Goal: Task Accomplishment & Management: Manage account settings

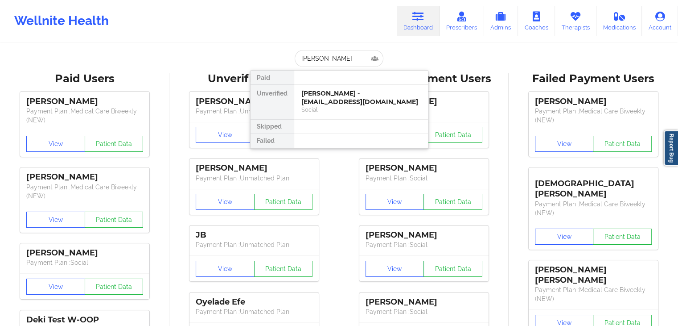
type input "patrivia johnson"
click at [341, 117] on div "Patrivia Johnson - patriviac@yahoo.com Social" at bounding box center [361, 102] width 134 height 34
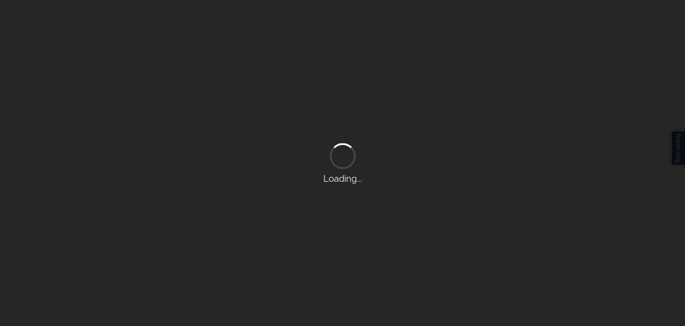
click at [341, 117] on div "Loading..." at bounding box center [342, 163] width 685 height 326
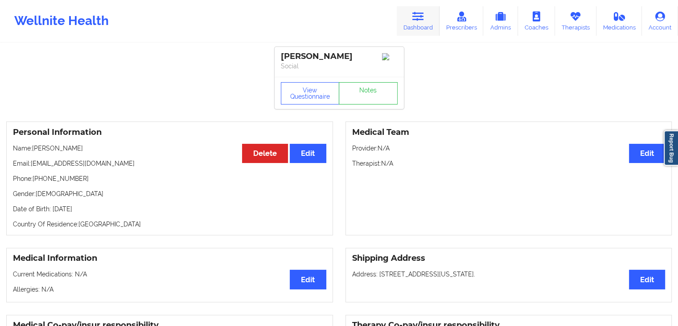
click at [412, 17] on link "Dashboard" at bounding box center [418, 20] width 43 height 29
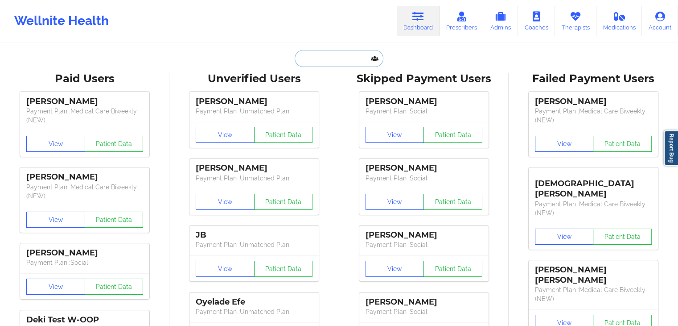
click at [312, 58] on input "text" at bounding box center [339, 58] width 88 height 17
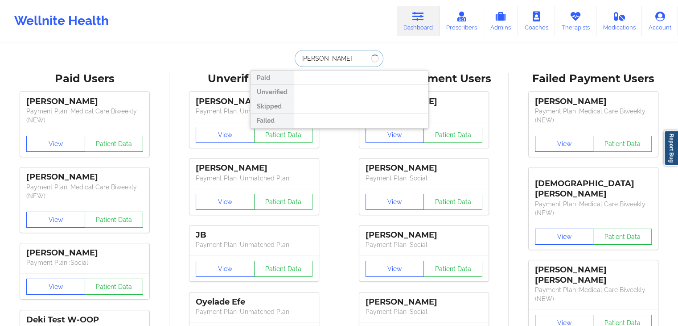
type input "maria"
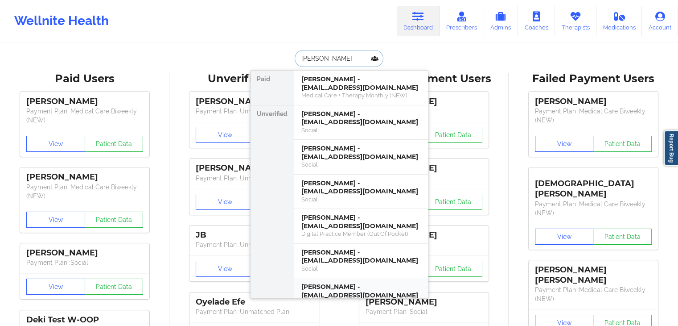
click at [356, 282] on div "Maria Barriga - mariafernand77@gmail.com" at bounding box center [362, 290] width 120 height 17
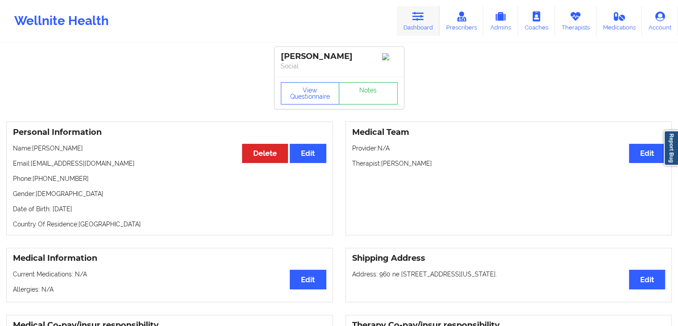
click at [413, 26] on link "Dashboard" at bounding box center [418, 20] width 43 height 29
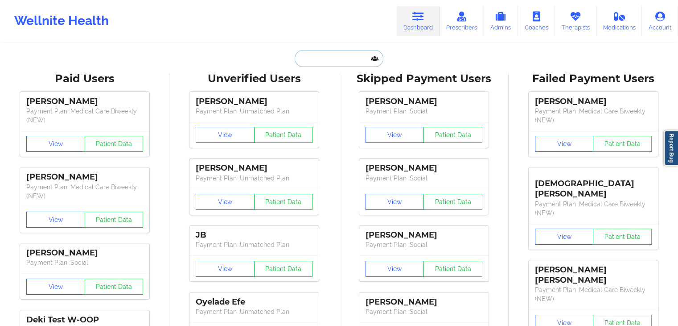
click at [335, 58] on input "text" at bounding box center [339, 58] width 88 height 17
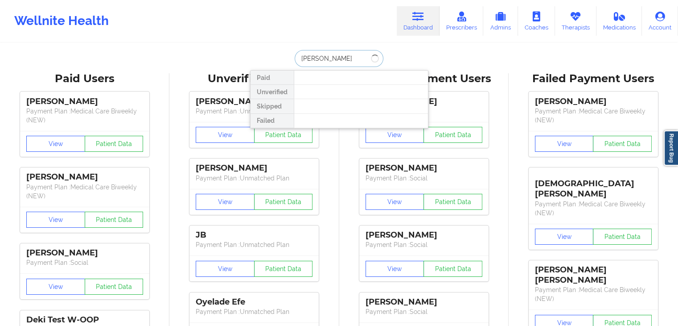
type input "terri"
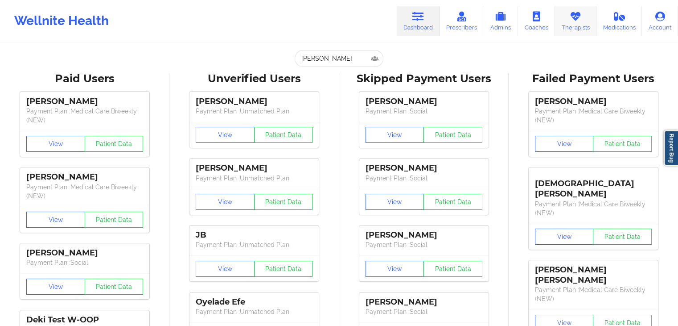
click at [571, 17] on icon at bounding box center [576, 17] width 12 height 10
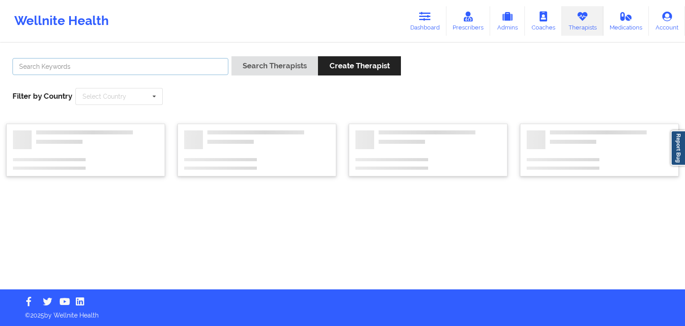
click at [162, 60] on input "text" at bounding box center [120, 66] width 216 height 17
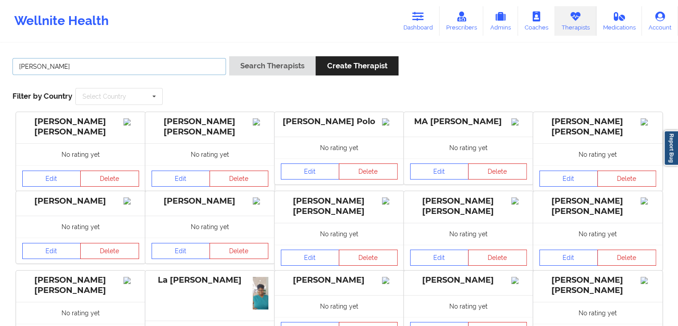
type input "gloria sanchez"
click at [229, 56] on button "Search Therapists" at bounding box center [272, 65] width 87 height 19
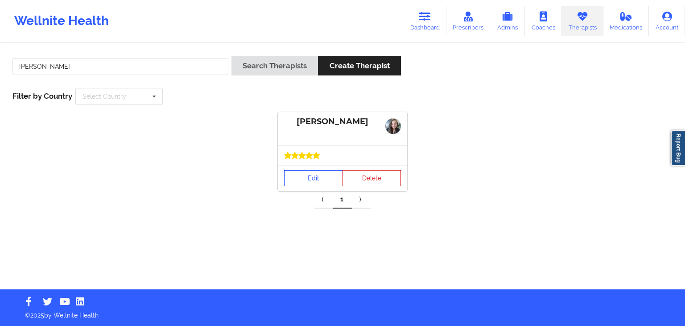
click at [306, 181] on link "Edit" at bounding box center [313, 178] width 59 height 16
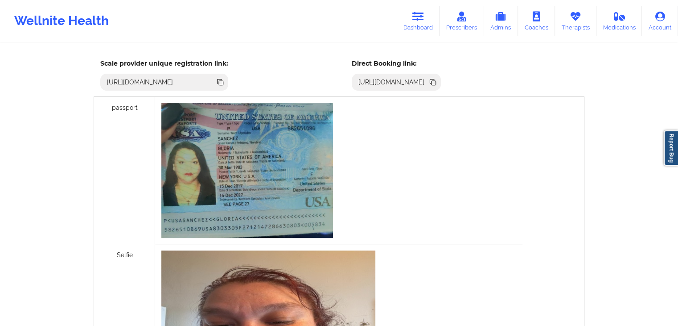
scroll to position [140, 0]
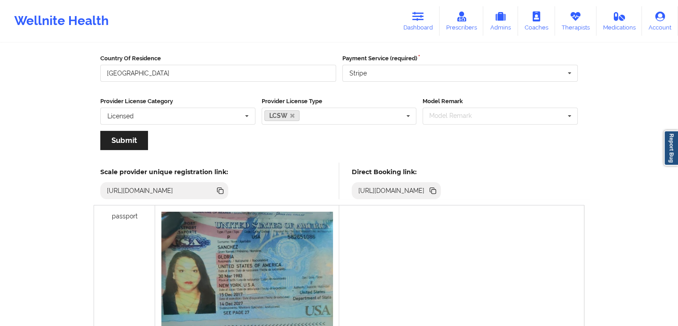
click at [435, 188] on icon at bounding box center [432, 189] width 4 height 4
click at [436, 192] on icon at bounding box center [434, 191] width 4 height 4
click at [430, 25] on link "Dashboard" at bounding box center [418, 20] width 43 height 29
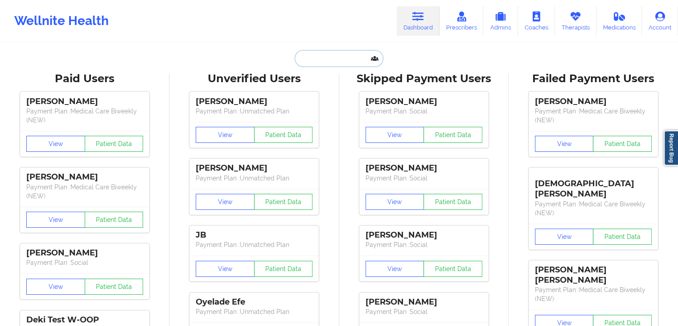
click at [350, 55] on input "text" at bounding box center [339, 58] width 88 height 17
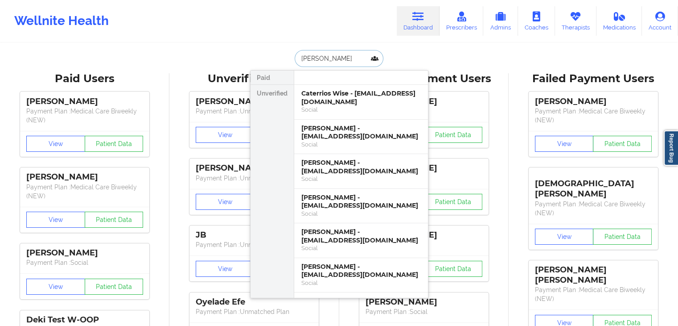
type input "anthony davis"
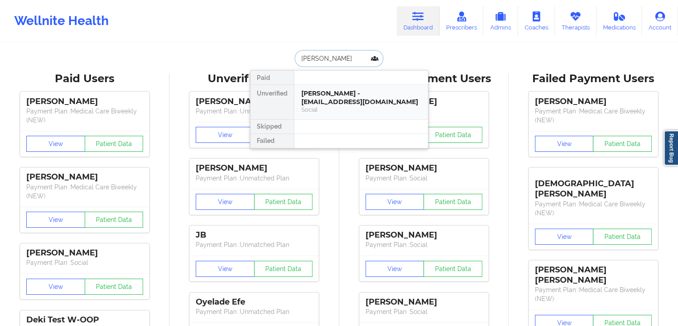
click at [352, 101] on div "Anthony Davis - sidous47@gmail.com" at bounding box center [362, 97] width 120 height 17
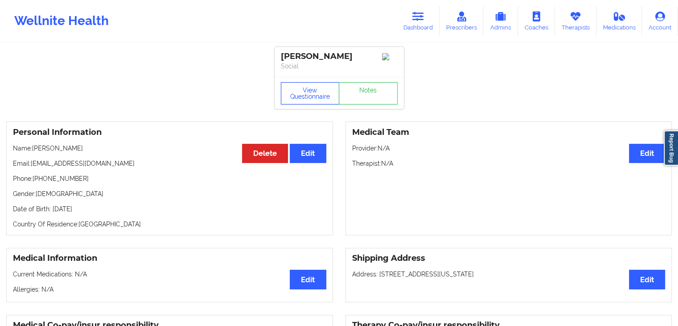
click at [317, 94] on button "View Questionnaire" at bounding box center [310, 93] width 59 height 22
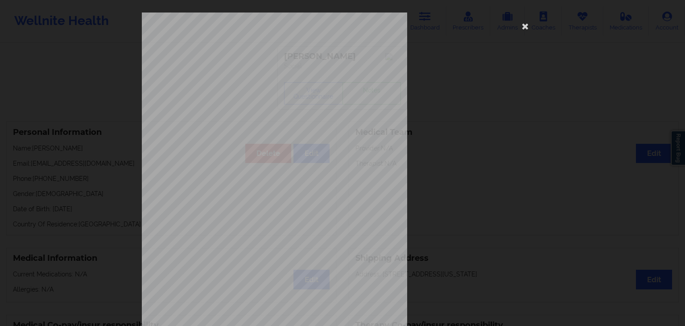
click at [283, 141] on span "Are you pregnant, breastfeeding or [MEDICAL_DATA] ? (Check all that apply)" at bounding box center [314, 139] width 161 height 5
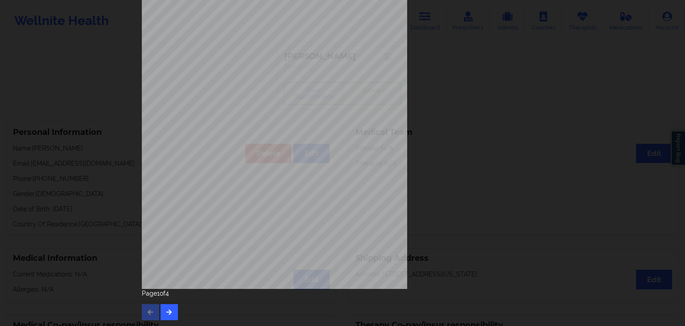
scroll to position [100, 0]
click at [165, 314] on button "button" at bounding box center [169, 311] width 17 height 16
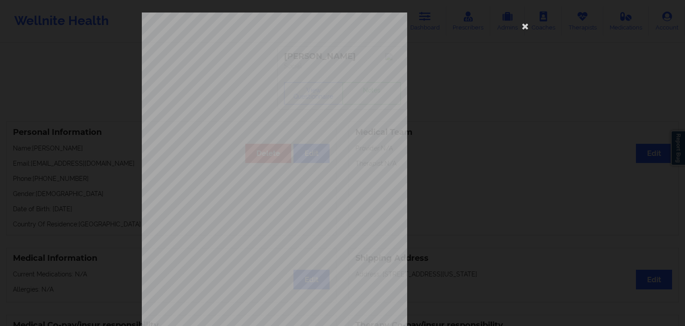
click at [291, 244] on span "Moving or speaking so slowly that other people could have noticed? Or so fidget…" at bounding box center [341, 244] width 209 height 5
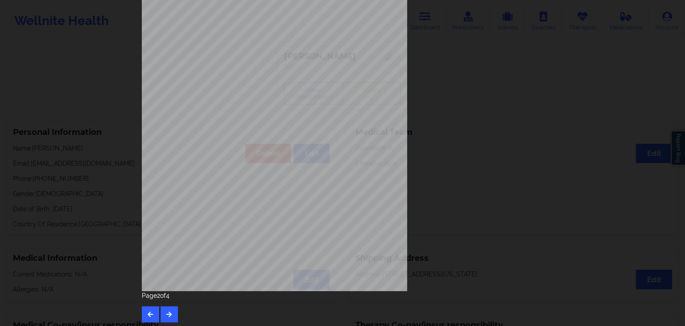
scroll to position [100, 0]
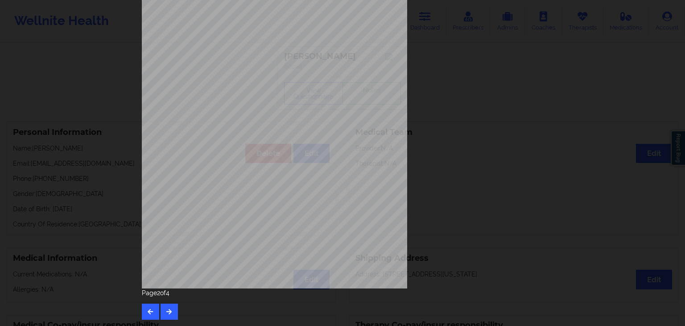
click at [176, 309] on div "Page 2 of 4" at bounding box center [342, 303] width 401 height 31
click at [170, 309] on icon "button" at bounding box center [169, 310] width 8 height 5
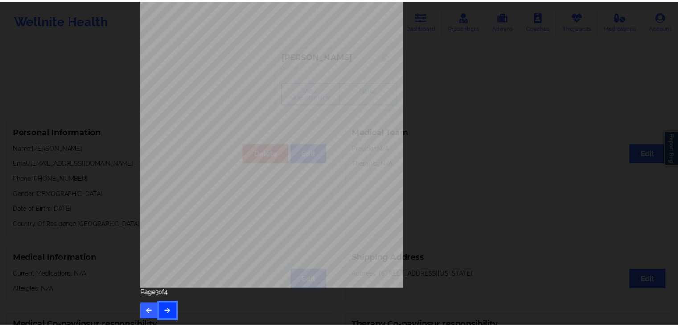
scroll to position [0, 0]
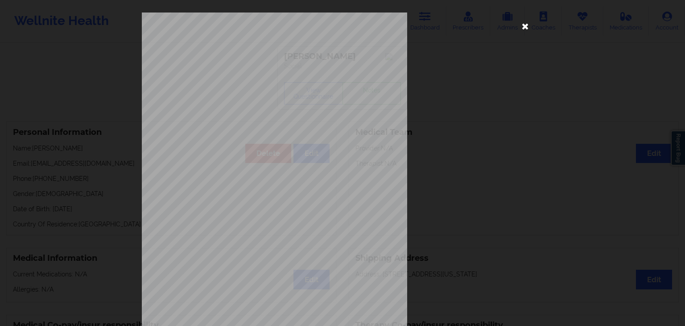
click at [525, 24] on icon at bounding box center [525, 26] width 14 height 14
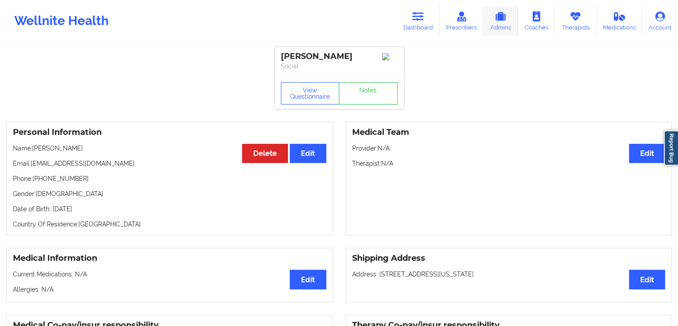
drag, startPoint x: 579, startPoint y: 17, endPoint x: 521, endPoint y: 22, distance: 57.3
click at [579, 17] on icon at bounding box center [576, 17] width 12 height 10
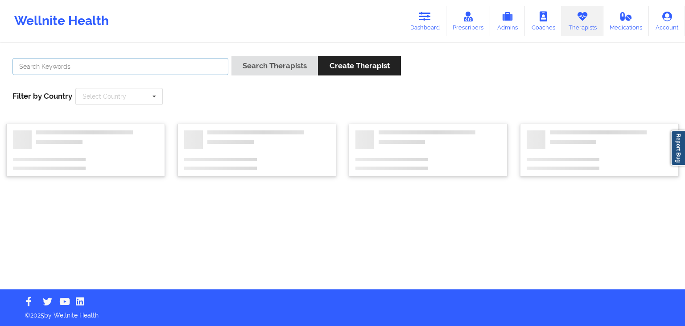
click at [177, 70] on input "text" at bounding box center [120, 66] width 216 height 17
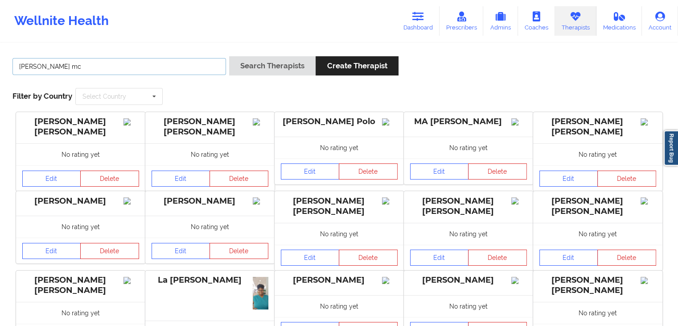
type input "nesha mc"
click at [229, 56] on button "Search Therapists" at bounding box center [272, 65] width 87 height 19
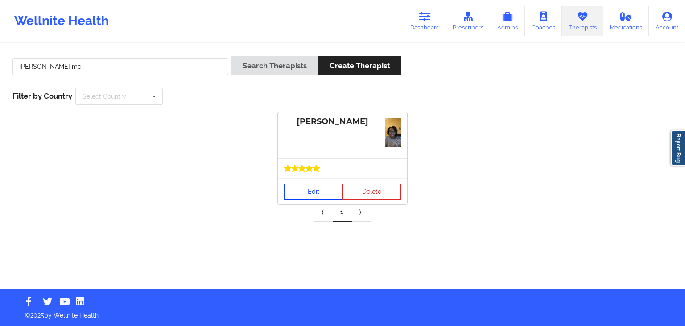
click at [310, 189] on link "Edit" at bounding box center [313, 191] width 59 height 16
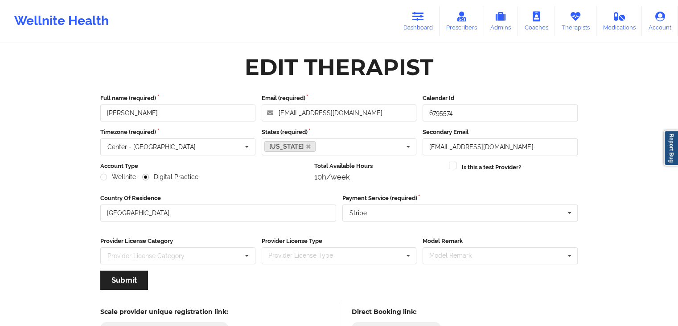
scroll to position [74, 0]
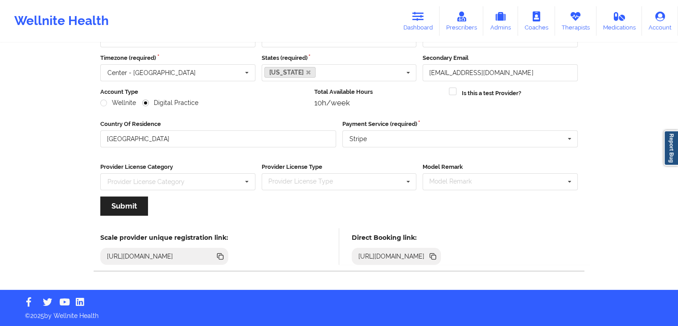
click at [438, 255] on icon at bounding box center [433, 256] width 10 height 10
click at [435, 253] on icon at bounding box center [432, 255] width 4 height 4
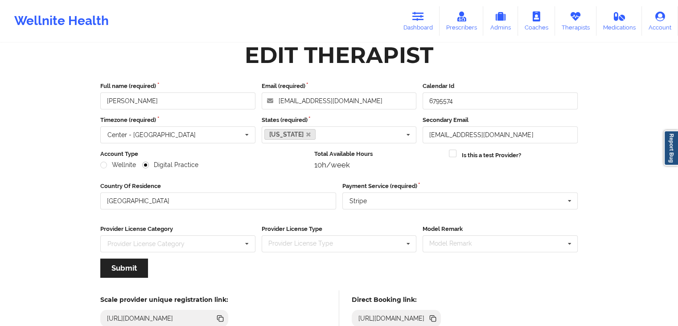
scroll to position [0, 0]
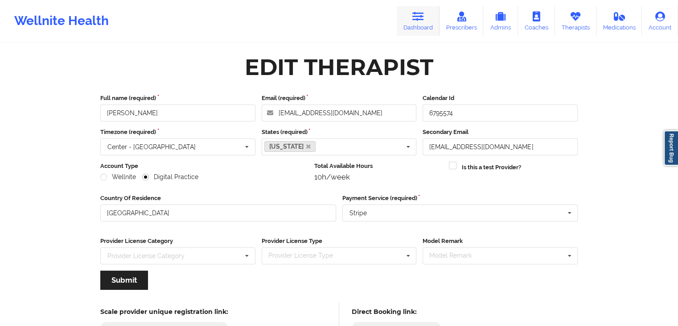
click at [426, 18] on link "Dashboard" at bounding box center [418, 20] width 43 height 29
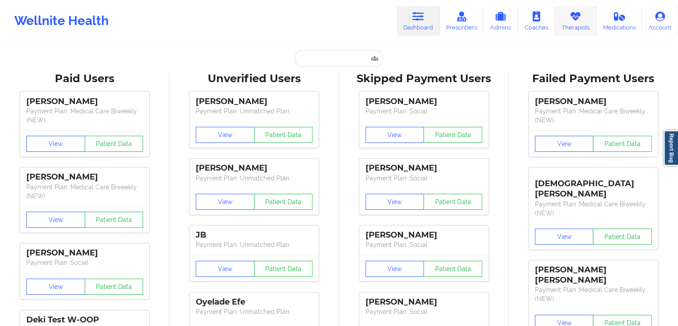
click at [563, 24] on link "Therapists" at bounding box center [575, 20] width 41 height 29
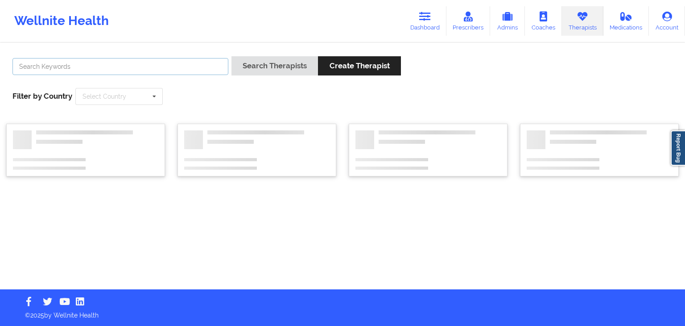
click at [170, 65] on input "text" at bounding box center [120, 66] width 216 height 17
type input "h"
type input "jason fox"
click at [232, 56] on button "Search Therapists" at bounding box center [275, 65] width 87 height 19
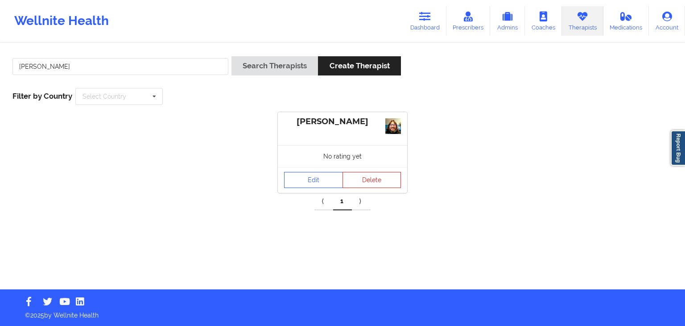
click at [316, 167] on div "Edit Delete" at bounding box center [342, 180] width 129 height 26
click at [319, 178] on link "Edit" at bounding box center [313, 180] width 59 height 16
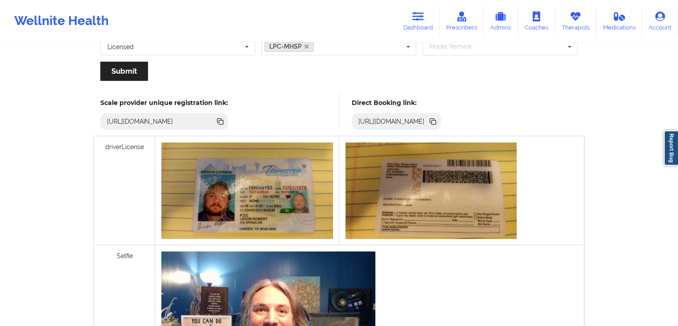
scroll to position [200, 0]
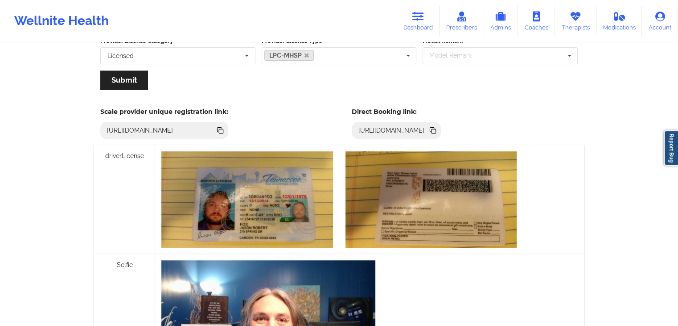
click at [435, 128] on icon at bounding box center [432, 129] width 4 height 4
click at [569, 25] on link "Therapists" at bounding box center [575, 20] width 41 height 29
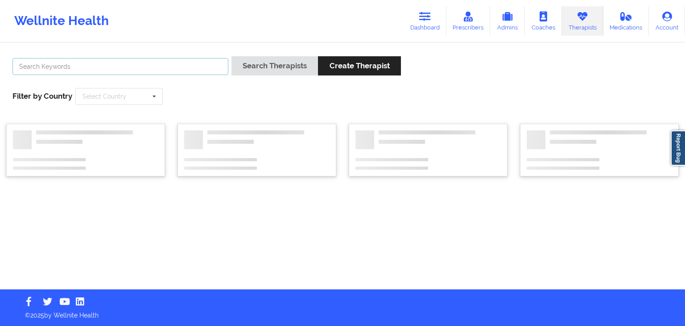
click at [93, 70] on input "text" at bounding box center [120, 66] width 216 height 17
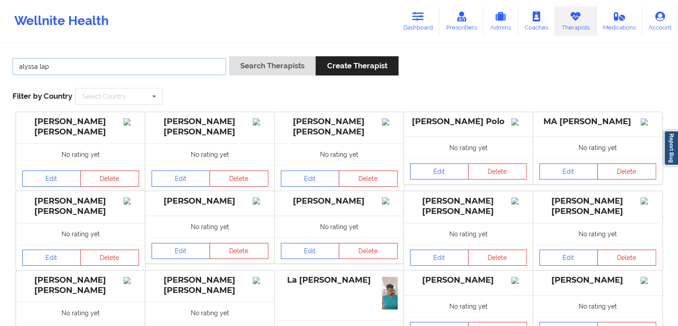
click at [229, 56] on button "Search Therapists" at bounding box center [272, 65] width 87 height 19
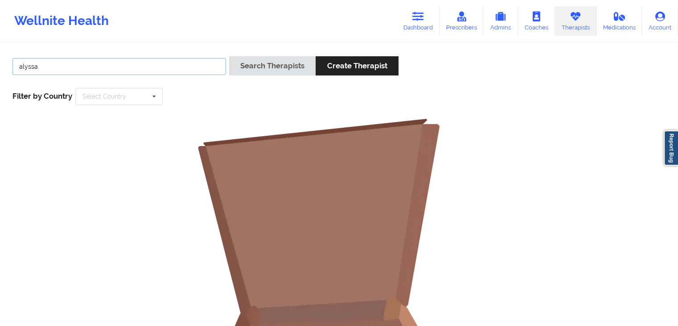
click at [229, 56] on button "Search Therapists" at bounding box center [272, 65] width 87 height 19
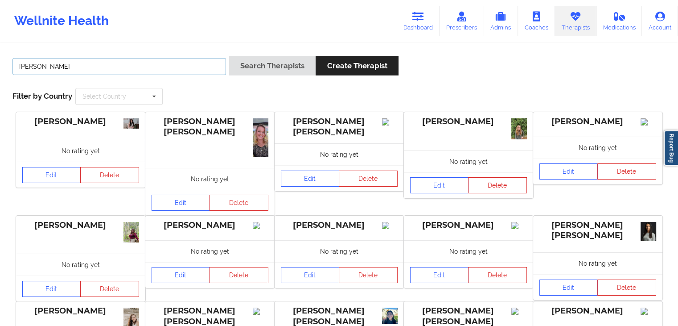
type input "alyssa lupin"
click at [229, 56] on button "Search Therapists" at bounding box center [272, 65] width 87 height 19
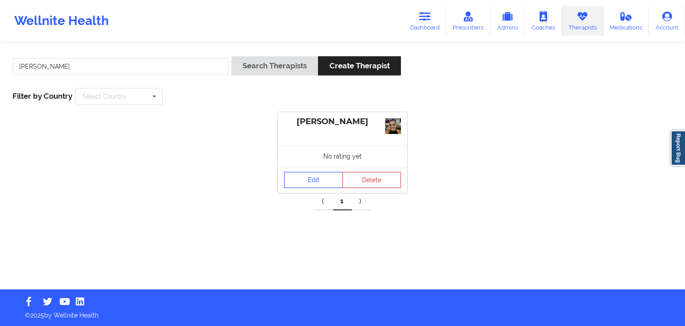
click at [297, 178] on link "Edit" at bounding box center [313, 180] width 59 height 16
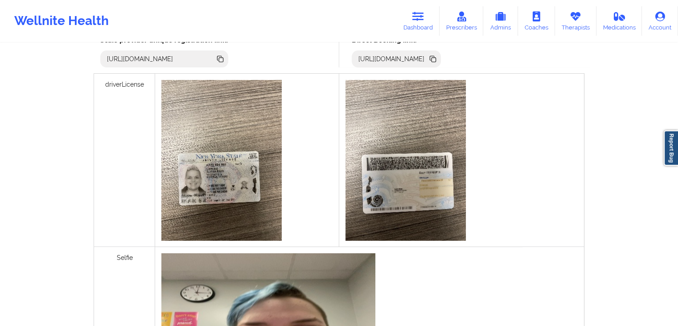
scroll to position [261, 0]
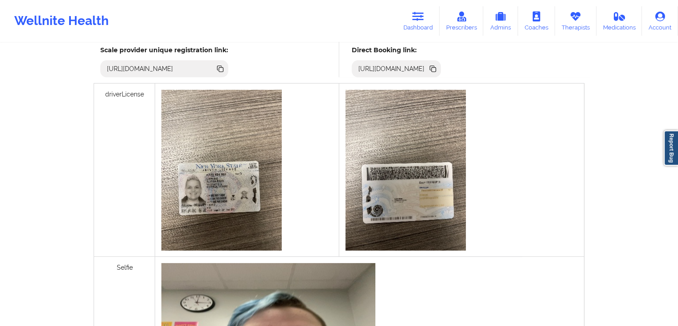
click at [436, 67] on icon at bounding box center [434, 69] width 4 height 4
click at [424, 19] on icon at bounding box center [419, 17] width 12 height 10
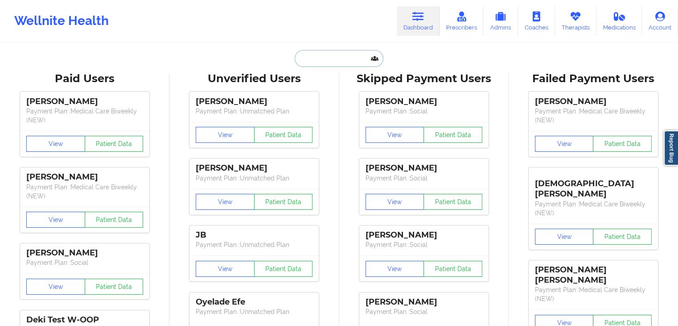
click at [328, 58] on input "text" at bounding box center [339, 58] width 88 height 17
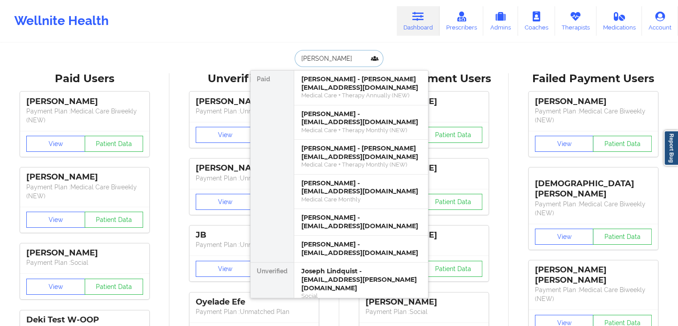
type input "joseph"
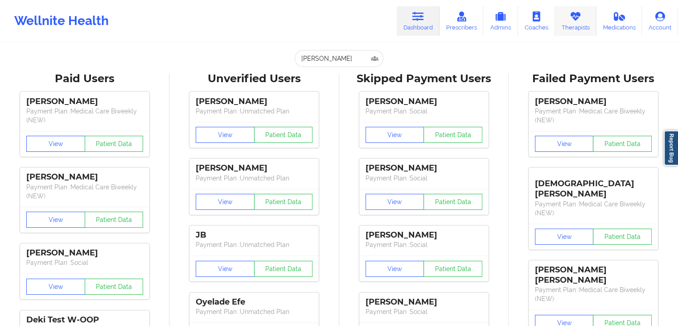
click at [581, 20] on icon at bounding box center [576, 17] width 12 height 10
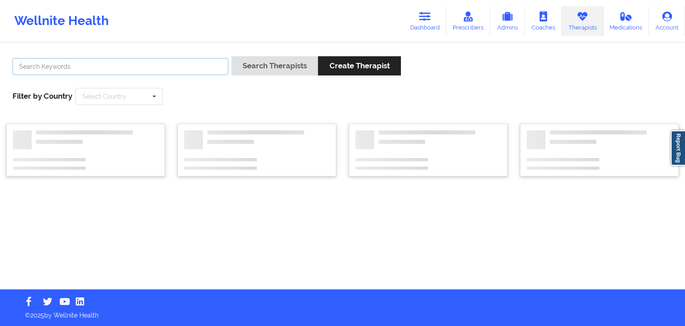
click at [158, 67] on input "text" at bounding box center [120, 66] width 216 height 17
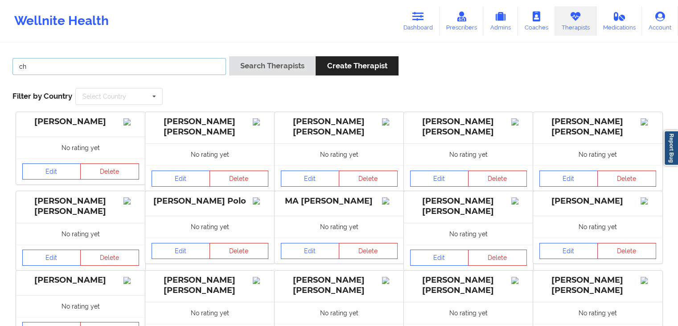
type input "c"
type input "hunter"
click at [229, 56] on button "Search Therapists" at bounding box center [272, 65] width 87 height 19
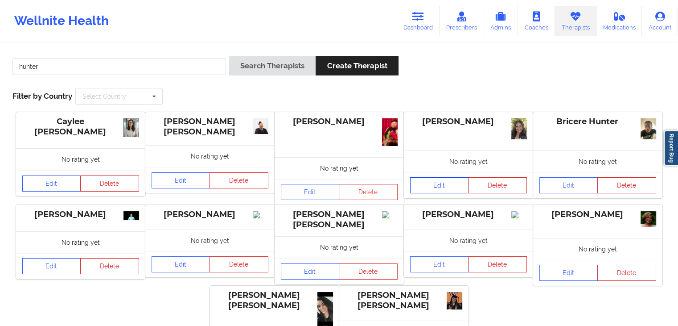
click at [434, 190] on link "Edit" at bounding box center [439, 185] width 59 height 16
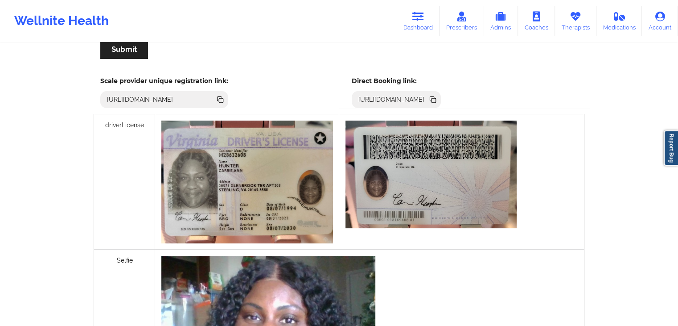
scroll to position [236, 0]
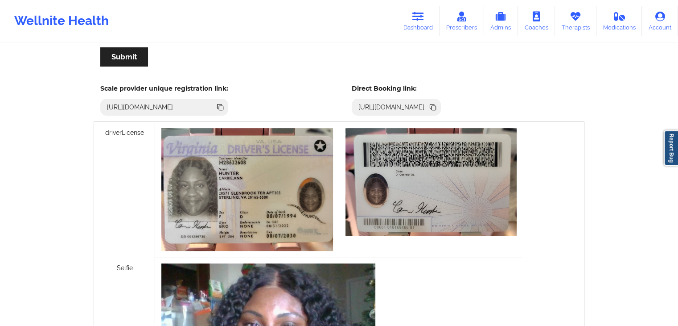
click at [436, 107] on icon at bounding box center [434, 108] width 4 height 4
click at [578, 18] on icon at bounding box center [576, 17] width 12 height 10
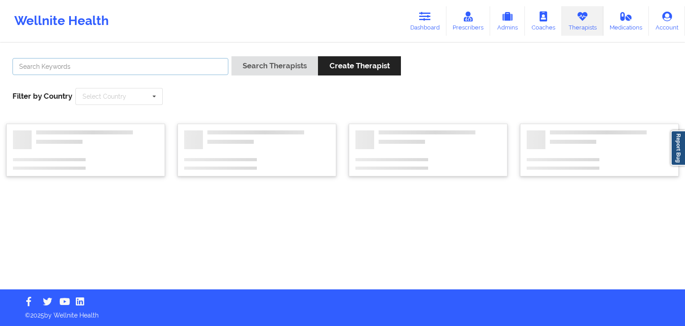
click at [186, 65] on input "text" at bounding box center [120, 66] width 216 height 17
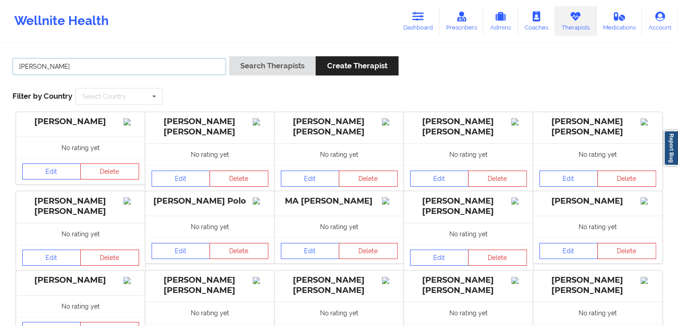
click at [229, 56] on button "Search Therapists" at bounding box center [272, 65] width 87 height 19
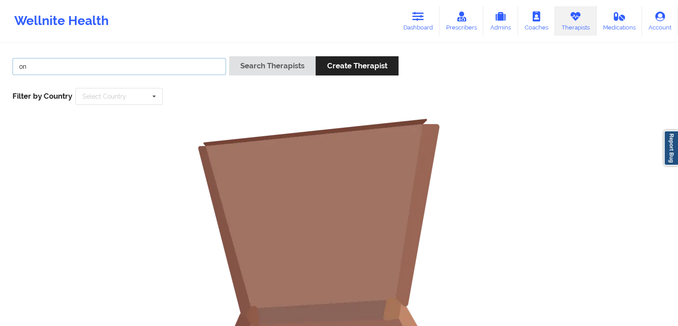
type input "o"
type input "audrey"
click at [229, 56] on button "Search Therapists" at bounding box center [272, 65] width 87 height 19
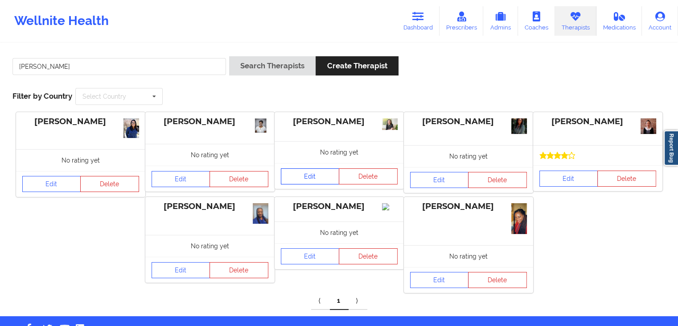
click at [321, 181] on link "Edit" at bounding box center [310, 176] width 59 height 16
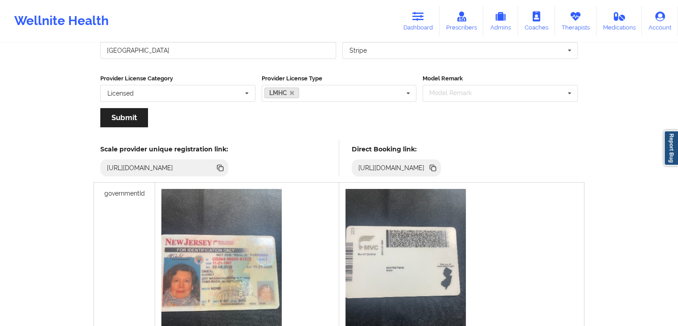
scroll to position [155, 0]
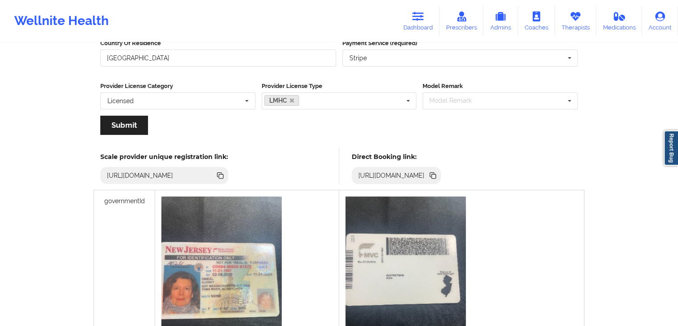
click at [438, 178] on icon at bounding box center [433, 175] width 10 height 10
click at [418, 31] on link "Dashboard" at bounding box center [418, 20] width 43 height 29
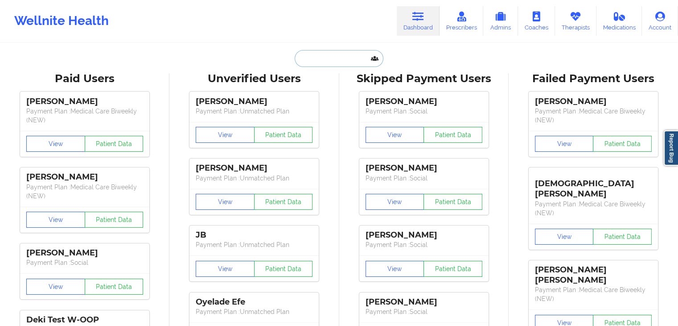
click at [327, 60] on input "text" at bounding box center [339, 58] width 88 height 17
click at [334, 58] on input "text" at bounding box center [339, 58] width 88 height 17
click at [338, 64] on input "text" at bounding box center [339, 58] width 88 height 17
click at [216, 131] on button "View" at bounding box center [225, 135] width 59 height 16
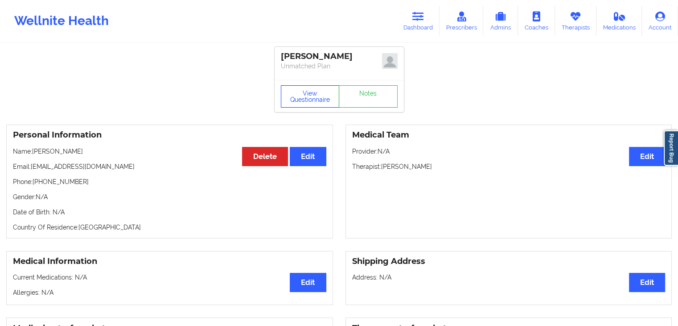
click at [321, 94] on button "View Questionnaire" at bounding box center [310, 96] width 59 height 22
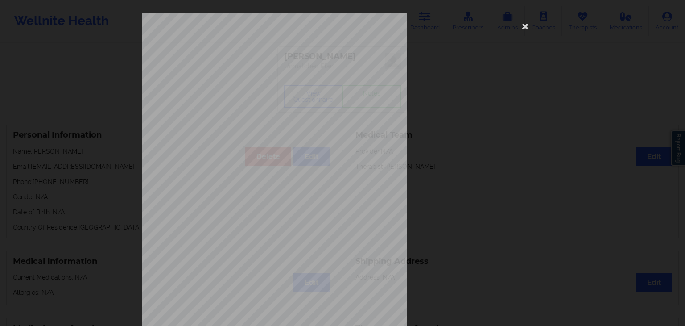
scroll to position [100, 0]
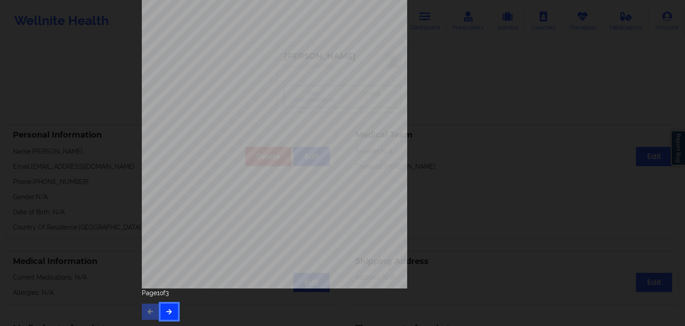
click at [170, 311] on icon "button" at bounding box center [169, 310] width 8 height 5
click at [171, 311] on button "button" at bounding box center [169, 311] width 17 height 16
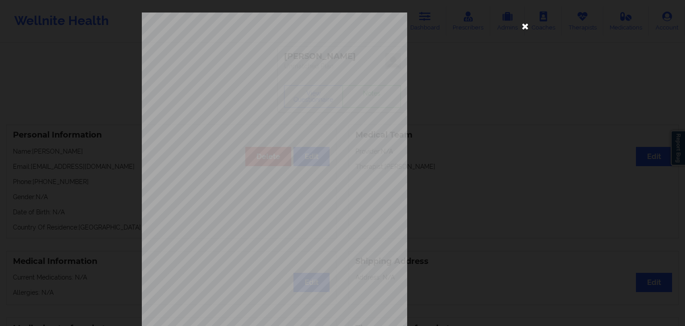
click at [521, 24] on icon at bounding box center [525, 26] width 14 height 14
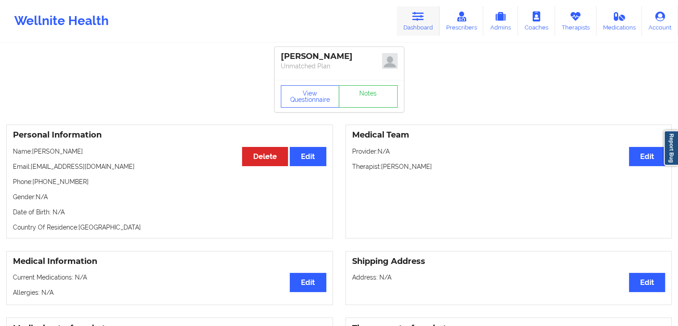
click at [422, 25] on link "Dashboard" at bounding box center [418, 20] width 43 height 29
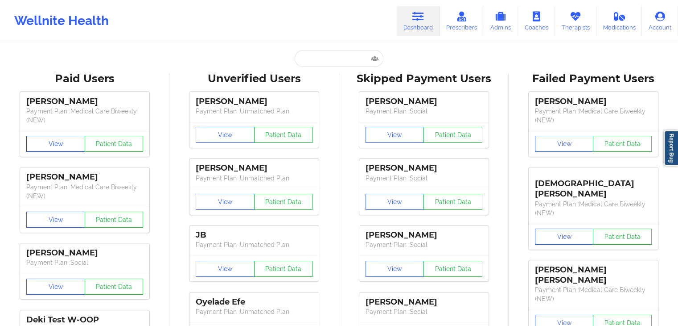
click at [71, 141] on button "View" at bounding box center [55, 144] width 59 height 16
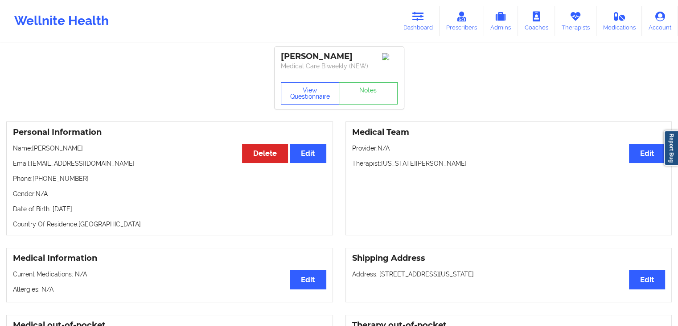
click at [316, 102] on button "View Questionnaire" at bounding box center [310, 93] width 59 height 22
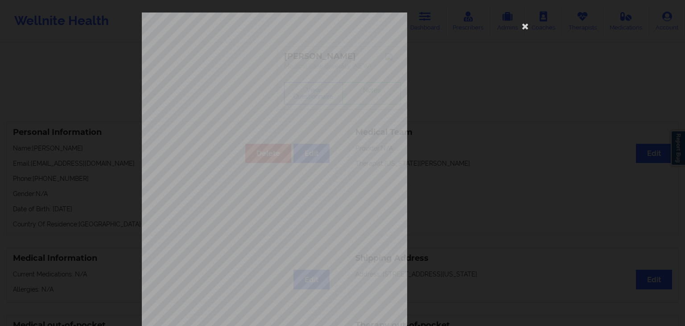
scroll to position [100, 0]
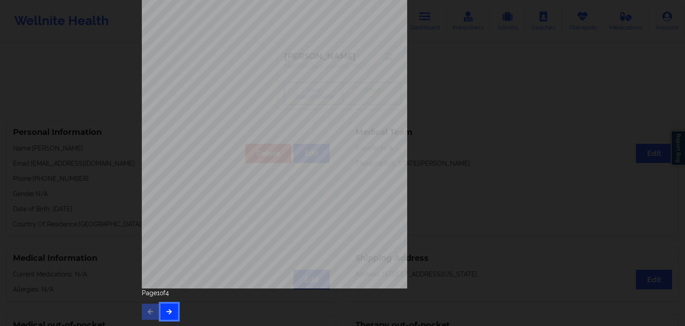
click at [175, 312] on button "button" at bounding box center [169, 311] width 17 height 16
click at [165, 310] on icon "button" at bounding box center [169, 310] width 8 height 5
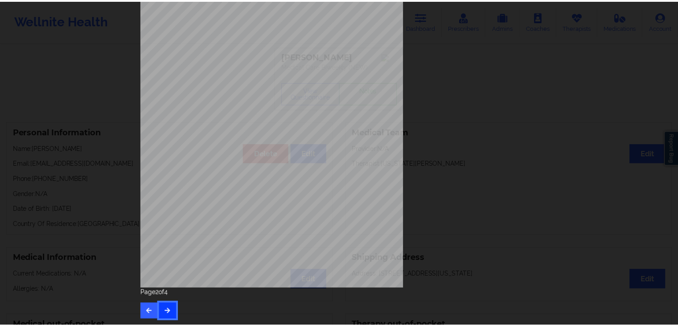
scroll to position [0, 0]
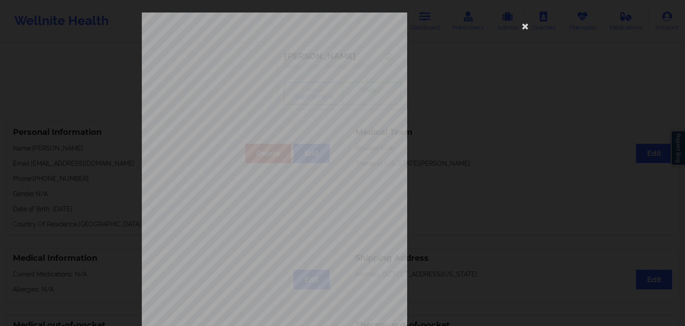
click at [531, 21] on div "This patient has not provided the type of insurance Insurance Member ID for pat…" at bounding box center [342, 200] width 401 height 376
click at [524, 23] on icon at bounding box center [525, 26] width 14 height 14
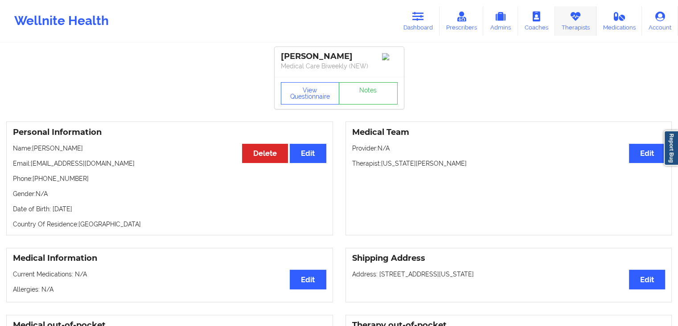
click at [574, 26] on link "Therapists" at bounding box center [575, 20] width 41 height 29
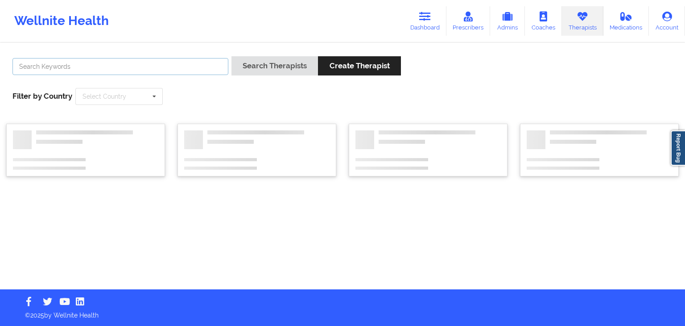
click at [168, 63] on input "text" at bounding box center [120, 66] width 216 height 17
type input "s"
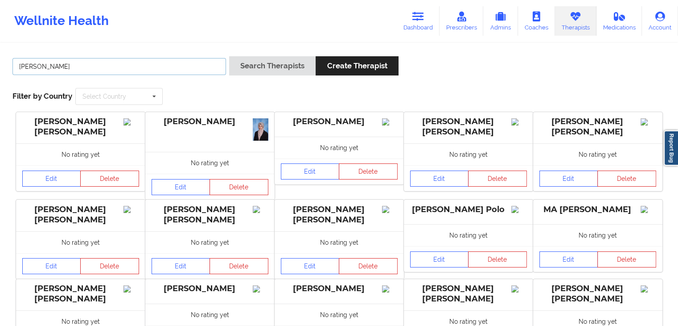
click at [229, 56] on button "Search Therapists" at bounding box center [272, 65] width 87 height 19
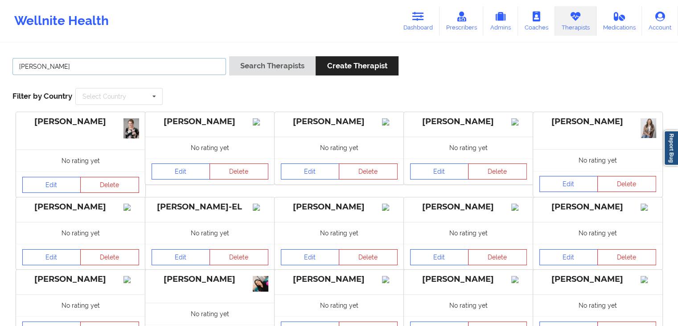
click at [229, 56] on button "Search Therapists" at bounding box center [272, 65] width 87 height 19
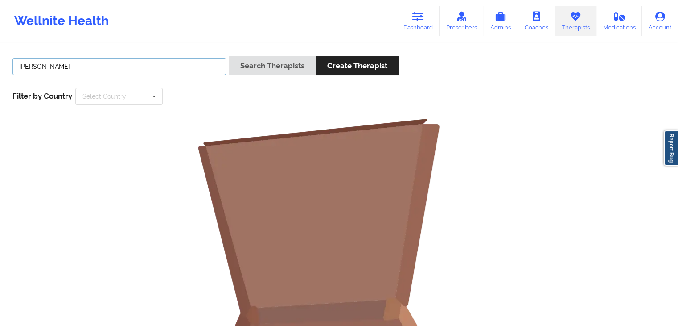
click at [143, 68] on input "stephanie rosscopes" at bounding box center [119, 66] width 214 height 17
type input "stephanie ross"
click at [229, 56] on button "Search Therapists" at bounding box center [272, 65] width 87 height 19
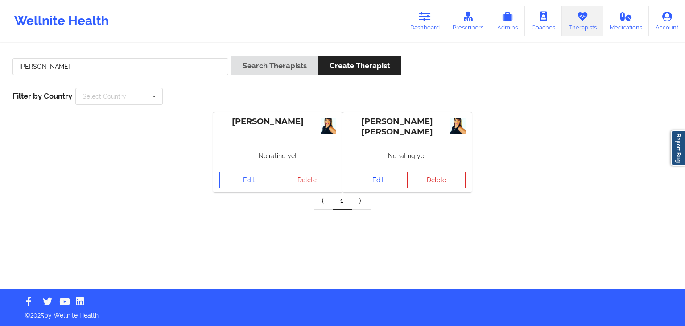
click at [371, 174] on link "Edit" at bounding box center [378, 180] width 59 height 16
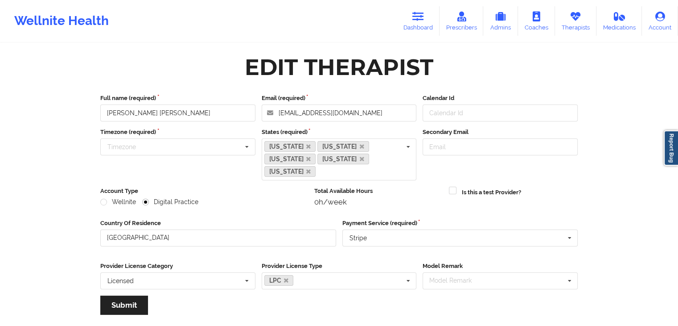
scroll to position [99, 0]
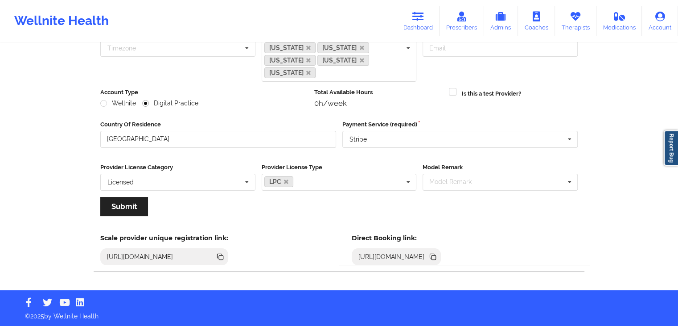
click at [435, 253] on icon at bounding box center [432, 255] width 4 height 4
click at [421, 17] on icon at bounding box center [419, 17] width 12 height 10
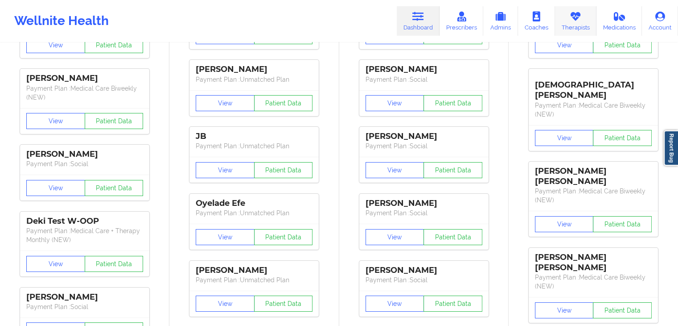
click at [582, 15] on link "Therapists" at bounding box center [575, 20] width 41 height 29
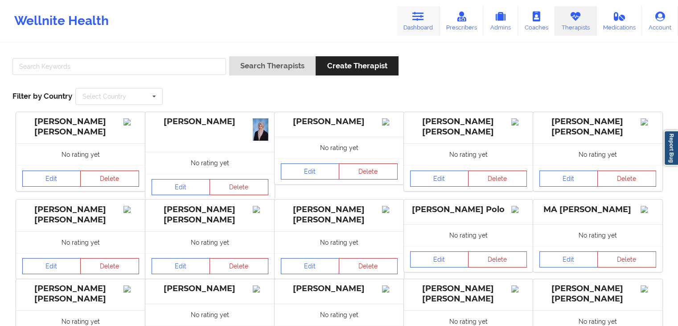
click at [428, 13] on link "Dashboard" at bounding box center [418, 20] width 43 height 29
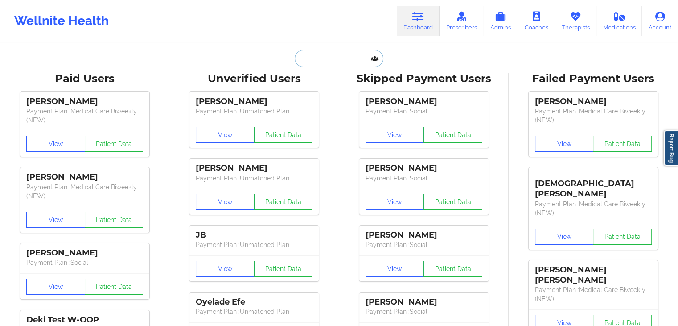
click at [329, 56] on input "text" at bounding box center [339, 58] width 88 height 17
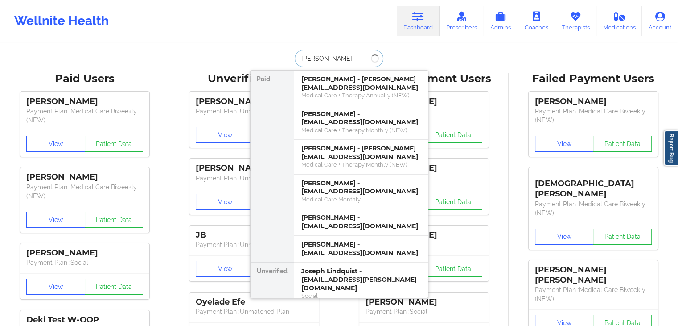
type input "monica jackson"
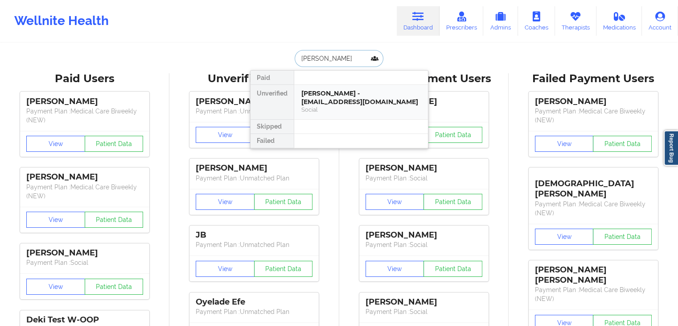
click at [339, 105] on div "Monica Jackson - mej2255@icloud.com" at bounding box center [362, 97] width 120 height 17
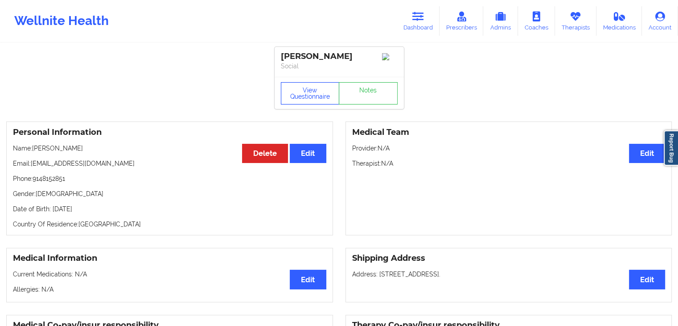
click at [307, 104] on button "View Questionnaire" at bounding box center [310, 93] width 59 height 22
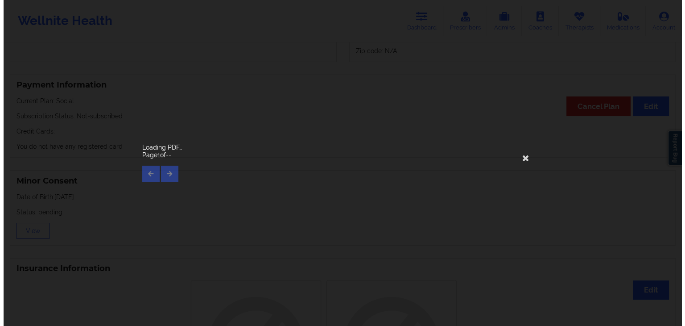
scroll to position [444, 0]
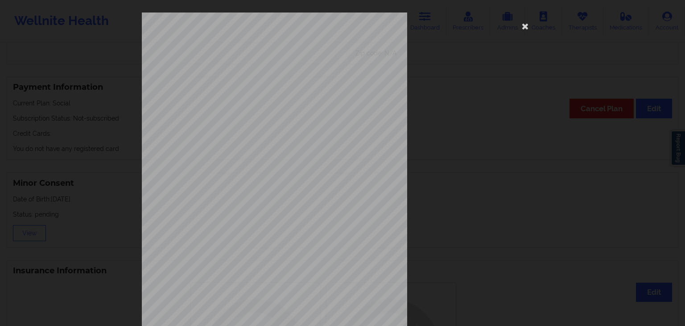
drag, startPoint x: 680, startPoint y: 86, endPoint x: 684, endPoint y: 230, distance: 144.2
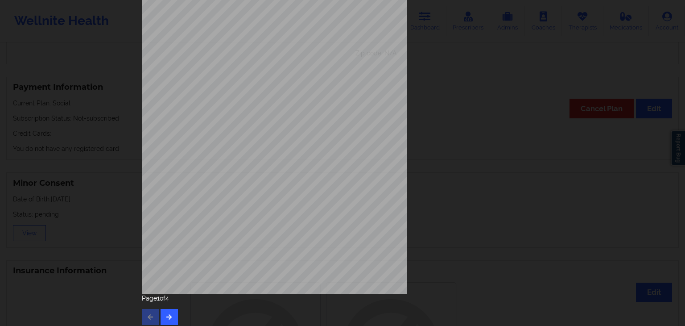
scroll to position [100, 0]
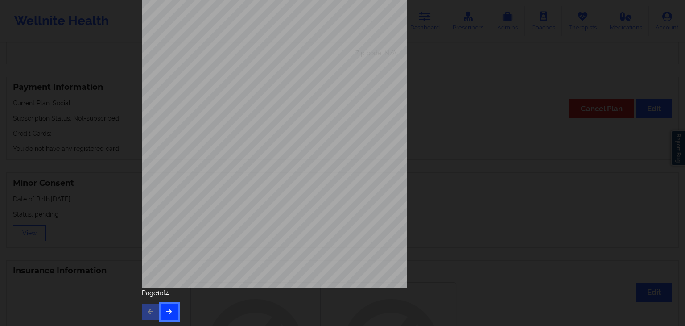
click at [169, 311] on icon "button" at bounding box center [169, 310] width 8 height 5
click at [170, 311] on icon "button" at bounding box center [169, 310] width 8 height 5
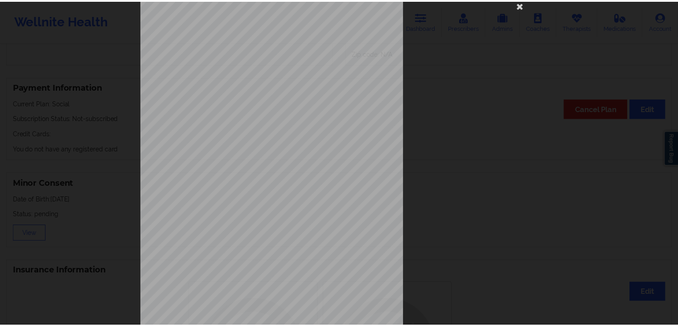
scroll to position [0, 0]
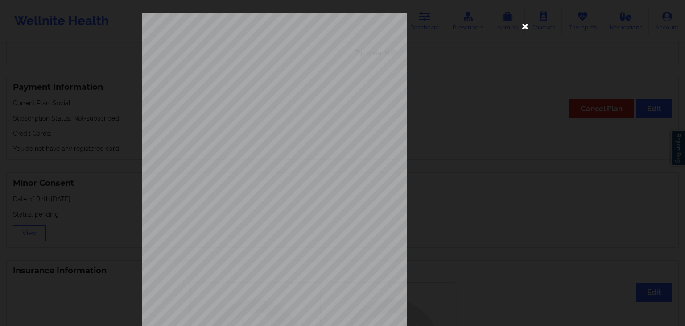
click at [525, 25] on icon at bounding box center [525, 26] width 14 height 14
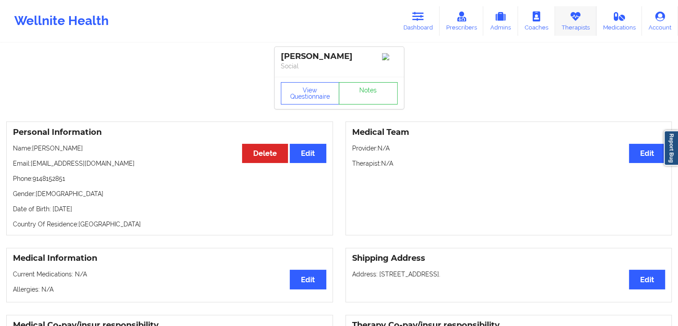
click at [576, 25] on link "Therapists" at bounding box center [575, 20] width 41 height 29
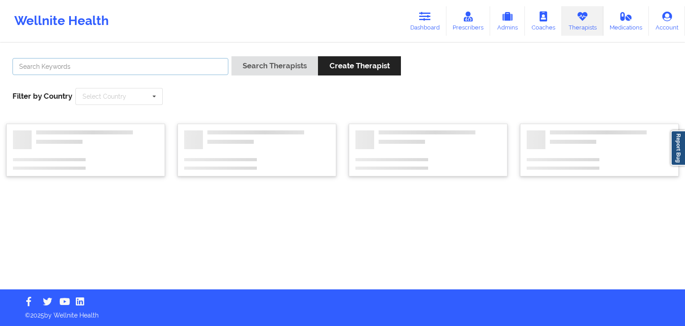
click at [186, 63] on input "text" at bounding box center [120, 66] width 216 height 17
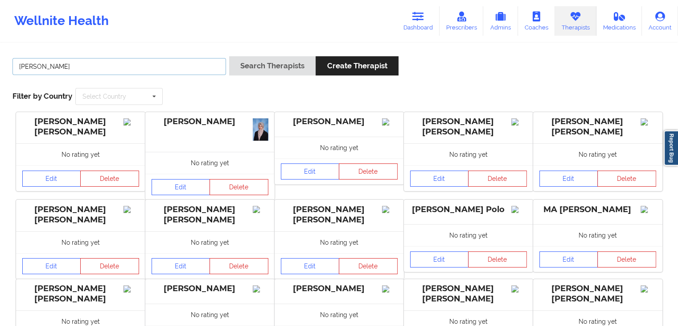
type input "tanisha morgan"
click at [229, 56] on button "Search Therapists" at bounding box center [272, 65] width 87 height 19
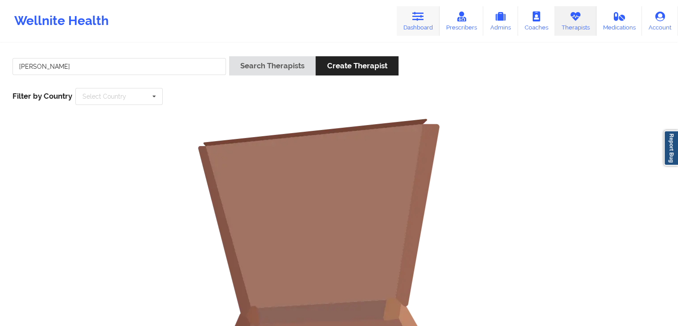
click at [431, 27] on link "Dashboard" at bounding box center [418, 20] width 43 height 29
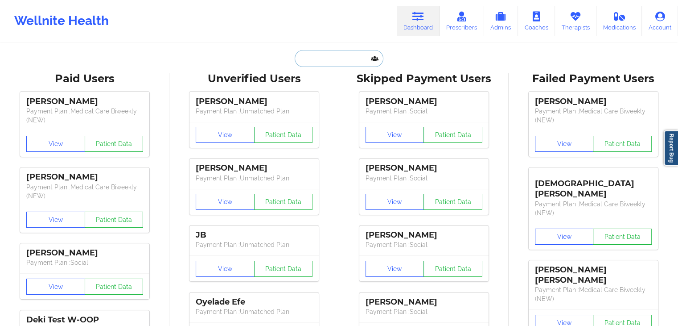
click at [317, 63] on input "text" at bounding box center [339, 58] width 88 height 17
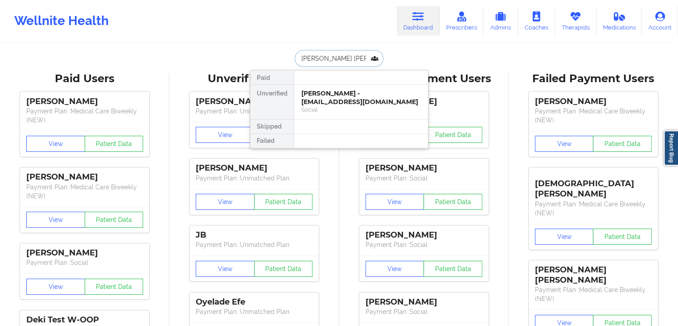
type input "monica ja"
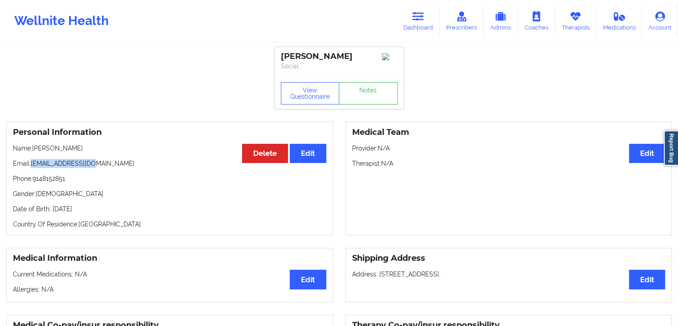
drag, startPoint x: 32, startPoint y: 163, endPoint x: 103, endPoint y: 165, distance: 71.9
click at [103, 165] on p "Email: mej2255@icloud.com" at bounding box center [170, 163] width 314 height 9
copy p "mej2255@icloud.com"
click at [569, 22] on link "Therapists" at bounding box center [575, 20] width 41 height 29
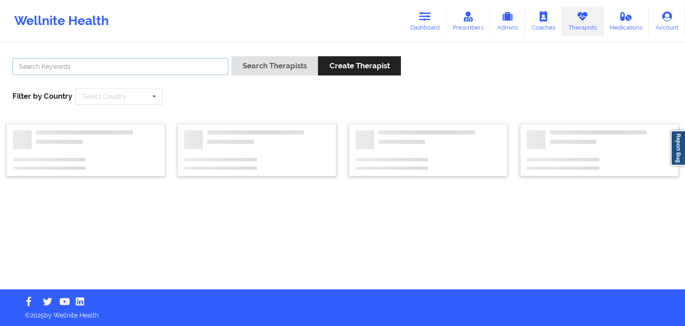
click at [162, 62] on input "text" at bounding box center [120, 66] width 216 height 17
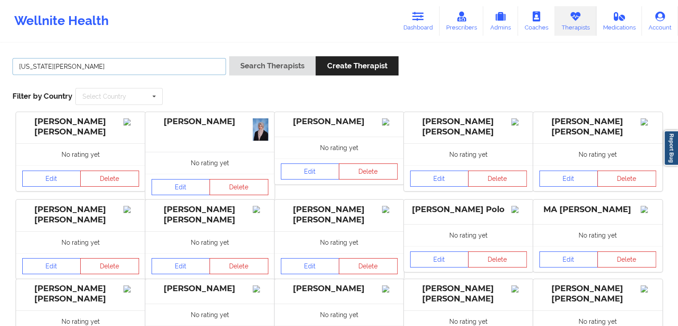
type input "washington hyde"
click at [229, 56] on button "Search Therapists" at bounding box center [272, 65] width 87 height 19
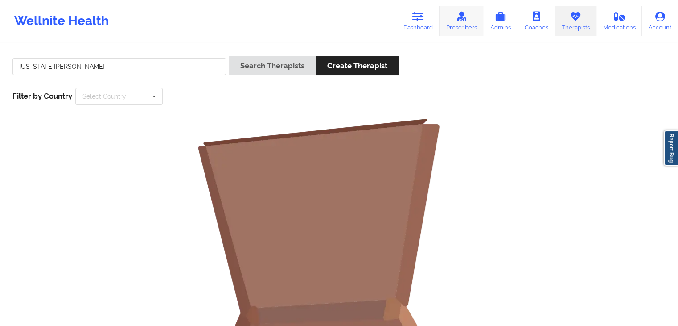
click at [467, 21] on icon at bounding box center [462, 17] width 12 height 10
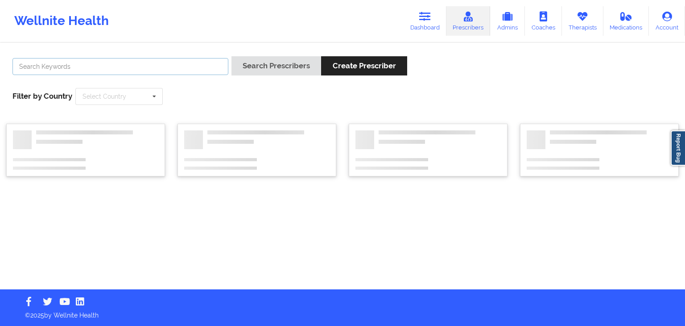
click at [113, 62] on input "text" at bounding box center [120, 66] width 216 height 17
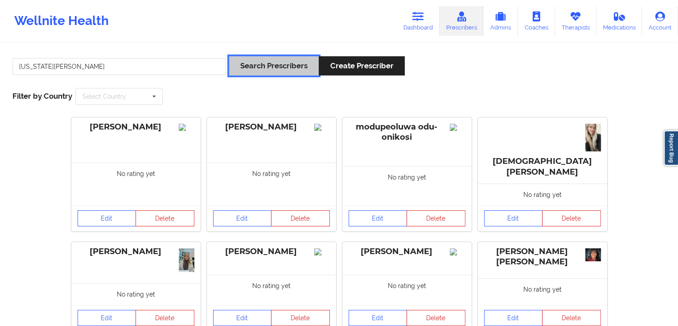
click at [249, 70] on button "Search Prescribers" at bounding box center [274, 65] width 90 height 19
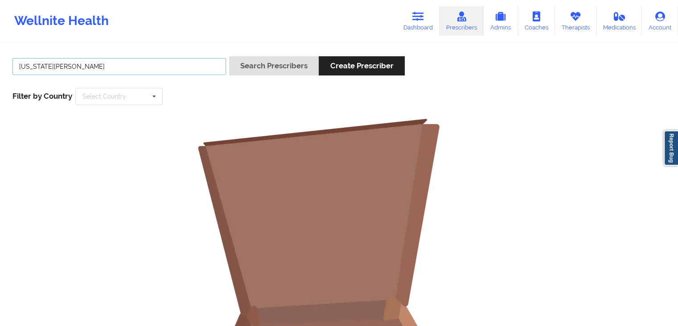
click at [144, 62] on input "washington hyde" at bounding box center [119, 66] width 214 height 17
type input "washington"
click at [229, 56] on button "Search Prescribers" at bounding box center [274, 65] width 90 height 19
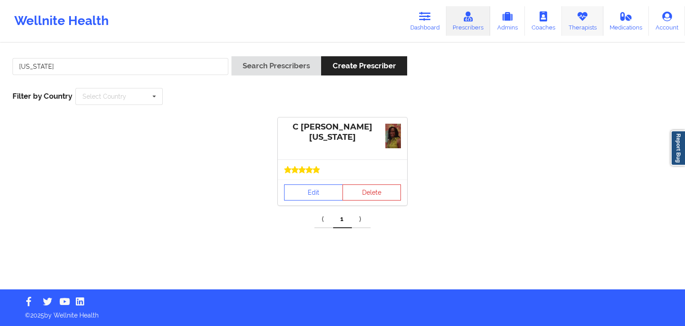
click at [576, 24] on link "Therapists" at bounding box center [582, 20] width 41 height 29
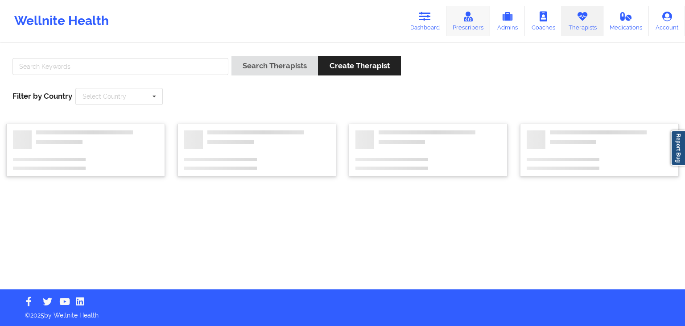
click at [462, 20] on link "Prescribers" at bounding box center [469, 20] width 44 height 29
click at [174, 66] on input "text" at bounding box center [120, 66] width 216 height 17
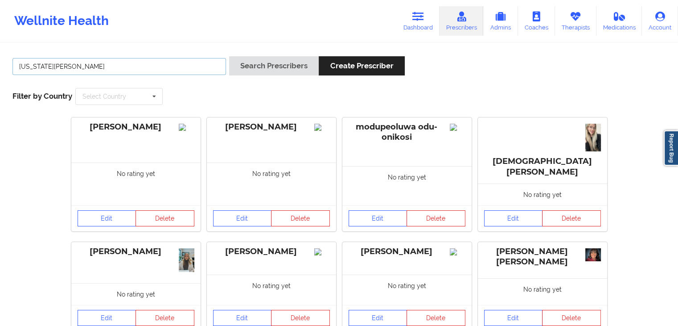
click at [166, 64] on input "washington hyde" at bounding box center [119, 66] width 214 height 17
type input "washington"
click at [229, 56] on button "Search Prescribers" at bounding box center [274, 65] width 90 height 19
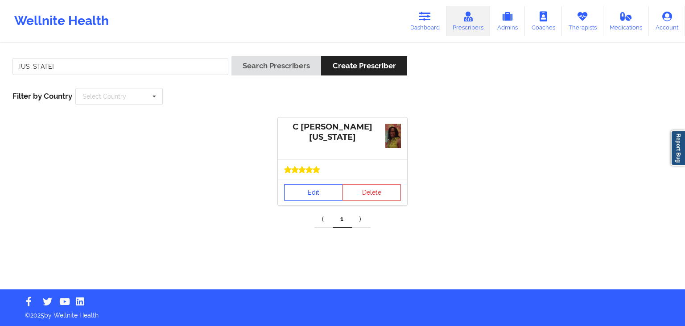
click at [318, 197] on link "Edit" at bounding box center [313, 192] width 59 height 16
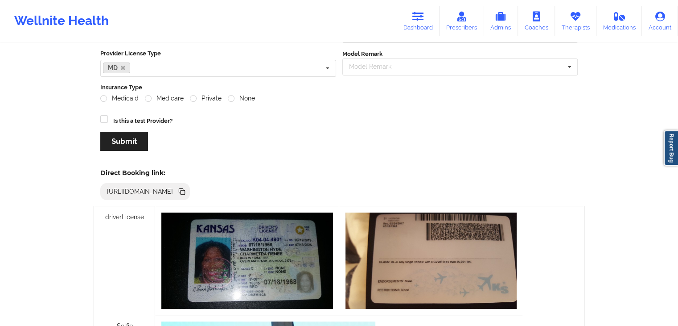
scroll to position [153, 0]
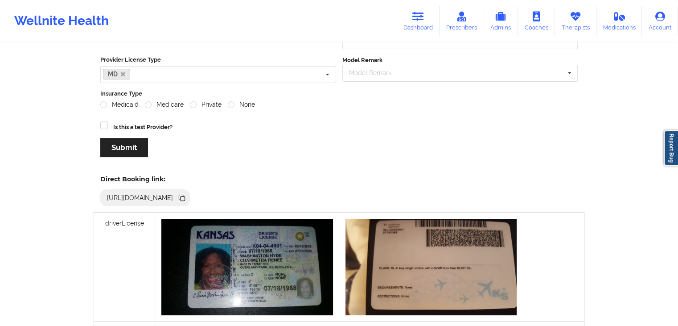
click at [185, 196] on icon at bounding box center [183, 198] width 4 height 4
click at [421, 13] on icon at bounding box center [419, 17] width 12 height 10
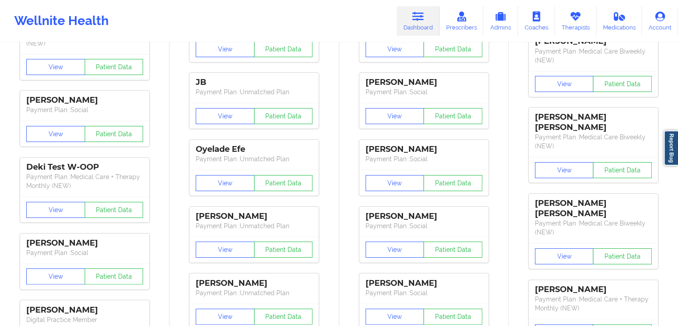
drag, startPoint x: 677, startPoint y: 56, endPoint x: 685, endPoint y: 41, distance: 16.6
click at [678, 41] on html "Wellnite Health Dashboard Prescribers Admins Coaches Therapists Medications Acc…" at bounding box center [339, 10] width 678 height 326
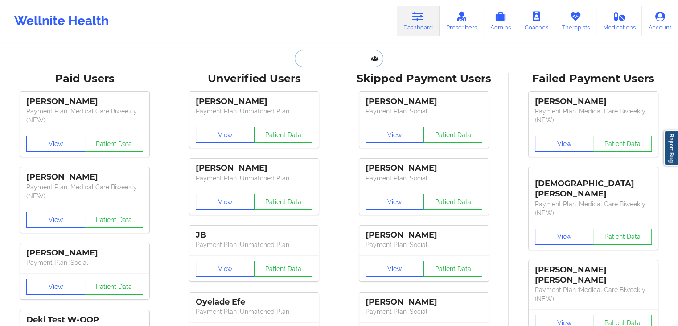
click at [350, 54] on input "text" at bounding box center [339, 58] width 88 height 17
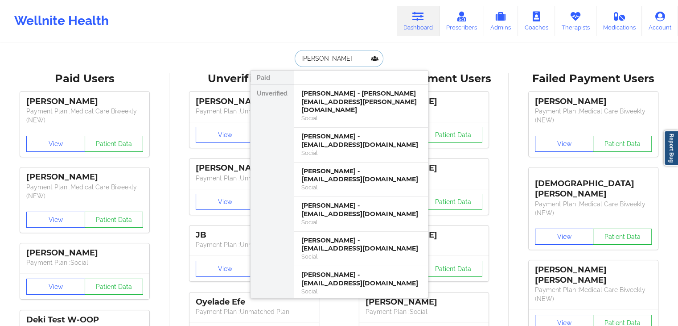
type input "julieta n"
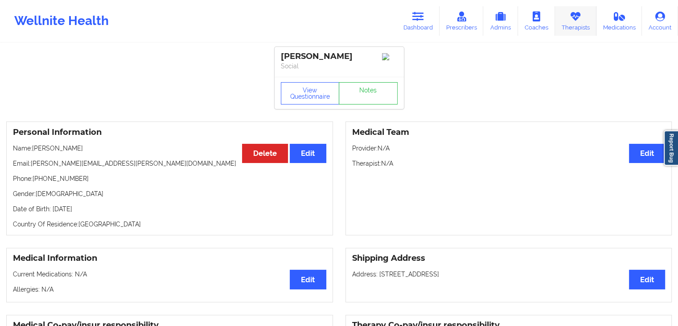
click at [563, 15] on link "Therapists" at bounding box center [575, 20] width 41 height 29
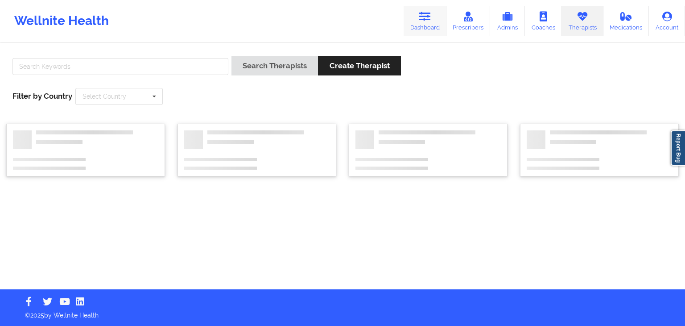
click at [421, 17] on icon at bounding box center [425, 17] width 12 height 10
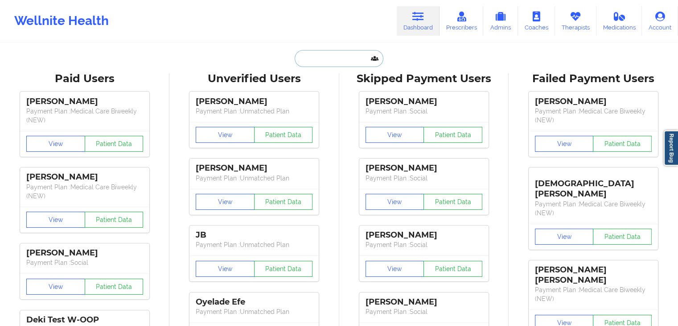
click at [339, 50] on input "text" at bounding box center [339, 58] width 88 height 17
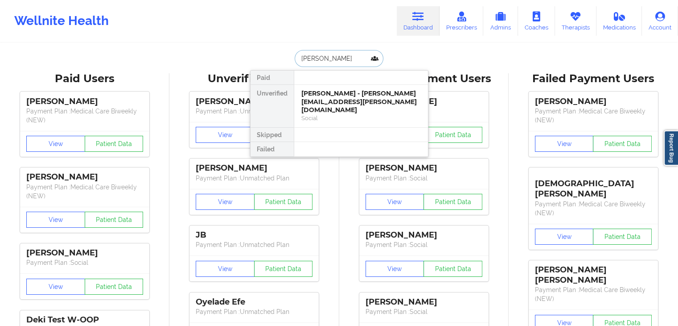
type input "julieta n"
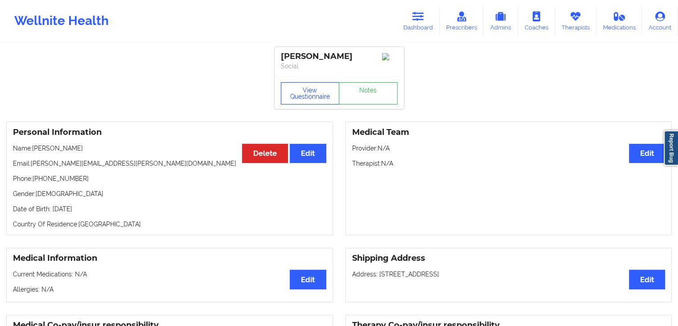
click at [299, 104] on button "View Questionnaire" at bounding box center [310, 93] width 59 height 22
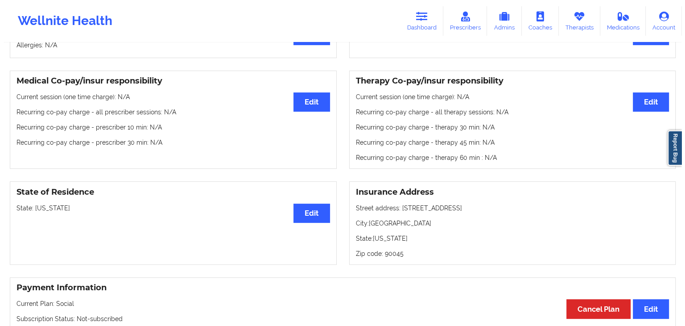
scroll to position [245, 0]
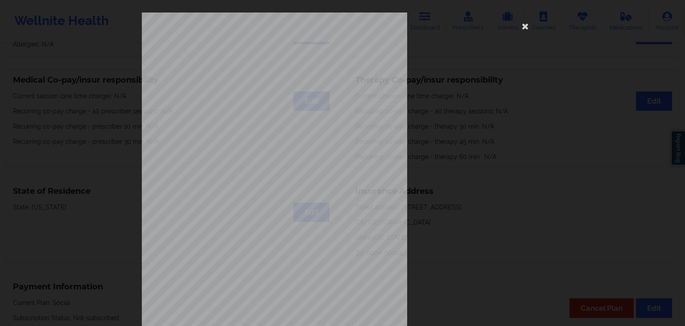
drag, startPoint x: 683, startPoint y: 91, endPoint x: 677, endPoint y: 153, distance: 63.2
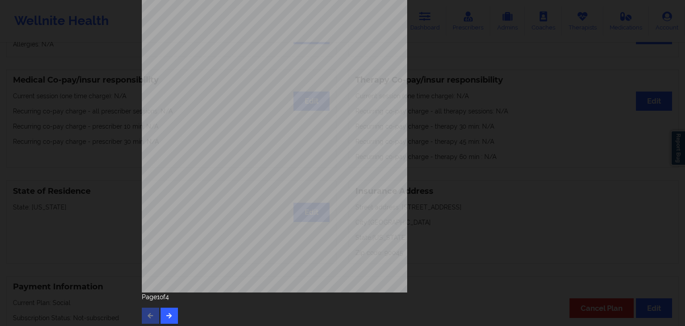
scroll to position [100, 0]
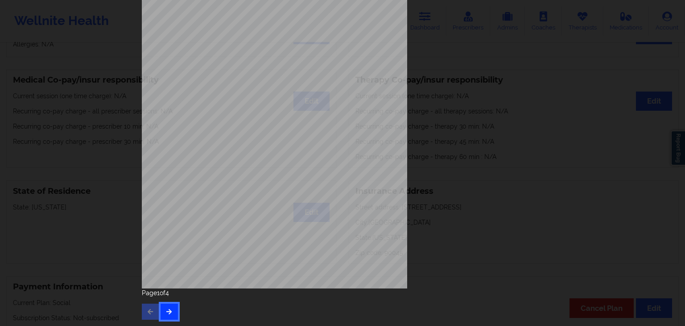
click at [165, 311] on icon "button" at bounding box center [169, 310] width 8 height 5
click at [165, 310] on icon "button" at bounding box center [169, 310] width 8 height 5
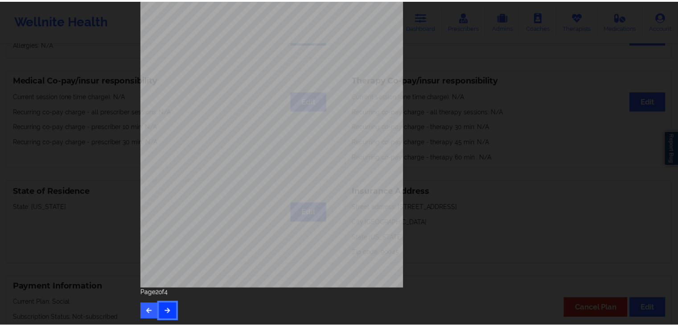
scroll to position [0, 0]
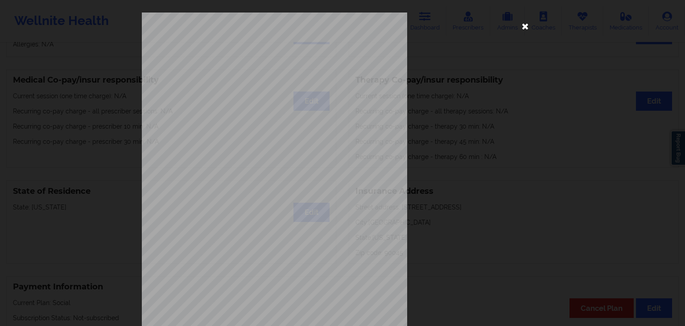
click at [524, 29] on icon at bounding box center [525, 26] width 14 height 14
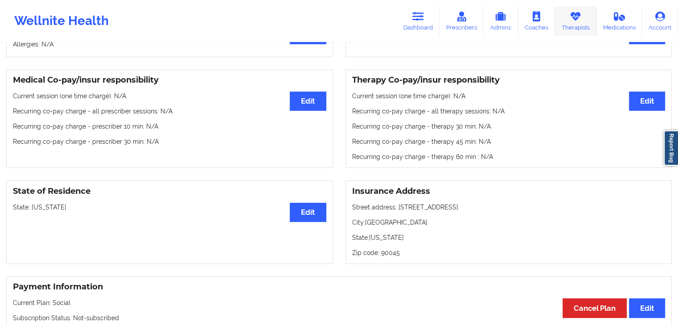
click at [588, 25] on link "Therapists" at bounding box center [575, 20] width 41 height 29
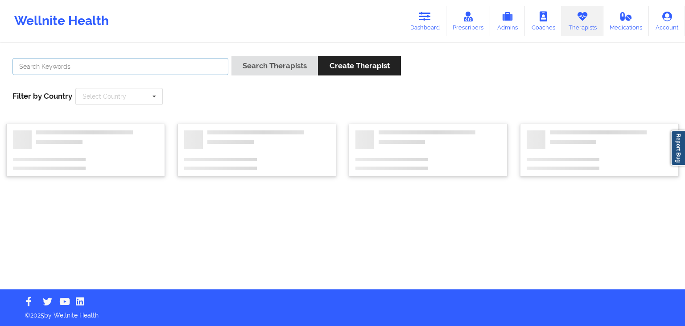
click at [160, 63] on input "text" at bounding box center [120, 66] width 216 height 17
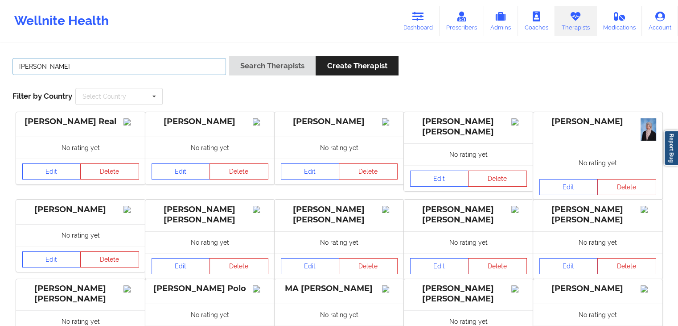
type input "[PERSON_NAME]"
click at [229, 56] on button "Search Therapists" at bounding box center [272, 65] width 87 height 19
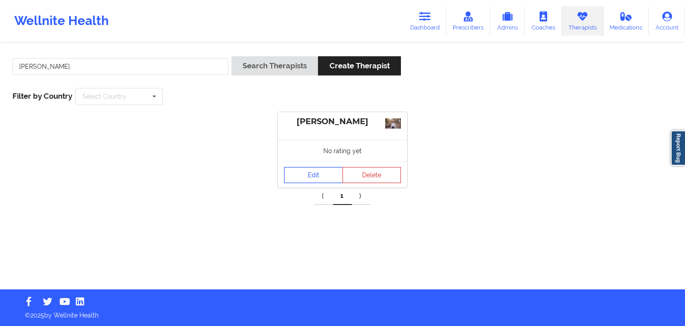
click at [327, 170] on link "Edit" at bounding box center [313, 175] width 59 height 16
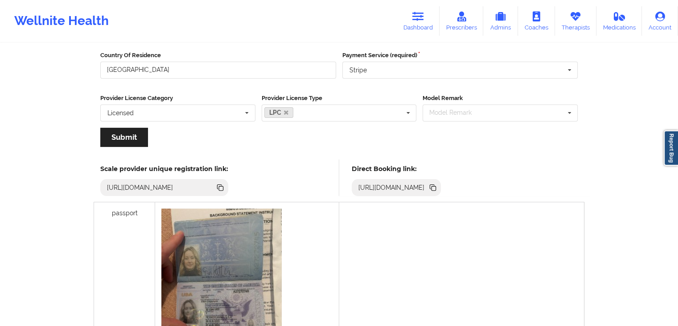
scroll to position [157, 0]
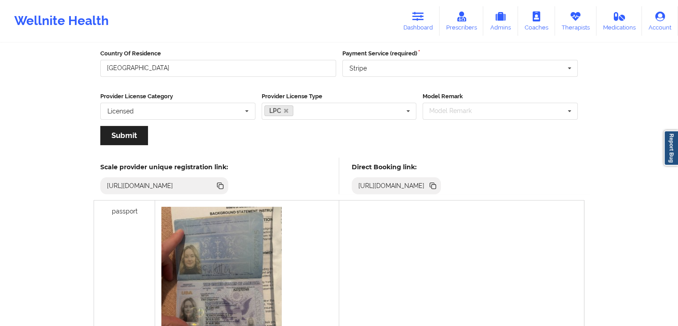
click at [438, 187] on icon at bounding box center [433, 186] width 10 height 10
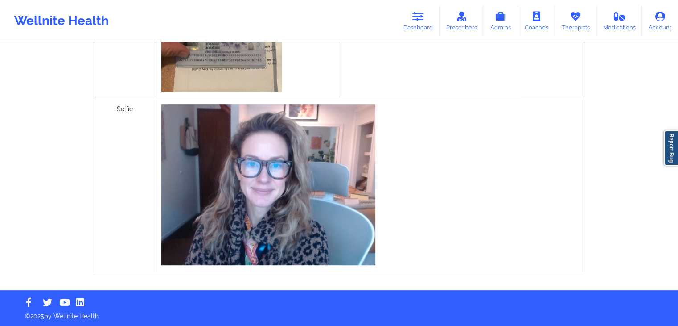
scroll to position [432, 0]
drag, startPoint x: 671, startPoint y: 253, endPoint x: 678, endPoint y: 252, distance: 7.4
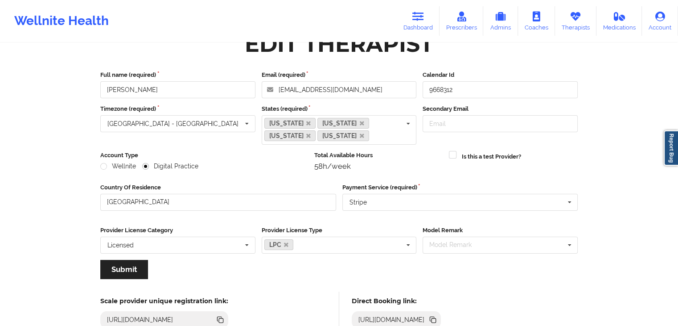
scroll to position [0, 0]
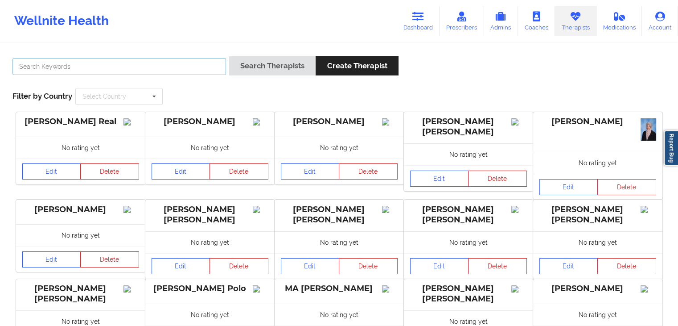
click at [191, 59] on input "text" at bounding box center [119, 66] width 214 height 17
click at [229, 56] on button "Search Therapists" at bounding box center [272, 65] width 87 height 19
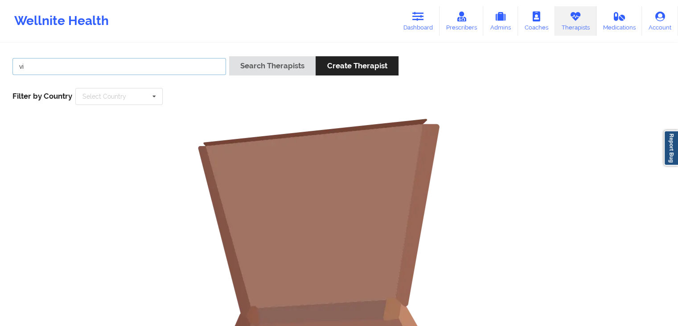
type input "v"
type input "kim salter"
click at [229, 56] on button "Search Therapists" at bounding box center [272, 65] width 87 height 19
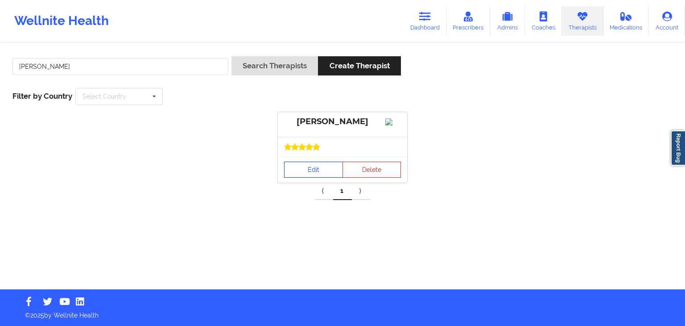
click at [315, 178] on link "Edit" at bounding box center [313, 169] width 59 height 16
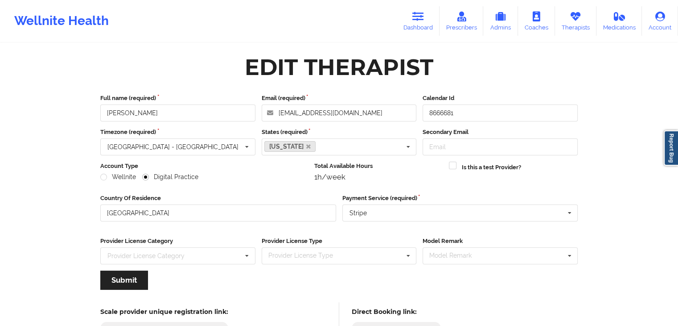
scroll to position [74, 0]
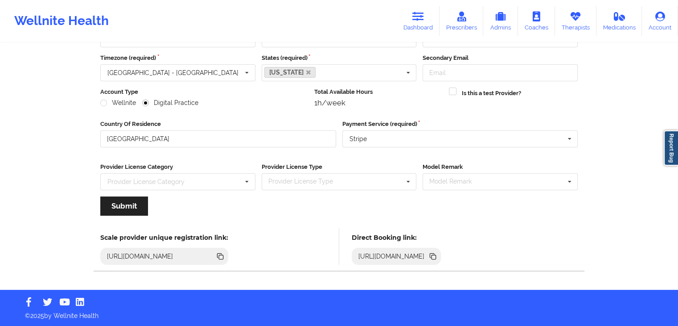
click at [435, 256] on icon at bounding box center [432, 255] width 4 height 4
click at [570, 25] on link "Therapists" at bounding box center [575, 20] width 41 height 29
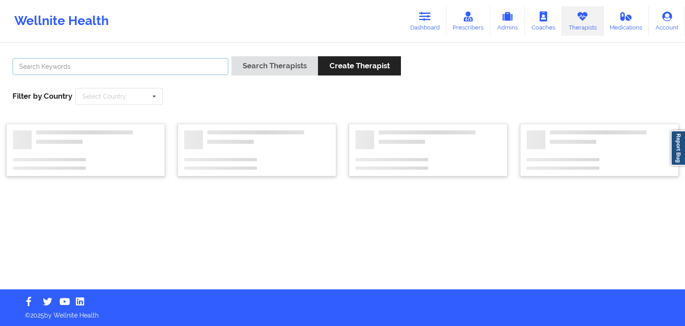
click at [146, 60] on input "text" at bounding box center [120, 66] width 216 height 17
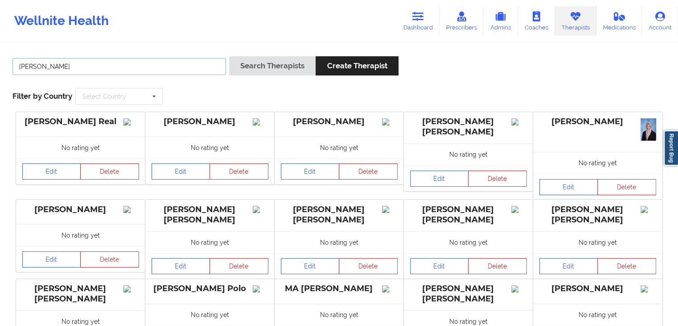
click at [229, 56] on button "Search Therapists" at bounding box center [272, 65] width 87 height 19
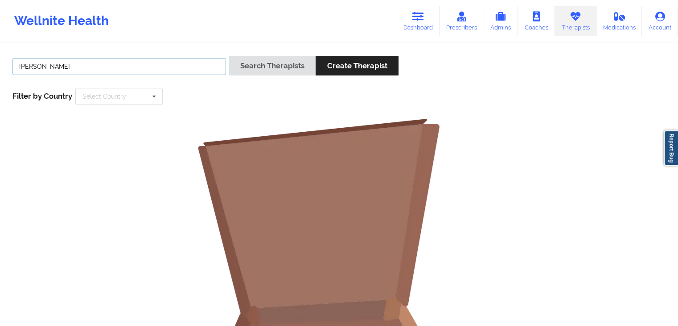
click at [144, 70] on input "shawn hackett" at bounding box center [119, 66] width 214 height 17
click at [229, 56] on button "Search Therapists" at bounding box center [272, 65] width 87 height 19
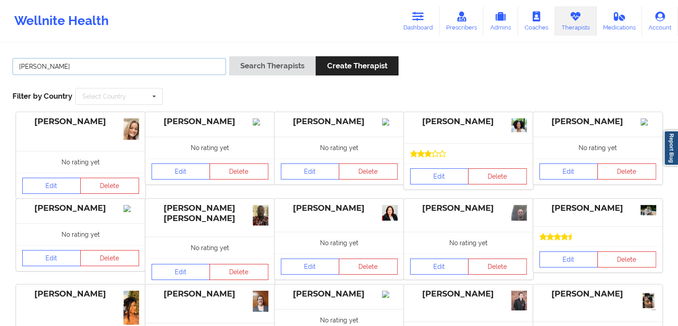
click at [175, 62] on input "shawn" at bounding box center [119, 66] width 214 height 17
click at [296, 95] on div "shawn Search Therapists Create Therapist Filter by Country Select Country Austr…" at bounding box center [339, 80] width 666 height 61
click at [107, 68] on input "shawn" at bounding box center [119, 66] width 214 height 17
type input "s"
type input "hackett"
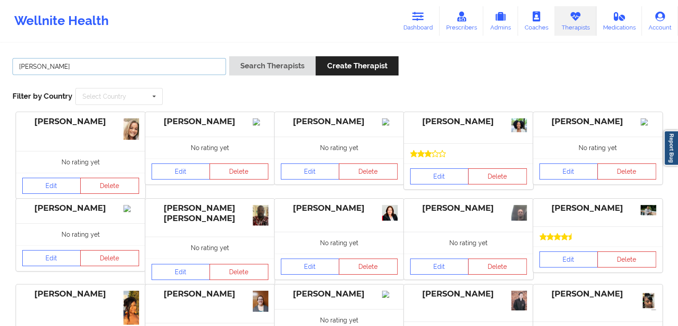
click at [229, 56] on button "Search Therapists" at bounding box center [272, 65] width 87 height 19
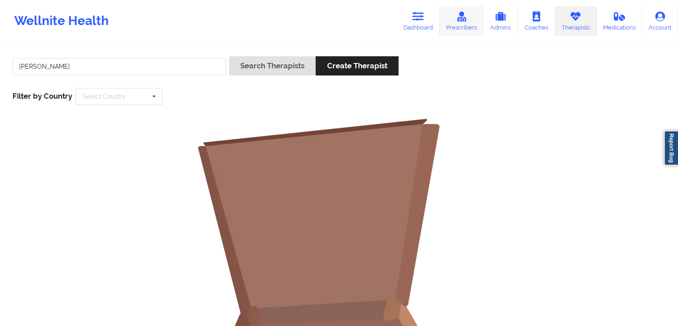
click at [480, 31] on link "Prescribers" at bounding box center [462, 20] width 44 height 29
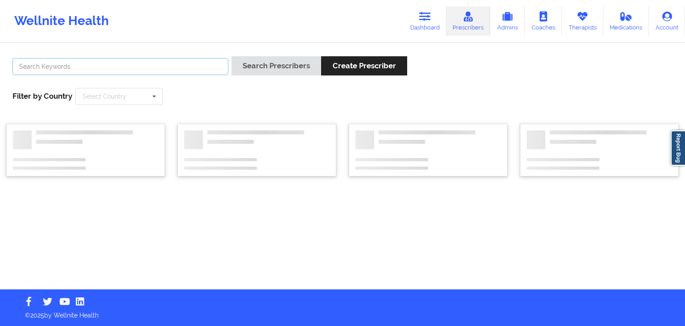
click at [174, 62] on input "text" at bounding box center [120, 66] width 216 height 17
click at [232, 56] on button "Search Prescribers" at bounding box center [277, 65] width 90 height 19
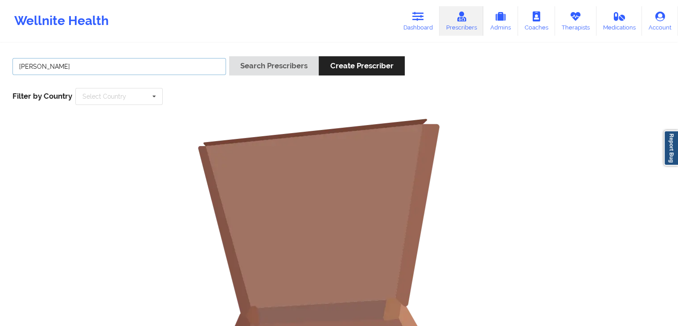
type input "shawn"
click at [229, 56] on button "Search Prescribers" at bounding box center [274, 65] width 90 height 19
click at [571, 16] on icon at bounding box center [576, 17] width 12 height 10
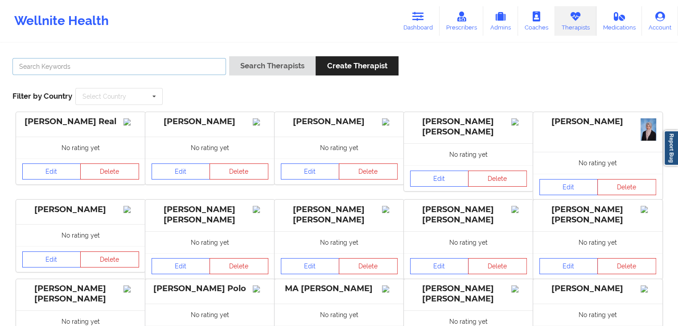
click at [118, 65] on input "text" at bounding box center [119, 66] width 214 height 17
type input "dale eic"
click at [229, 56] on button "Search Therapists" at bounding box center [272, 65] width 87 height 19
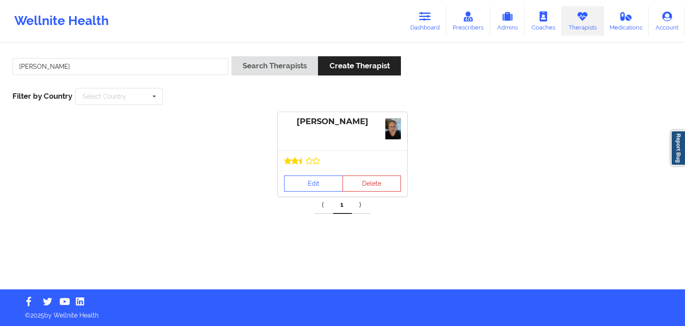
click at [300, 170] on div "Edit Delete" at bounding box center [342, 183] width 129 height 26
click at [302, 178] on link "Edit" at bounding box center [313, 183] width 59 height 16
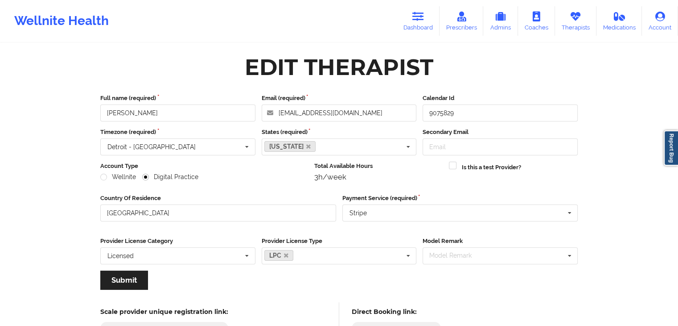
scroll to position [74, 0]
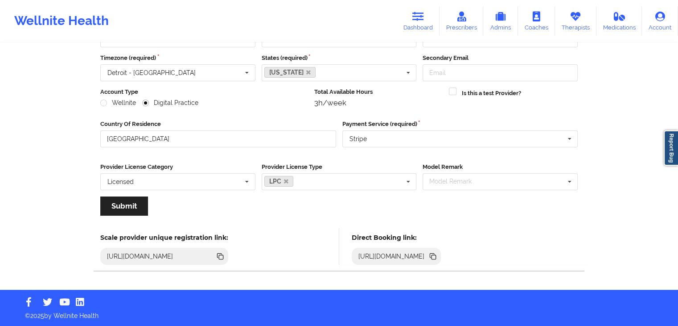
click at [435, 254] on icon at bounding box center [432, 255] width 4 height 4
click at [581, 20] on icon at bounding box center [576, 17] width 12 height 10
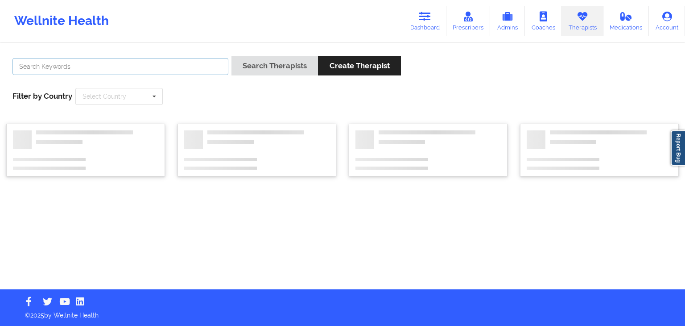
click at [174, 65] on input "text" at bounding box center [120, 66] width 216 height 17
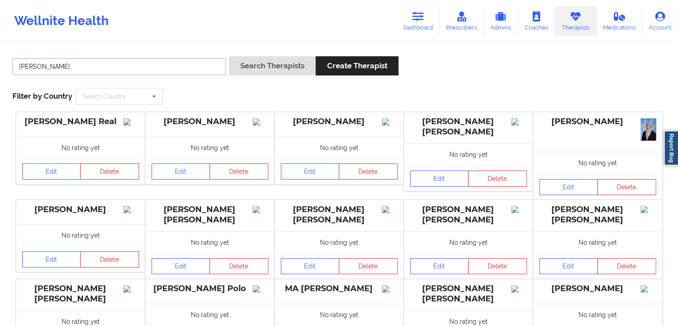
type input "jennifer bloom"
click at [229, 56] on button "Search Therapists" at bounding box center [272, 65] width 87 height 19
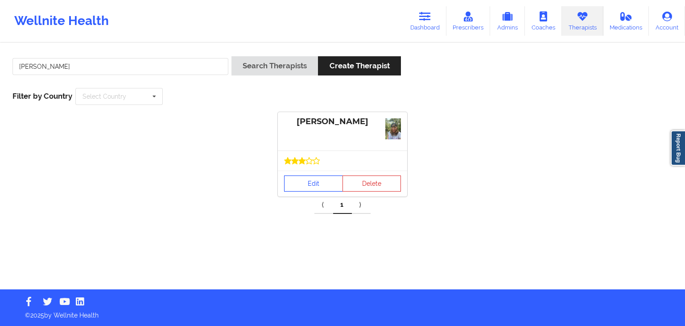
click at [316, 179] on link "Edit" at bounding box center [313, 183] width 59 height 16
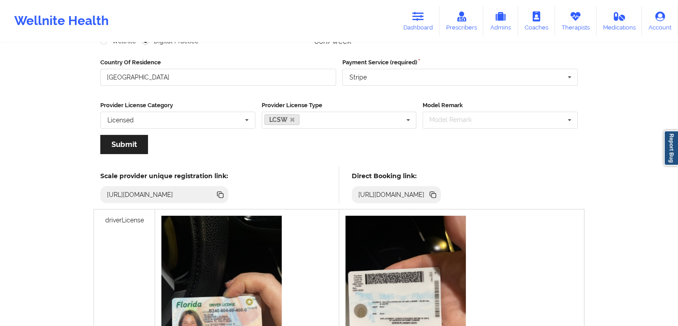
scroll to position [140, 0]
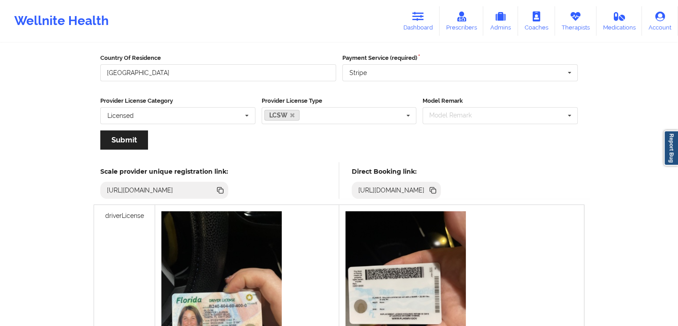
click at [435, 187] on icon at bounding box center [432, 189] width 4 height 4
click at [416, 17] on icon at bounding box center [419, 17] width 12 height 10
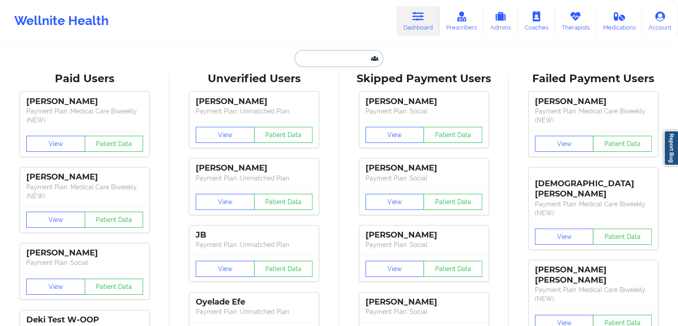
click at [341, 55] on input "text" at bounding box center [339, 58] width 88 height 17
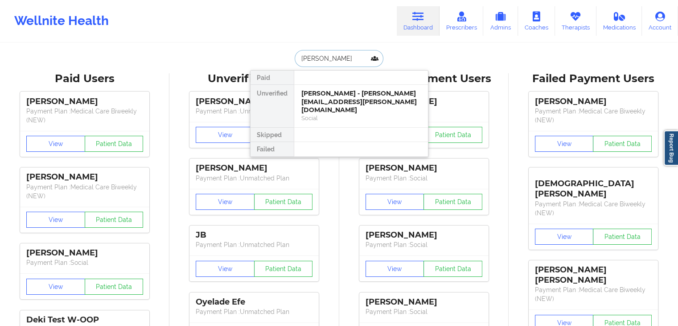
type input "jennifer s hunter"
click at [359, 95] on div "Jennifer S Hunter - jhuntercpa@mindspring.com" at bounding box center [362, 97] width 120 height 17
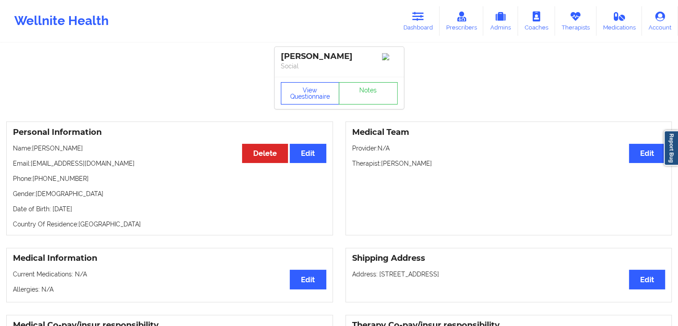
click at [302, 93] on button "View Questionnaire" at bounding box center [310, 93] width 59 height 22
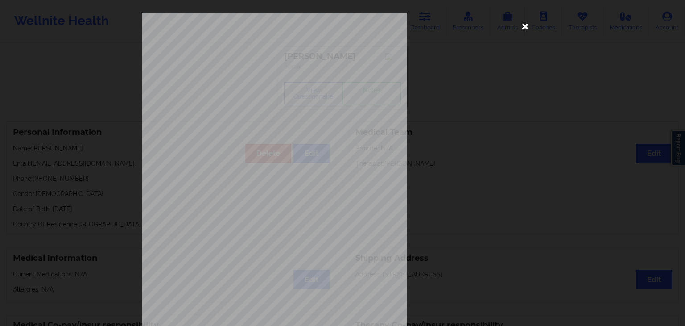
click at [523, 27] on icon at bounding box center [525, 26] width 14 height 14
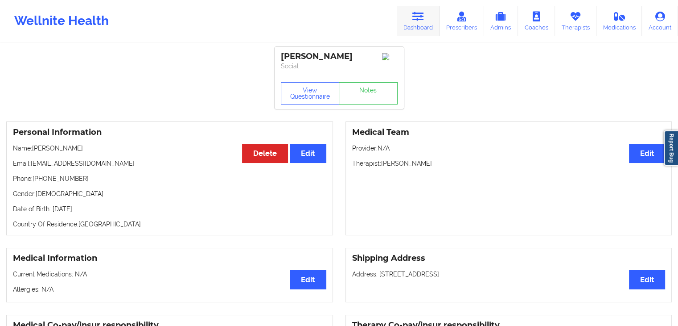
click at [423, 12] on icon at bounding box center [419, 17] width 12 height 10
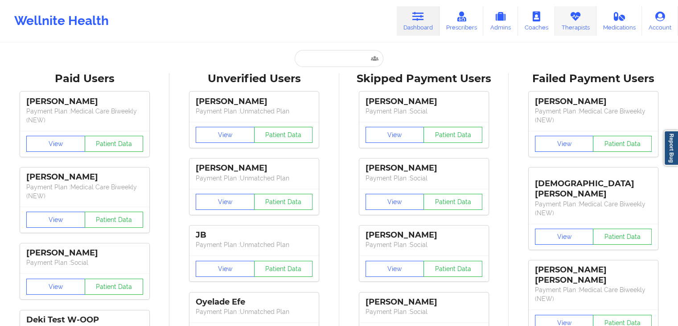
click at [571, 18] on icon at bounding box center [576, 17] width 12 height 10
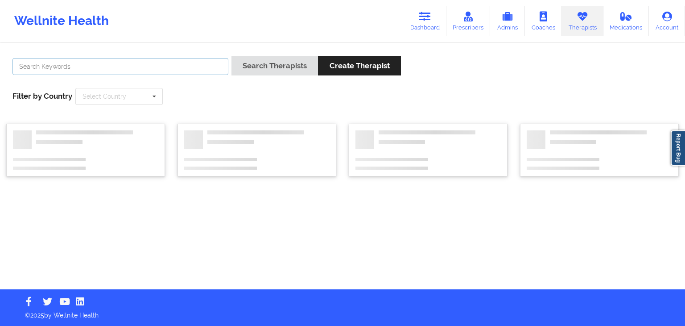
click at [175, 66] on input "text" at bounding box center [120, 66] width 216 height 17
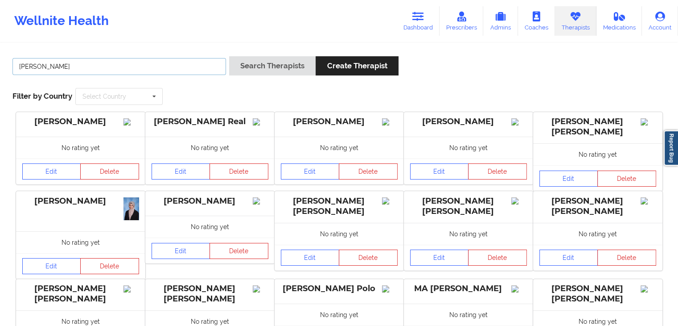
click at [229, 56] on button "Search Therapists" at bounding box center [272, 65] width 87 height 19
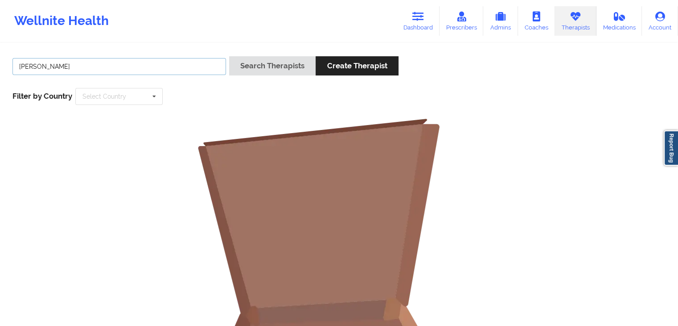
click at [229, 56] on button "Search Therapists" at bounding box center [272, 65] width 87 height 19
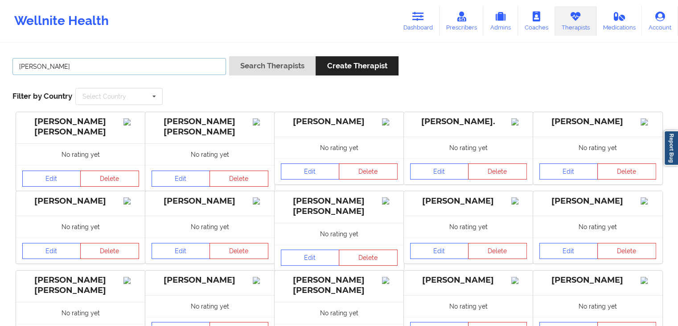
type input "raquel pere"
click at [229, 56] on button "Search Therapists" at bounding box center [272, 65] width 87 height 19
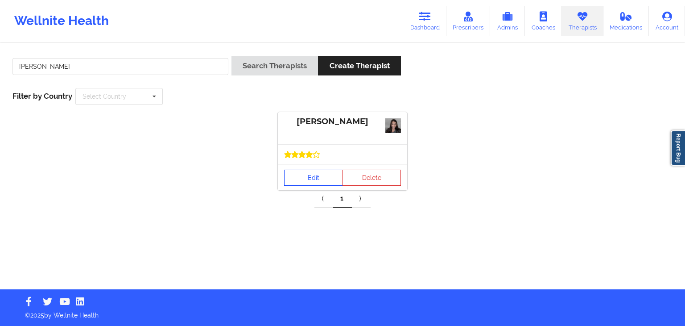
click at [323, 184] on link "Edit" at bounding box center [313, 178] width 59 height 16
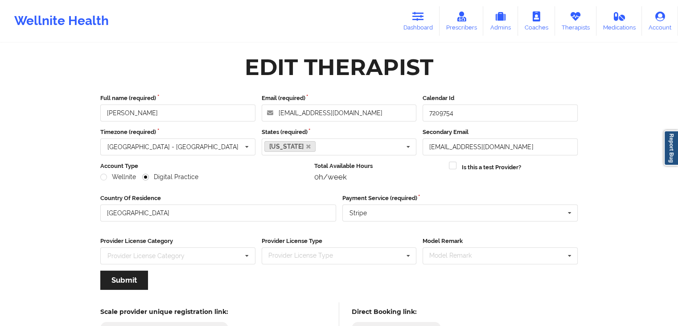
scroll to position [74, 0]
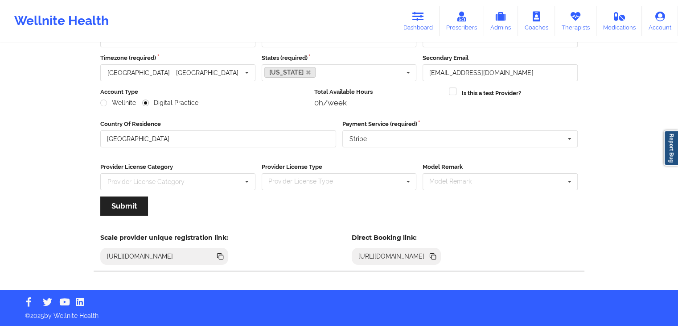
click at [436, 255] on icon at bounding box center [434, 257] width 4 height 4
click at [436, 256] on icon at bounding box center [434, 257] width 4 height 4
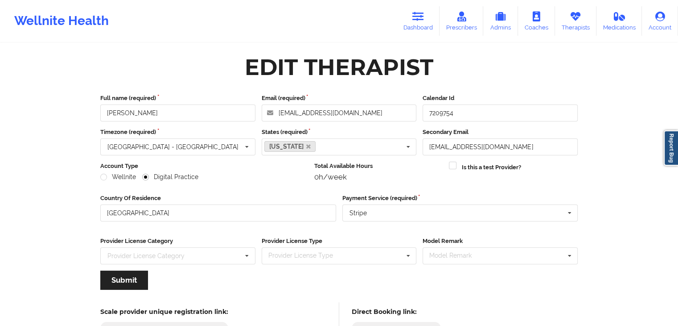
scroll to position [0, 0]
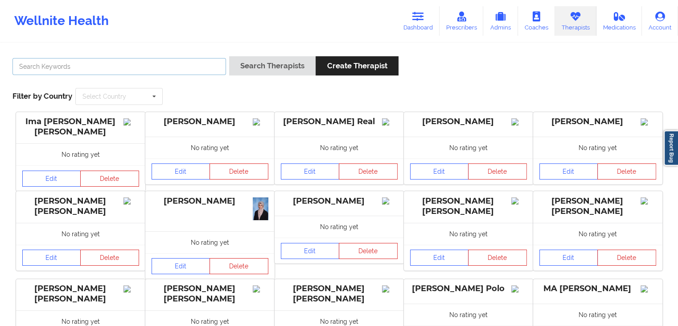
click at [148, 65] on input "text" at bounding box center [119, 66] width 214 height 17
type input "4"
click at [229, 56] on button "Search Therapists" at bounding box center [272, 65] width 87 height 19
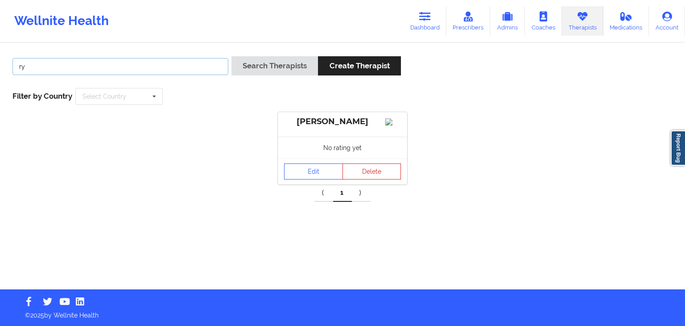
type input "r"
type input "kathryn bolt"
click at [232, 56] on button "Search Therapists" at bounding box center [275, 65] width 87 height 19
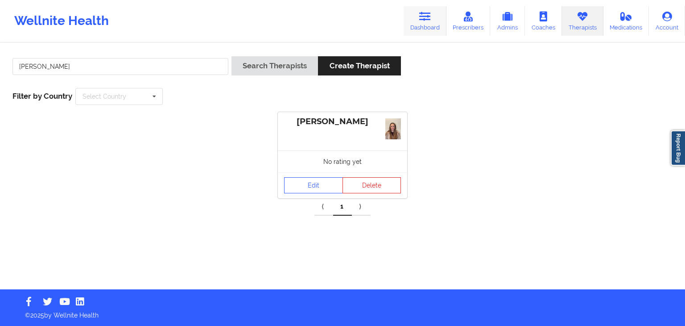
click at [422, 18] on icon at bounding box center [425, 17] width 12 height 10
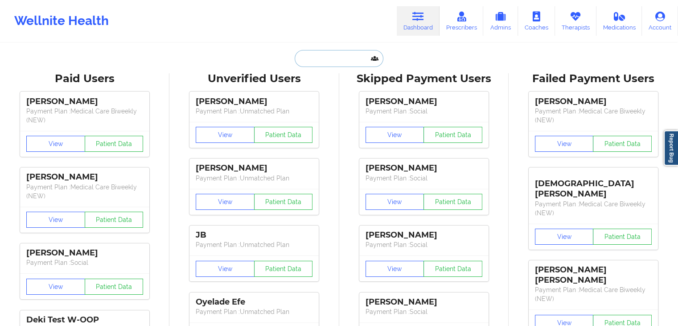
click at [327, 63] on input "text" at bounding box center [339, 58] width 88 height 17
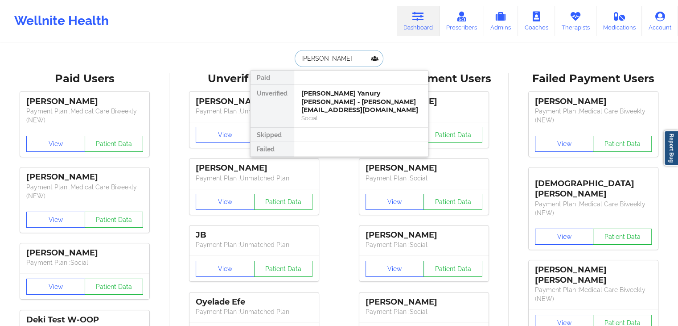
type input "maria yanu"
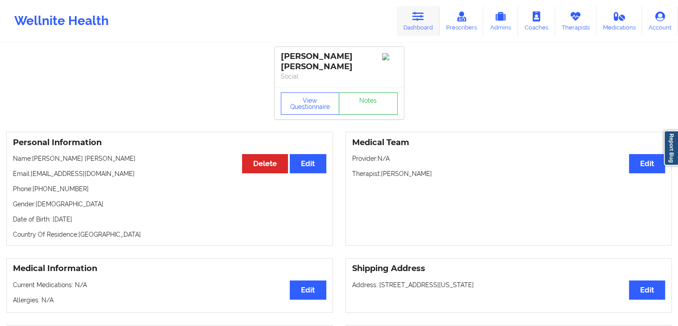
click at [418, 25] on link "Dashboard" at bounding box center [418, 20] width 43 height 29
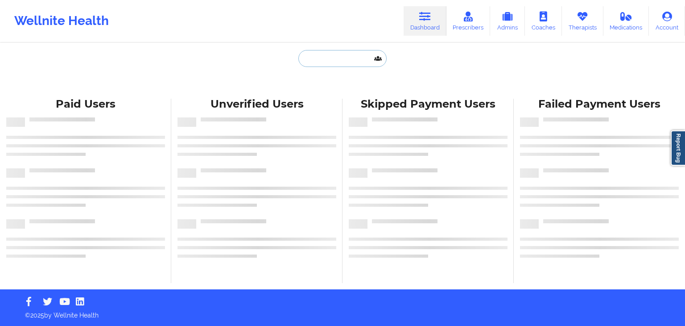
click at [323, 58] on input "text" at bounding box center [342, 58] width 88 height 17
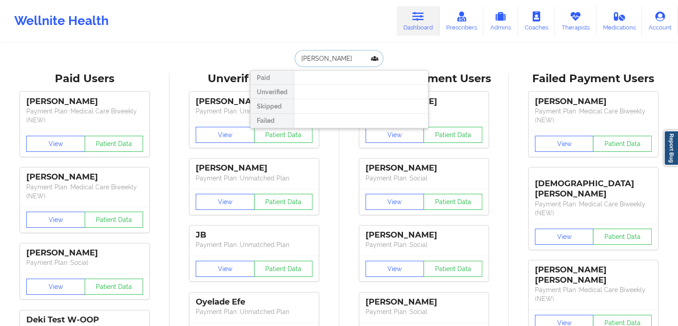
type input "[PERSON_NAME]"
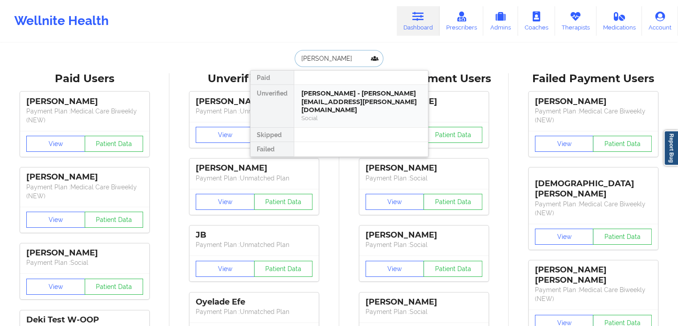
click at [308, 90] on div "[PERSON_NAME] - [PERSON_NAME][EMAIL_ADDRESS][PERSON_NAME][DOMAIN_NAME]" at bounding box center [362, 101] width 120 height 25
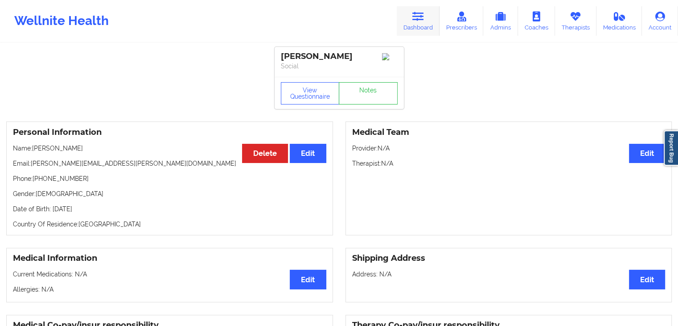
click at [430, 20] on link "Dashboard" at bounding box center [418, 20] width 43 height 29
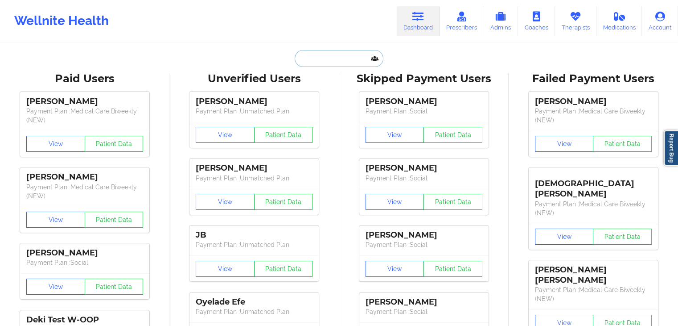
click at [315, 61] on input "text" at bounding box center [339, 58] width 88 height 17
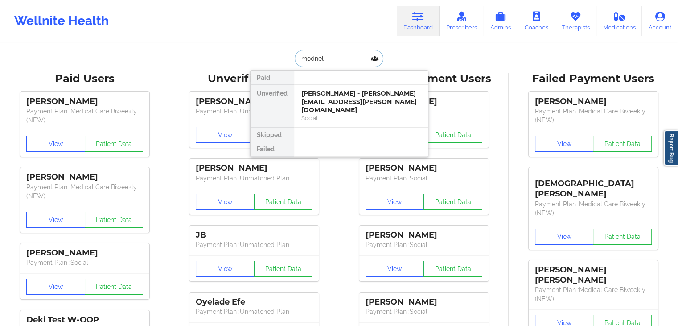
type input "rhodnell"
click at [334, 97] on div "RHODNELL Georges - rhodgeorges2009@gmail.com" at bounding box center [362, 97] width 120 height 17
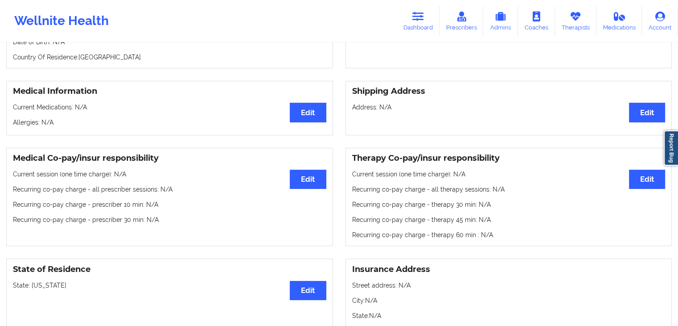
scroll to position [146, 0]
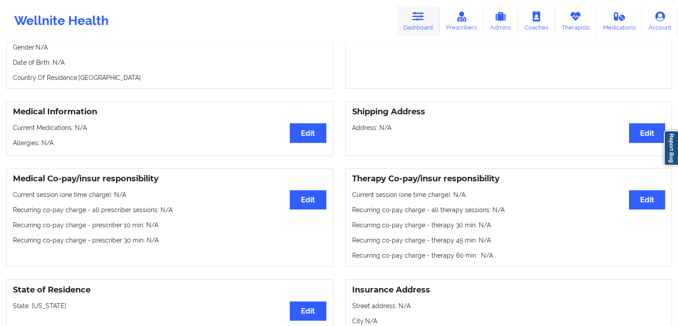
click at [413, 20] on link "Dashboard" at bounding box center [418, 20] width 43 height 29
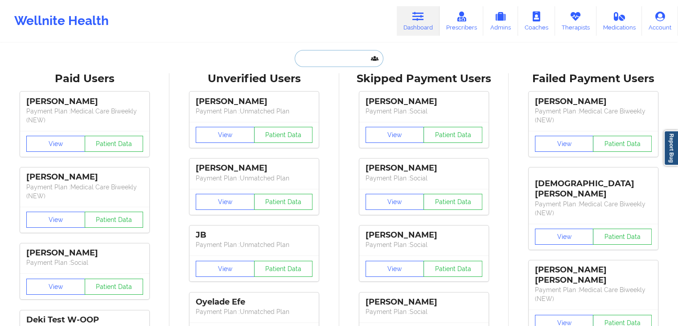
click at [332, 54] on input "text" at bounding box center [339, 58] width 88 height 17
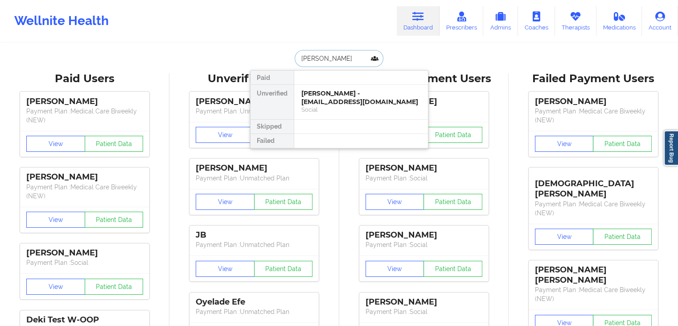
type input "kathleen cor"
click at [348, 96] on div "Kathleen Corbin - kathleencorbinmamax3@gmail.com" at bounding box center [362, 97] width 120 height 17
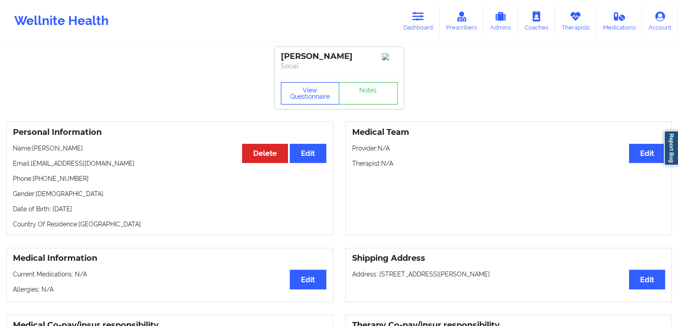
click at [288, 97] on button "View Questionnaire" at bounding box center [310, 93] width 59 height 22
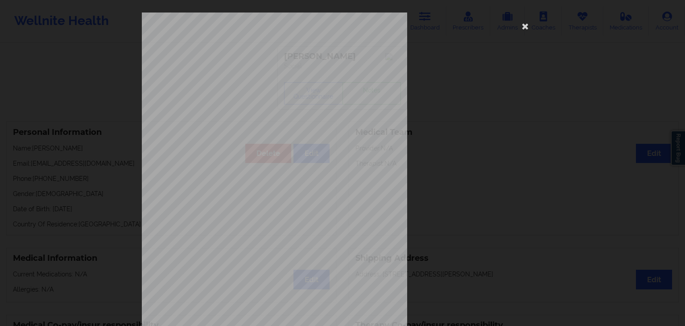
scroll to position [100, 0]
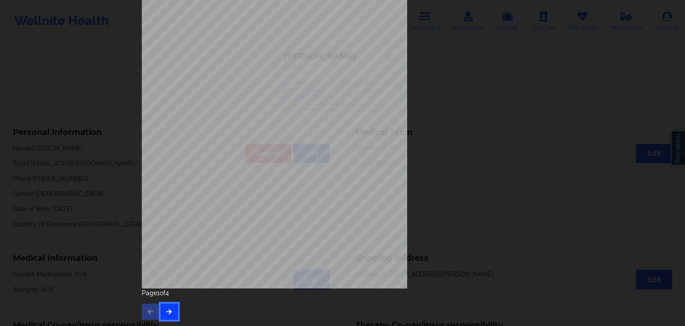
click at [168, 304] on button "button" at bounding box center [169, 311] width 17 height 16
click at [165, 309] on icon "button" at bounding box center [169, 310] width 8 height 5
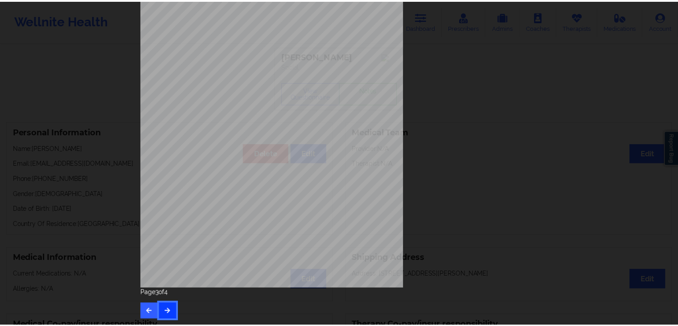
scroll to position [0, 0]
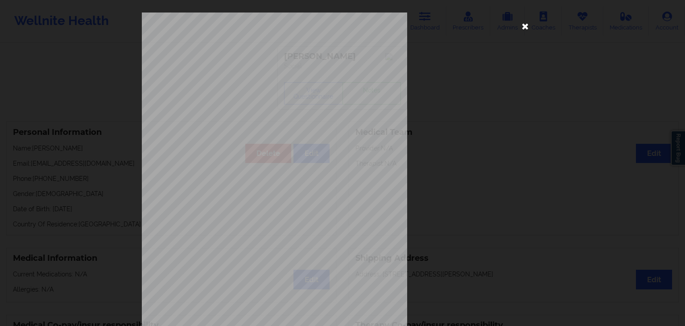
click at [523, 23] on icon at bounding box center [525, 26] width 14 height 14
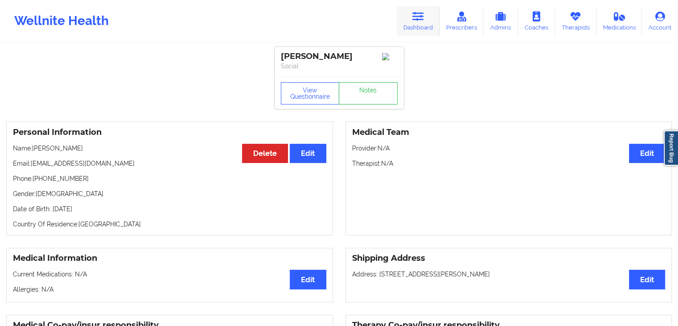
click at [414, 25] on link "Dashboard" at bounding box center [418, 20] width 43 height 29
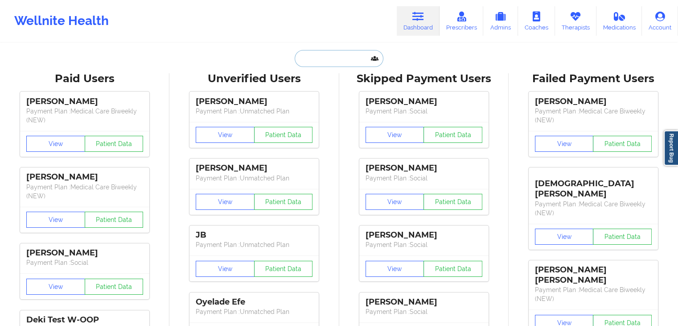
click at [326, 60] on input "text" at bounding box center [339, 58] width 88 height 17
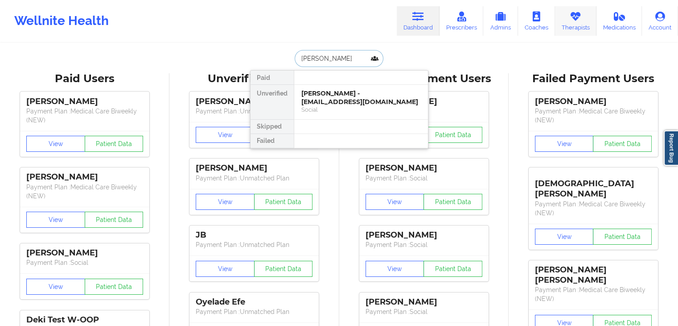
type input "roberto re"
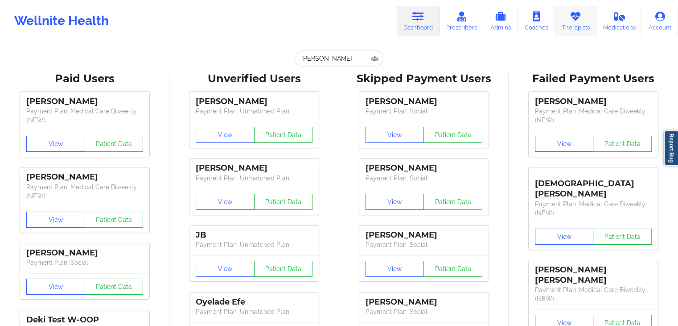
click at [580, 18] on icon at bounding box center [576, 17] width 12 height 10
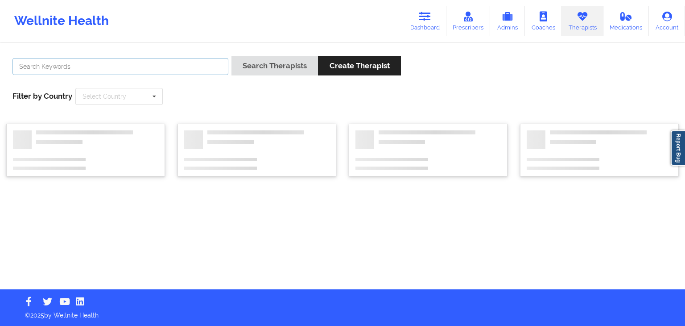
click at [165, 68] on input "text" at bounding box center [120, 66] width 216 height 17
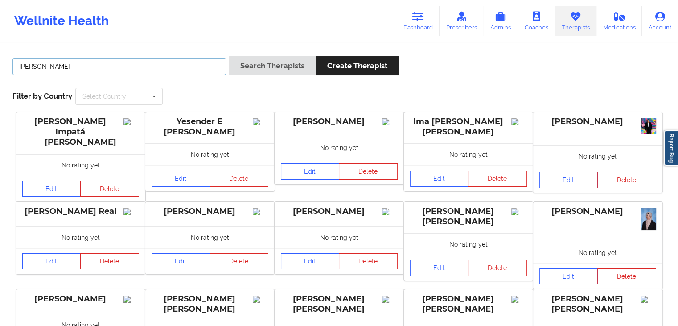
click at [229, 56] on button "Search Therapists" at bounding box center [272, 65] width 87 height 19
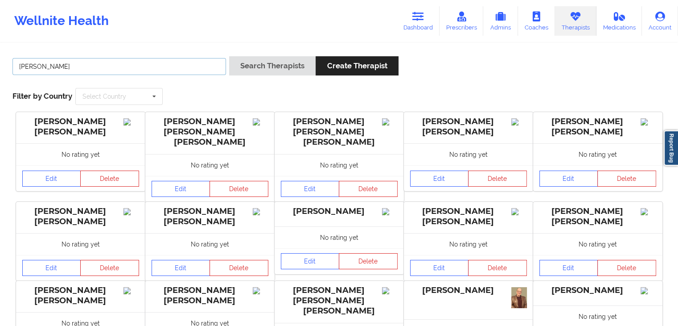
click at [229, 56] on button "Search Therapists" at bounding box center [272, 65] width 87 height 19
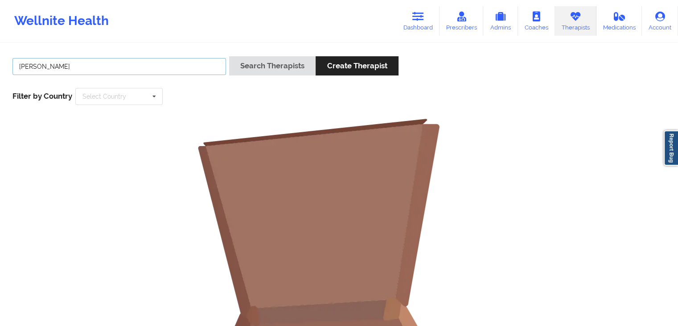
click at [229, 56] on button "Search Therapists" at bounding box center [272, 65] width 87 height 19
click at [130, 68] on input "roberto rey" at bounding box center [119, 66] width 214 height 17
type input "r"
click at [136, 66] on input "david sullivan" at bounding box center [119, 66] width 214 height 17
click at [229, 56] on button "Search Therapists" at bounding box center [272, 65] width 87 height 19
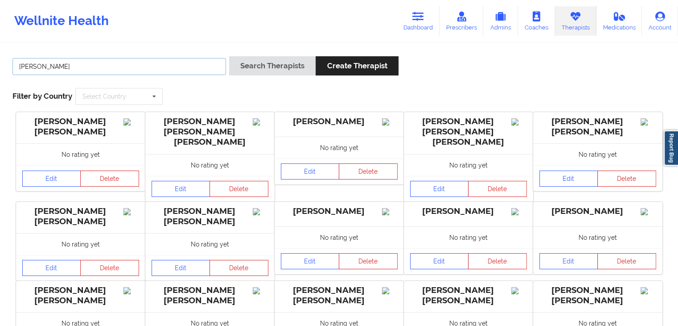
click at [136, 66] on input "david" at bounding box center [119, 66] width 214 height 17
type input "d"
click at [229, 56] on button "Search Therapists" at bounding box center [272, 65] width 87 height 19
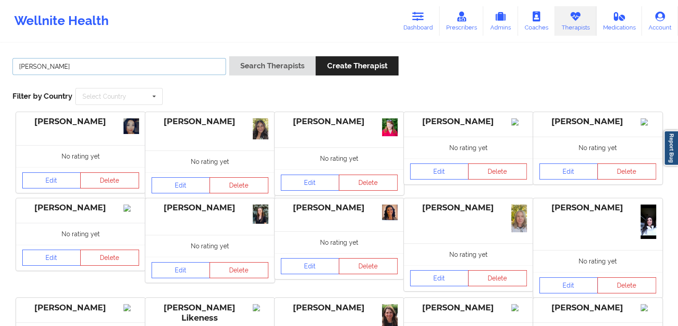
click at [229, 56] on button "Search Therapists" at bounding box center [272, 65] width 87 height 19
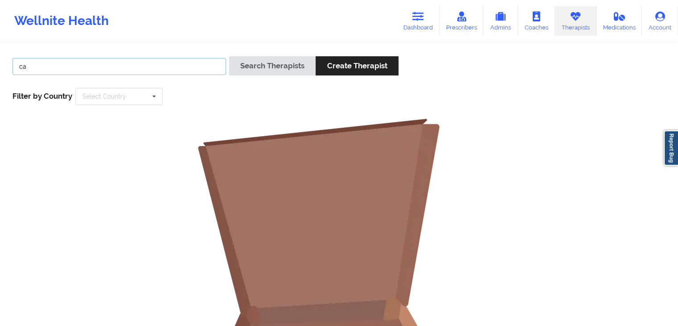
type input "c"
click at [229, 56] on button "Search Therapists" at bounding box center [272, 65] width 87 height 19
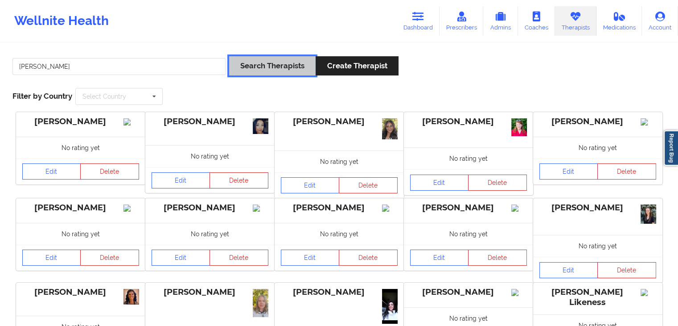
click at [256, 70] on button "Search Therapists" at bounding box center [272, 65] width 87 height 19
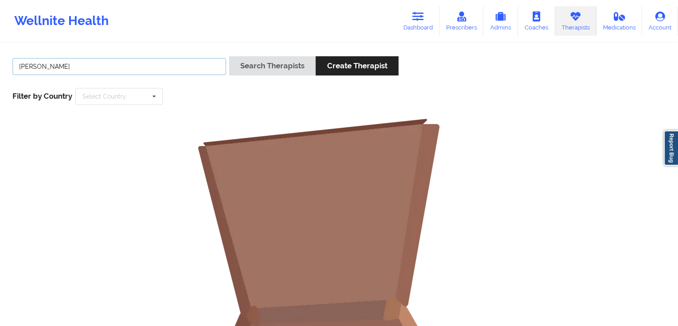
click at [153, 70] on input "corey brown" at bounding box center [119, 66] width 214 height 17
type input "corey"
click at [229, 56] on button "Search Therapists" at bounding box center [272, 65] width 87 height 19
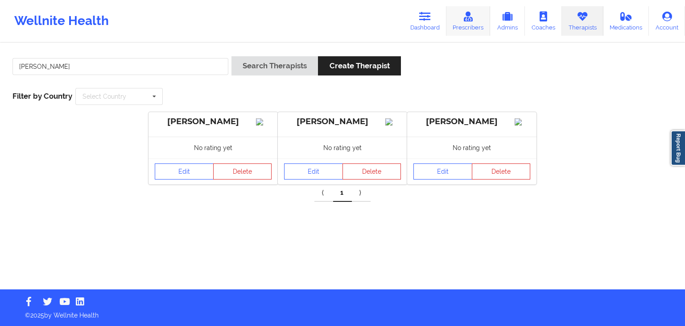
click at [474, 24] on link "Prescribers" at bounding box center [469, 20] width 44 height 29
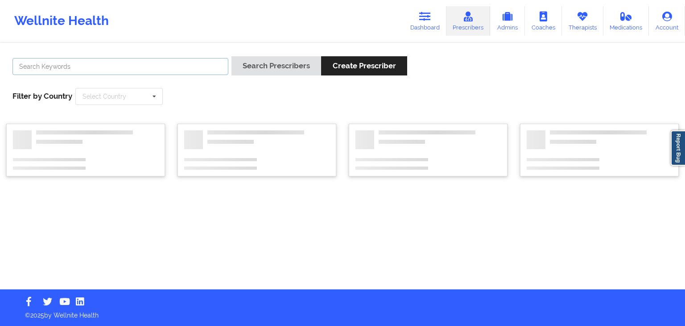
click at [134, 66] on input "text" at bounding box center [120, 66] width 216 height 17
type input "corey"
click at [232, 56] on button "Search Prescribers" at bounding box center [277, 65] width 90 height 19
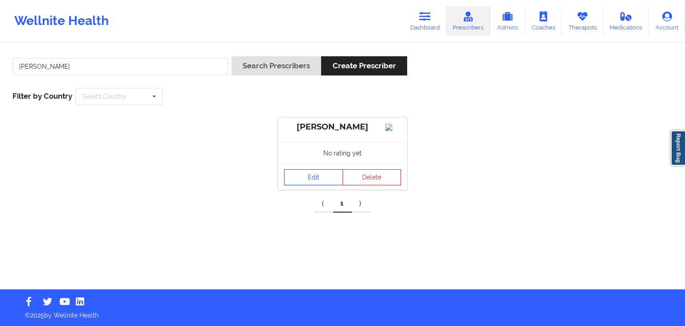
click at [318, 185] on link "Edit" at bounding box center [313, 177] width 59 height 16
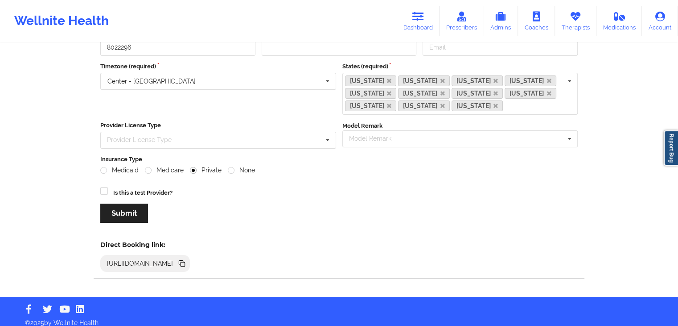
scroll to position [106, 0]
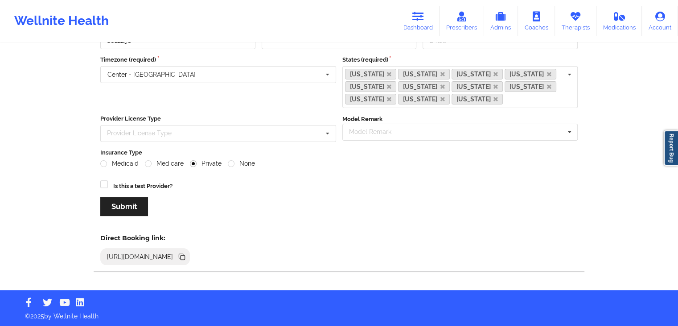
click at [185, 255] on icon at bounding box center [183, 257] width 4 height 4
click at [565, 19] on link "Therapists" at bounding box center [575, 20] width 41 height 29
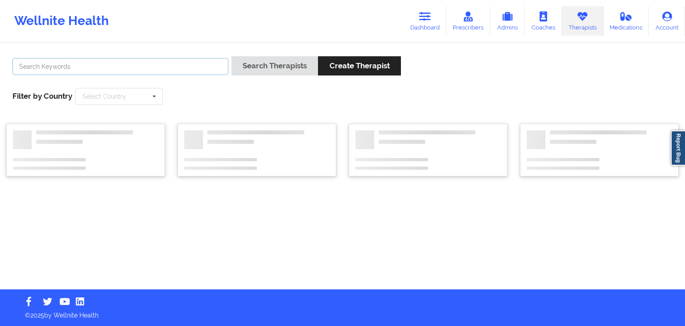
click at [92, 67] on input "text" at bounding box center [120, 66] width 216 height 17
type input "j"
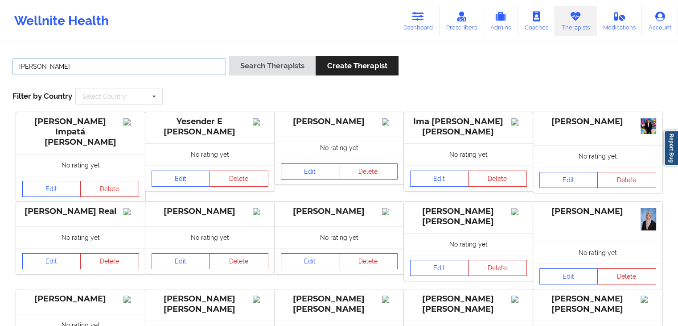
type input "felicia"
click at [229, 56] on button "Search Therapists" at bounding box center [272, 65] width 87 height 19
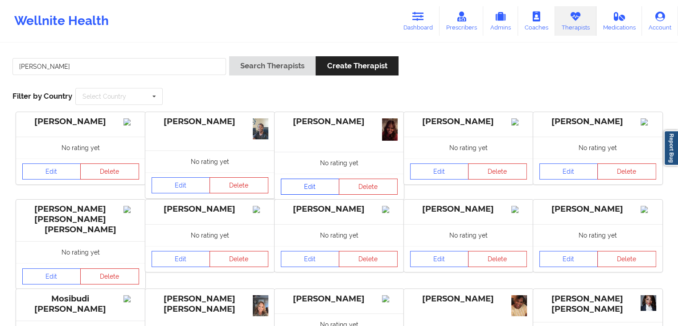
click at [326, 182] on link "Edit" at bounding box center [310, 186] width 59 height 16
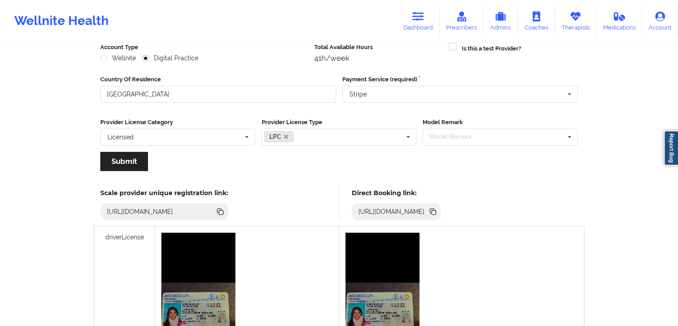
scroll to position [132, 0]
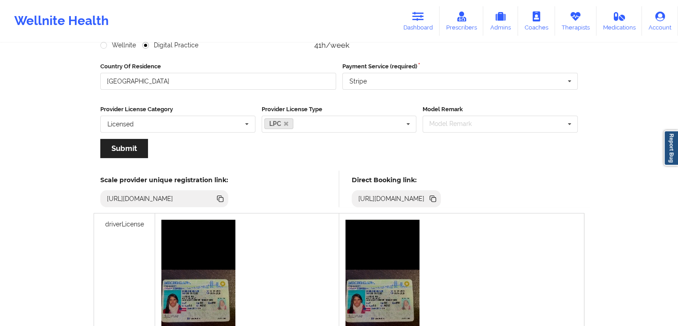
click at [436, 198] on icon at bounding box center [434, 199] width 4 height 4
click at [435, 18] on link "Dashboard" at bounding box center [418, 20] width 43 height 29
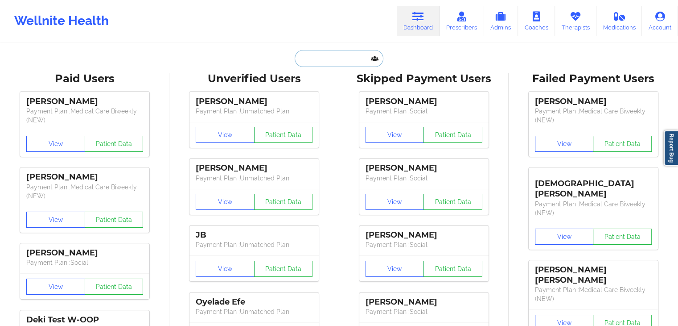
click at [322, 64] on input "text" at bounding box center [339, 58] width 88 height 17
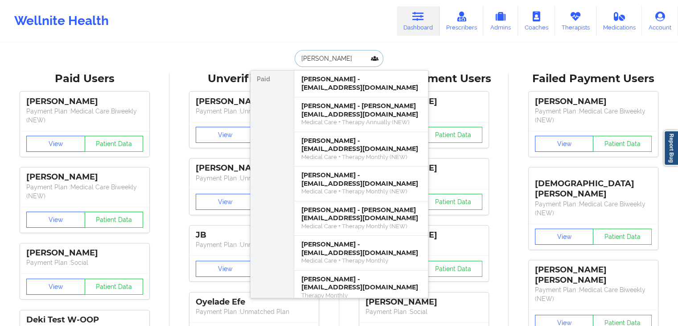
type input "joseph marten"
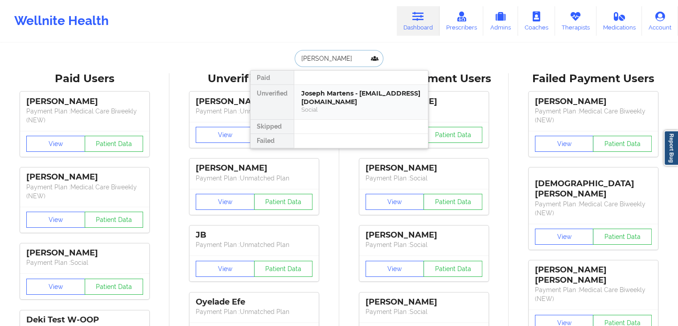
click at [329, 103] on div "Joseph Martens - joseph@martensmusic.com" at bounding box center [362, 97] width 120 height 17
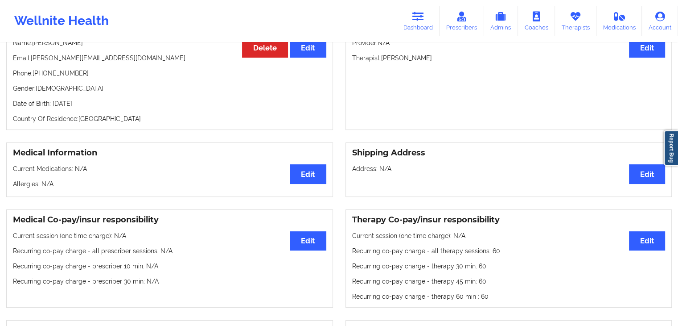
scroll to position [89, 0]
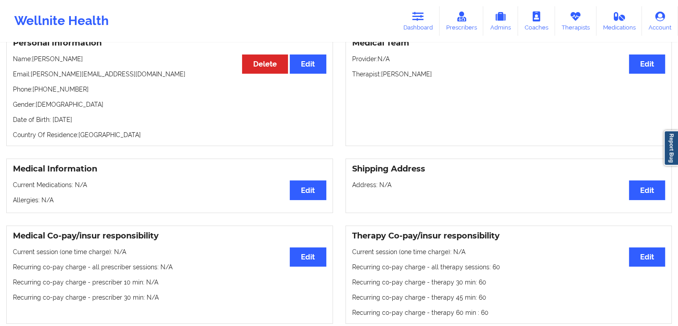
click at [353, 106] on div "Medical Team Edit Provider: N/A Therapist: Joi Dykes Anderson" at bounding box center [509, 89] width 327 height 114
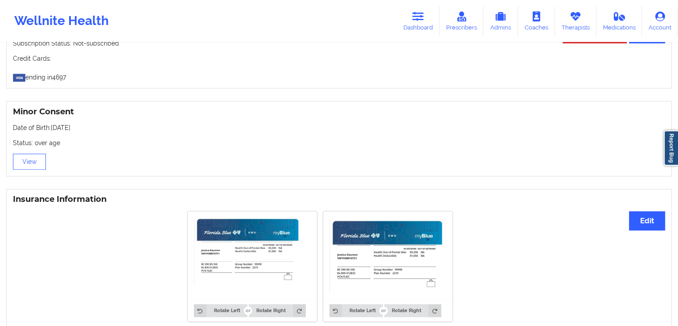
scroll to position [517, 0]
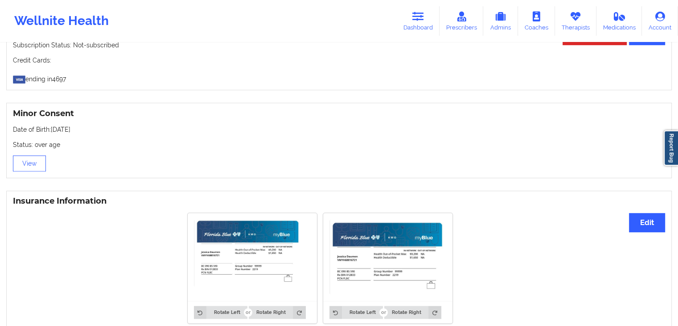
click at [232, 284] on img at bounding box center [252, 253] width 117 height 68
click at [518, 108] on div "Minor Consent Date of Birth: 07/18/1967 Status: over age View" at bounding box center [339, 140] width 666 height 75
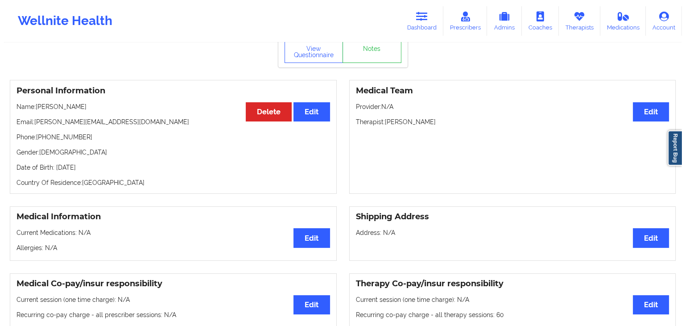
scroll to position [18, 0]
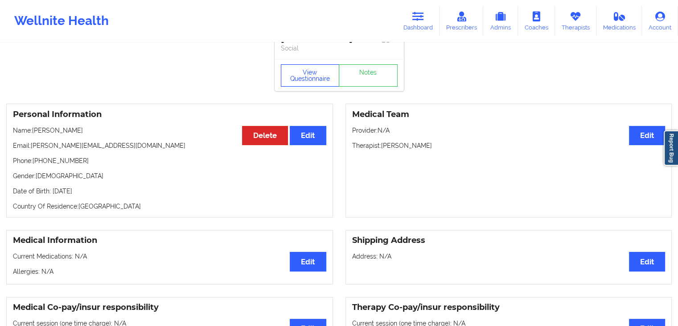
click at [302, 79] on button "View Questionnaire" at bounding box center [310, 75] width 59 height 22
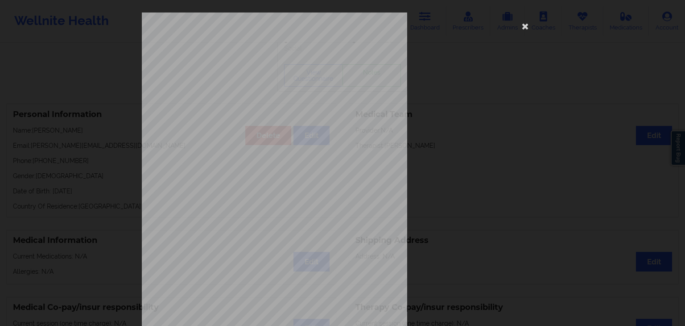
scroll to position [100, 0]
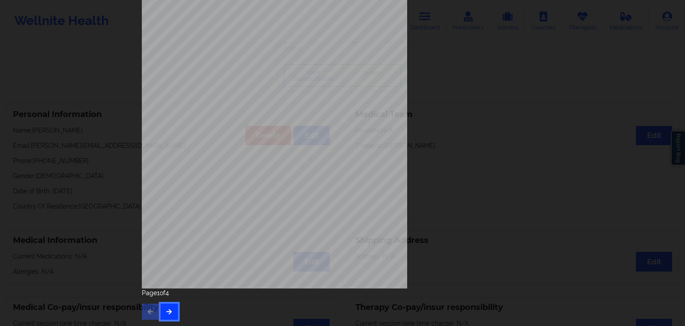
click at [165, 318] on button "button" at bounding box center [169, 311] width 17 height 16
click at [171, 307] on button "button" at bounding box center [169, 311] width 17 height 16
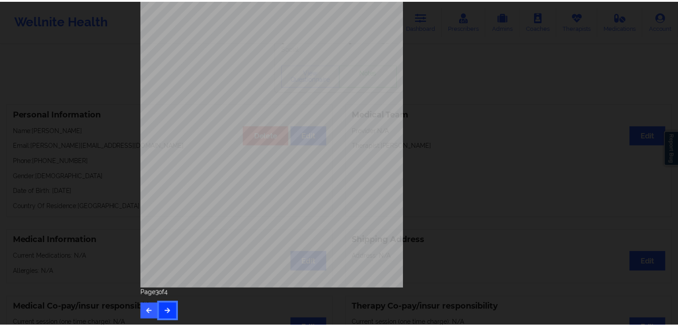
scroll to position [0, 0]
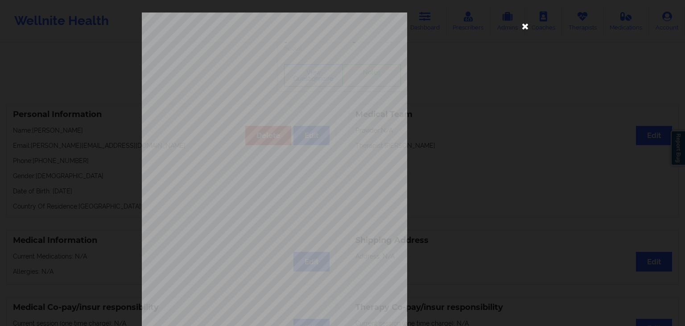
click at [522, 23] on icon at bounding box center [525, 26] width 14 height 14
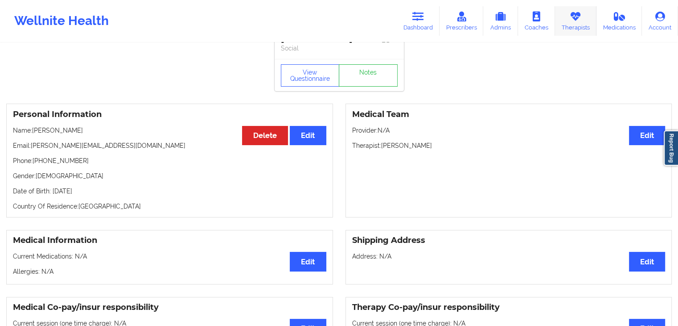
click at [580, 20] on icon at bounding box center [576, 17] width 12 height 10
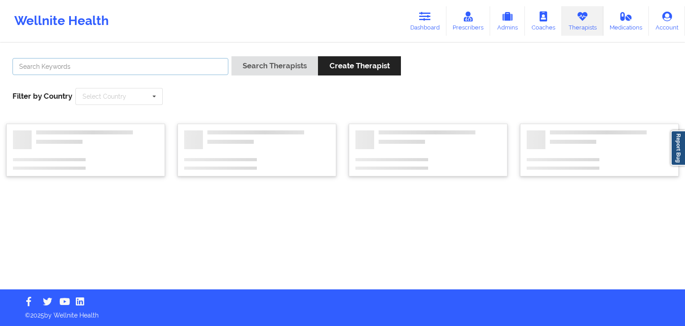
click at [194, 58] on input "text" at bounding box center [120, 66] width 216 height 17
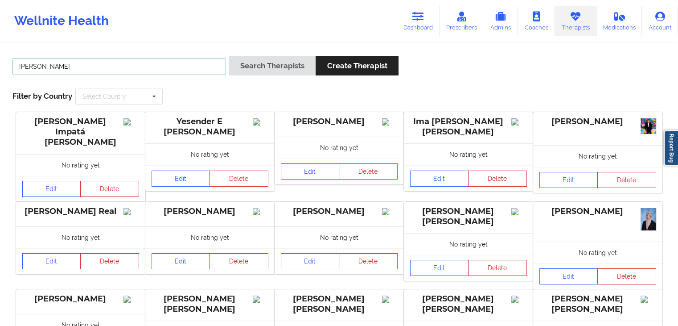
click at [229, 56] on button "Search Therapists" at bounding box center [272, 65] width 87 height 19
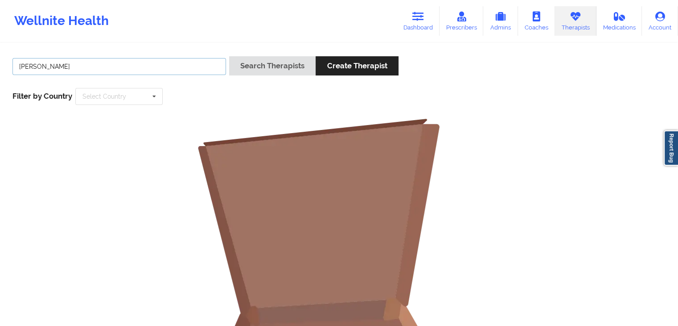
click at [186, 68] on input "tony willis" at bounding box center [119, 66] width 214 height 17
click at [229, 56] on button "Search Therapists" at bounding box center [272, 65] width 87 height 19
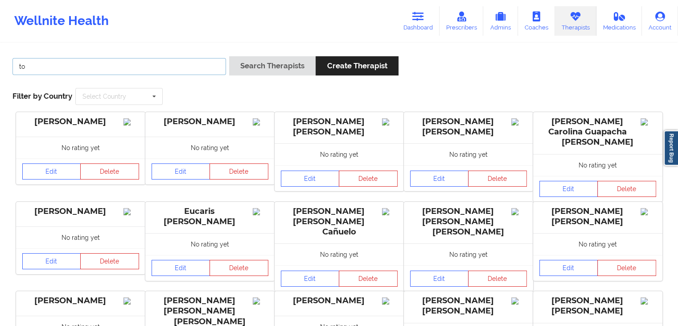
type input "t"
type input "willis"
click at [229, 56] on button "Search Therapists" at bounding box center [272, 65] width 87 height 19
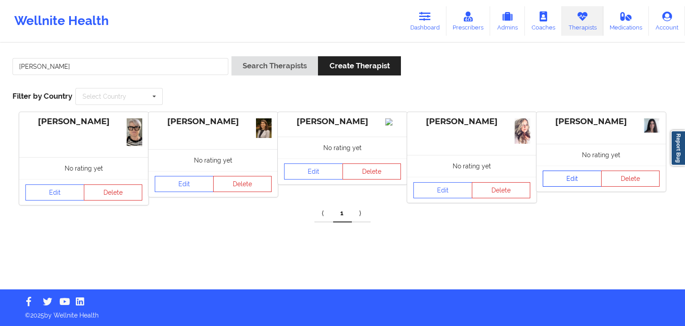
click at [558, 184] on link "Edit" at bounding box center [572, 178] width 59 height 16
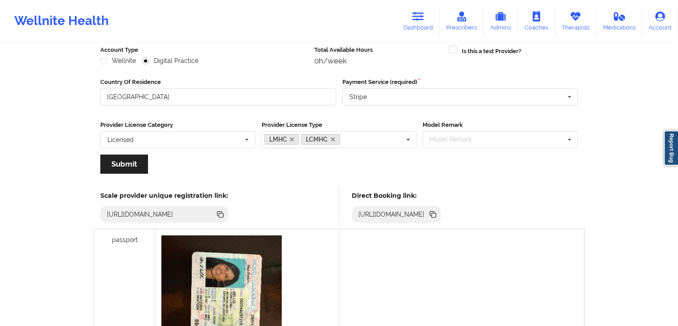
scroll to position [137, 0]
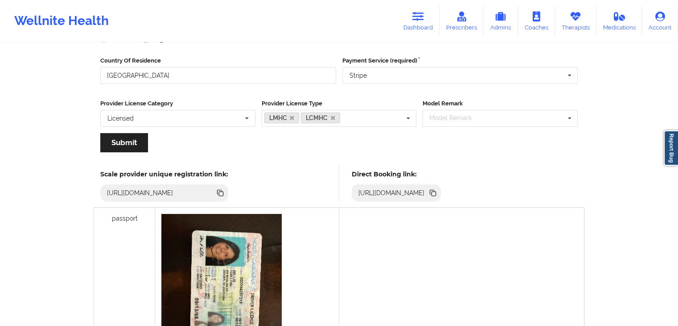
click at [436, 192] on icon at bounding box center [434, 193] width 4 height 4
click at [566, 20] on link "Therapists" at bounding box center [575, 20] width 41 height 29
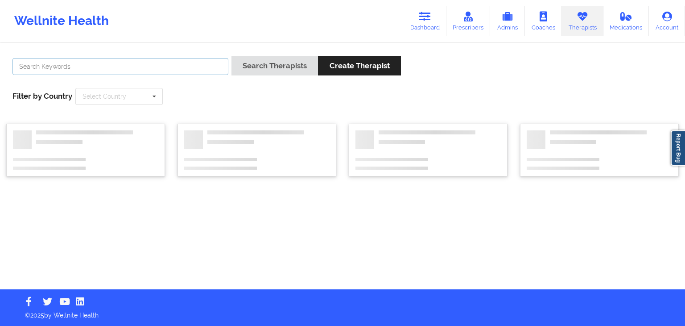
click at [67, 67] on input "text" at bounding box center [120, 66] width 216 height 17
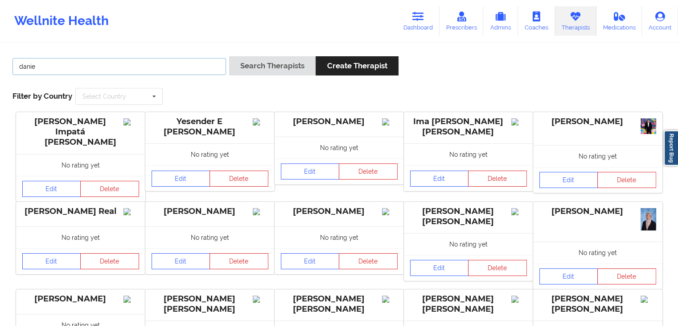
type input "daniella tompkins"
click at [229, 56] on button "Search Therapists" at bounding box center [272, 65] width 87 height 19
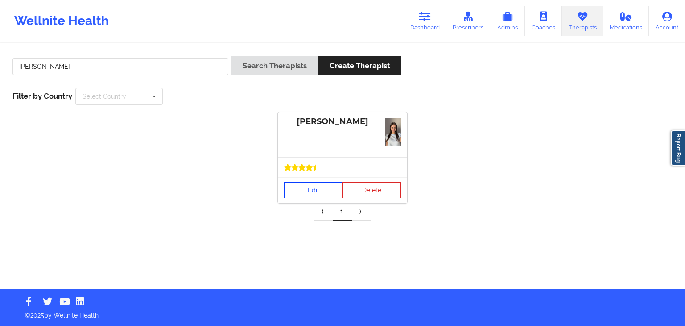
click at [307, 185] on link "Edit" at bounding box center [313, 190] width 59 height 16
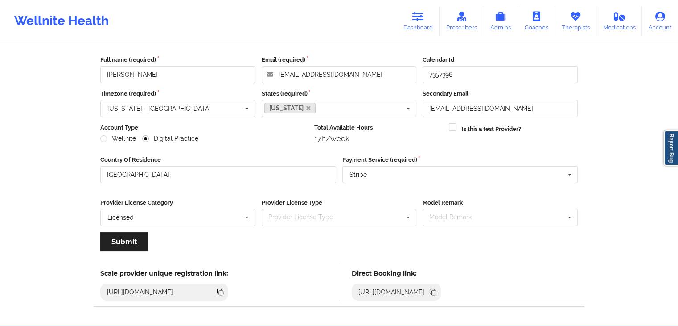
scroll to position [74, 0]
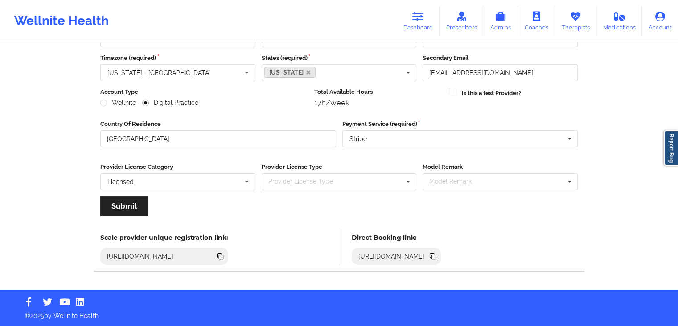
click at [435, 256] on icon at bounding box center [432, 255] width 4 height 4
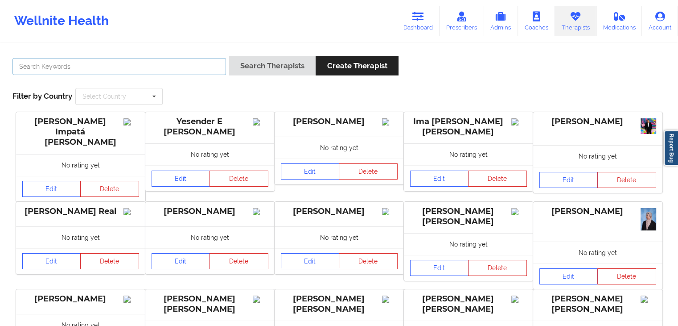
click at [188, 65] on input "text" at bounding box center [119, 66] width 214 height 17
type input "[PERSON_NAME]"
click at [229, 56] on button "Search Therapists" at bounding box center [272, 65] width 87 height 19
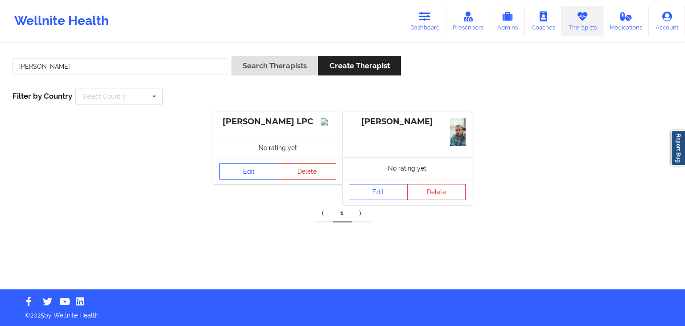
click at [364, 189] on link "Edit" at bounding box center [378, 192] width 59 height 16
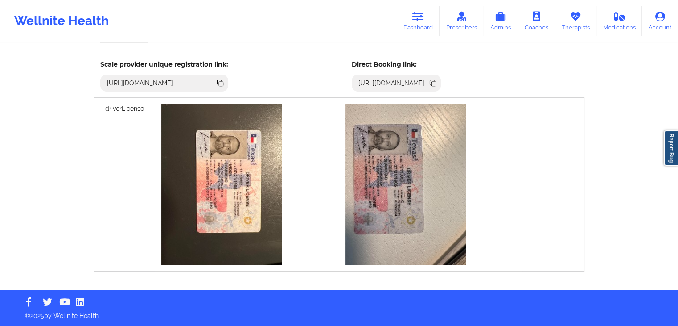
scroll to position [224, 0]
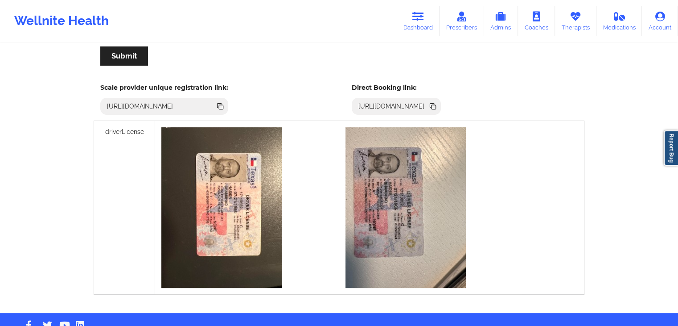
click at [436, 106] on icon at bounding box center [434, 107] width 4 height 4
click at [413, 35] on link "Dashboard" at bounding box center [418, 20] width 43 height 29
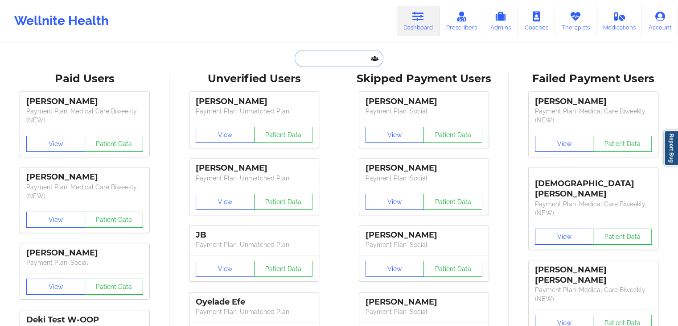
click at [360, 61] on input "text" at bounding box center [339, 58] width 88 height 17
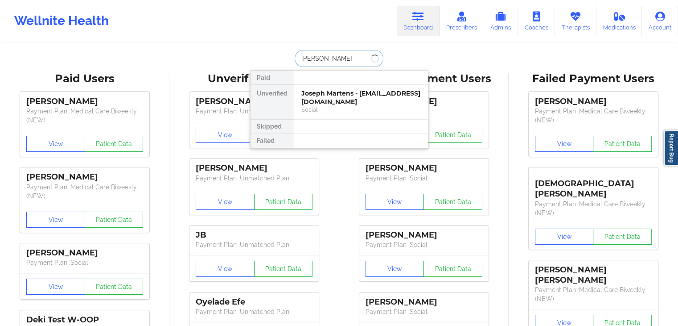
type input "jose"
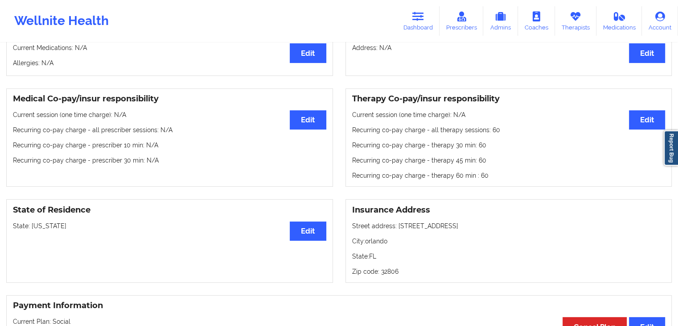
scroll to position [219, 0]
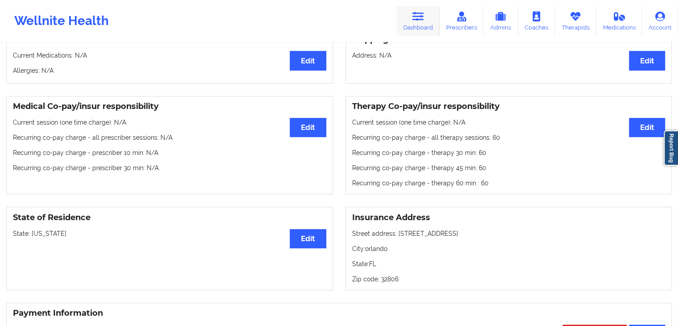
click at [436, 20] on link "Dashboard" at bounding box center [418, 20] width 43 height 29
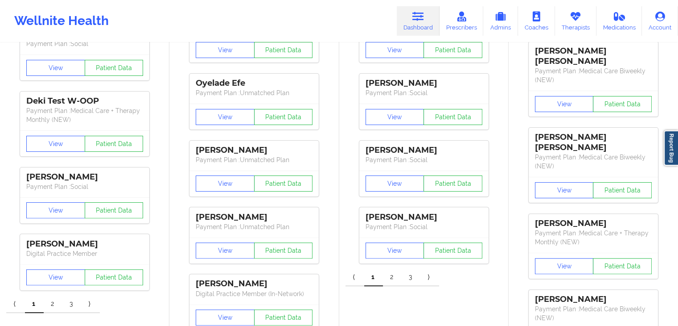
drag, startPoint x: 678, startPoint y: 92, endPoint x: 685, endPoint y: 69, distance: 24.7
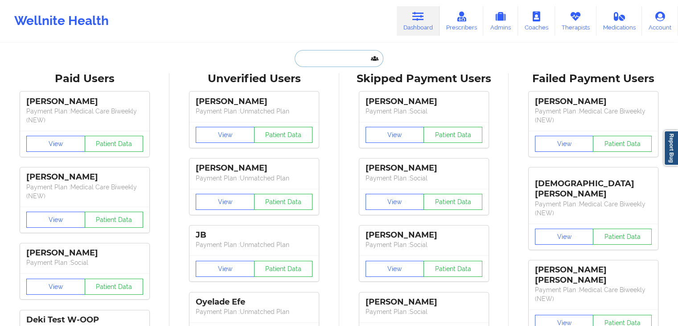
click at [345, 54] on input "text" at bounding box center [339, 58] width 88 height 17
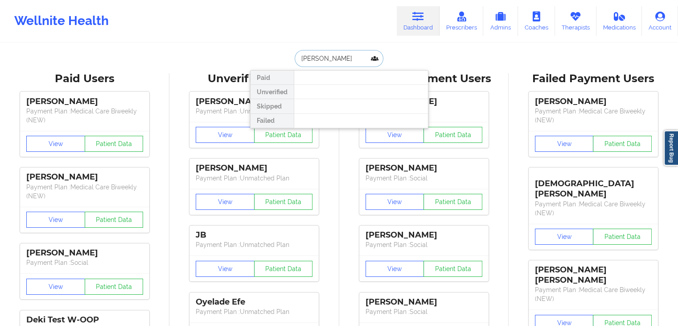
type input "kristina graham"
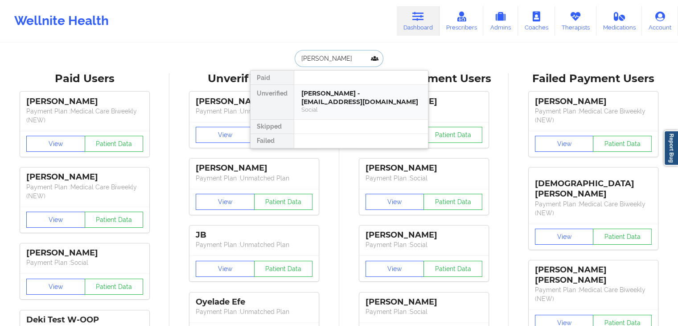
click at [340, 94] on div "Kristina Graham - kristinaleegraham@gmail.com" at bounding box center [362, 97] width 120 height 17
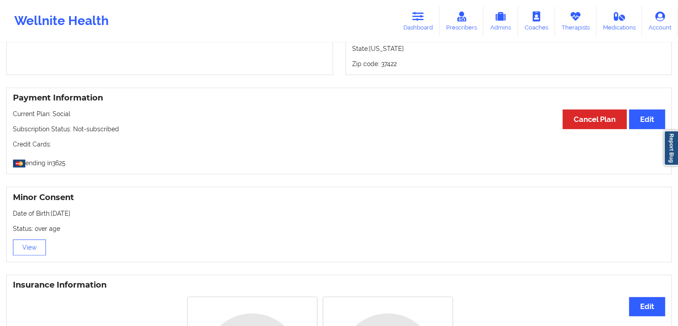
scroll to position [431, 0]
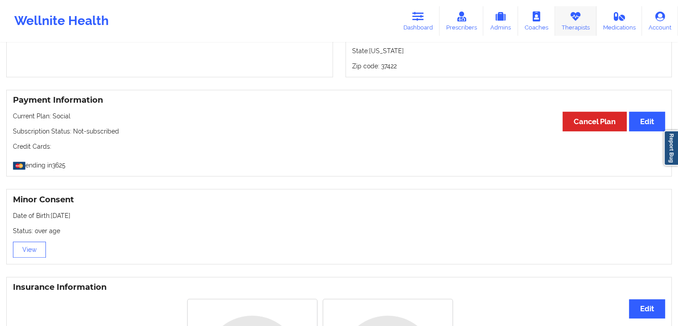
click at [579, 23] on link "Therapists" at bounding box center [575, 20] width 41 height 29
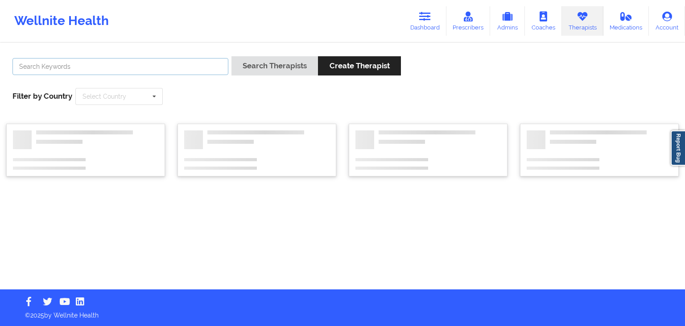
click at [176, 65] on input "text" at bounding box center [120, 66] width 216 height 17
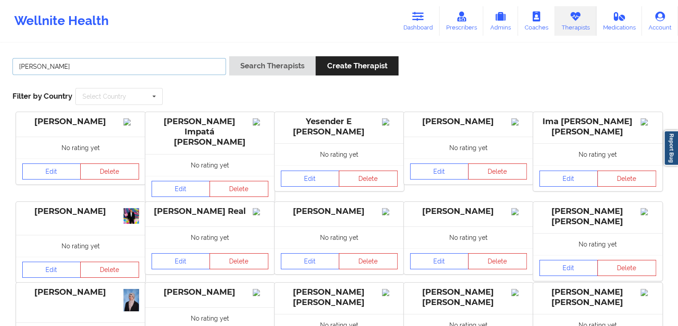
type input "ebony booker"
click at [229, 56] on button "Search Therapists" at bounding box center [272, 65] width 87 height 19
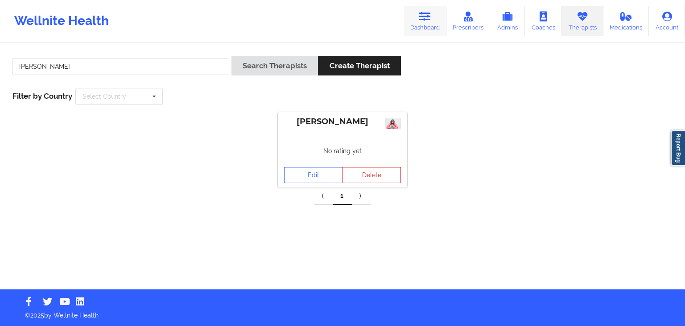
click at [422, 22] on link "Dashboard" at bounding box center [425, 20] width 43 height 29
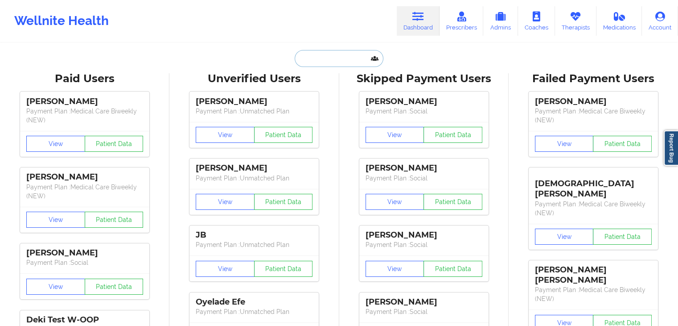
click at [334, 53] on input "text" at bounding box center [339, 58] width 88 height 17
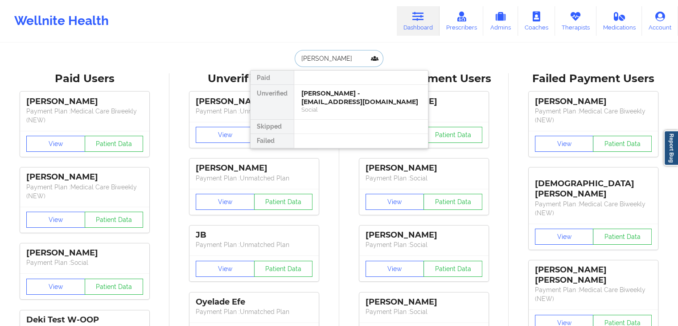
type input "anna lee"
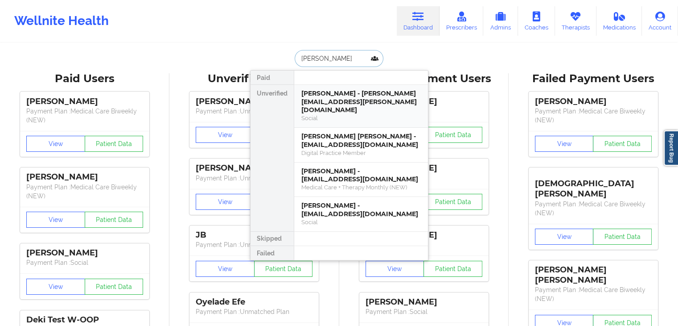
click at [338, 114] on div "Social" at bounding box center [362, 118] width 120 height 8
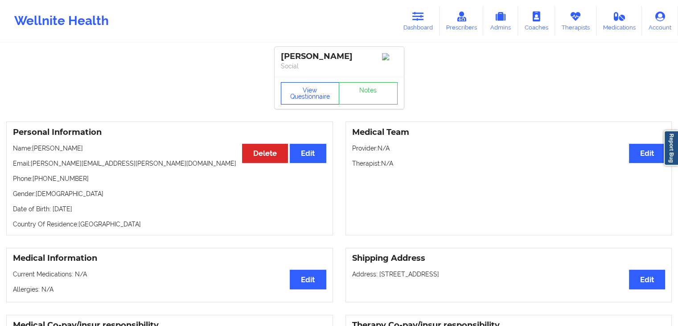
click at [302, 97] on button "View Questionnaire" at bounding box center [310, 93] width 59 height 22
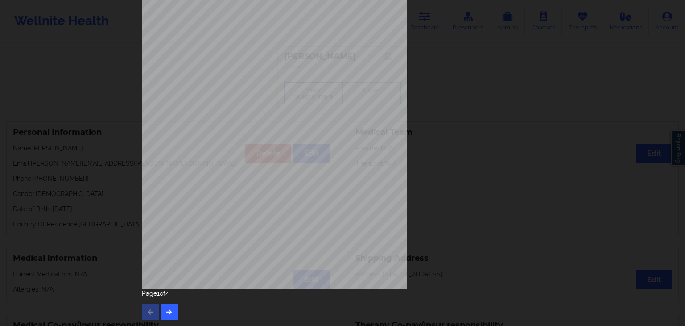
scroll to position [100, 0]
click at [170, 311] on icon "button" at bounding box center [169, 310] width 8 height 5
click at [173, 306] on button "button" at bounding box center [169, 311] width 17 height 16
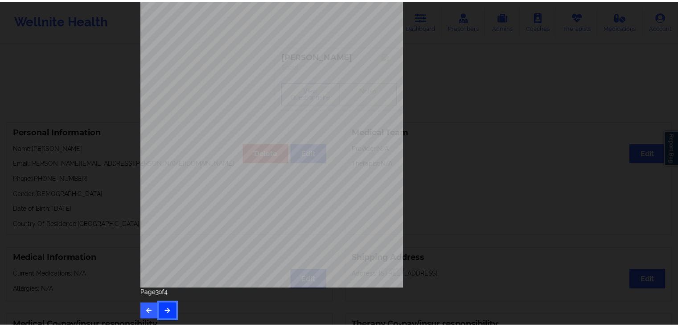
scroll to position [0, 0]
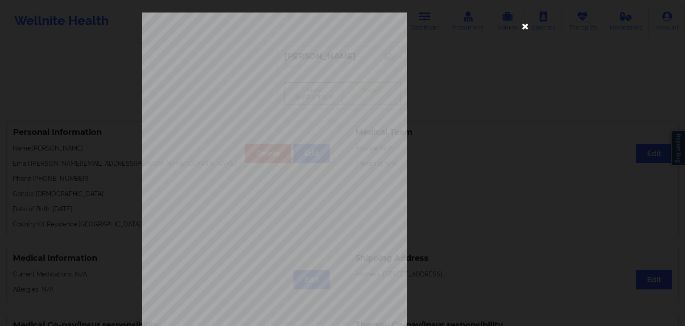
click at [525, 24] on icon at bounding box center [525, 26] width 14 height 14
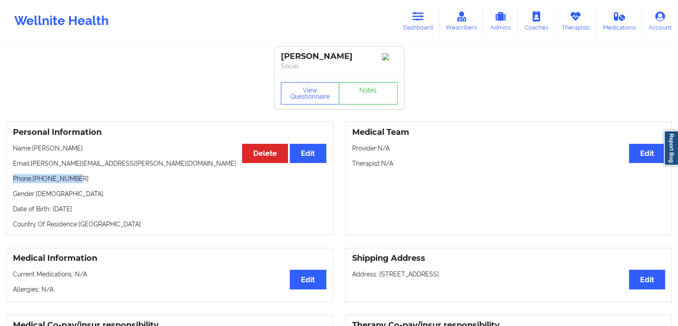
drag, startPoint x: 72, startPoint y: 180, endPoint x: 14, endPoint y: 179, distance: 58.4
click at [14, 179] on p "Phone: +16462179671" at bounding box center [170, 178] width 314 height 9
copy p "Phone: +16462179671"
click at [325, 93] on button "View Questionnaire" at bounding box center [310, 93] width 59 height 22
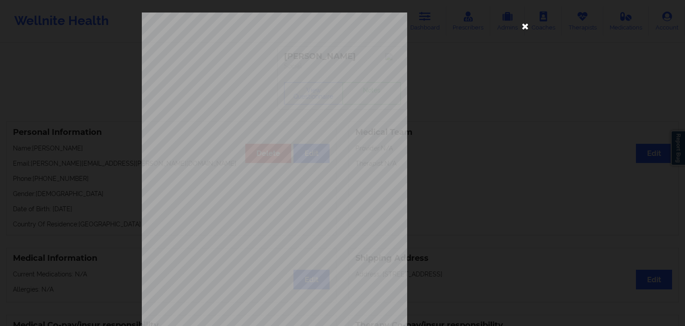
click at [522, 27] on icon at bounding box center [525, 26] width 14 height 14
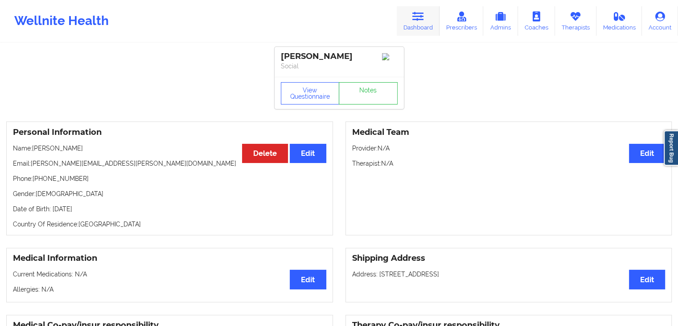
click at [416, 24] on link "Dashboard" at bounding box center [418, 20] width 43 height 29
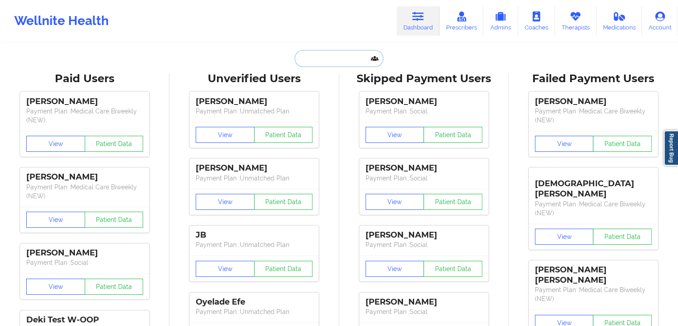
click at [309, 58] on input "text" at bounding box center [339, 58] width 88 height 17
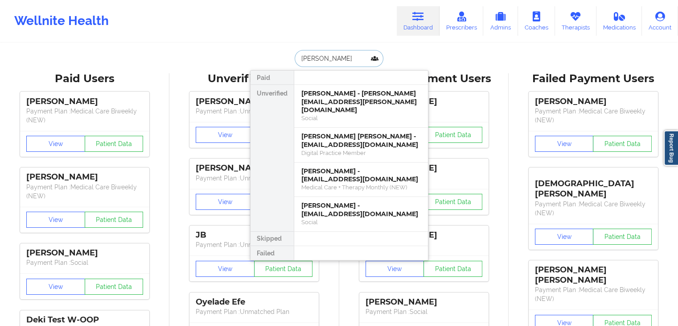
type input "ryan pickering"
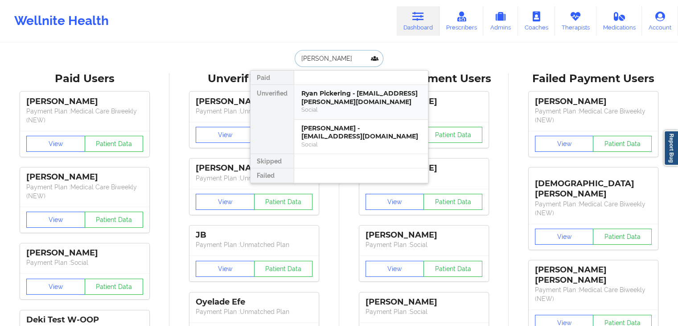
click at [363, 100] on div "Ryan Pickering - ryan.pickering@unitedcu.org" at bounding box center [362, 97] width 120 height 17
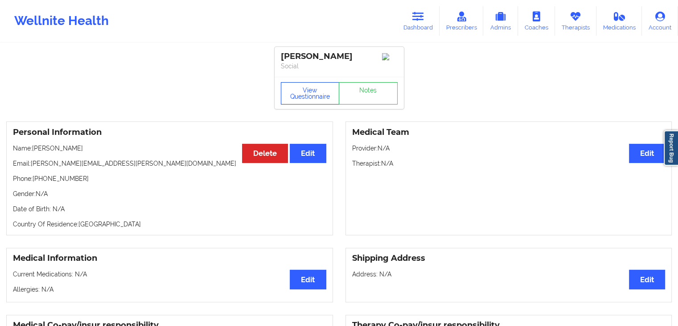
click at [333, 96] on button "View Questionnaire" at bounding box center [310, 93] width 59 height 22
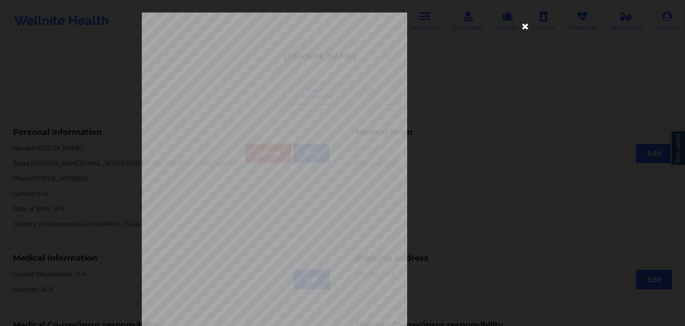
click at [522, 25] on icon at bounding box center [525, 26] width 14 height 14
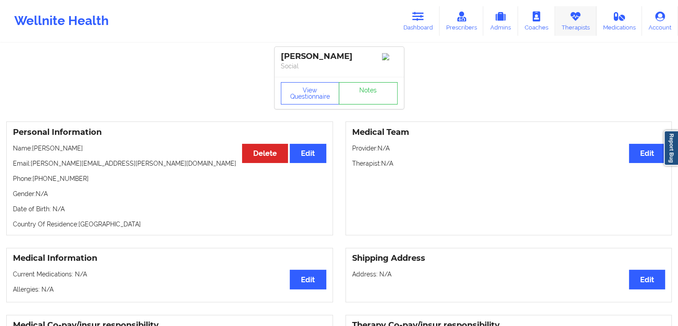
click at [570, 18] on icon at bounding box center [576, 17] width 12 height 10
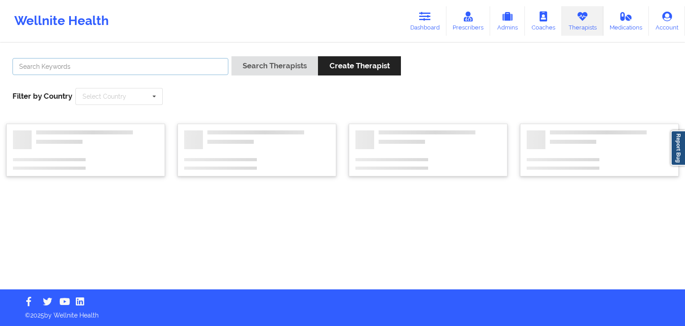
click at [181, 65] on input "text" at bounding box center [120, 66] width 216 height 17
click at [232, 56] on button "Search Therapists" at bounding box center [275, 65] width 87 height 19
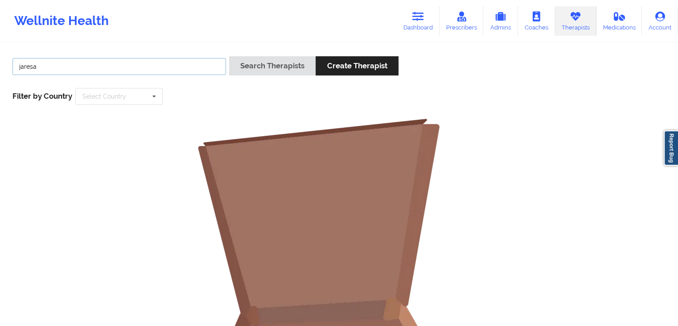
type input "jaresa"
click at [229, 56] on button "Search Therapists" at bounding box center [272, 65] width 87 height 19
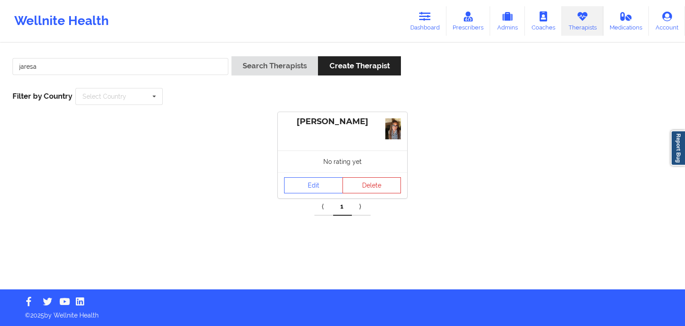
click at [41, 89] on div "jaresa Search Therapists Create Therapist Filter by Country Select Country Aust…" at bounding box center [342, 80] width 673 height 61
click at [35, 95] on span "Filter by Country" at bounding box center [42, 95] width 60 height 9
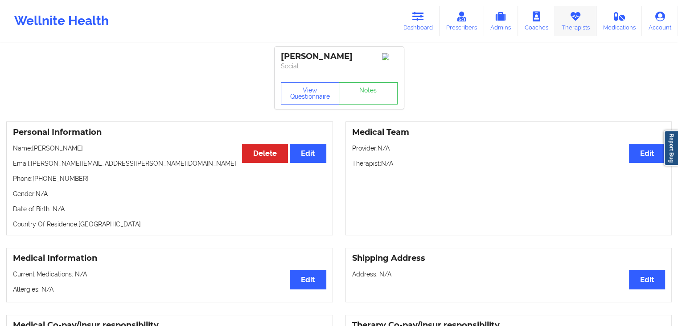
click at [581, 20] on icon at bounding box center [576, 17] width 12 height 10
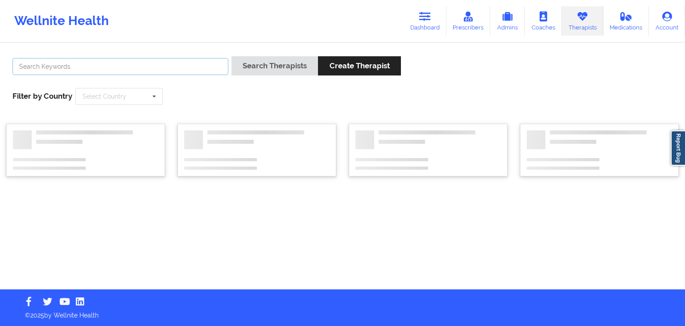
click at [200, 62] on input "text" at bounding box center [120, 66] width 216 height 17
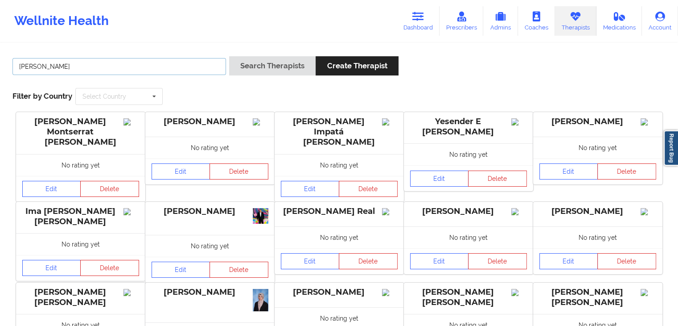
type input "tammie"
click at [229, 56] on button "Search Therapists" at bounding box center [272, 65] width 87 height 19
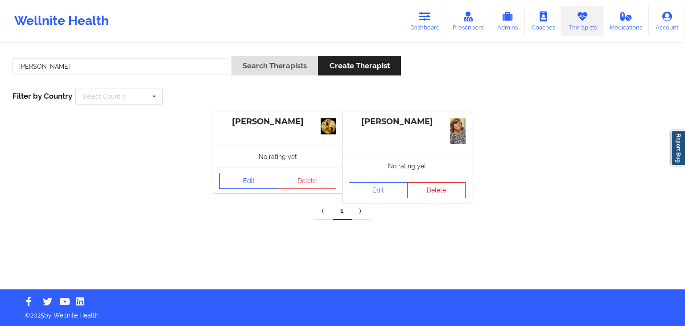
click at [238, 183] on link "Edit" at bounding box center [248, 181] width 59 height 16
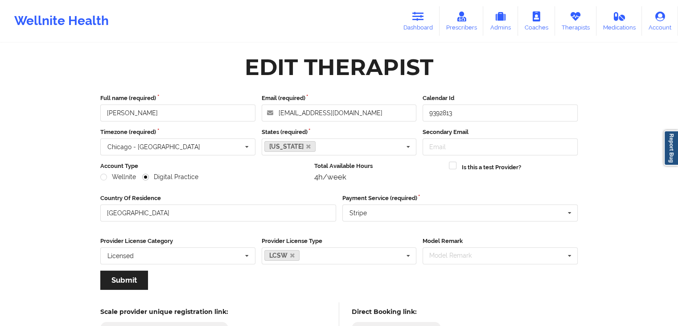
scroll to position [74, 0]
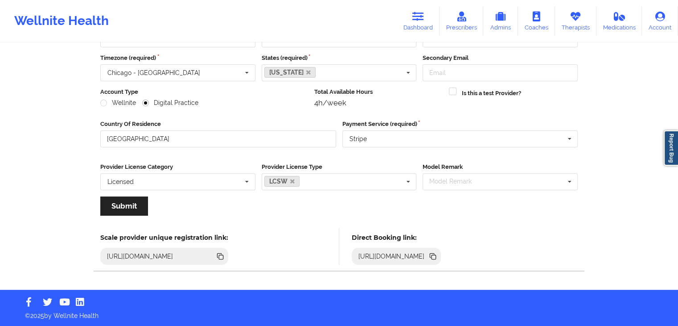
click at [436, 256] on icon at bounding box center [434, 257] width 4 height 4
click at [427, 19] on link "Dashboard" at bounding box center [418, 20] width 43 height 29
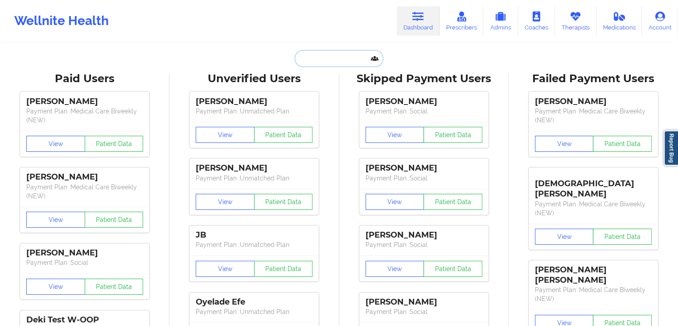
click at [332, 56] on input "text" at bounding box center [339, 58] width 88 height 17
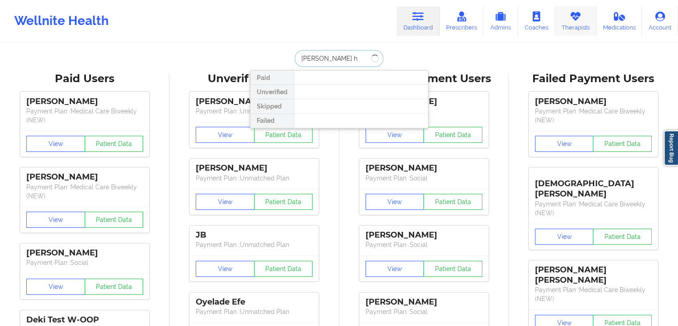
type input "marchita h"
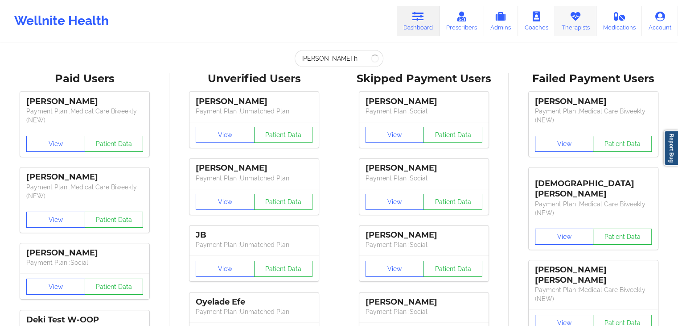
click at [584, 28] on link "Therapists" at bounding box center [575, 20] width 41 height 29
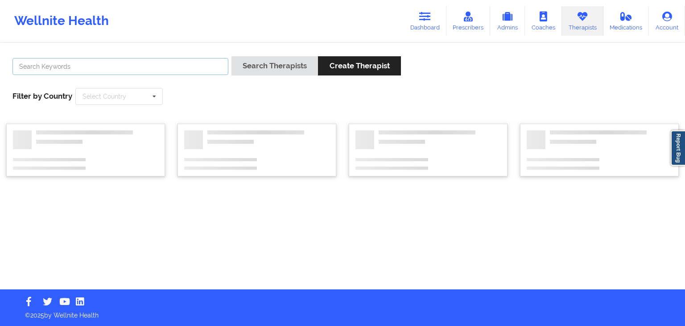
click at [170, 69] on input "text" at bounding box center [120, 66] width 216 height 17
type input "marchita"
click at [232, 56] on button "Search Therapists" at bounding box center [275, 65] width 87 height 19
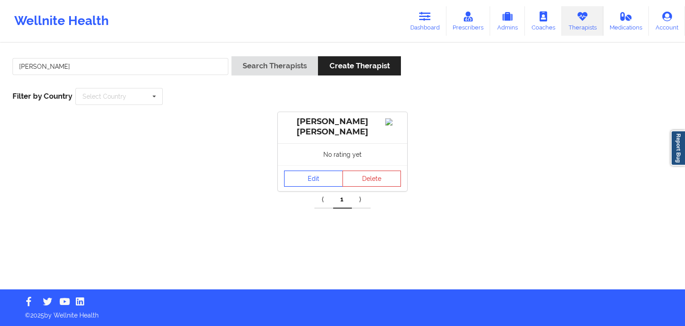
click at [302, 182] on link "Edit" at bounding box center [313, 178] width 59 height 16
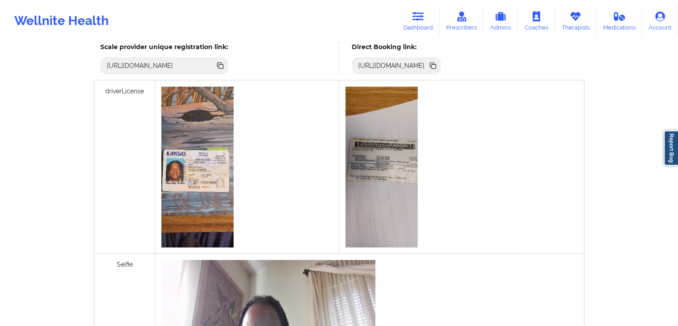
scroll to position [268, 0]
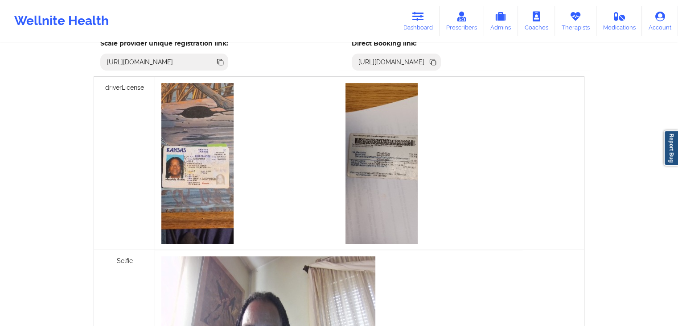
click at [436, 62] on icon at bounding box center [434, 63] width 4 height 4
click at [424, 18] on icon at bounding box center [419, 17] width 12 height 10
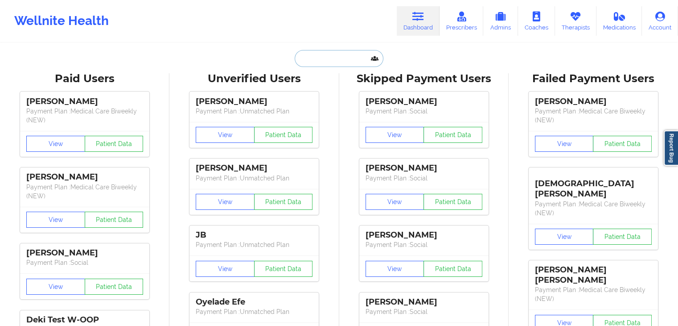
click at [310, 59] on input "text" at bounding box center [339, 58] width 88 height 17
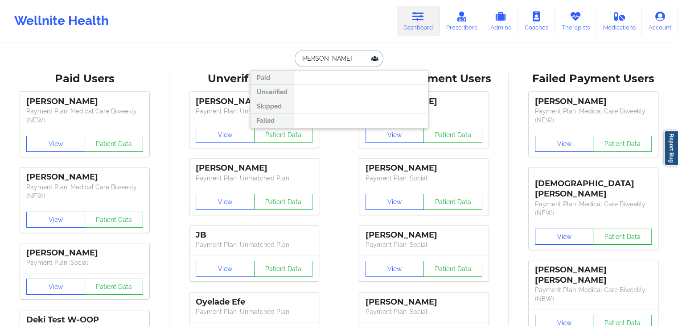
type input "anna lee"
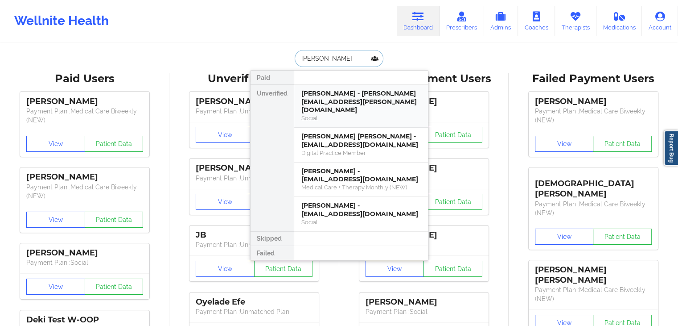
click at [316, 94] on div "Anna Lee - anna.lee.ny@gmail.com" at bounding box center [362, 101] width 120 height 25
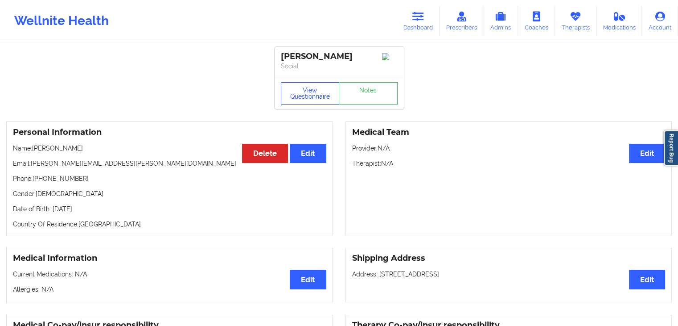
click at [296, 92] on button "View Questionnaire" at bounding box center [310, 93] width 59 height 22
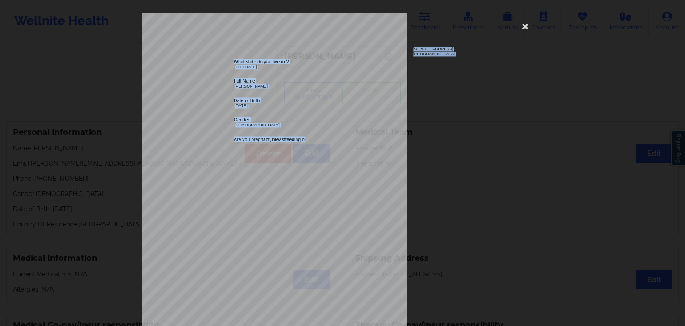
click at [305, 134] on div "1161 Mission St San Francisco, CA, 94103 What state do you live in ? New York F…" at bounding box center [342, 200] width 401 height 376
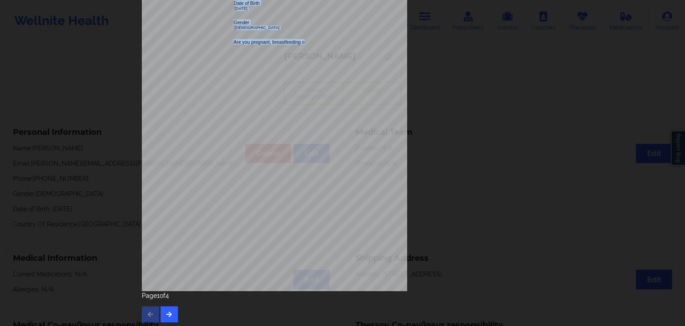
scroll to position [100, 0]
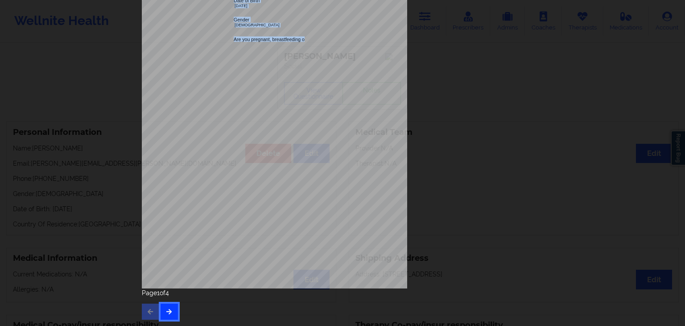
click at [171, 314] on button "button" at bounding box center [169, 311] width 17 height 16
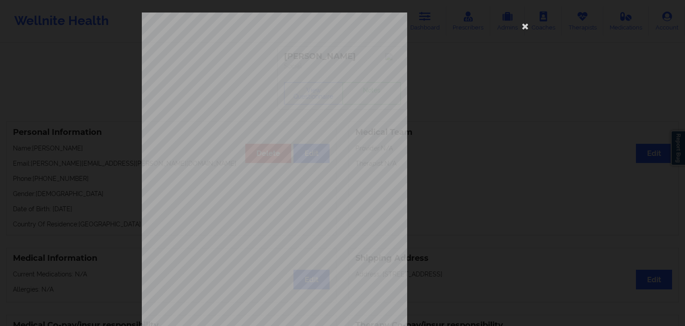
click at [293, 279] on span "Have you ever had or are you having suicidal or homicidal thoughts ? Have you e…" at bounding box center [346, 279] width 225 height 5
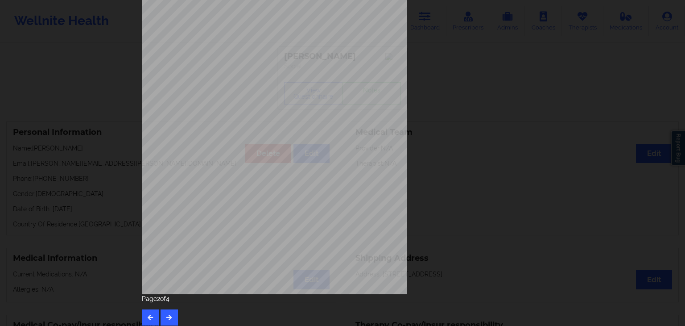
scroll to position [100, 0]
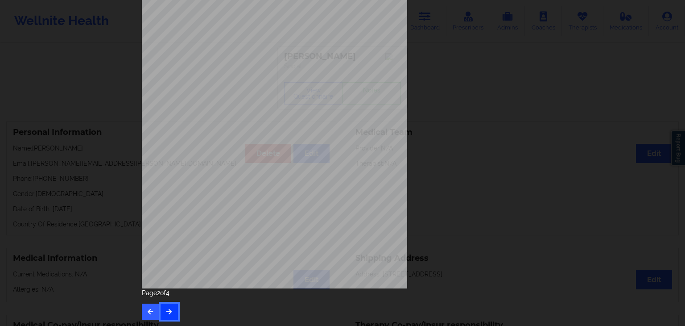
click at [168, 316] on button "button" at bounding box center [169, 311] width 17 height 16
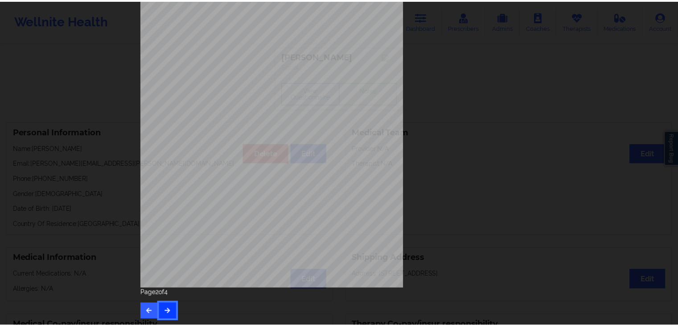
scroll to position [0, 0]
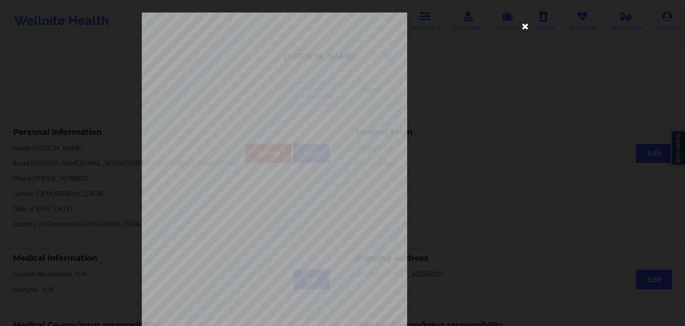
click at [519, 22] on icon at bounding box center [525, 26] width 14 height 14
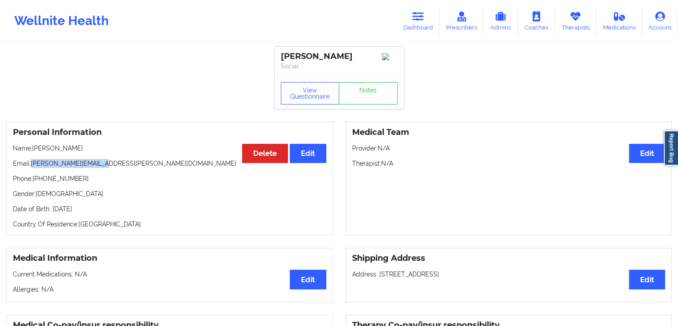
drag, startPoint x: 101, startPoint y: 164, endPoint x: 33, endPoint y: 165, distance: 68.3
click at [33, 165] on p "Email: anna.lee.ny@gmail.com" at bounding box center [170, 163] width 314 height 9
copy p "anna.lee.ny@gmail.com"
click at [580, 18] on icon at bounding box center [576, 17] width 12 height 10
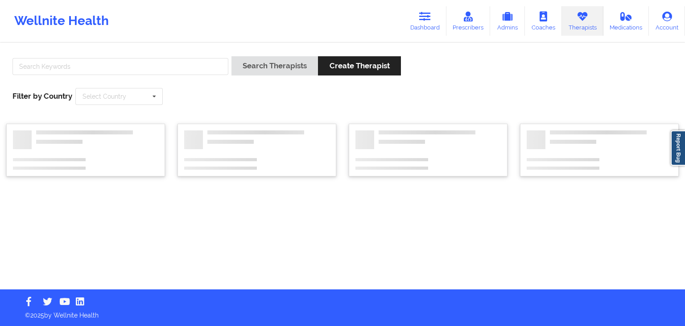
click at [190, 58] on div at bounding box center [120, 68] width 222 height 25
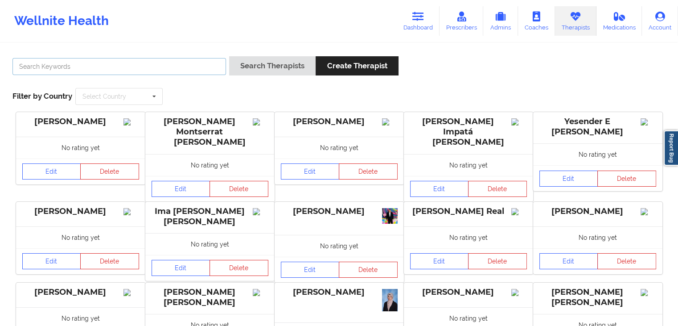
click at [189, 63] on input "text" at bounding box center [119, 66] width 214 height 17
click at [229, 56] on button "Search Therapists" at bounding box center [272, 65] width 87 height 19
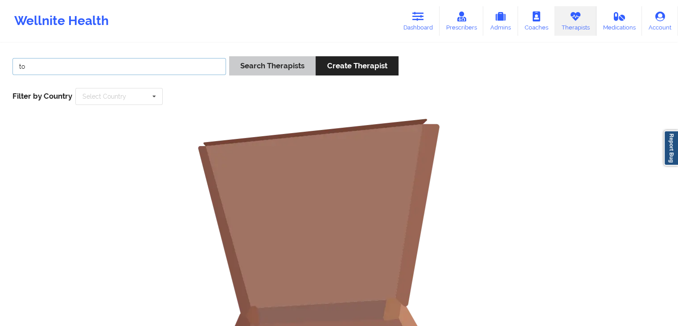
type input "t"
type input "ebony"
click at [229, 56] on button "Search Therapists" at bounding box center [272, 65] width 87 height 19
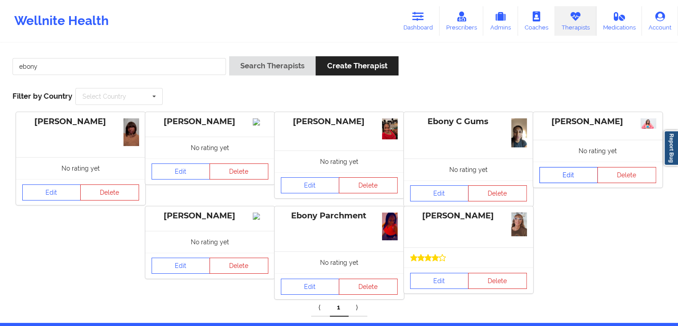
click at [562, 174] on link "Edit" at bounding box center [569, 175] width 59 height 16
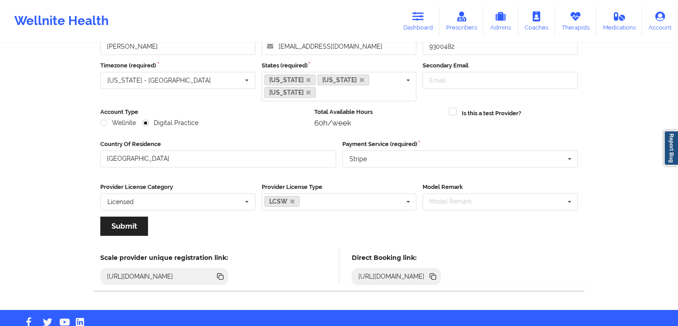
scroll to position [86, 0]
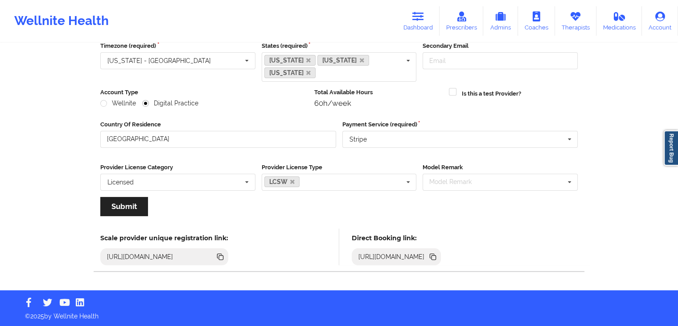
click at [436, 255] on icon at bounding box center [434, 257] width 4 height 4
click at [434, 19] on link "Dashboard" at bounding box center [418, 20] width 43 height 29
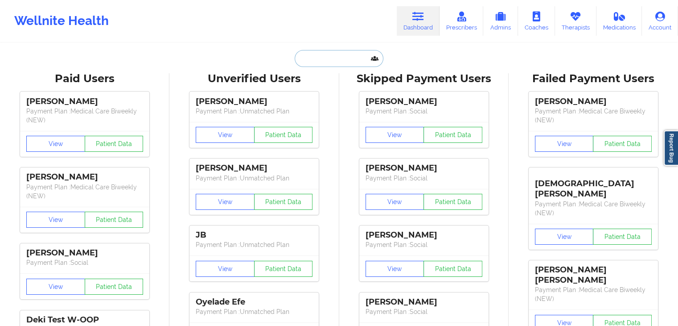
click at [349, 63] on input "text" at bounding box center [339, 58] width 88 height 17
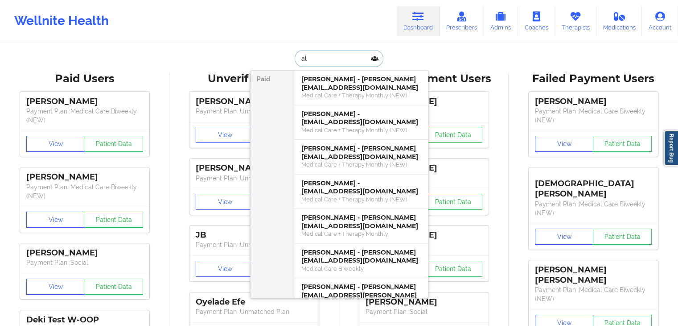
type input "a"
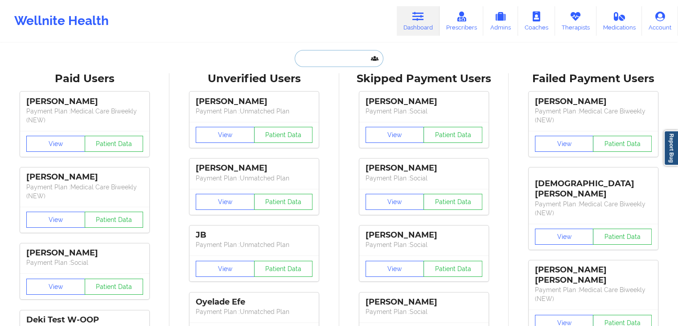
type input "r"
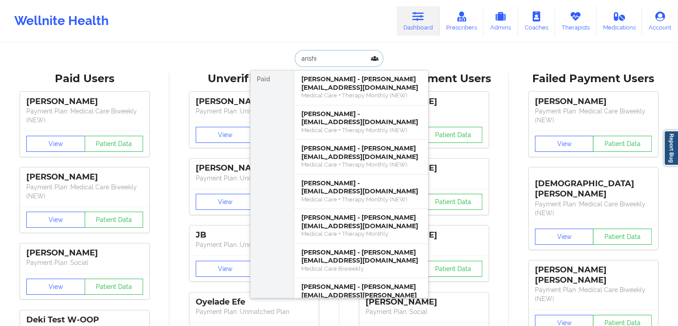
type input "arishia"
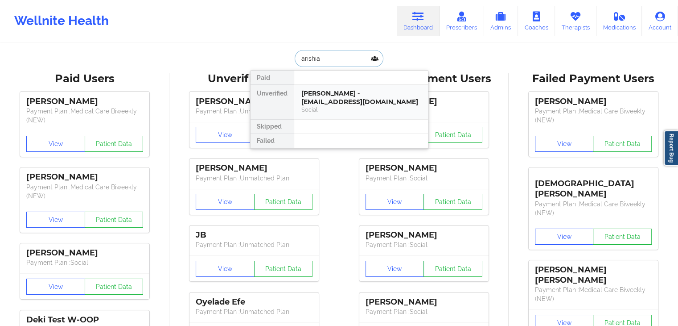
click at [348, 95] on div "[PERSON_NAME] - [EMAIL_ADDRESS][DOMAIN_NAME]" at bounding box center [362, 97] width 120 height 17
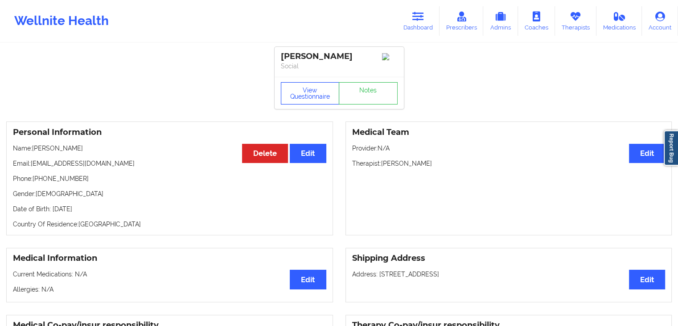
click at [318, 97] on button "View Questionnaire" at bounding box center [310, 93] width 59 height 22
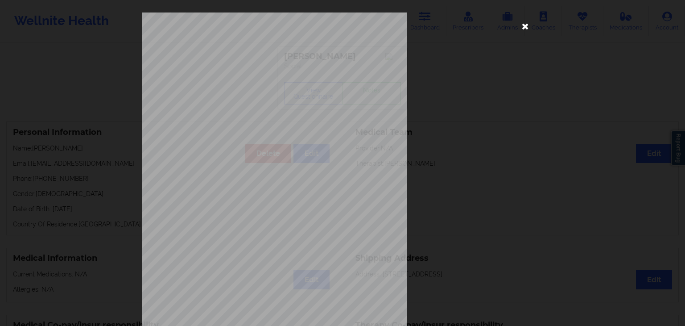
click at [530, 25] on icon at bounding box center [525, 26] width 14 height 14
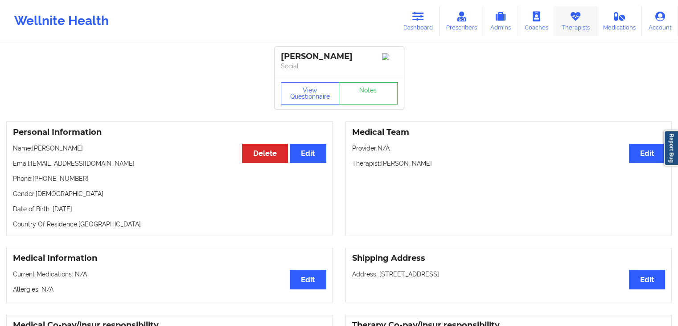
click at [579, 25] on link "Therapists" at bounding box center [575, 20] width 41 height 29
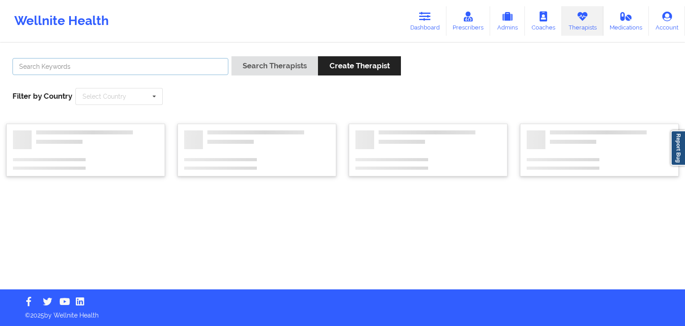
click at [128, 70] on input "text" at bounding box center [120, 66] width 216 height 17
type input "connie pac"
click at [232, 56] on button "Search Therapists" at bounding box center [275, 65] width 87 height 19
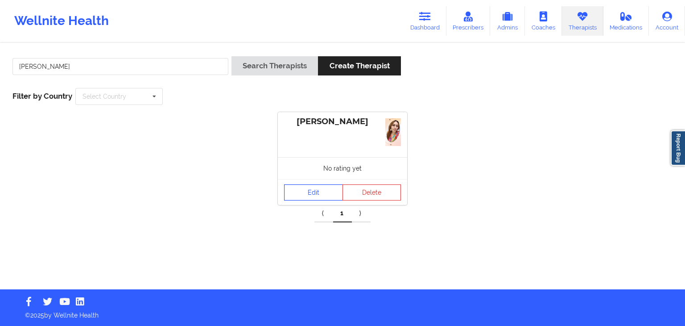
click at [299, 198] on link "Edit" at bounding box center [313, 192] width 59 height 16
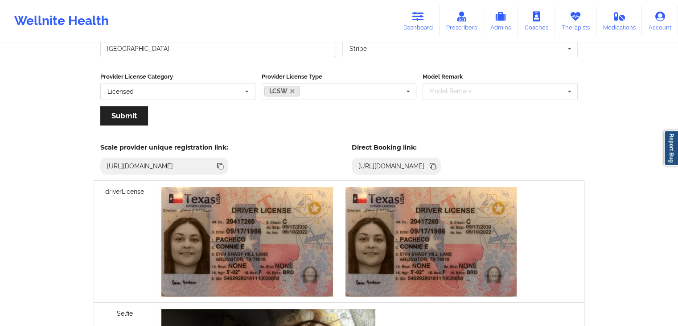
scroll to position [146, 0]
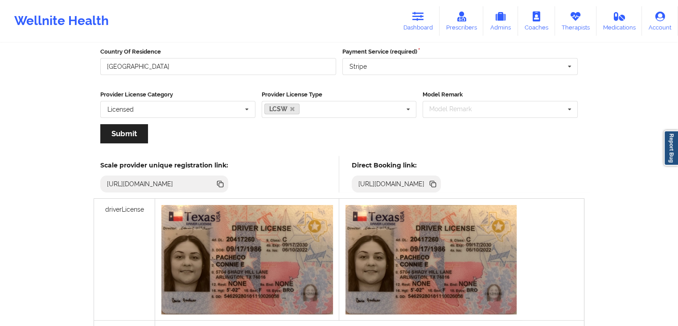
click at [436, 182] on icon at bounding box center [434, 184] width 4 height 4
click at [420, 15] on icon at bounding box center [419, 17] width 12 height 10
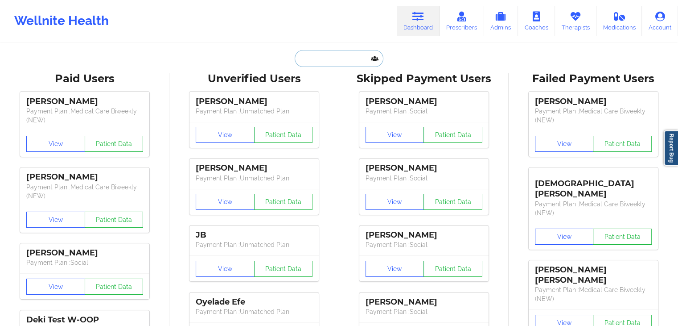
click at [362, 56] on input "text" at bounding box center [339, 58] width 88 height 17
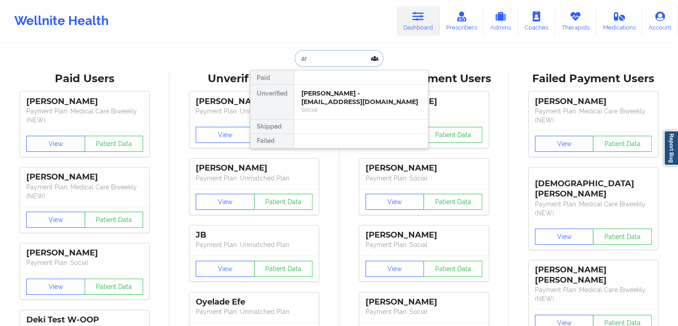
type input "ari"
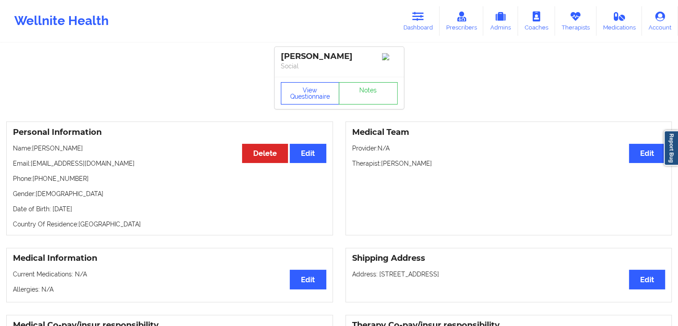
click at [307, 91] on button "View Questionnaire" at bounding box center [310, 93] width 59 height 22
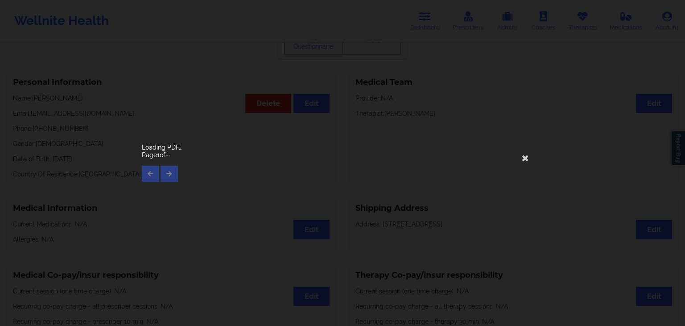
scroll to position [51, 0]
click at [685, 103] on html "Wellnite Health Dashboard Prescribers Admins Coaches Therapists Medications Acc…" at bounding box center [342, 112] width 685 height 326
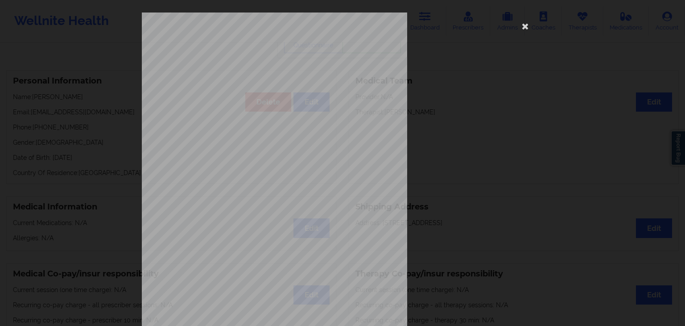
scroll to position [100, 0]
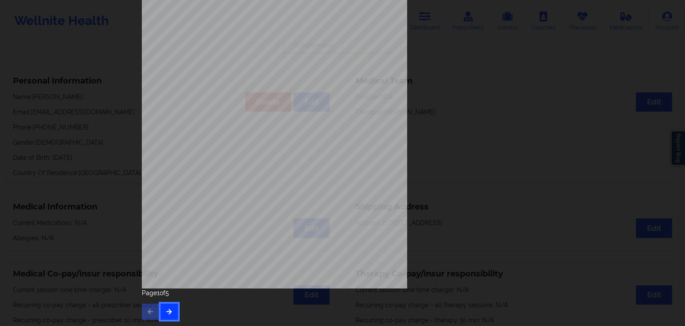
click at [172, 314] on button "button" at bounding box center [169, 311] width 17 height 16
click at [171, 311] on button "button" at bounding box center [169, 311] width 17 height 16
click at [167, 312] on icon "button" at bounding box center [169, 310] width 8 height 5
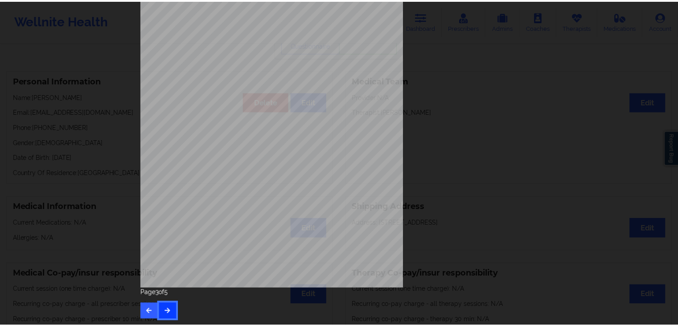
scroll to position [0, 0]
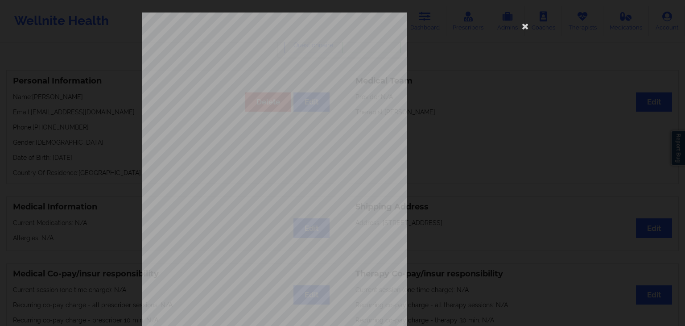
click at [521, 17] on div "Insurance company type details by patient commercial Insurance Member ID for pa…" at bounding box center [342, 200] width 401 height 376
click at [521, 19] on icon at bounding box center [525, 26] width 14 height 14
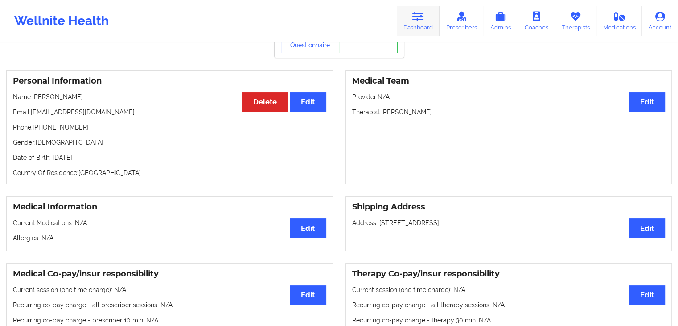
click at [424, 21] on link "Dashboard" at bounding box center [418, 20] width 43 height 29
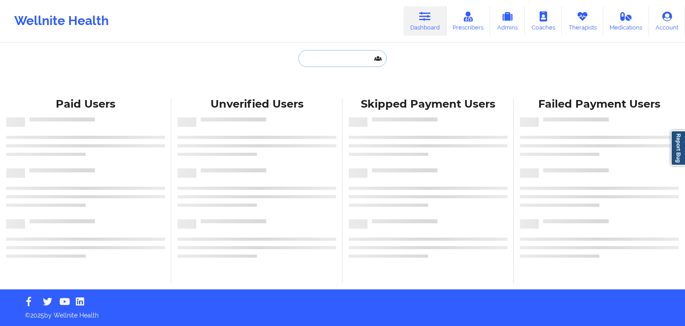
click at [323, 57] on input "text" at bounding box center [342, 58] width 88 height 17
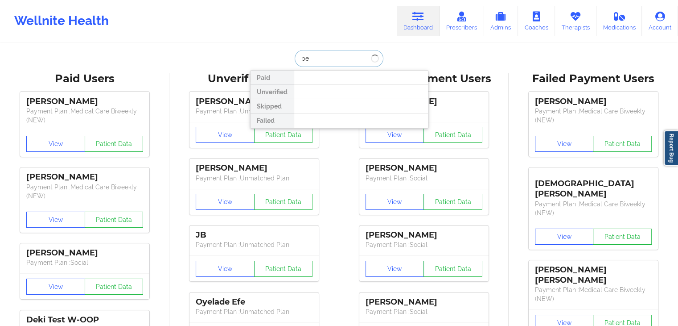
type input "b"
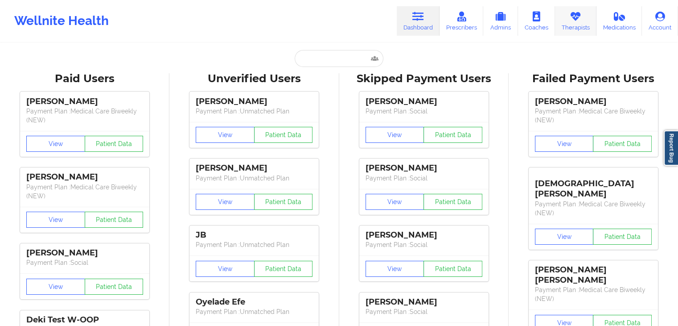
click at [596, 17] on link "Therapists" at bounding box center [575, 20] width 41 height 29
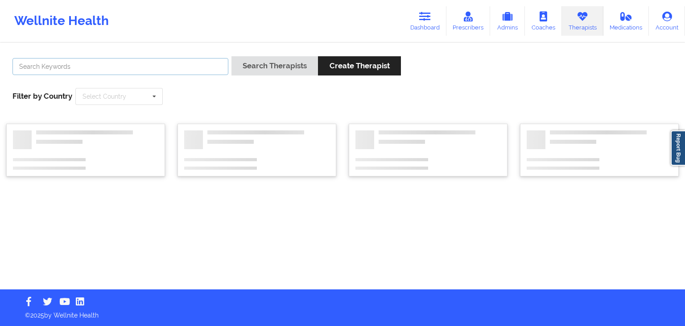
click at [178, 65] on input "text" at bounding box center [120, 66] width 216 height 17
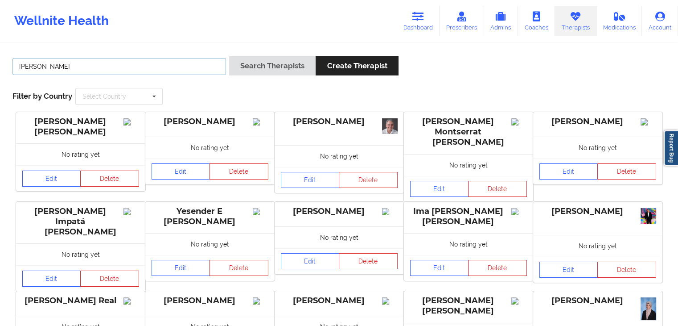
type input "[PERSON_NAME]"
click at [229, 56] on button "Search Therapists" at bounding box center [272, 65] width 87 height 19
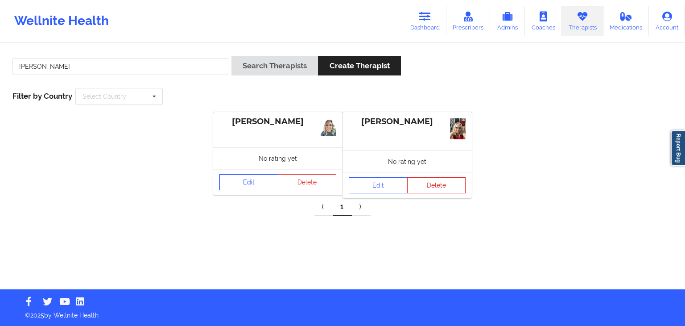
click at [252, 183] on link "Edit" at bounding box center [248, 182] width 59 height 16
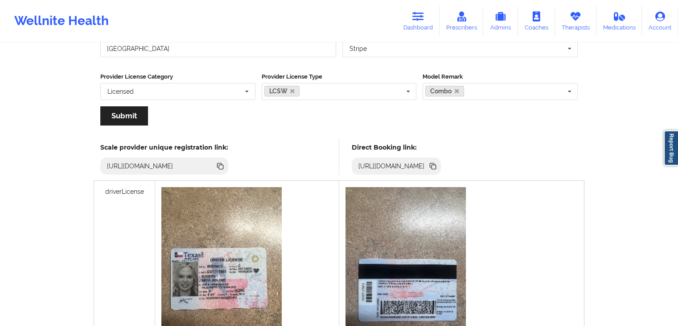
scroll to position [166, 0]
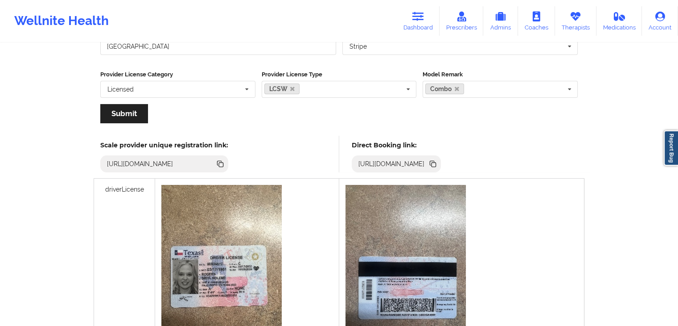
click at [435, 161] on icon at bounding box center [432, 163] width 4 height 4
click at [436, 162] on icon at bounding box center [434, 164] width 4 height 4
click at [439, 23] on link "Dashboard" at bounding box center [418, 20] width 43 height 29
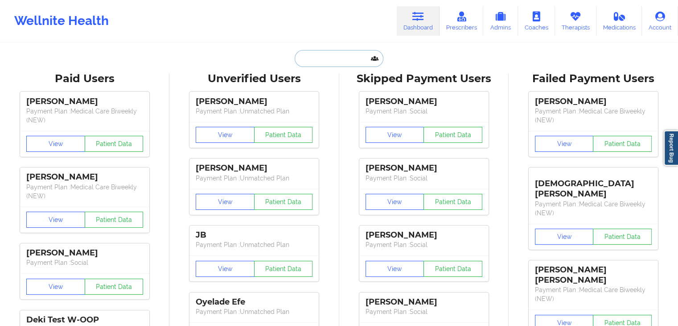
click at [325, 56] on input "text" at bounding box center [339, 58] width 88 height 17
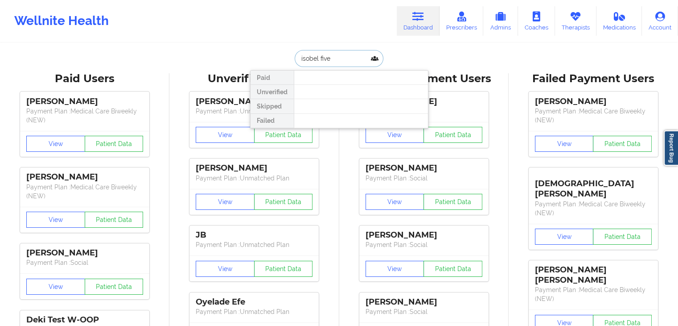
type input "[PERSON_NAME]"
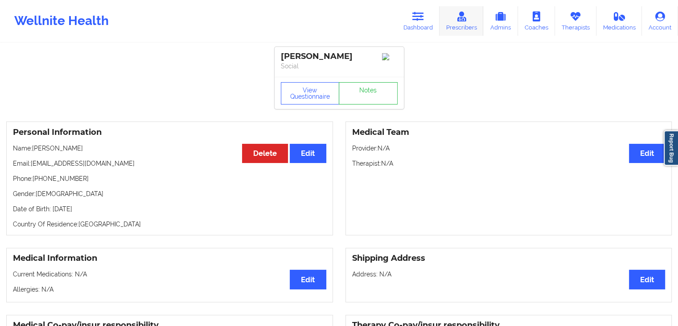
click at [464, 22] on link "Prescribers" at bounding box center [462, 20] width 44 height 29
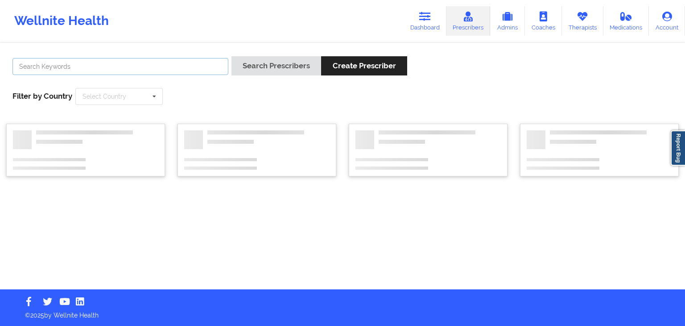
click at [186, 67] on input "text" at bounding box center [120, 66] width 216 height 17
click at [232, 56] on button "Search Prescribers" at bounding box center [277, 65] width 90 height 19
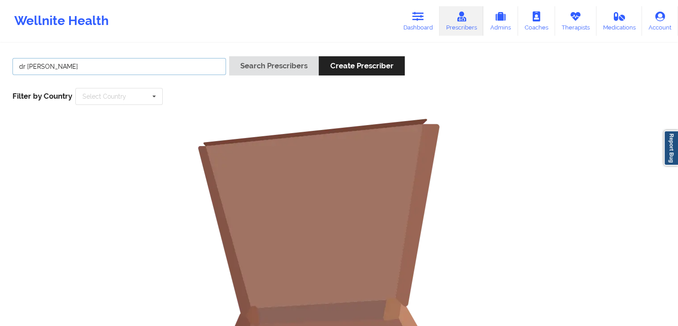
click at [27, 65] on input "dr [PERSON_NAME]" at bounding box center [119, 66] width 214 height 17
type input "[PERSON_NAME]"
click at [229, 56] on button "Search Prescribers" at bounding box center [274, 65] width 90 height 19
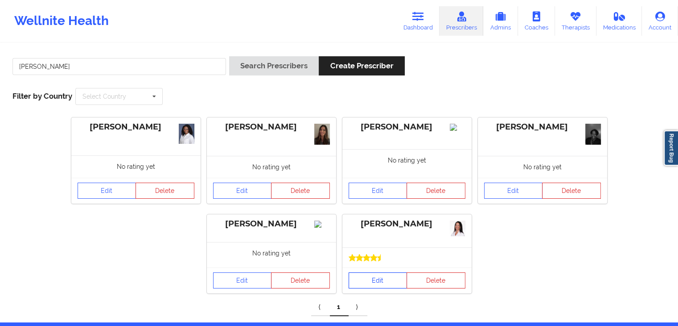
click at [375, 287] on link "Edit" at bounding box center [378, 280] width 59 height 16
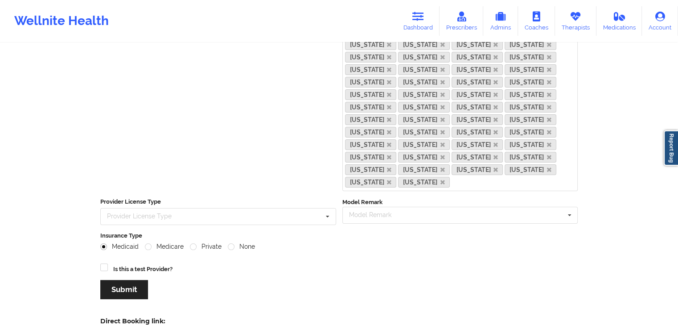
scroll to position [219, 0]
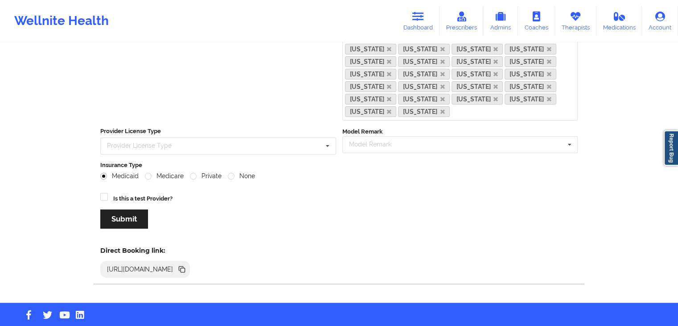
click at [185, 268] on icon at bounding box center [183, 270] width 4 height 4
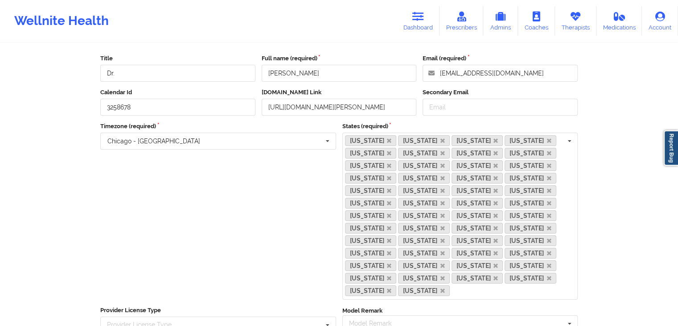
scroll to position [27, 0]
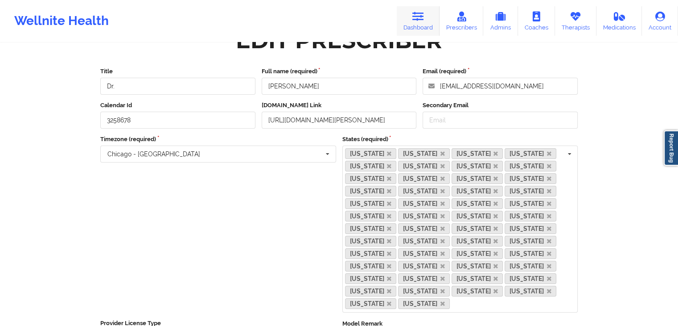
click at [415, 20] on icon at bounding box center [419, 17] width 12 height 10
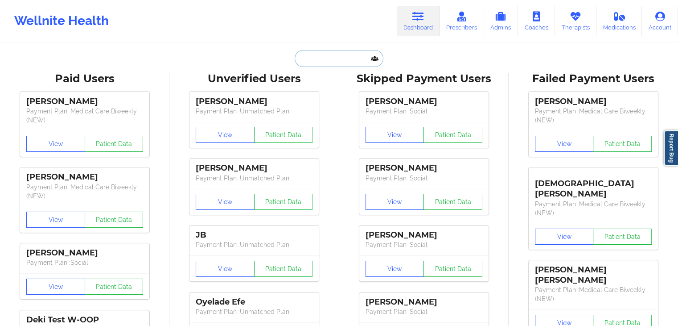
click at [357, 55] on input "text" at bounding box center [339, 58] width 88 height 17
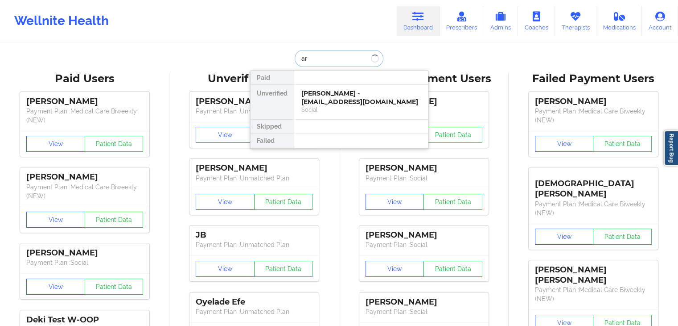
type input "a"
type input "[PERSON_NAME]"
click at [340, 106] on div "Social" at bounding box center [362, 110] width 120 height 8
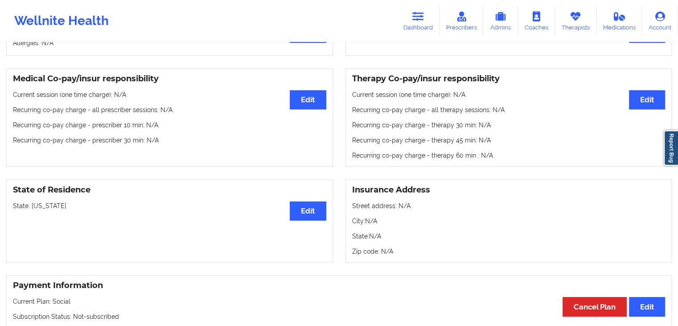
scroll to position [244, 0]
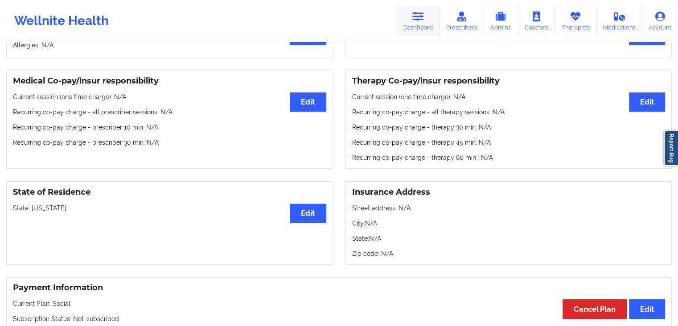
click at [421, 15] on icon at bounding box center [419, 17] width 12 height 10
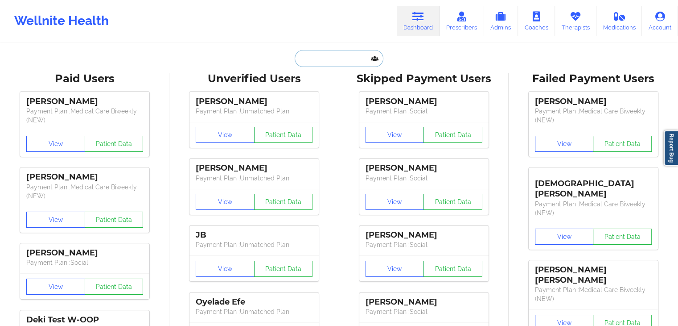
click at [306, 63] on input "text" at bounding box center [339, 58] width 88 height 17
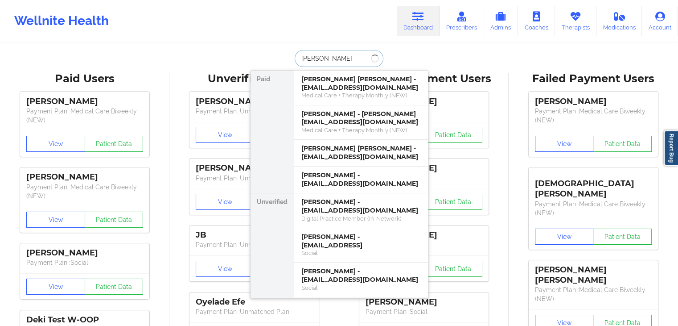
type input "[PERSON_NAME]"
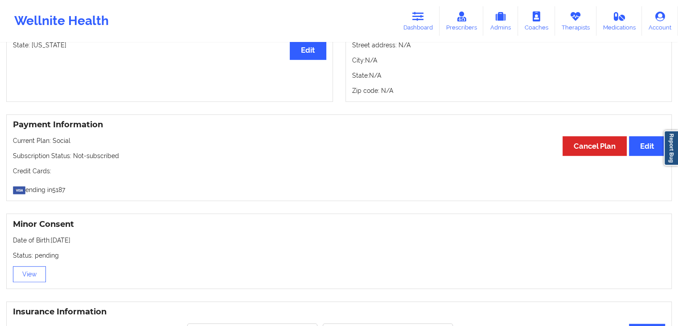
scroll to position [405, 0]
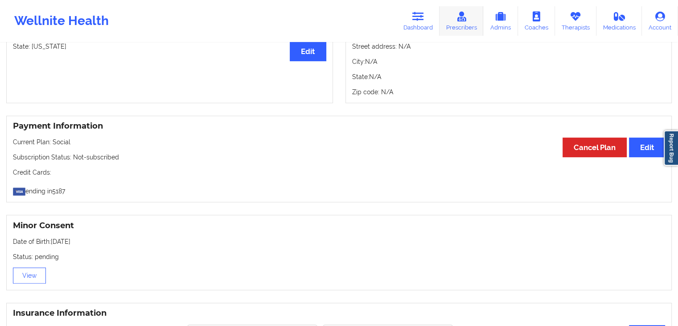
click at [450, 7] on link "Prescribers" at bounding box center [462, 20] width 44 height 29
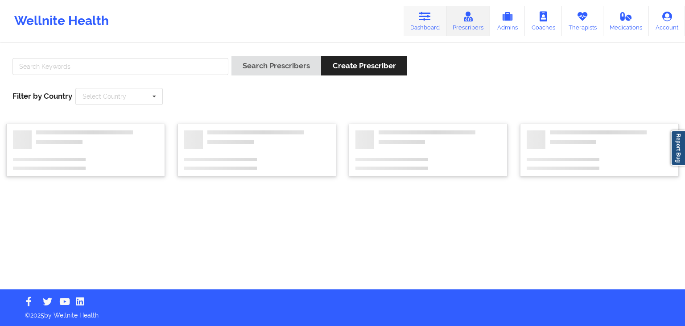
click at [422, 11] on link "Dashboard" at bounding box center [425, 20] width 43 height 29
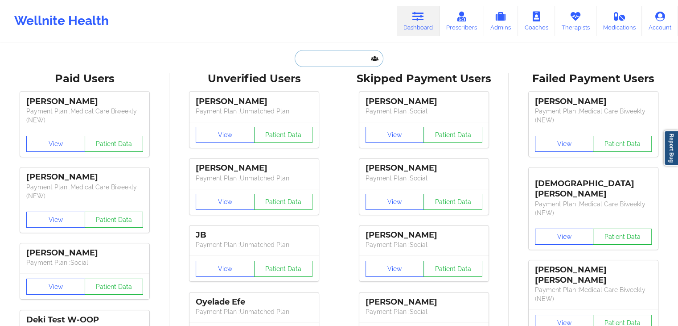
click at [311, 65] on input "text" at bounding box center [339, 58] width 88 height 17
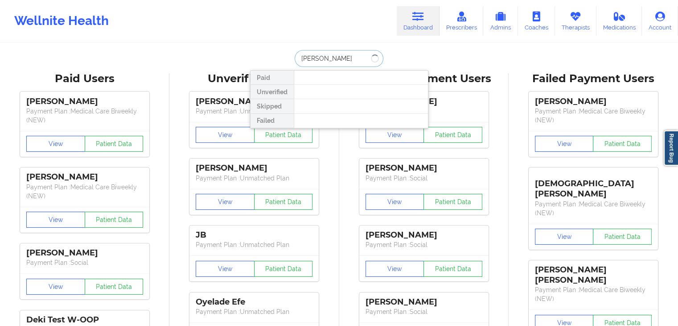
type input "[PERSON_NAME]"
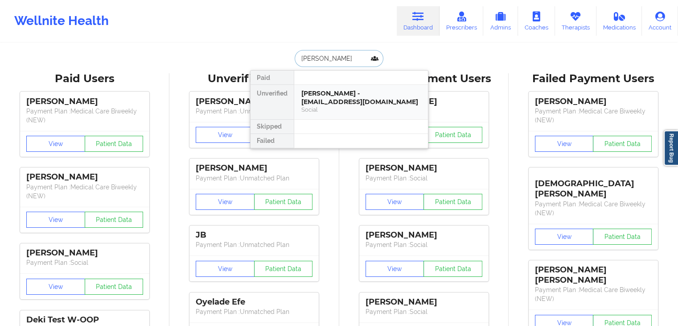
click at [314, 85] on div "[PERSON_NAME] - [EMAIL_ADDRESS][DOMAIN_NAME] Social" at bounding box center [361, 102] width 134 height 34
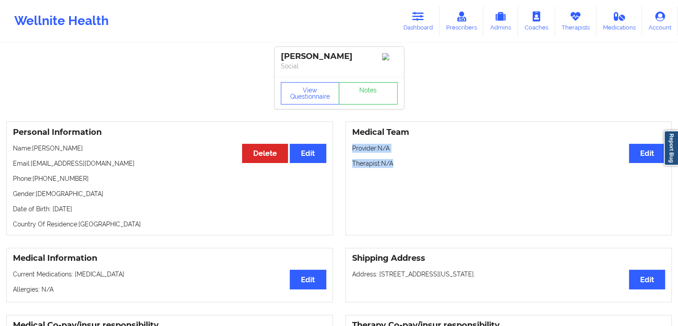
drag, startPoint x: 668, startPoint y: 99, endPoint x: 685, endPoint y: 203, distance: 104.8
click at [678, 203] on html "Wellnite Health Dashboard Prescribers Admins Coaches Therapists Medications Acc…" at bounding box center [339, 163] width 678 height 326
click at [625, 124] on div "Medical Team Edit Provider: N/A Therapist: N/A" at bounding box center [509, 178] width 327 height 114
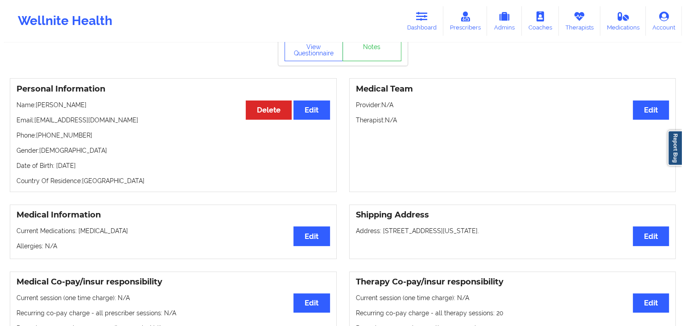
scroll to position [46, 0]
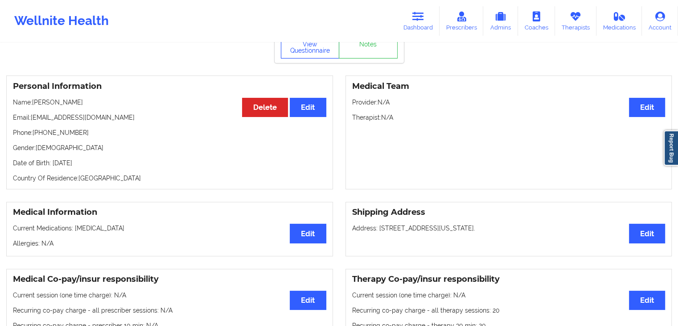
click at [300, 53] on button "View Questionnaire" at bounding box center [310, 47] width 59 height 22
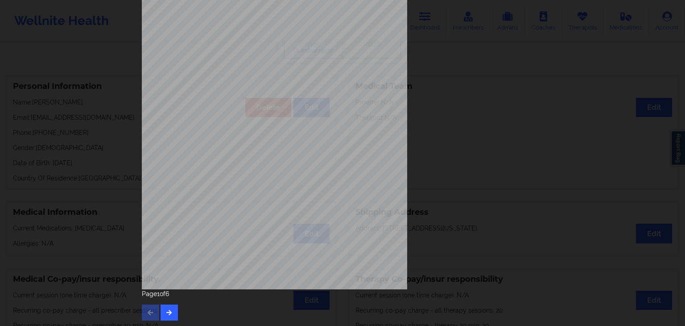
scroll to position [100, 0]
click at [170, 313] on icon "button" at bounding box center [169, 310] width 8 height 5
click at [166, 307] on button "button" at bounding box center [169, 311] width 17 height 16
click at [176, 308] on div "Page 3 of 6" at bounding box center [342, 303] width 401 height 31
click at [172, 307] on button "button" at bounding box center [169, 311] width 17 height 16
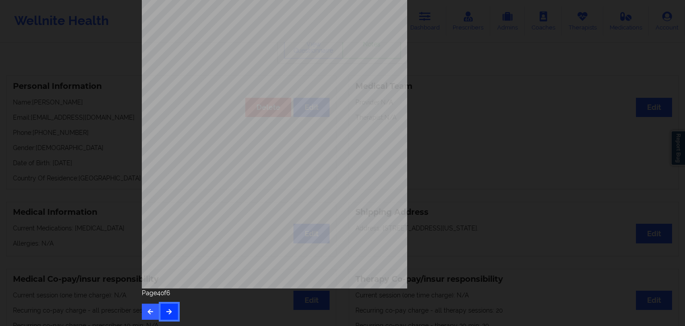
click at [167, 314] on button "button" at bounding box center [169, 311] width 17 height 16
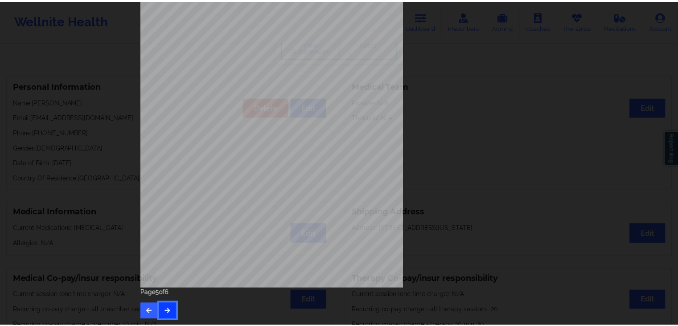
scroll to position [0, 0]
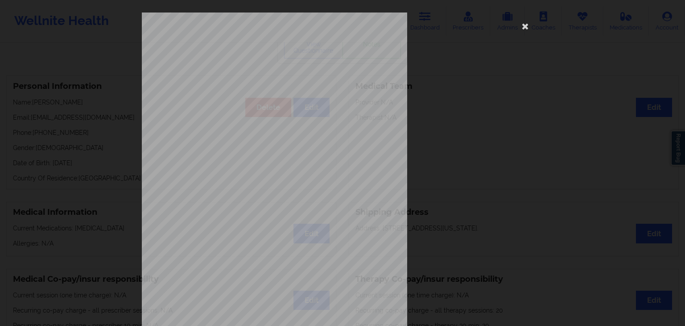
click at [516, 27] on div "Insurance company type details by patient commercial Insurance Member ID for pa…" at bounding box center [342, 200] width 401 height 376
click at [525, 26] on icon at bounding box center [525, 26] width 14 height 14
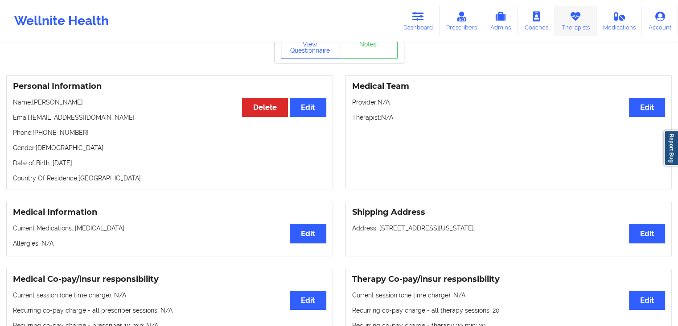
click at [573, 22] on link "Therapists" at bounding box center [575, 20] width 41 height 29
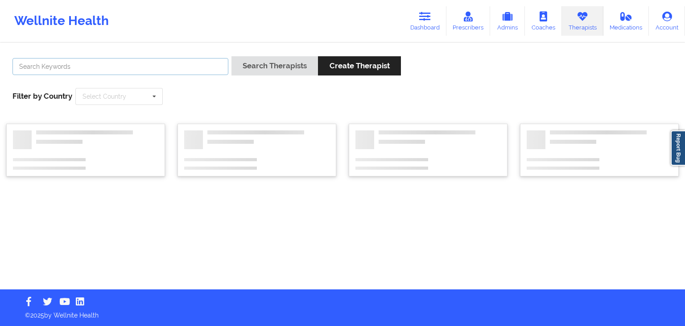
click at [126, 68] on input "text" at bounding box center [120, 66] width 216 height 17
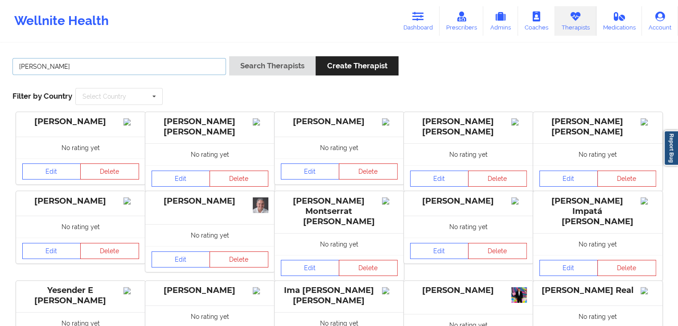
type input "[PERSON_NAME]"
click at [229, 56] on button "Search Therapists" at bounding box center [272, 65] width 87 height 19
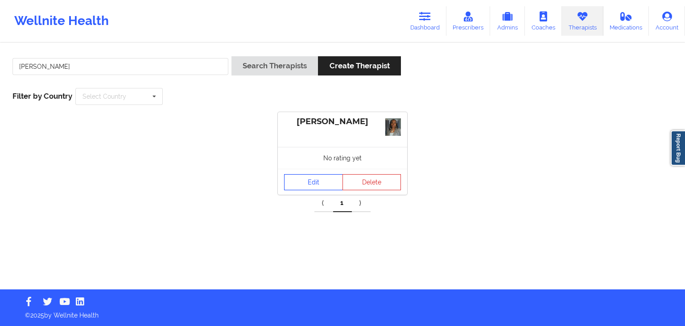
click at [302, 183] on link "Edit" at bounding box center [313, 182] width 59 height 16
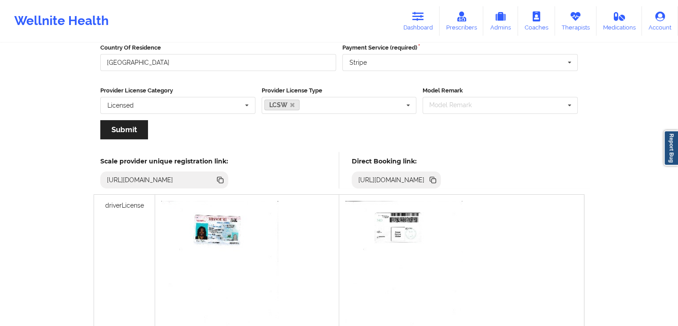
scroll to position [161, 0]
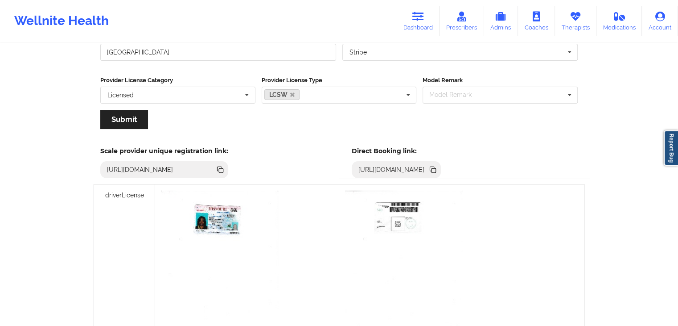
click at [436, 169] on icon at bounding box center [434, 170] width 4 height 4
click at [405, 22] on link "Dashboard" at bounding box center [418, 20] width 43 height 29
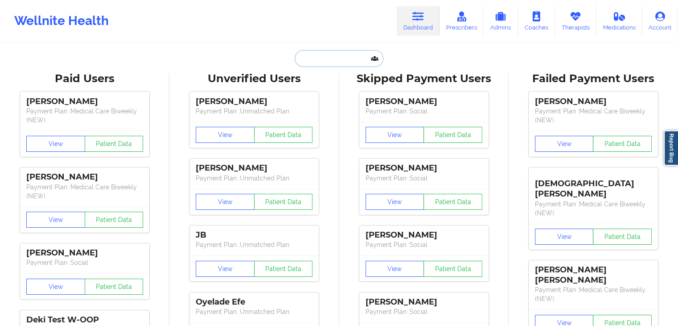
click at [316, 61] on input "text" at bounding box center [339, 58] width 88 height 17
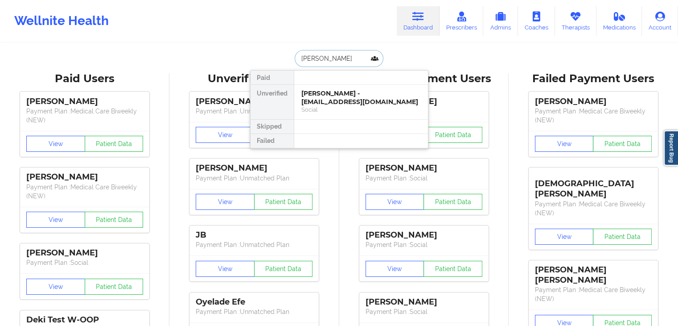
type input "[PERSON_NAME]"
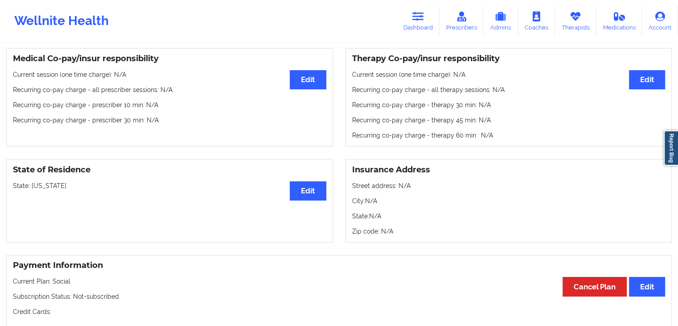
scroll to position [303, 0]
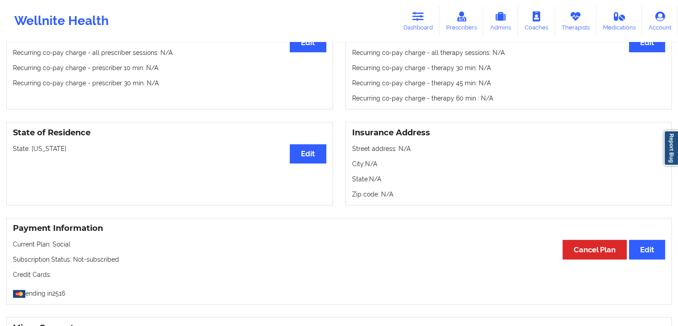
drag, startPoint x: 434, startPoint y: 9, endPoint x: 491, endPoint y: 36, distance: 62.9
click at [434, 9] on link "Dashboard" at bounding box center [418, 20] width 43 height 29
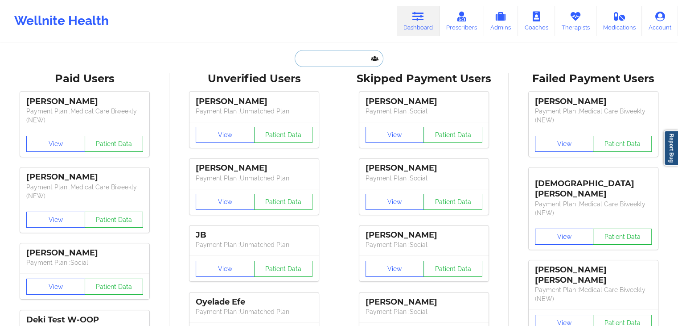
click at [346, 56] on input "text" at bounding box center [339, 58] width 88 height 17
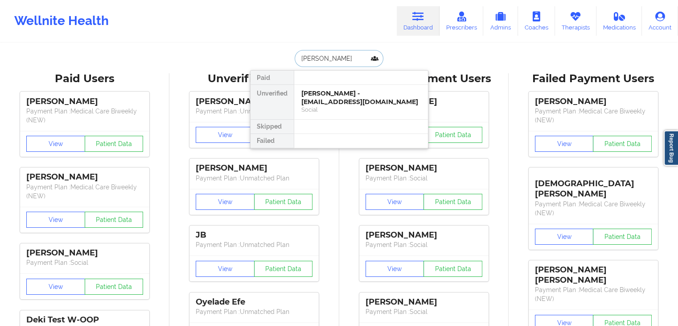
type input "[PERSON_NAME]"
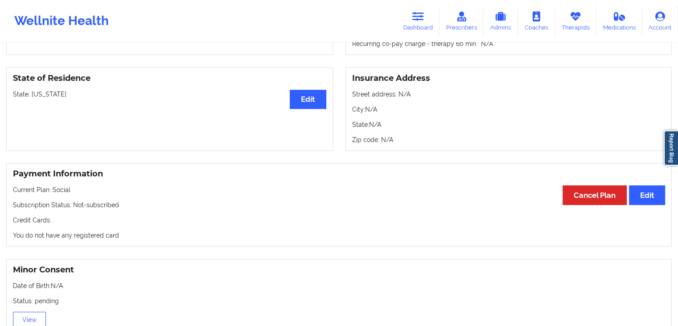
scroll to position [359, 0]
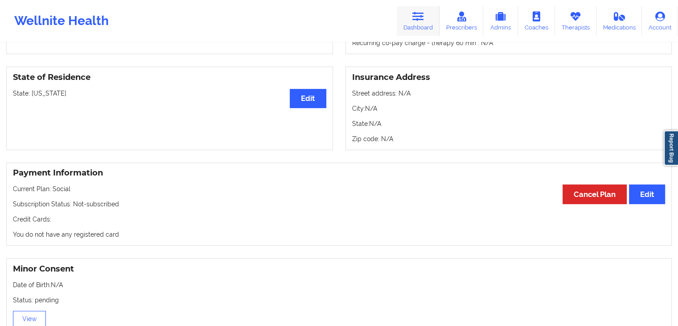
click at [416, 20] on icon at bounding box center [419, 17] width 12 height 10
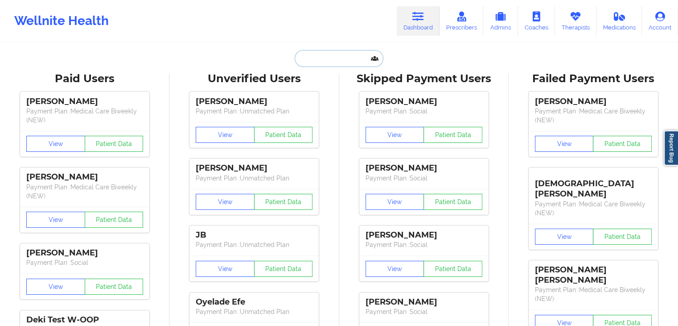
click at [327, 55] on input "text" at bounding box center [339, 58] width 88 height 17
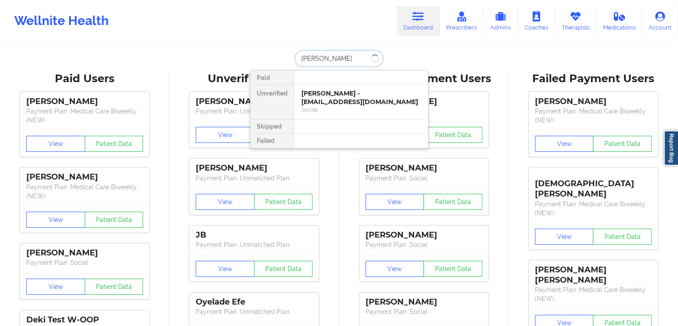
type input "[PERSON_NAME]"
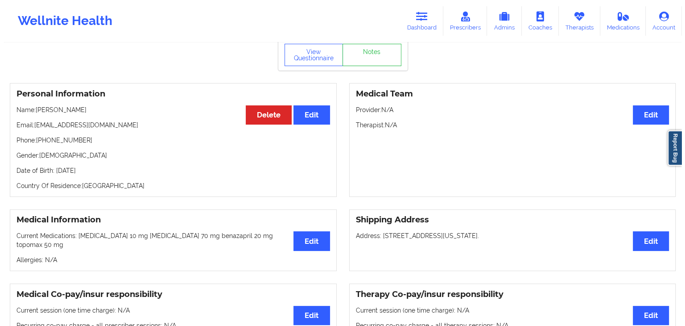
scroll to position [32, 0]
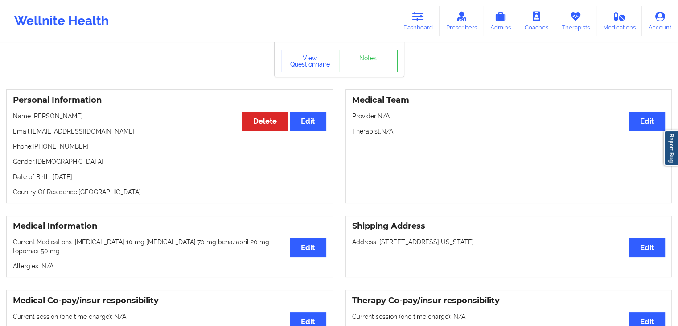
click at [295, 62] on button "View Questionnaire" at bounding box center [310, 61] width 59 height 22
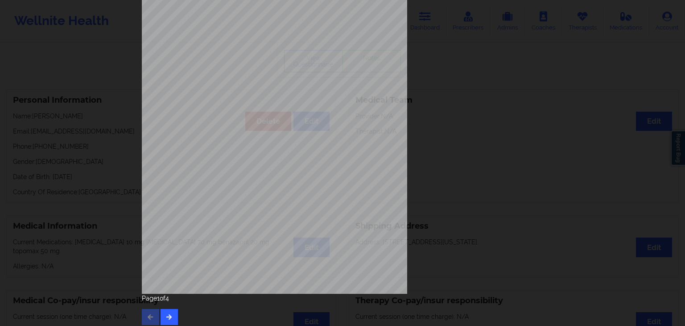
scroll to position [100, 0]
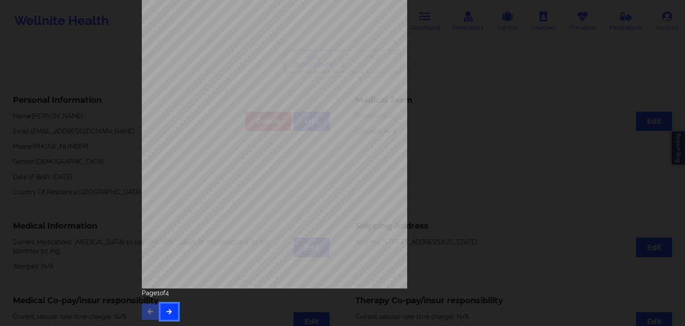
click at [161, 316] on button "button" at bounding box center [169, 311] width 17 height 16
click at [171, 301] on div "Page 2 of 4" at bounding box center [342, 303] width 401 height 31
click at [171, 307] on button "button" at bounding box center [169, 311] width 17 height 16
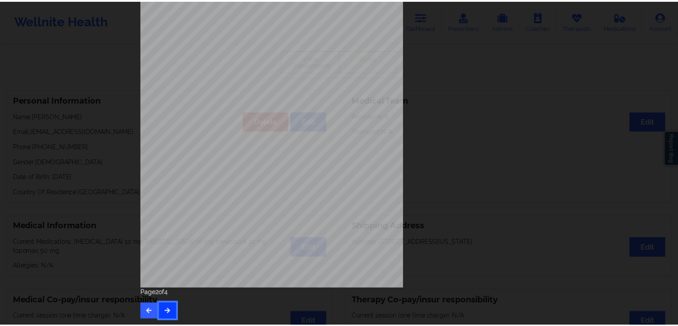
scroll to position [0, 0]
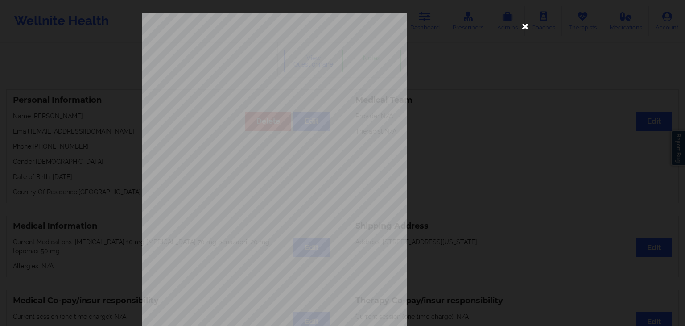
click at [522, 29] on icon at bounding box center [525, 26] width 14 height 14
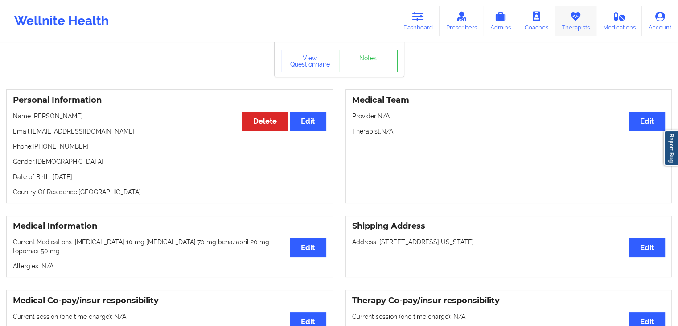
click at [579, 15] on icon at bounding box center [576, 17] width 12 height 10
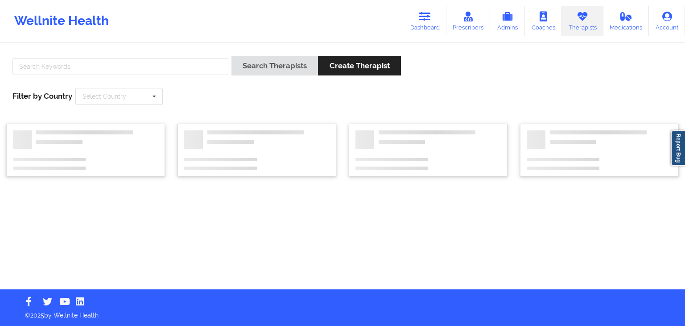
click at [197, 58] on div at bounding box center [120, 68] width 222 height 25
click at [187, 64] on input "text" at bounding box center [120, 66] width 216 height 17
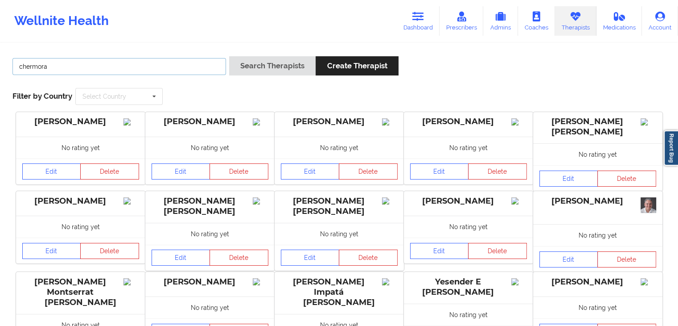
type input "chermora"
click at [229, 56] on button "Search Therapists" at bounding box center [272, 65] width 87 height 19
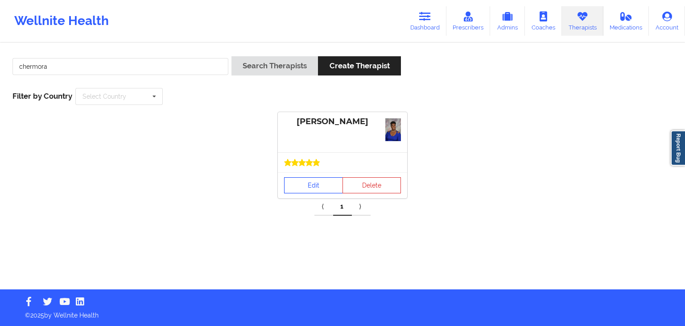
click at [307, 182] on link "Edit" at bounding box center [313, 185] width 59 height 16
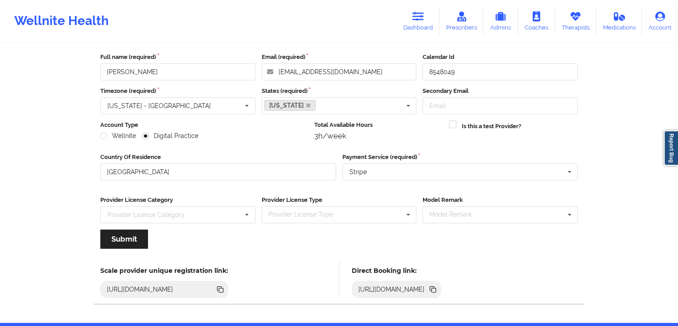
scroll to position [74, 0]
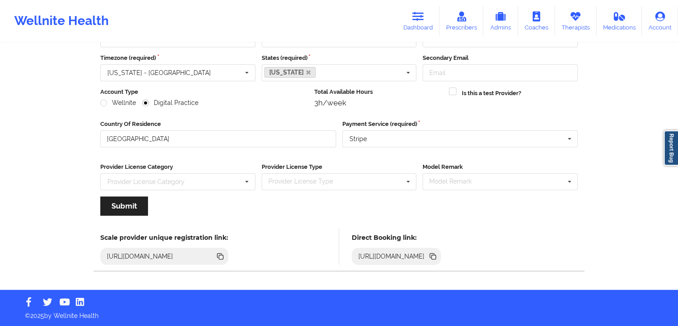
click at [436, 255] on icon at bounding box center [434, 257] width 4 height 4
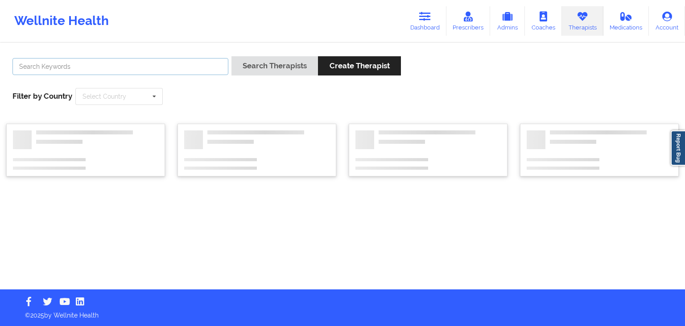
click at [83, 66] on input "text" at bounding box center [120, 66] width 216 height 17
type input "f"
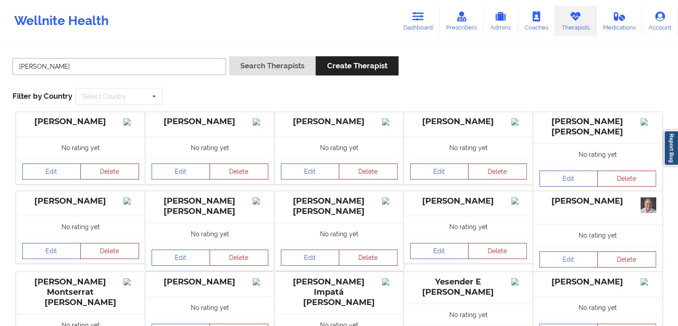
type input "[PERSON_NAME]"
click at [229, 56] on button "Search Therapists" at bounding box center [272, 65] width 87 height 19
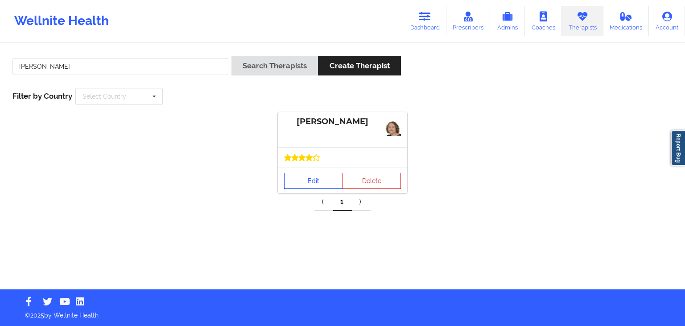
click at [305, 177] on link "Edit" at bounding box center [313, 181] width 59 height 16
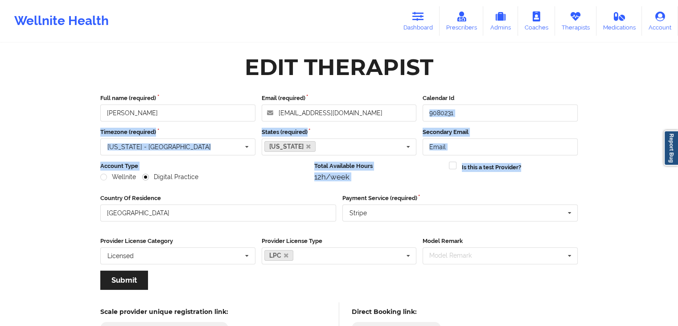
drag, startPoint x: 680, startPoint y: 112, endPoint x: 685, endPoint y: 179, distance: 66.6
click at [678, 179] on html "Wellnite Health Dashboard Prescribers Admins Coaches Therapists Medications Acc…" at bounding box center [339, 163] width 678 height 326
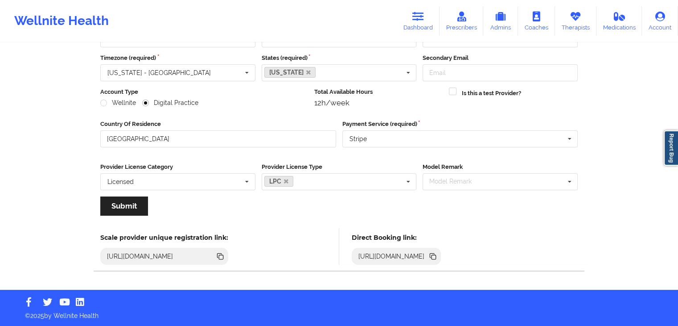
click at [436, 255] on icon at bounding box center [434, 257] width 4 height 4
click at [421, 22] on link "Dashboard" at bounding box center [418, 20] width 43 height 29
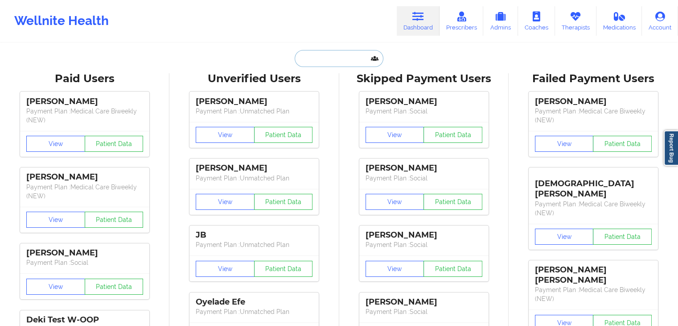
click at [340, 58] on input "text" at bounding box center [339, 58] width 88 height 17
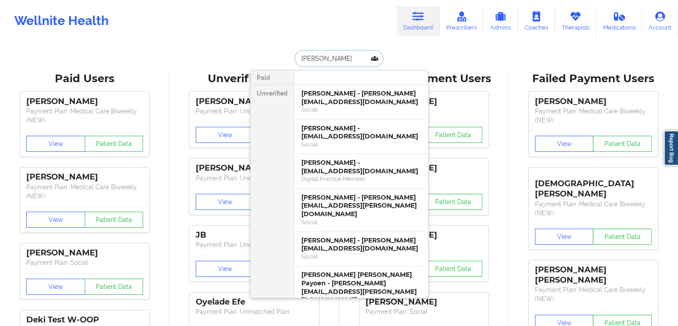
type input "[PERSON_NAME]"
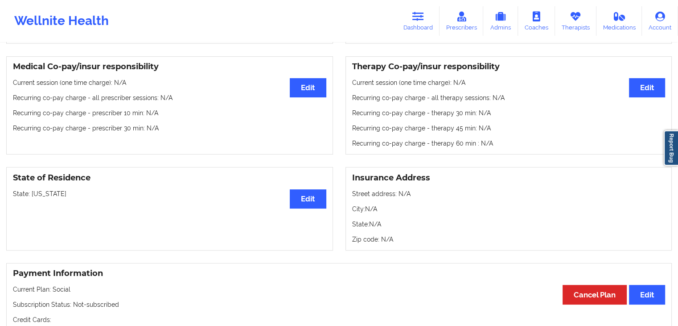
scroll to position [257, 0]
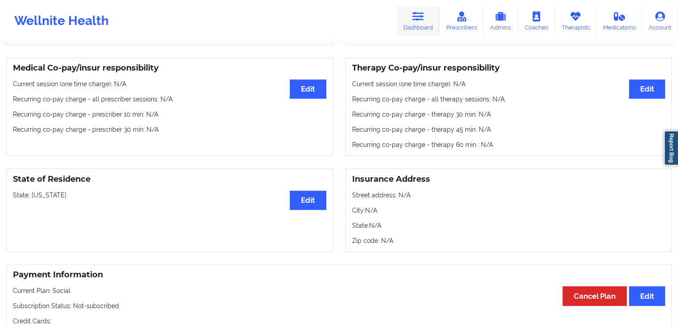
click at [418, 27] on link "Dashboard" at bounding box center [418, 20] width 43 height 29
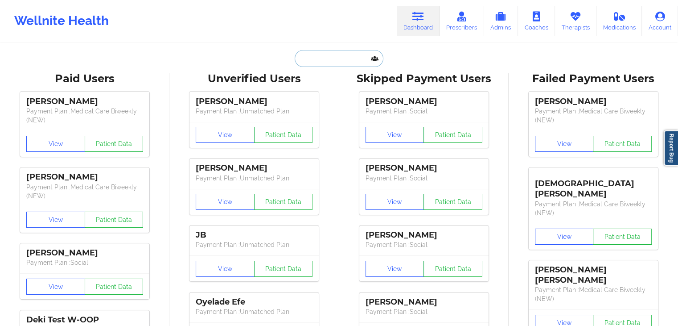
click at [343, 63] on input "text" at bounding box center [339, 58] width 88 height 17
type input ","
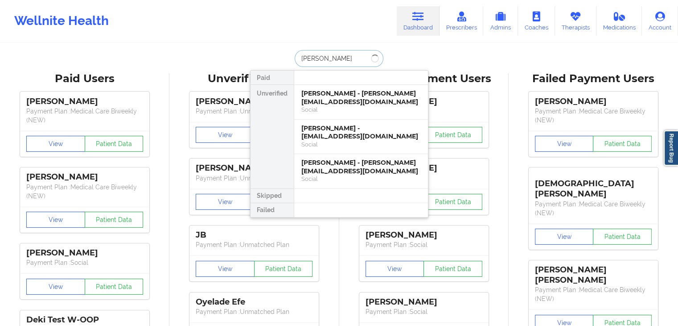
type input "[PERSON_NAME]"
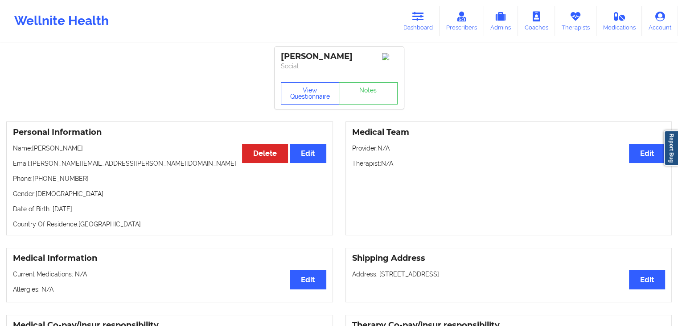
click at [303, 101] on button "View Questionnaire" at bounding box center [310, 93] width 59 height 22
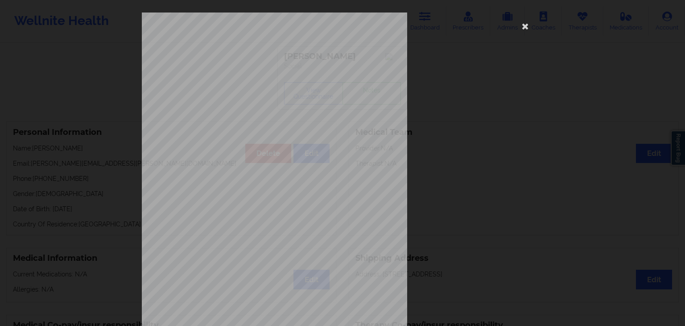
click at [454, 132] on div "[STREET_ADDRESS] What state do you live in ? [US_STATE] Full Name [PERSON_NAME]…" at bounding box center [342, 200] width 401 height 376
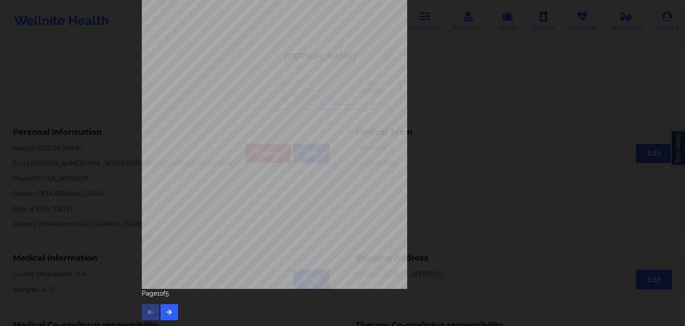
scroll to position [100, 0]
click at [171, 308] on button "button" at bounding box center [169, 311] width 17 height 16
click at [173, 316] on button "button" at bounding box center [169, 311] width 17 height 16
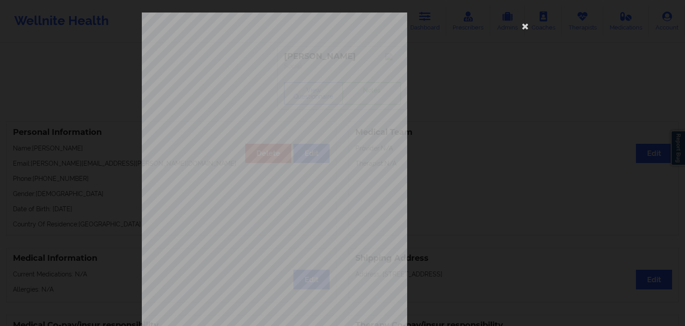
click at [255, 237] on span "Back cover of insurance image" at bounding box center [266, 236] width 64 height 5
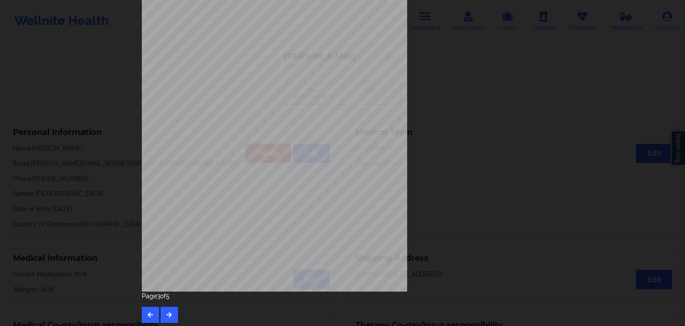
scroll to position [100, 0]
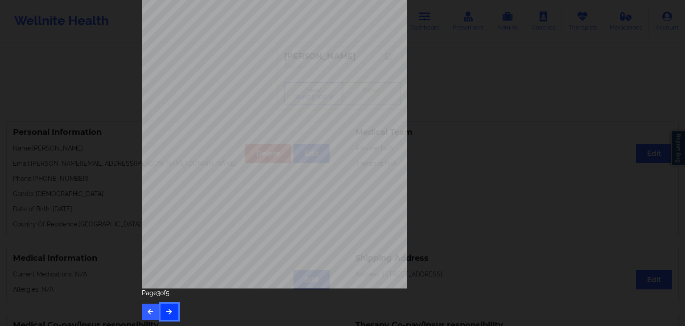
click at [173, 306] on button "button" at bounding box center [169, 311] width 17 height 16
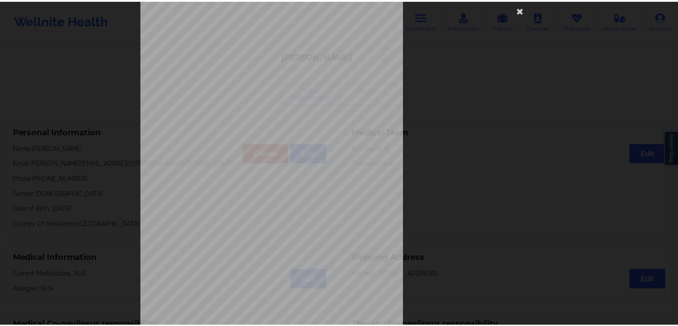
scroll to position [18, 0]
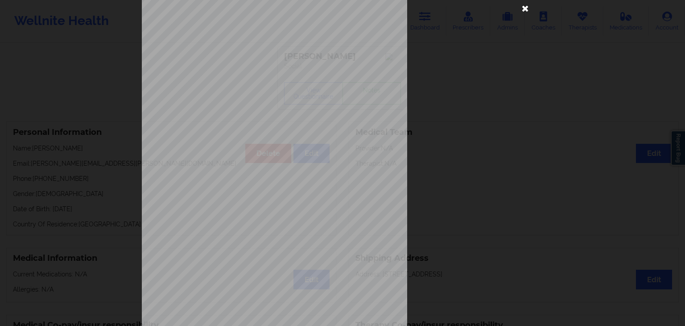
click at [523, 8] on icon at bounding box center [525, 8] width 14 height 14
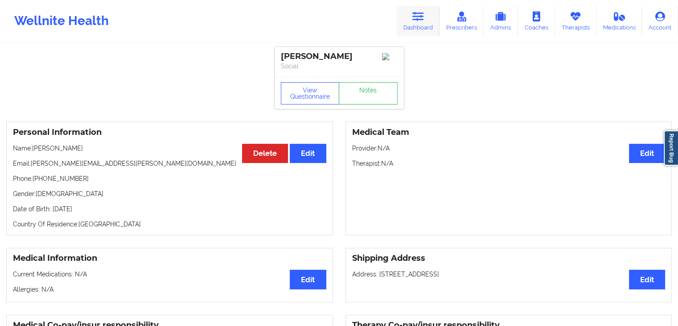
click at [419, 17] on icon at bounding box center [419, 17] width 12 height 10
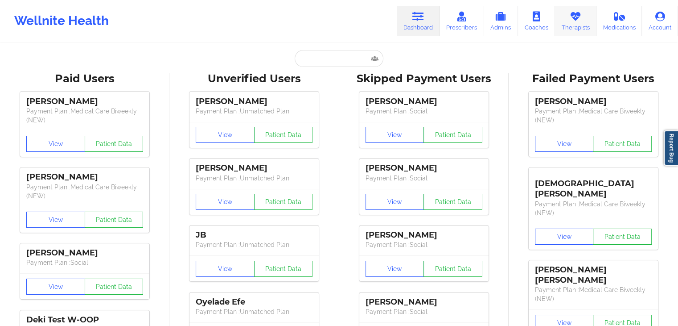
click at [575, 19] on icon at bounding box center [576, 17] width 12 height 10
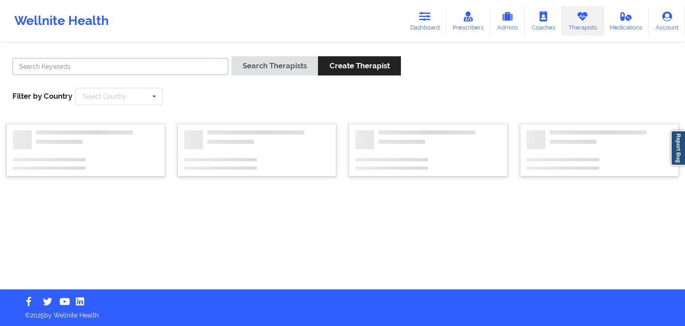
click at [200, 61] on input "text" at bounding box center [120, 66] width 216 height 17
type input "[PERSON_NAME]"
click at [232, 56] on button "Search Therapists" at bounding box center [275, 65] width 87 height 19
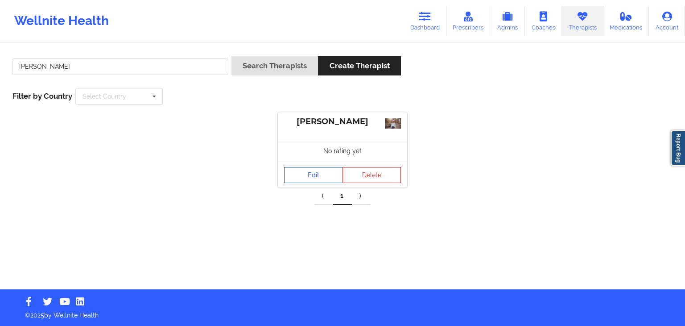
click at [311, 174] on link "Edit" at bounding box center [313, 175] width 59 height 16
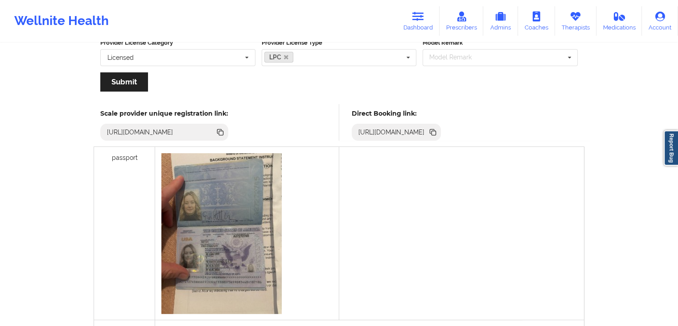
scroll to position [202, 0]
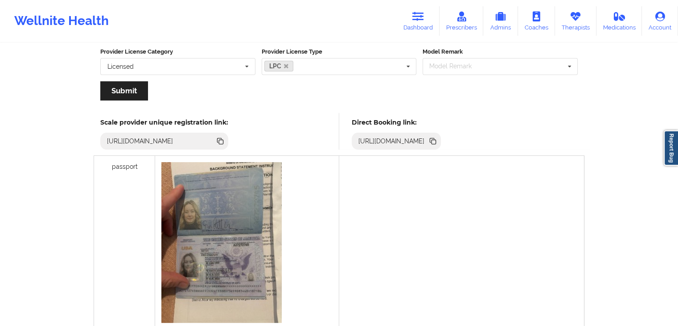
click at [436, 140] on icon at bounding box center [434, 142] width 4 height 4
click at [436, 141] on icon at bounding box center [434, 142] width 4 height 4
click at [436, 140] on icon at bounding box center [434, 142] width 4 height 4
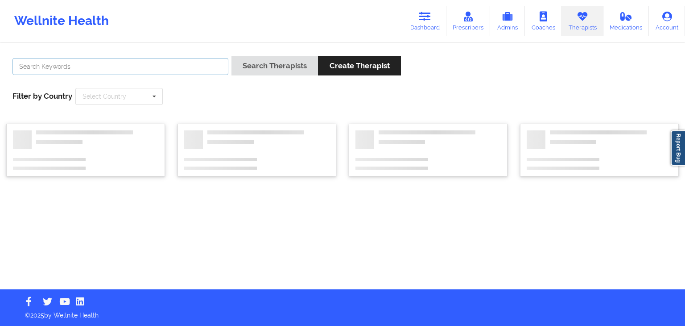
click at [114, 67] on input "text" at bounding box center [120, 66] width 216 height 17
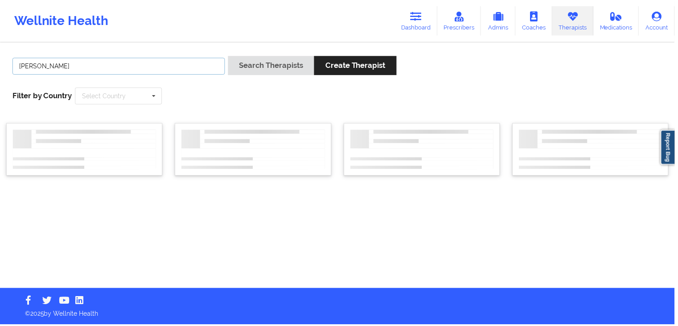
type input "[PERSON_NAME]"
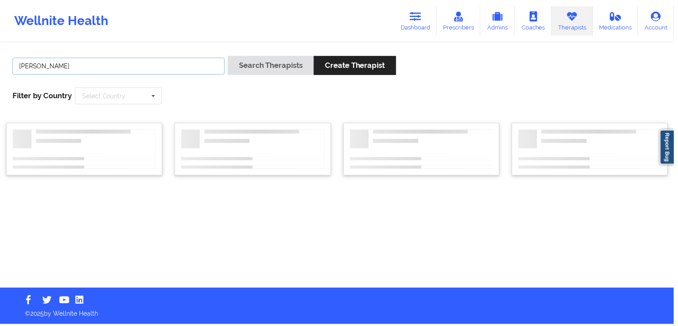
click at [229, 56] on button "Search Therapists" at bounding box center [272, 65] width 87 height 19
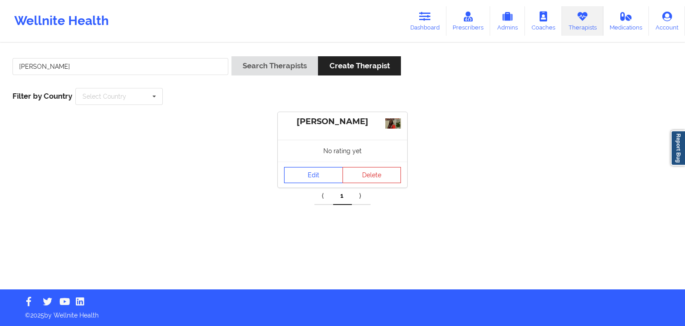
click at [307, 175] on link "Edit" at bounding box center [313, 175] width 59 height 16
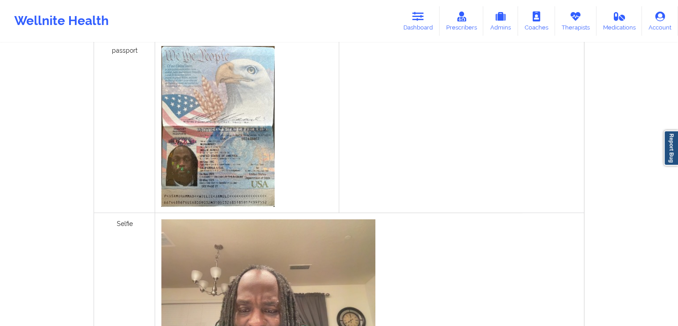
scroll to position [189, 0]
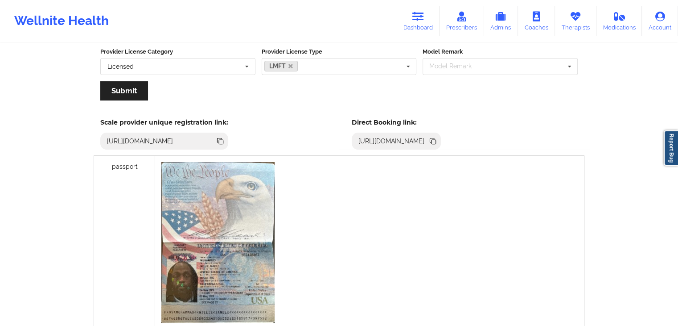
click at [436, 141] on icon at bounding box center [434, 142] width 4 height 4
drag, startPoint x: 420, startPoint y: 22, endPoint x: 335, endPoint y: 35, distance: 86.2
click at [420, 22] on link "Dashboard" at bounding box center [418, 20] width 43 height 29
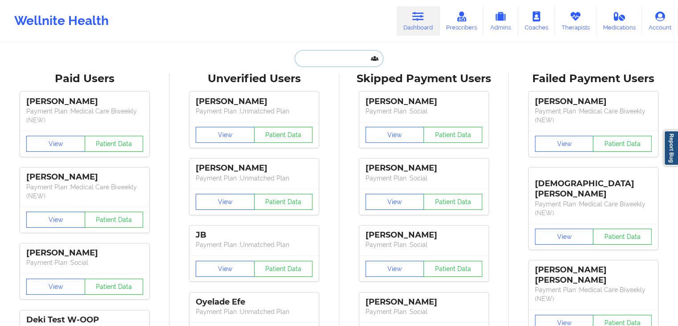
click at [338, 63] on input "text" at bounding box center [339, 58] width 88 height 17
type input "v"
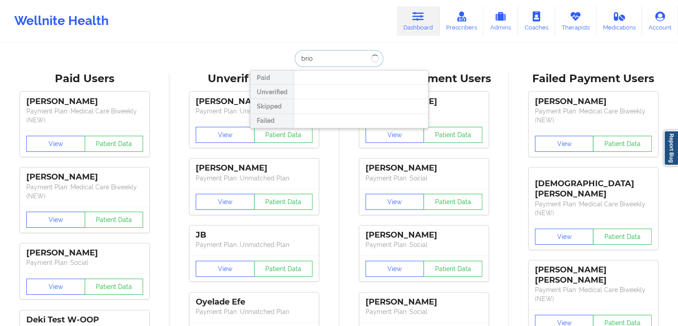
type input "brio"
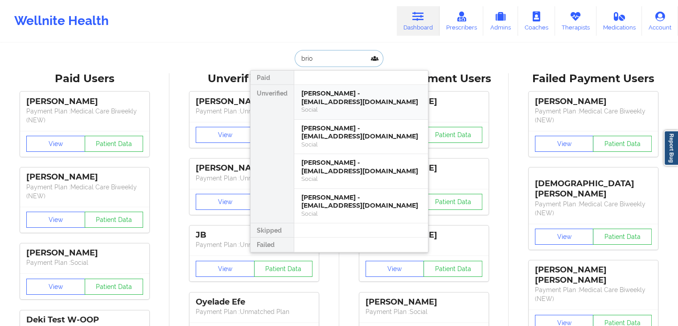
click at [327, 98] on div "[PERSON_NAME] - [EMAIL_ADDRESS][DOMAIN_NAME]" at bounding box center [362, 97] width 120 height 17
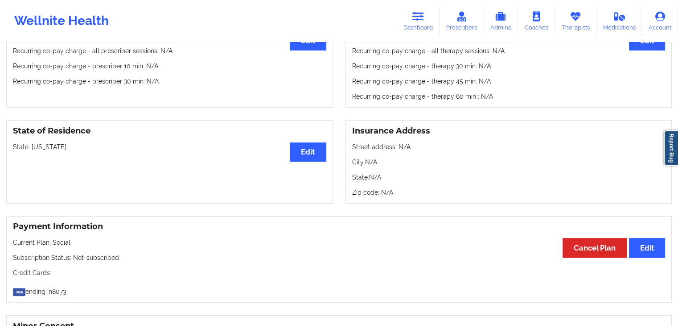
scroll to position [299, 0]
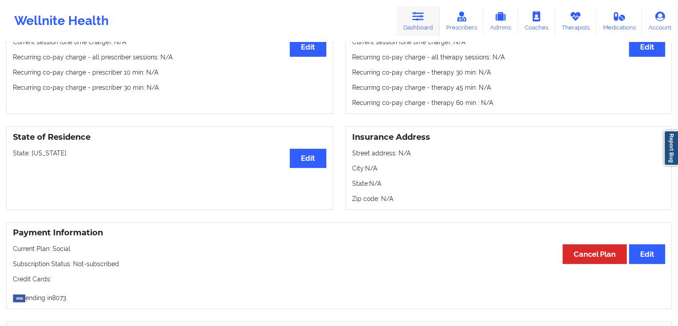
click at [411, 13] on link "Dashboard" at bounding box center [418, 20] width 43 height 29
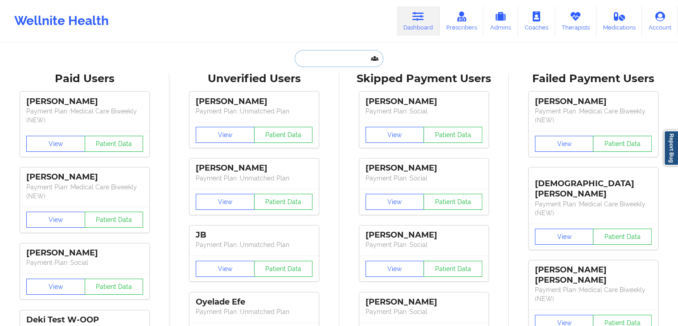
click at [345, 55] on input "text" at bounding box center [339, 58] width 88 height 17
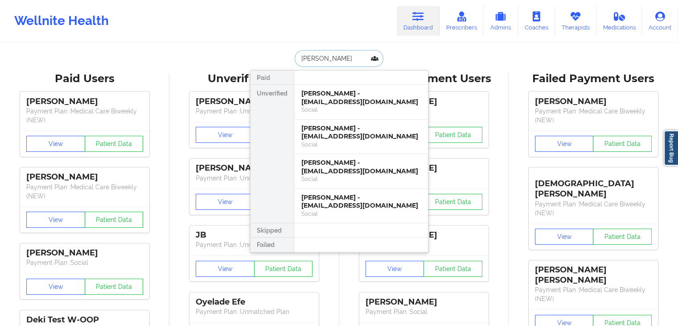
type input "[PERSON_NAME]"
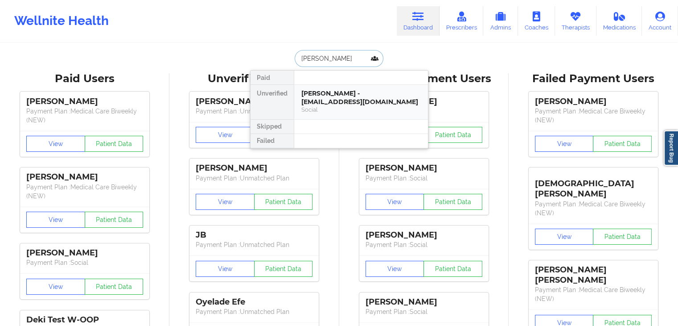
click at [345, 93] on div "[PERSON_NAME] - [EMAIL_ADDRESS][DOMAIN_NAME]" at bounding box center [362, 97] width 120 height 17
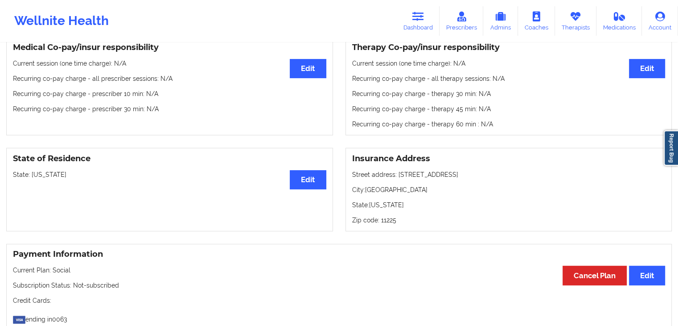
scroll to position [146, 0]
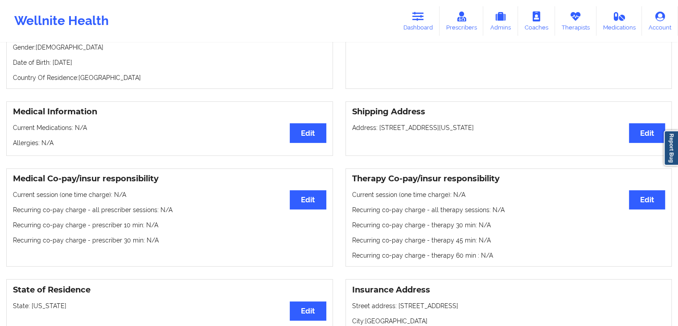
click at [542, 159] on div "Medical Information Edit Current Medications: N/A [MEDICAL_DATA]: N/A Shipping …" at bounding box center [339, 128] width 678 height 67
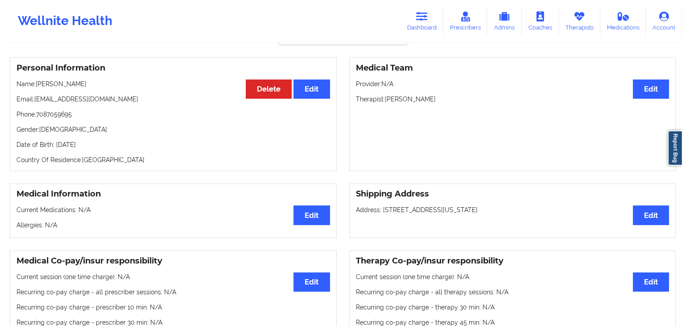
scroll to position [0, 0]
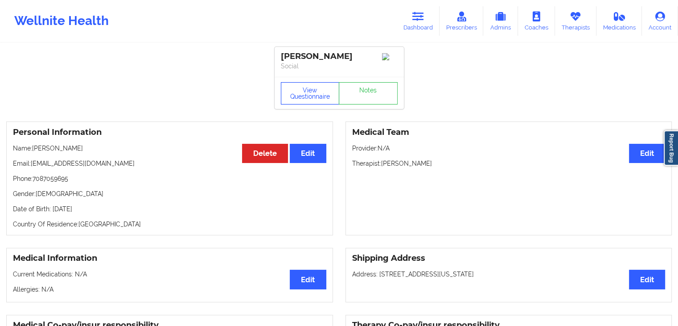
click at [318, 95] on button "View Questionnaire" at bounding box center [310, 93] width 59 height 22
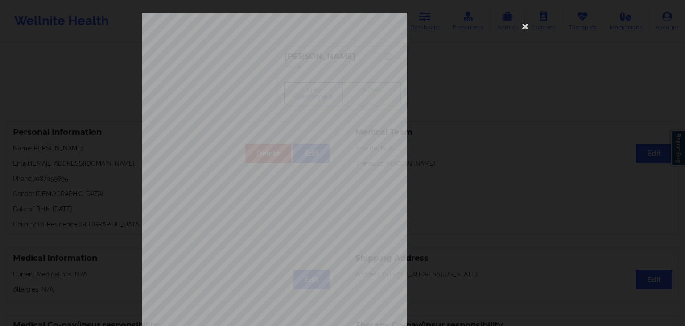
scroll to position [100, 0]
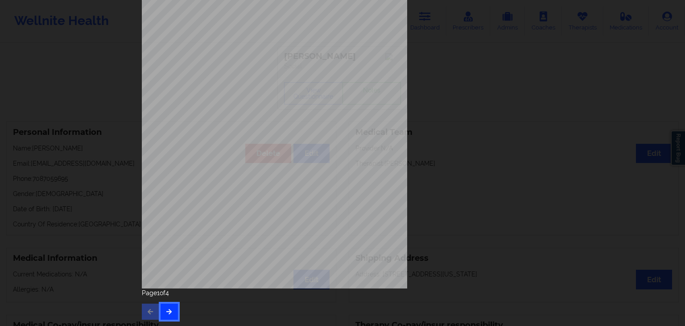
click at [165, 308] on icon "button" at bounding box center [169, 310] width 8 height 5
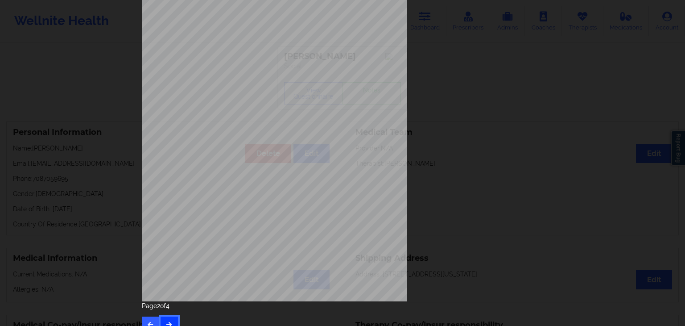
scroll to position [91, 0]
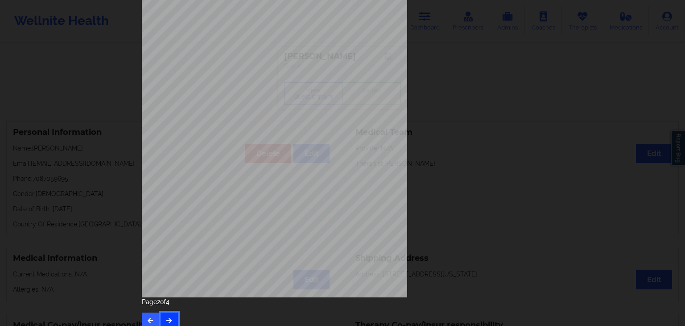
click at [170, 318] on icon "button" at bounding box center [169, 319] width 8 height 5
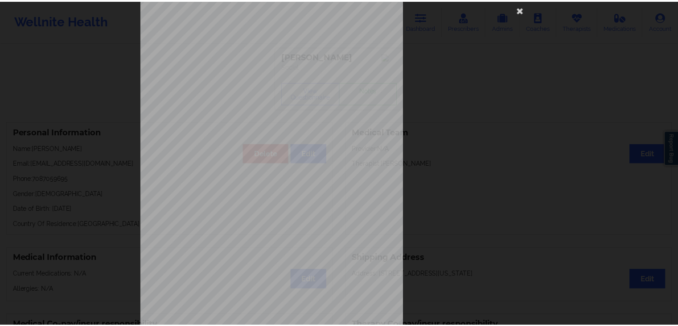
scroll to position [25, 0]
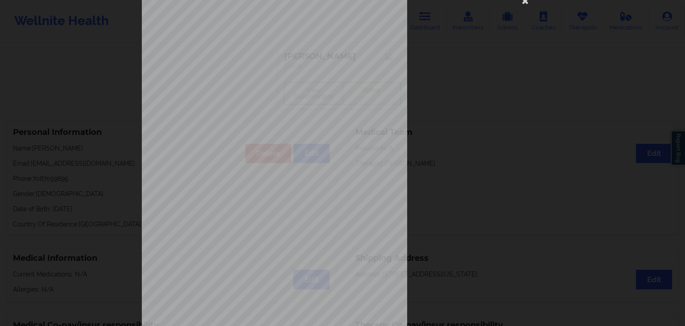
click at [678, 61] on div "Back cover of insurance image Insurance company type details by patient commerc…" at bounding box center [342, 163] width 685 height 326
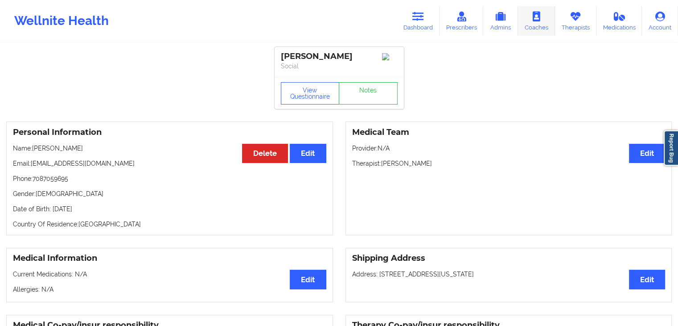
drag, startPoint x: 575, startPoint y: 21, endPoint x: 558, endPoint y: 20, distance: 17.4
click at [575, 21] on link "Therapists" at bounding box center [575, 20] width 41 height 29
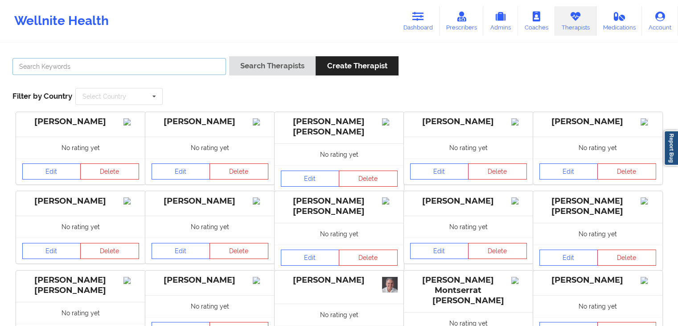
click at [151, 64] on input "text" at bounding box center [119, 66] width 214 height 17
type input "[PERSON_NAME]"
click at [229, 56] on button "Search Therapists" at bounding box center [272, 65] width 87 height 19
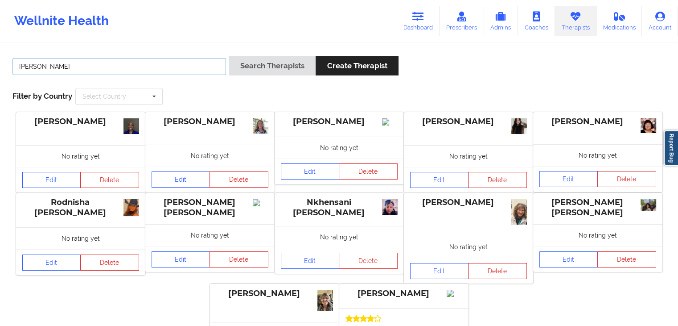
scroll to position [103, 0]
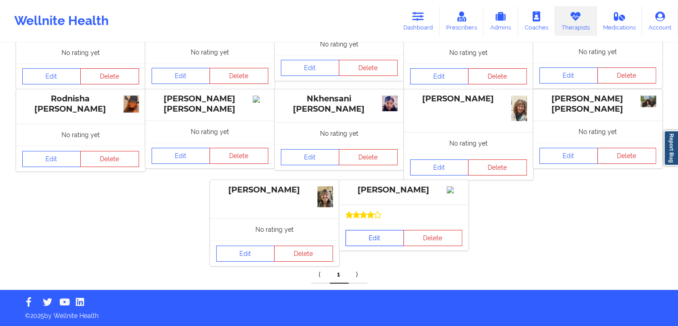
click at [383, 244] on link "Edit" at bounding box center [375, 238] width 59 height 16
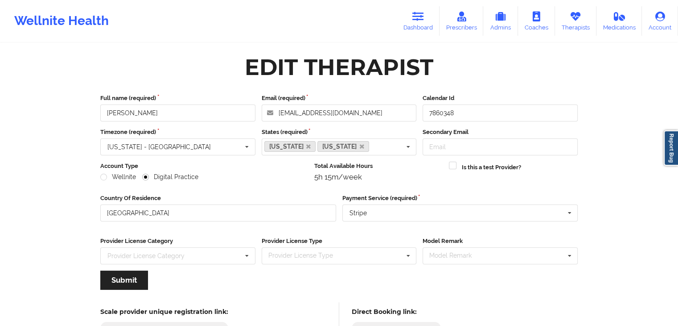
scroll to position [74, 0]
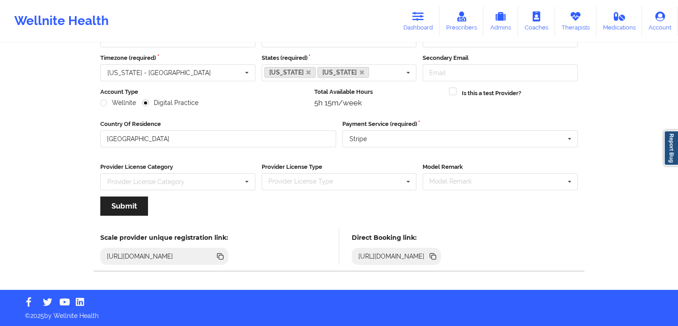
click at [435, 254] on icon at bounding box center [432, 255] width 4 height 4
click at [424, 20] on icon at bounding box center [419, 17] width 12 height 10
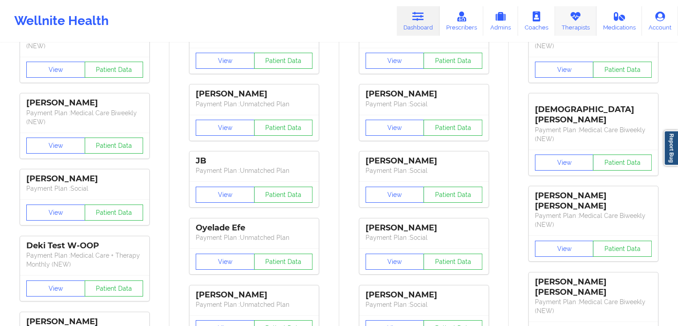
click at [568, 25] on link "Therapists" at bounding box center [575, 20] width 41 height 29
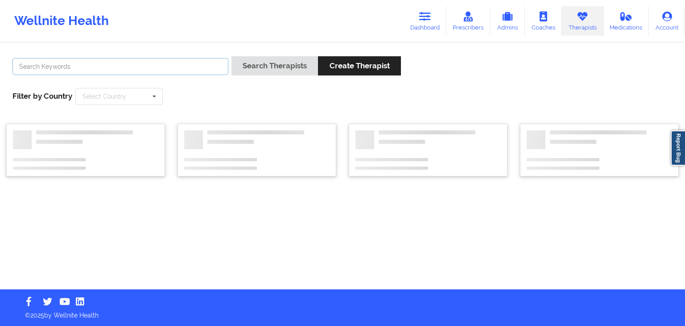
click at [136, 63] on input "text" at bounding box center [120, 66] width 216 height 17
type input "[PERSON_NAME]"
click at [232, 56] on button "Search Therapists" at bounding box center [275, 65] width 87 height 19
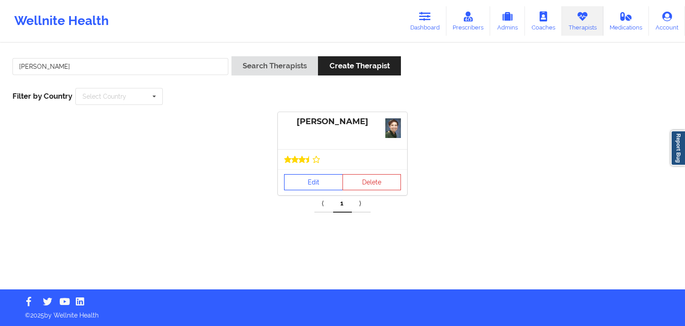
click at [319, 185] on link "Edit" at bounding box center [313, 182] width 59 height 16
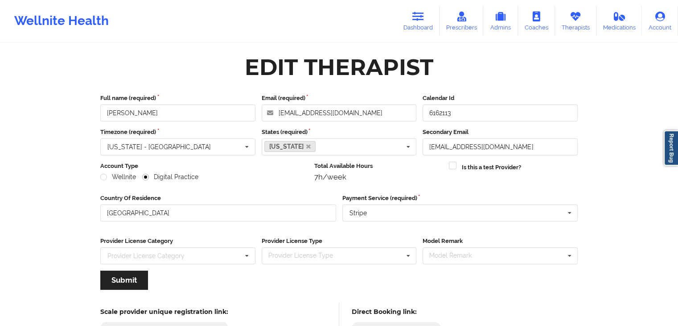
scroll to position [74, 0]
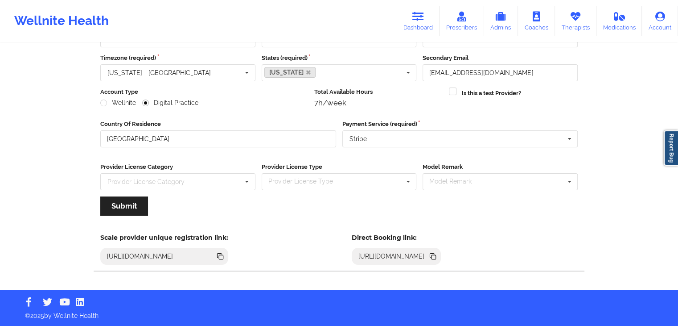
click at [438, 258] on icon at bounding box center [433, 256] width 10 height 10
click at [427, 17] on link "Dashboard" at bounding box center [418, 20] width 43 height 29
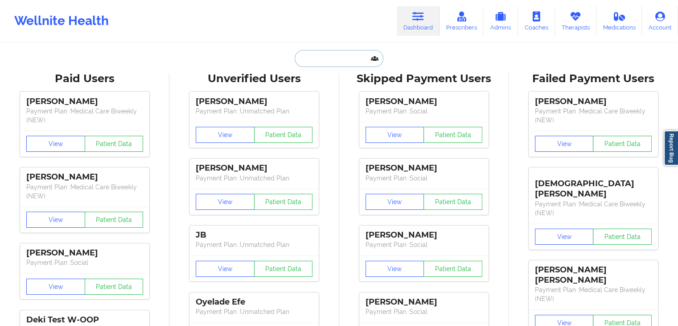
click at [347, 66] on input "text" at bounding box center [339, 58] width 88 height 17
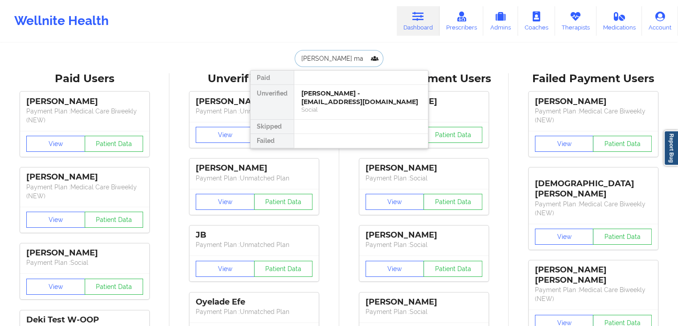
type input "[PERSON_NAME]"
click at [343, 95] on div "[PERSON_NAME] - [EMAIL_ADDRESS][DOMAIN_NAME]" at bounding box center [362, 97] width 120 height 17
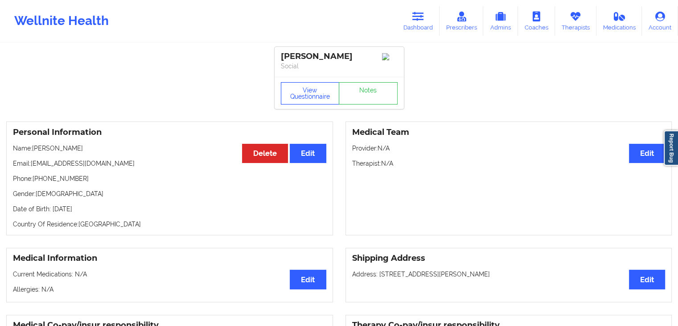
click at [309, 86] on button "View Questionnaire" at bounding box center [310, 93] width 59 height 22
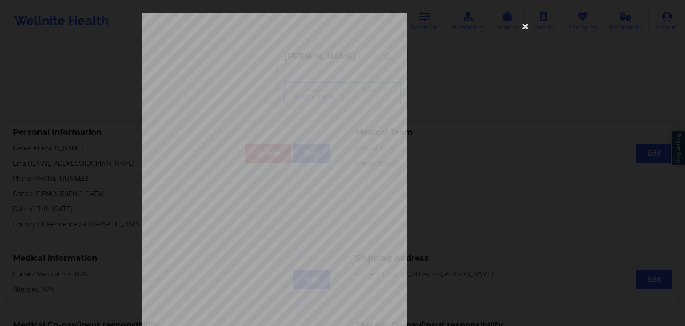
click at [477, 102] on div "[STREET_ADDRESS] What state do you live in ? [US_STATE] Full Name [PERSON_NAME]…" at bounding box center [342, 200] width 401 height 376
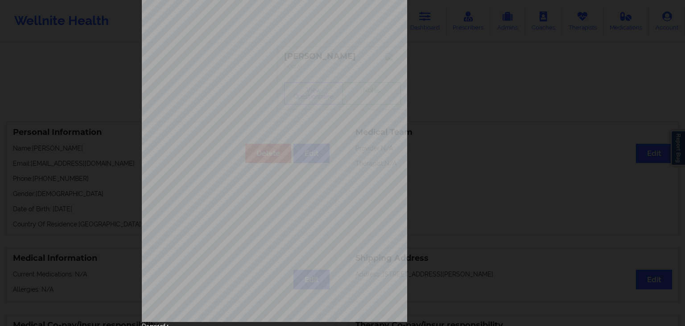
scroll to position [100, 0]
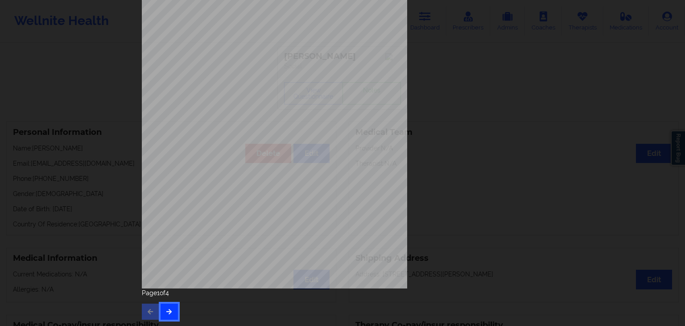
click at [166, 316] on button "button" at bounding box center [169, 311] width 17 height 16
click at [168, 311] on icon "button" at bounding box center [169, 310] width 8 height 5
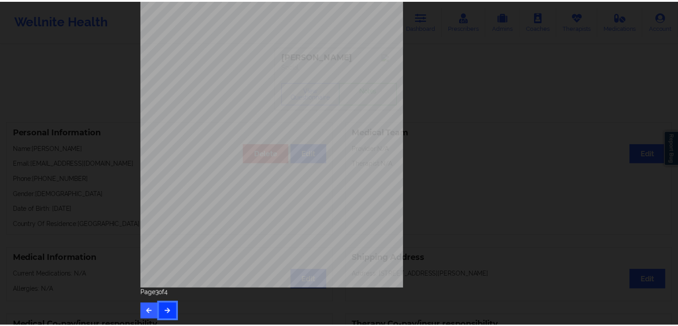
scroll to position [0, 0]
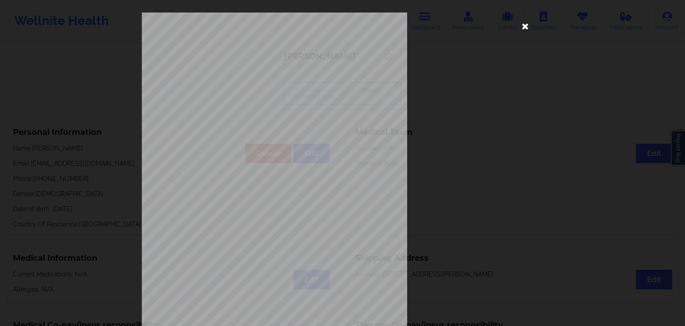
click at [522, 25] on icon at bounding box center [525, 26] width 14 height 14
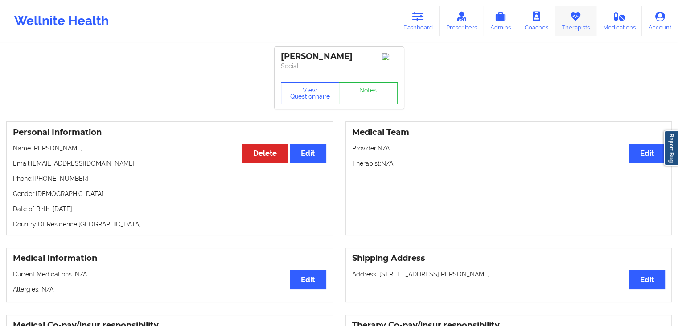
click at [567, 27] on link "Therapists" at bounding box center [575, 20] width 41 height 29
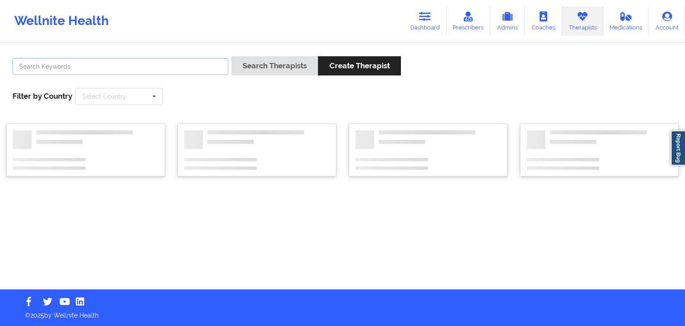
click at [194, 66] on input "text" at bounding box center [120, 66] width 216 height 17
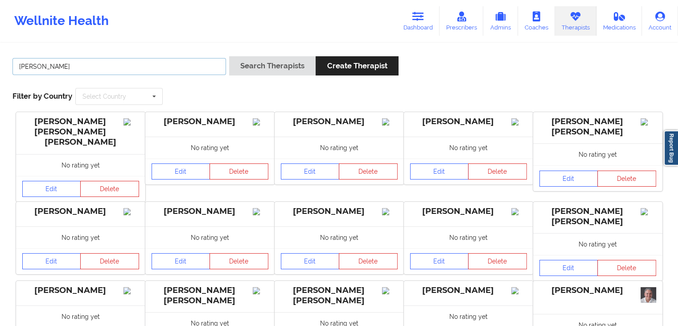
click at [229, 56] on button "Search Therapists" at bounding box center [272, 65] width 87 height 19
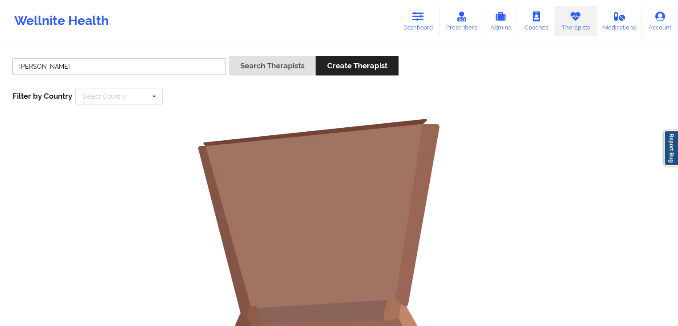
click at [190, 63] on input "[PERSON_NAME]" at bounding box center [119, 66] width 214 height 17
type input "[PERSON_NAME]"
click at [229, 56] on button "Search Therapists" at bounding box center [272, 65] width 87 height 19
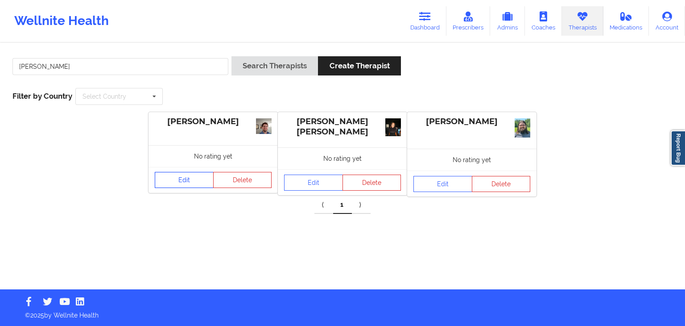
click at [186, 180] on link "Edit" at bounding box center [184, 180] width 59 height 16
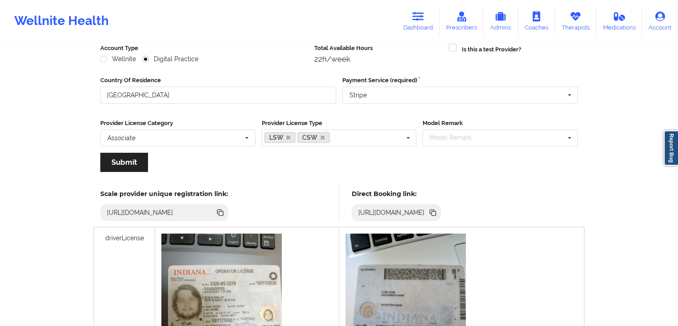
scroll to position [269, 0]
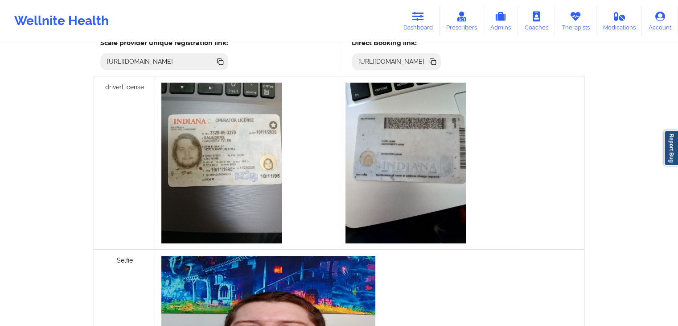
click at [436, 60] on icon at bounding box center [434, 62] width 4 height 4
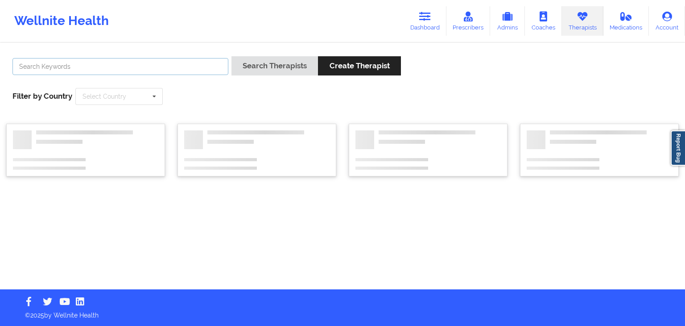
click at [91, 72] on input "text" at bounding box center [120, 66] width 216 height 17
type input "[PERSON_NAME]"
click at [232, 56] on button "Search Therapists" at bounding box center [275, 65] width 87 height 19
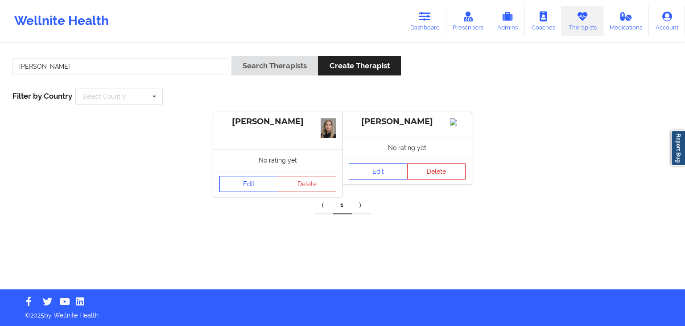
click at [251, 178] on link "Edit" at bounding box center [248, 184] width 59 height 16
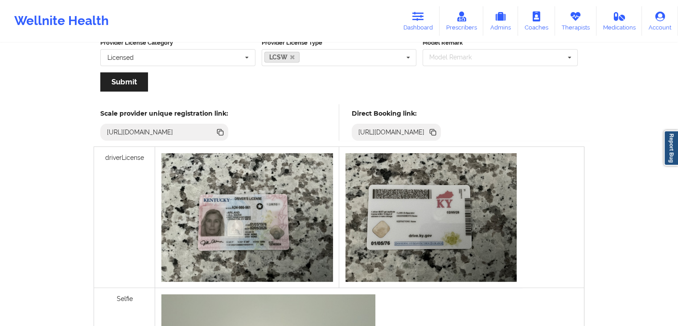
scroll to position [220, 0]
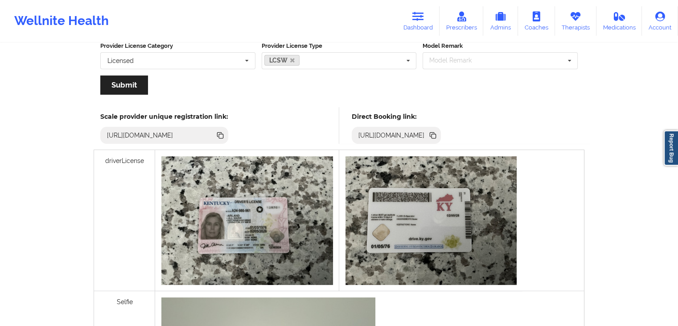
click at [436, 134] on icon at bounding box center [434, 136] width 4 height 4
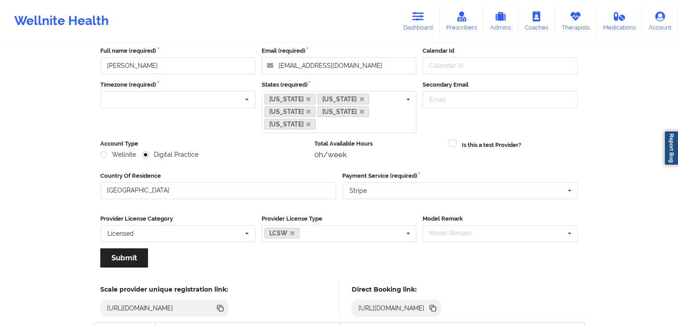
scroll to position [37, 0]
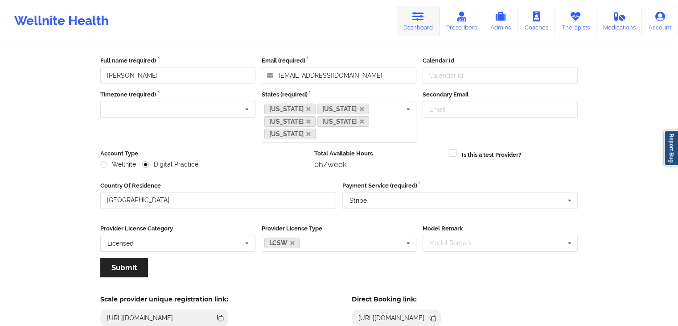
click at [410, 21] on link "Dashboard" at bounding box center [418, 20] width 43 height 29
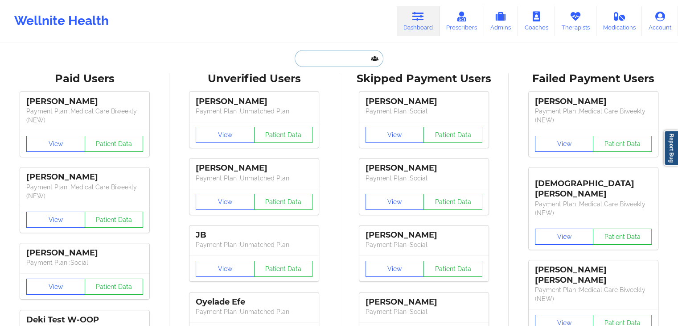
click at [344, 52] on input "text" at bounding box center [339, 58] width 88 height 17
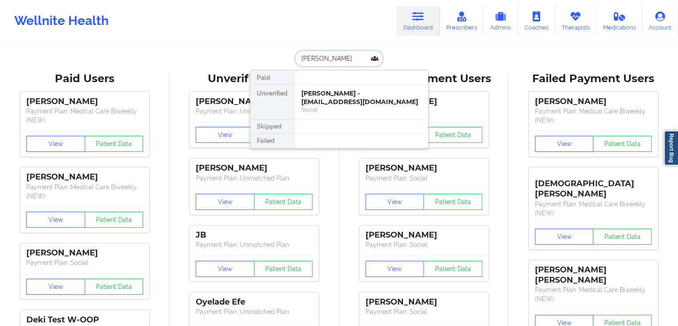
type input "[PERSON_NAME]"
click at [341, 91] on div "Nathan Fintel - [EMAIL_ADDRESS][PERSON_NAME][DOMAIN_NAME]" at bounding box center [362, 97] width 120 height 17
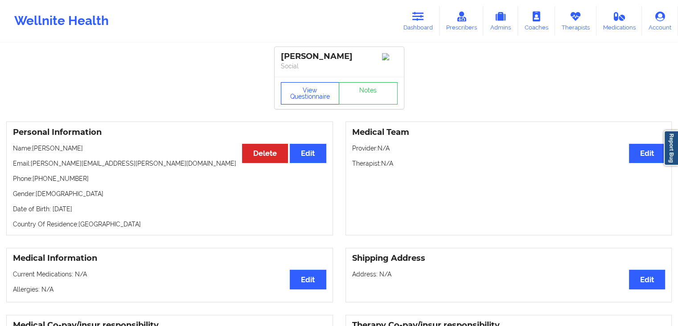
click at [319, 95] on button "View Questionnaire" at bounding box center [310, 93] width 59 height 22
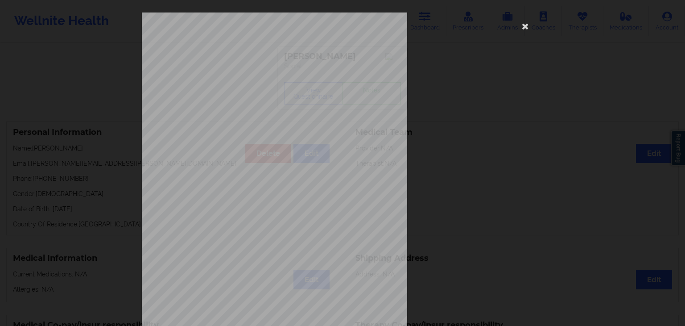
scroll to position [100, 0]
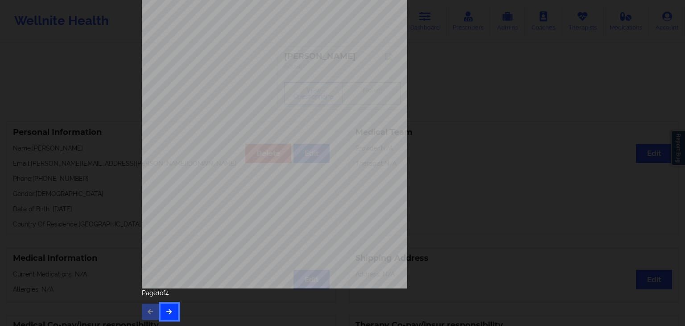
click at [171, 307] on button "button" at bounding box center [169, 311] width 17 height 16
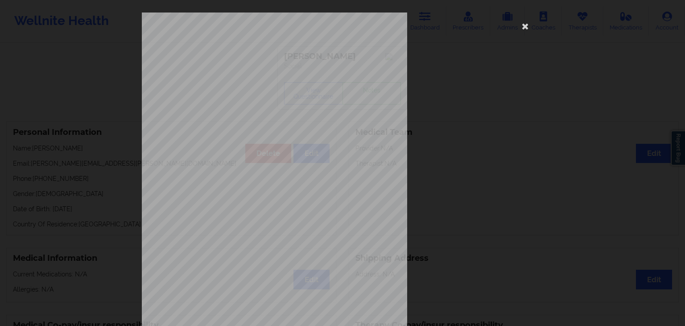
drag, startPoint x: 666, startPoint y: 194, endPoint x: 685, endPoint y: 245, distance: 54.5
click at [685, 245] on div "Feeling nervous, anxious, or on edge Not being able to stop or control worrying…" at bounding box center [342, 163] width 685 height 326
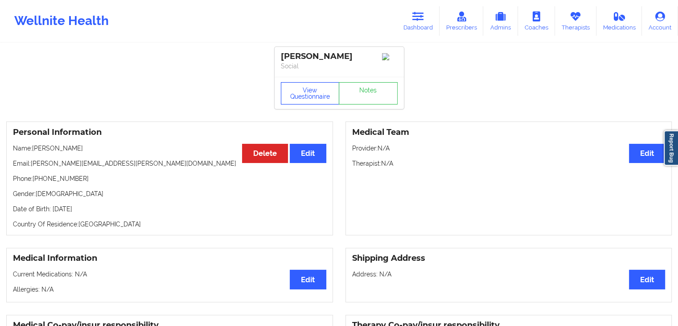
click at [299, 99] on button "View Questionnaire" at bounding box center [310, 93] width 59 height 22
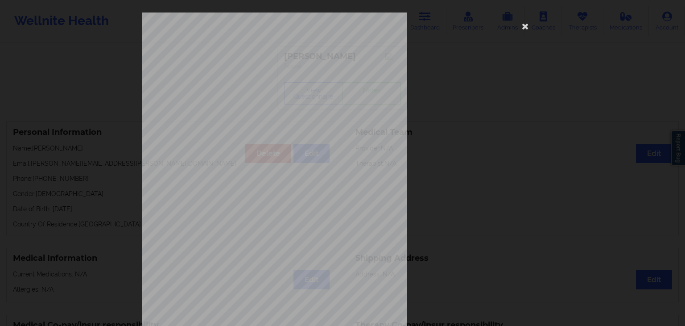
scroll to position [100, 0]
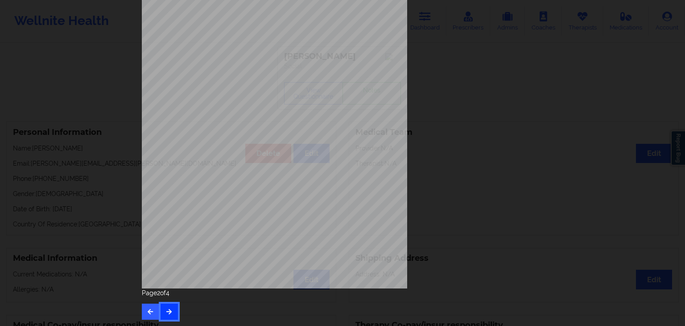
click at [165, 309] on icon "button" at bounding box center [169, 310] width 8 height 5
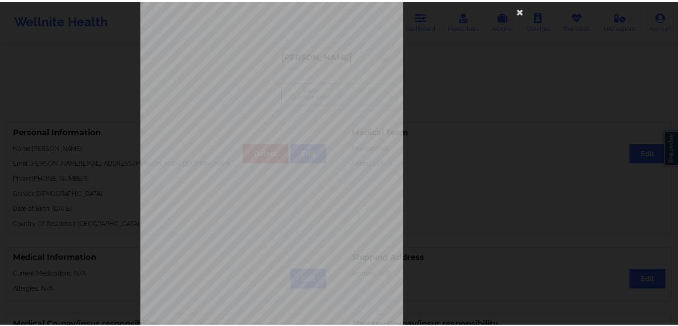
scroll to position [0, 0]
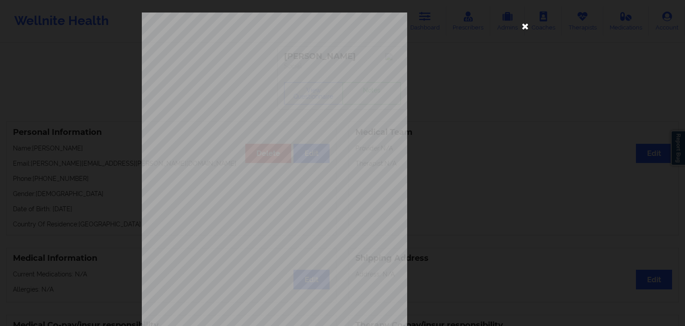
click at [522, 27] on icon at bounding box center [525, 26] width 14 height 14
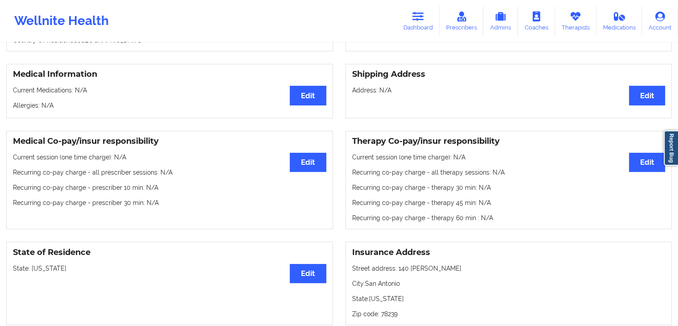
scroll to position [187, 0]
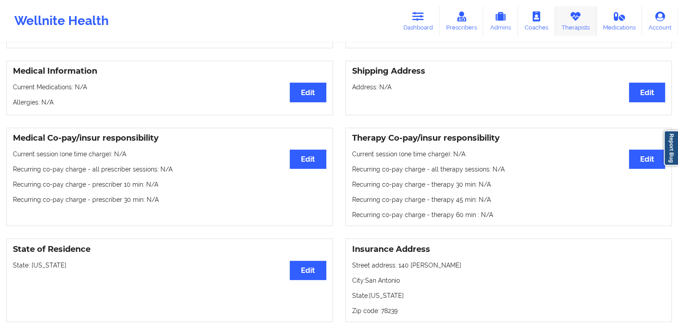
click at [572, 26] on link "Therapists" at bounding box center [575, 20] width 41 height 29
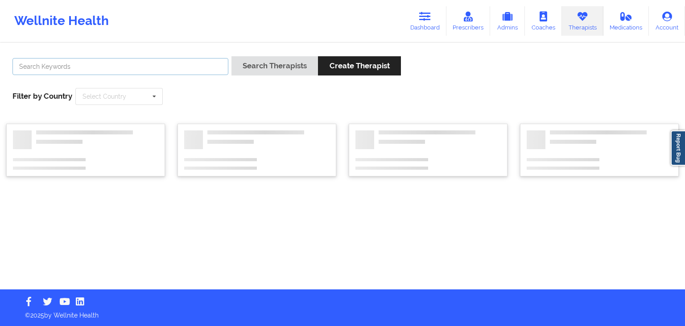
click at [175, 66] on input "text" at bounding box center [120, 66] width 216 height 17
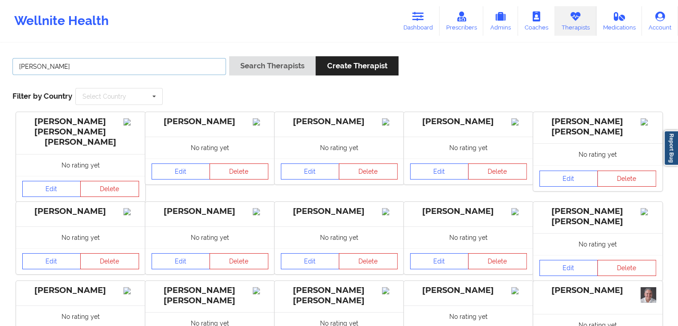
type input "[PERSON_NAME]"
click at [229, 56] on button "Search Therapists" at bounding box center [272, 65] width 87 height 19
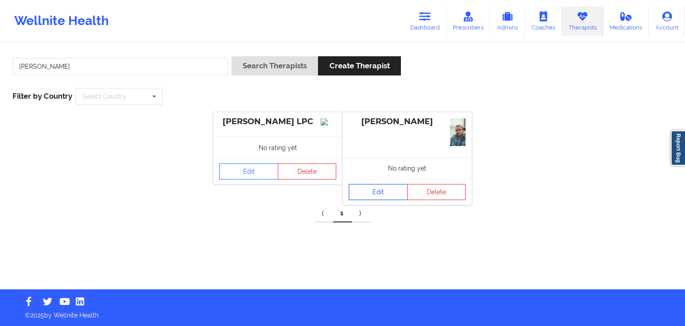
click at [389, 190] on link "Edit" at bounding box center [378, 192] width 59 height 16
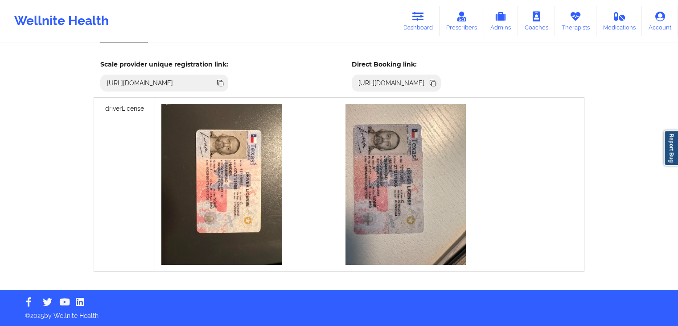
scroll to position [214, 0]
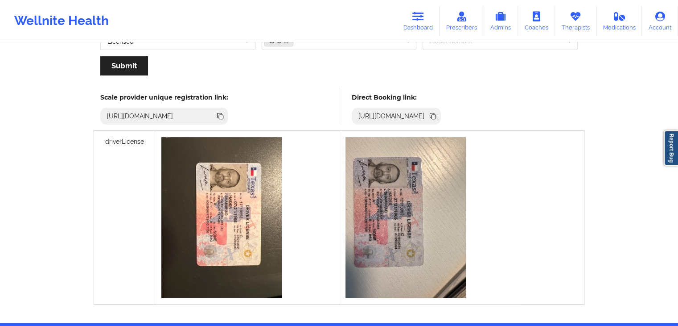
click at [436, 116] on icon at bounding box center [434, 117] width 4 height 4
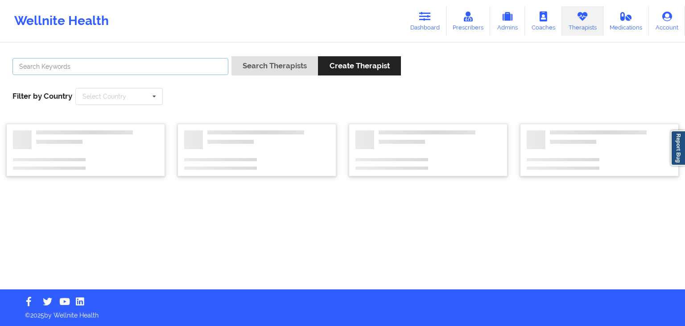
click at [139, 66] on input "text" at bounding box center [120, 66] width 216 height 17
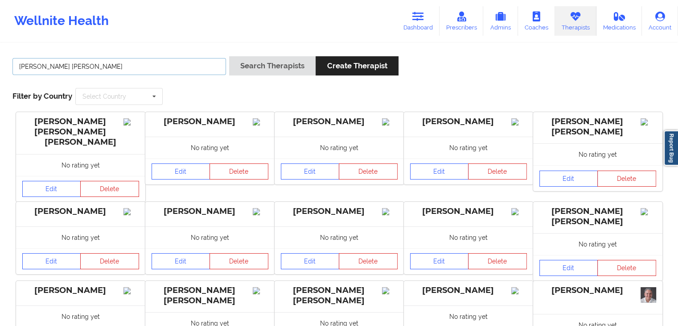
type input "[PERSON_NAME] [PERSON_NAME]"
click at [229, 56] on button "Search Therapists" at bounding box center [272, 65] width 87 height 19
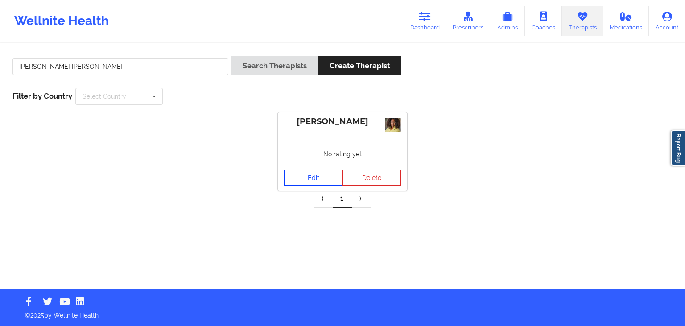
click at [297, 182] on link "Edit" at bounding box center [313, 178] width 59 height 16
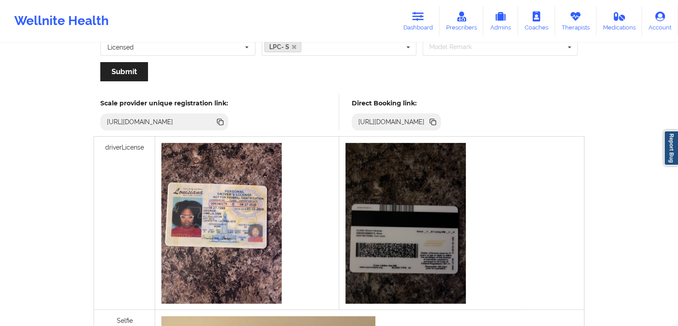
scroll to position [207, 0]
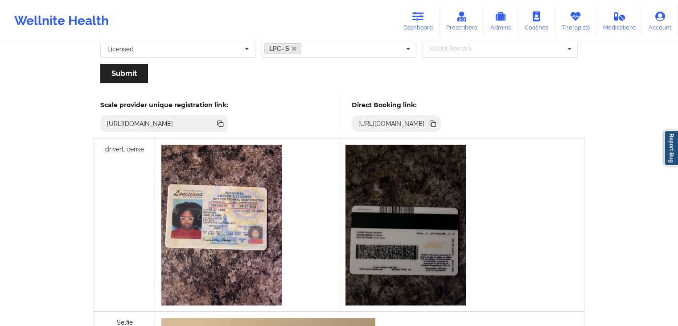
click at [436, 125] on icon at bounding box center [434, 124] width 4 height 4
click at [427, 21] on link "Dashboard" at bounding box center [418, 20] width 43 height 29
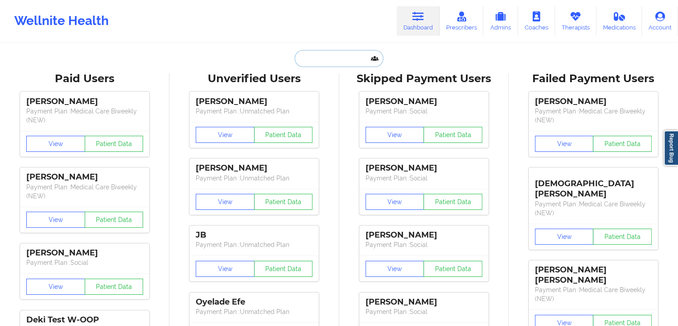
click at [328, 56] on input "text" at bounding box center [339, 58] width 88 height 17
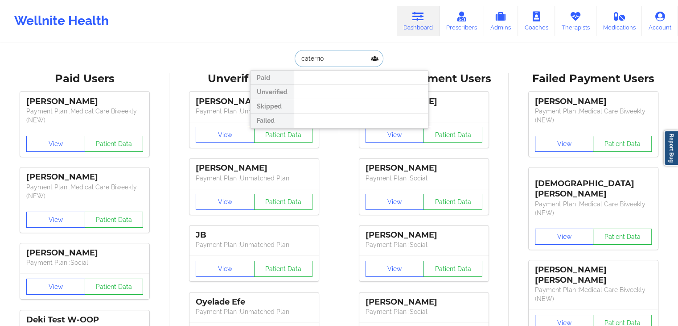
type input "caterrios"
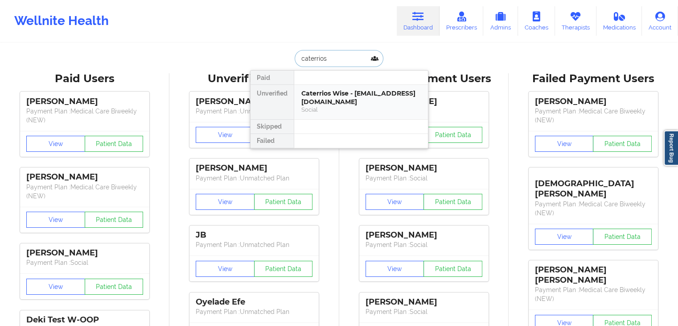
click at [348, 100] on div "Caterrios Wise - [EMAIL_ADDRESS][DOMAIN_NAME]" at bounding box center [362, 97] width 120 height 17
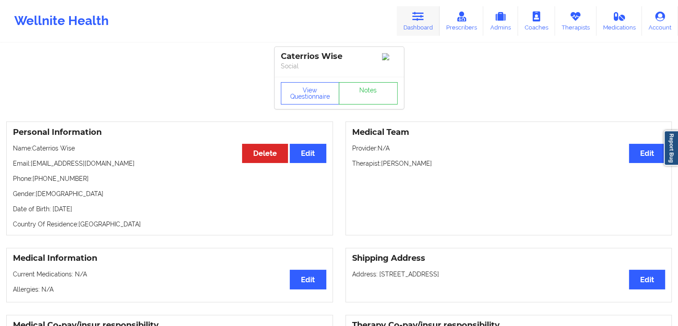
click at [424, 17] on icon at bounding box center [419, 17] width 12 height 10
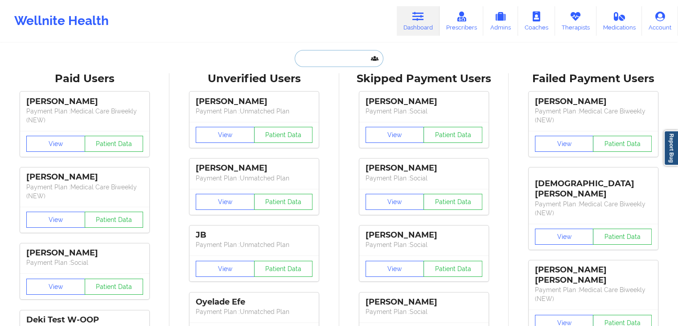
click at [344, 61] on input "text" at bounding box center [339, 58] width 88 height 17
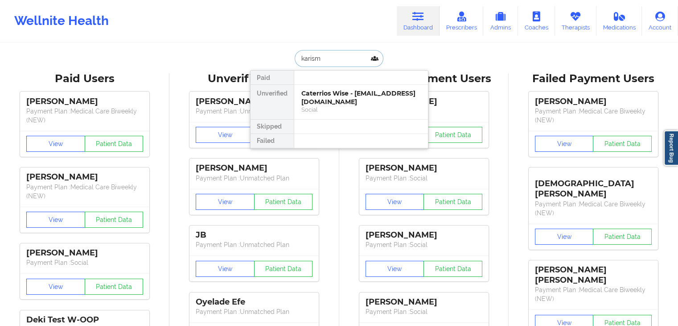
type input "karisma"
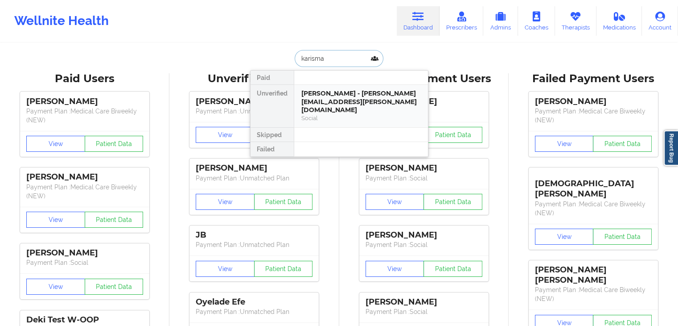
click at [343, 87] on div "[PERSON_NAME] - [PERSON_NAME][EMAIL_ADDRESS][PERSON_NAME][DOMAIN_NAME] Social" at bounding box center [361, 106] width 134 height 42
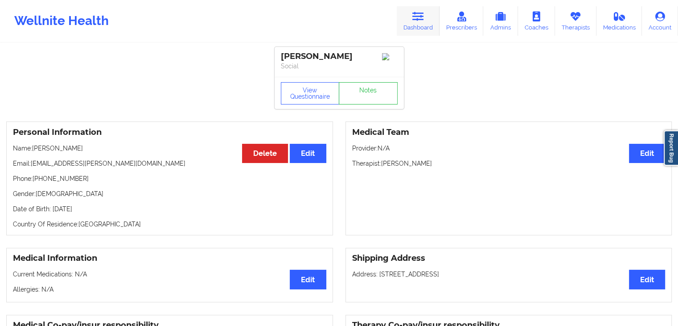
click at [419, 26] on link "Dashboard" at bounding box center [418, 20] width 43 height 29
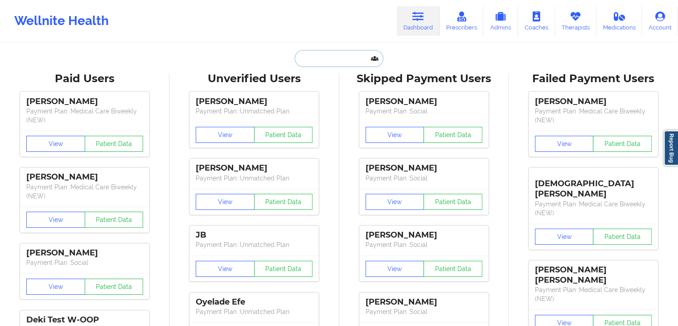
click at [305, 55] on input "text" at bounding box center [339, 58] width 88 height 17
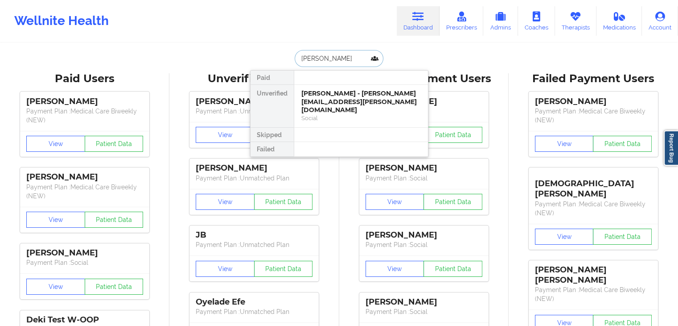
type input "[PERSON_NAME]"
click at [323, 106] on div "Social" at bounding box center [362, 110] width 120 height 8
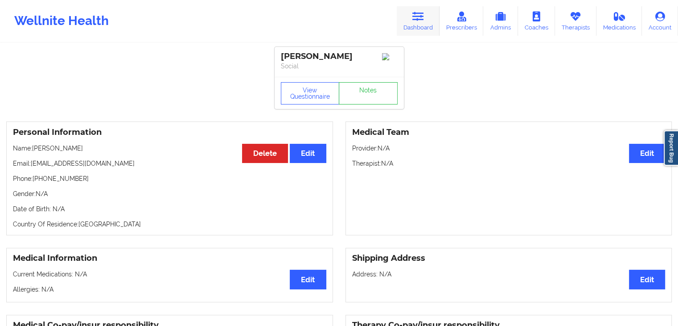
click at [417, 19] on icon at bounding box center [419, 17] width 12 height 10
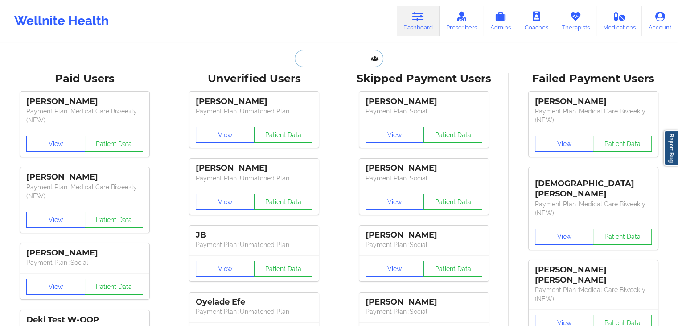
click at [314, 56] on input "text" at bounding box center [339, 58] width 88 height 17
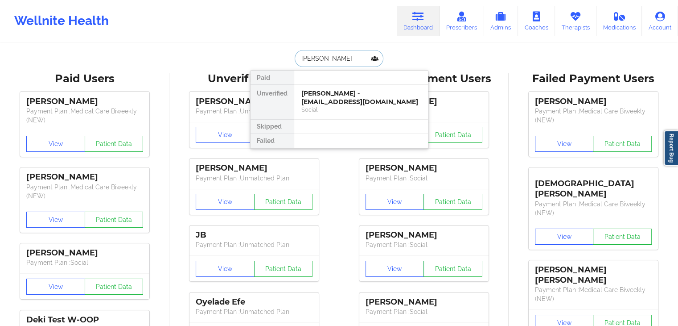
type input "[PERSON_NAME]"
click at [328, 106] on div "Social" at bounding box center [362, 110] width 120 height 8
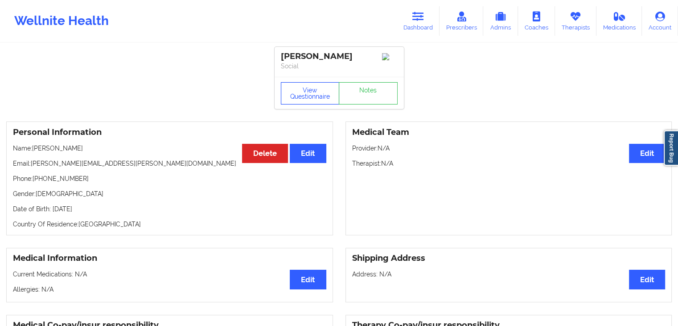
click at [309, 95] on button "View Questionnaire" at bounding box center [310, 93] width 59 height 22
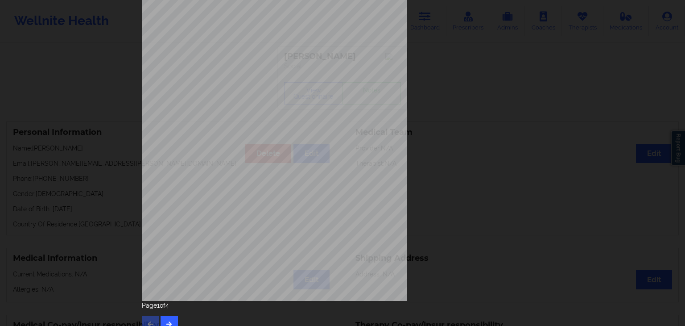
scroll to position [100, 0]
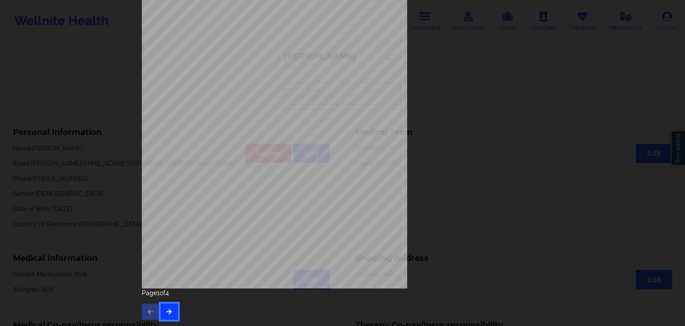
click at [172, 307] on button "button" at bounding box center [169, 311] width 17 height 16
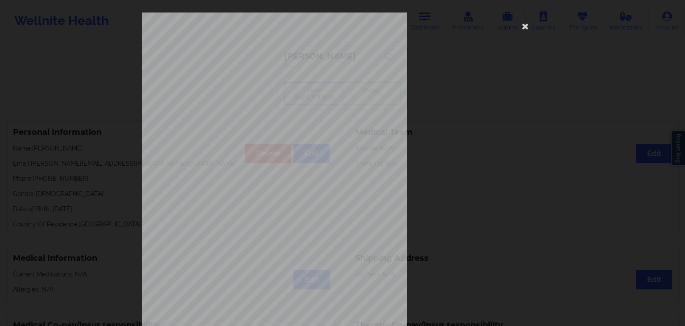
click at [303, 250] on span "have been moving a lot more than usual" at bounding box center [278, 249] width 83 height 5
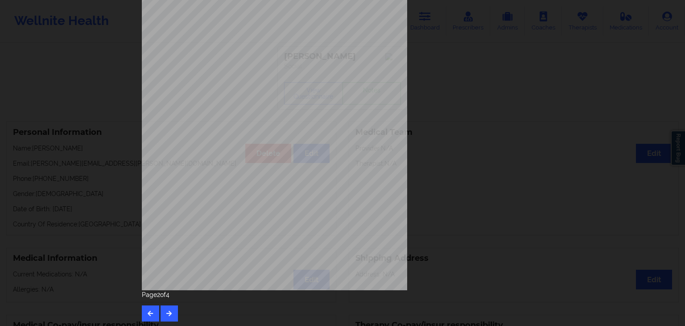
scroll to position [100, 0]
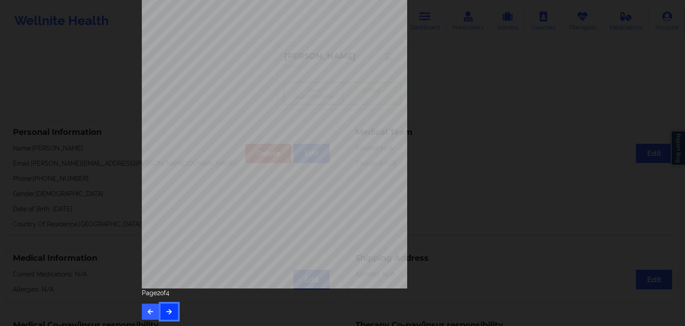
click at [166, 313] on icon "button" at bounding box center [169, 310] width 8 height 5
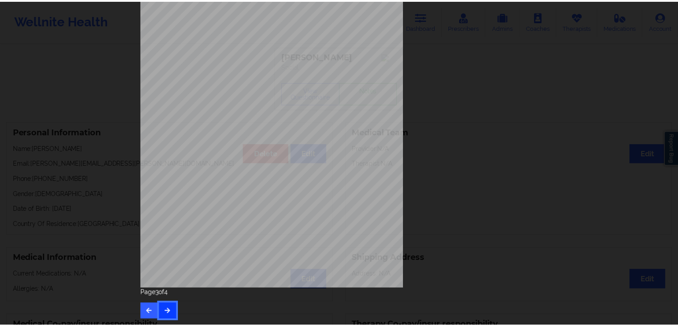
scroll to position [0, 0]
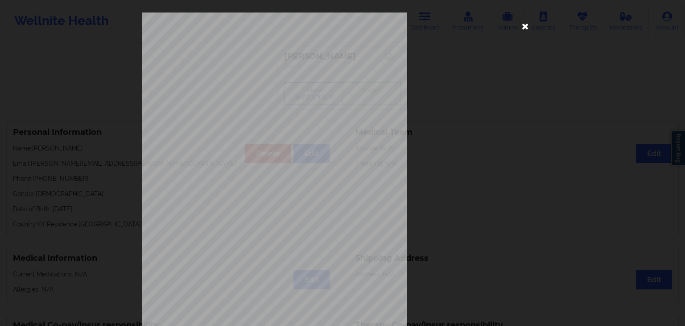
click at [523, 31] on icon at bounding box center [525, 26] width 14 height 14
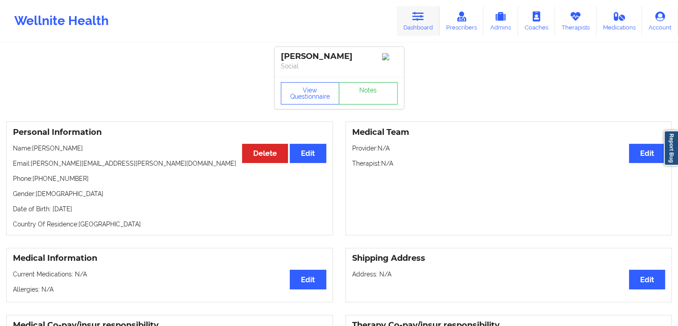
click at [424, 21] on icon at bounding box center [419, 17] width 12 height 10
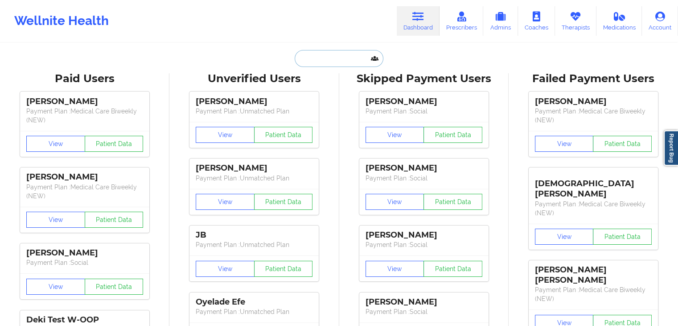
click at [327, 62] on input "text" at bounding box center [339, 58] width 88 height 17
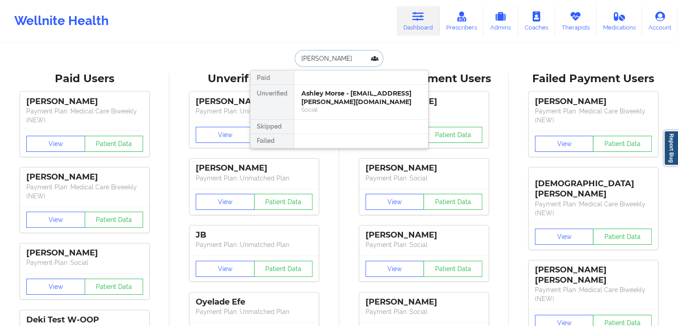
type input "[PERSON_NAME]"
click at [332, 104] on div "[PERSON_NAME] - [EMAIL_ADDRESS][DOMAIN_NAME]" at bounding box center [362, 97] width 120 height 17
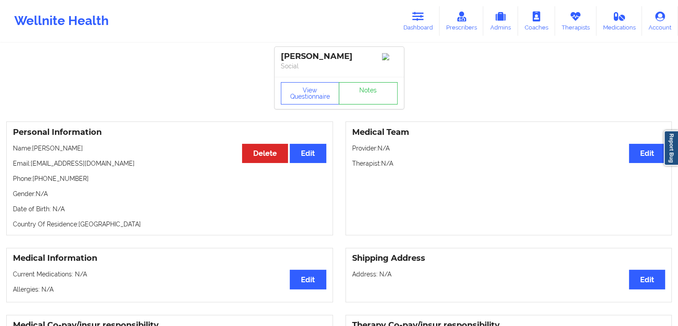
click at [410, 153] on p "Provider: N/A" at bounding box center [509, 148] width 314 height 9
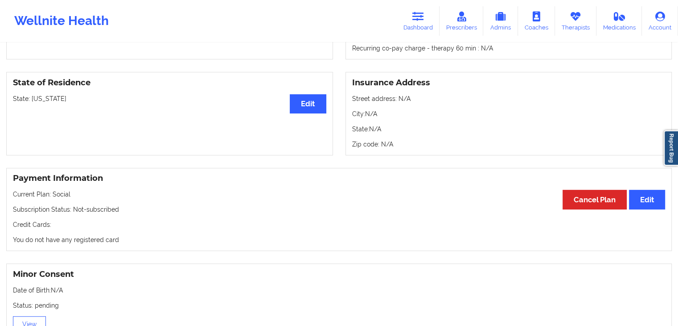
scroll to position [357, 0]
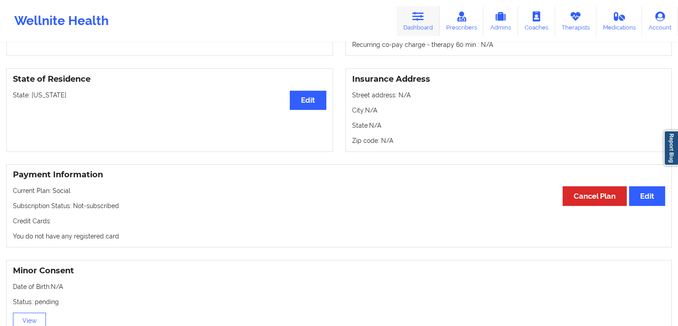
click at [414, 23] on link "Dashboard" at bounding box center [418, 20] width 43 height 29
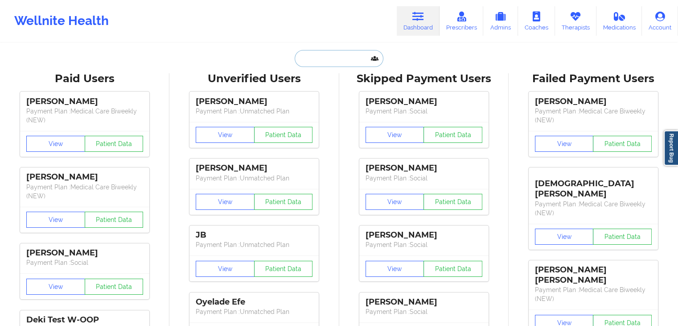
click at [335, 50] on input "text" at bounding box center [339, 58] width 88 height 17
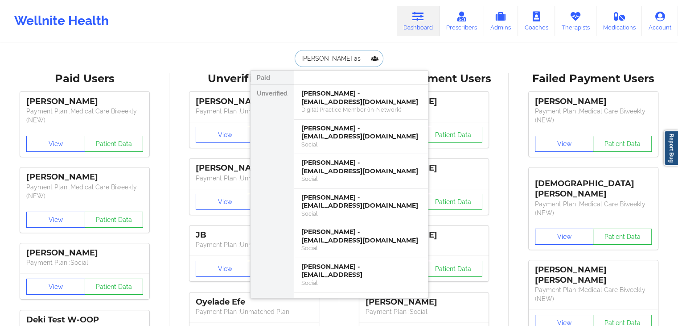
type input "[PERSON_NAME]"
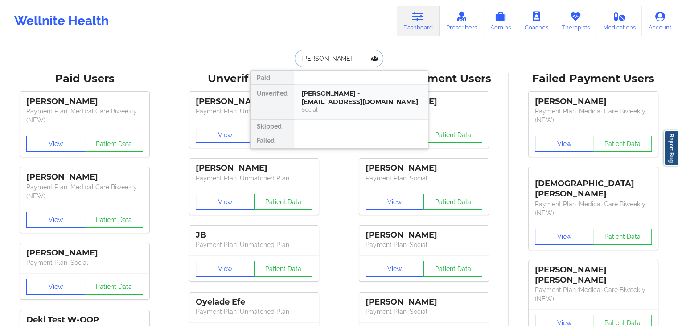
click at [319, 101] on div "[PERSON_NAME] - [EMAIL_ADDRESS][DOMAIN_NAME]" at bounding box center [362, 97] width 120 height 17
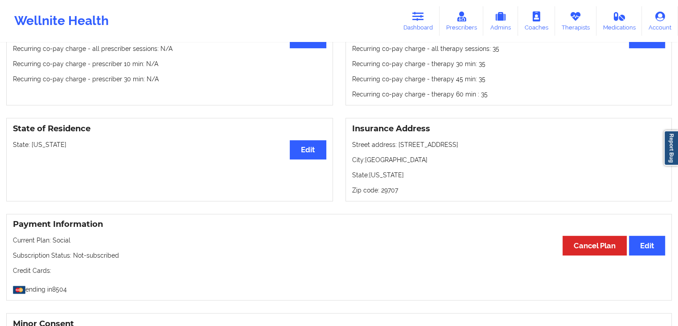
scroll to position [304, 0]
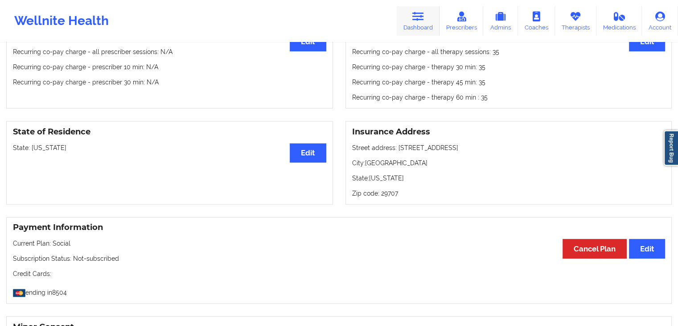
click at [412, 25] on link "Dashboard" at bounding box center [418, 20] width 43 height 29
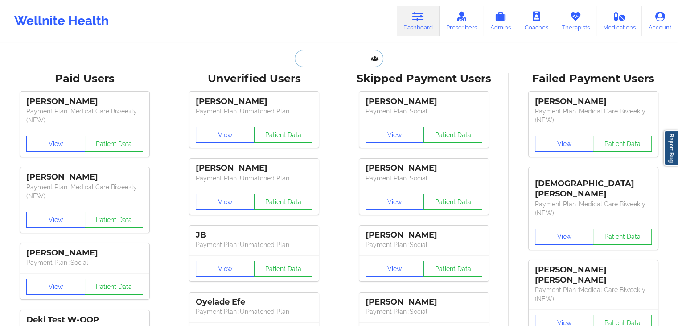
click at [352, 54] on input "text" at bounding box center [339, 58] width 88 height 17
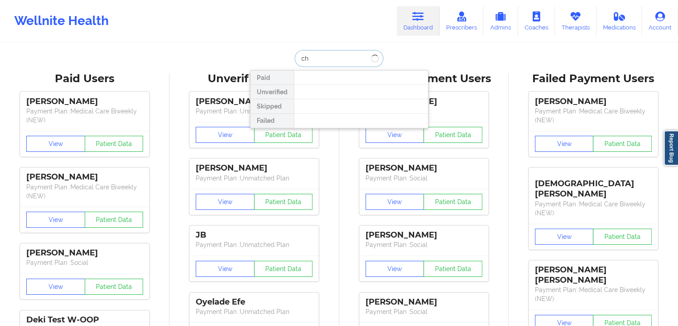
type input "c"
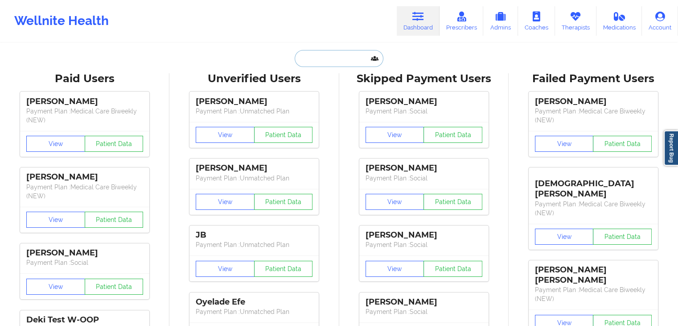
paste input "[EMAIL_ADDRESS][DOMAIN_NAME]"
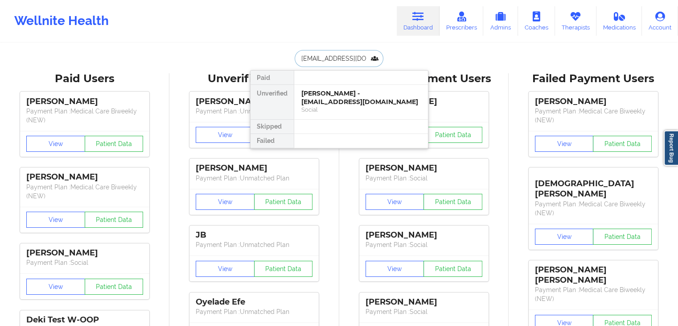
scroll to position [0, 0]
type input "[EMAIL_ADDRESS][DOMAIN_NAME]"
click at [353, 104] on div "[PERSON_NAME] Childress - [EMAIL_ADDRESS][DOMAIN_NAME]" at bounding box center [362, 97] width 120 height 17
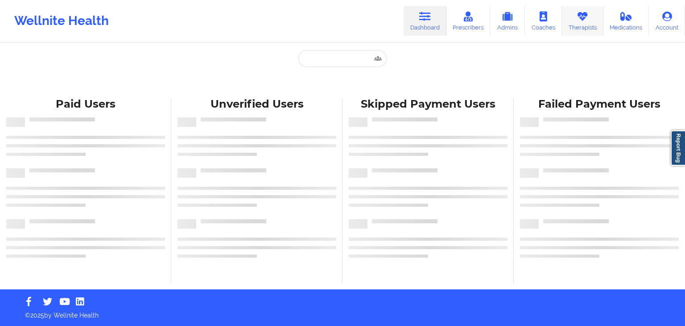
click at [572, 16] on link "Therapists" at bounding box center [582, 20] width 41 height 29
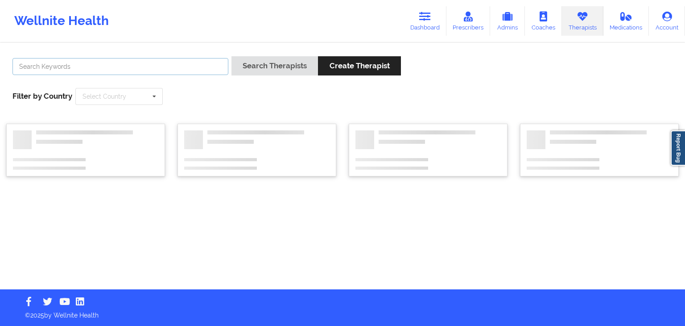
click at [216, 59] on input "text" at bounding box center [120, 66] width 216 height 17
click at [232, 56] on button "Search Therapists" at bounding box center [275, 65] width 87 height 19
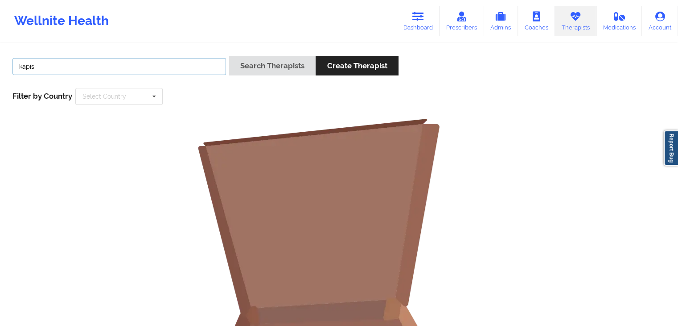
click at [160, 64] on input "kapis" at bounding box center [119, 66] width 214 height 17
type input "k"
click at [111, 62] on input "text" at bounding box center [119, 66] width 214 height 17
click at [229, 56] on button "Search Therapists" at bounding box center [272, 65] width 87 height 19
click at [100, 66] on input "tapuf" at bounding box center [119, 66] width 214 height 17
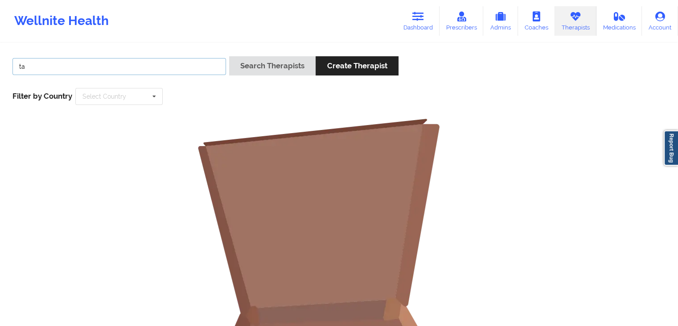
type input "t"
click at [229, 56] on button "Search Therapists" at bounding box center [272, 65] width 87 height 19
type input "c"
click at [229, 56] on button "Search Therapists" at bounding box center [272, 65] width 87 height 19
type input "t"
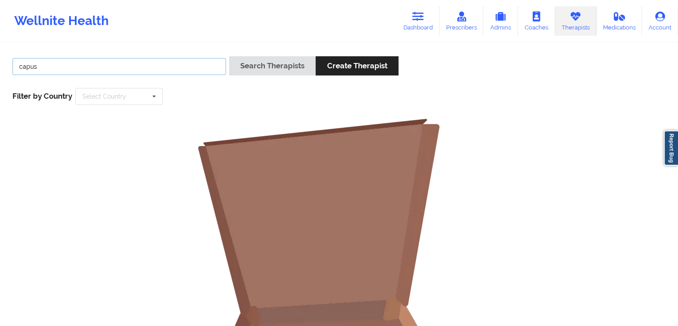
type input "capus"
click at [229, 56] on button "Search Therapists" at bounding box center [272, 65] width 87 height 19
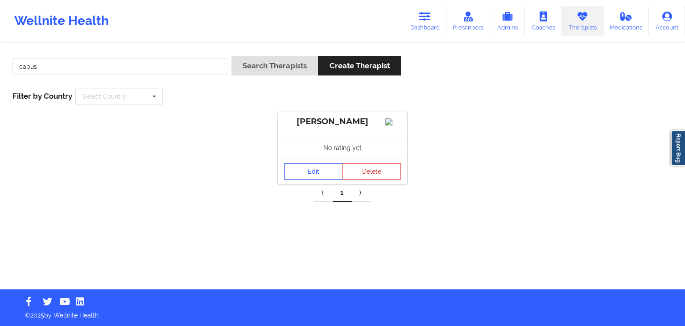
click at [312, 163] on link "Edit" at bounding box center [313, 171] width 59 height 16
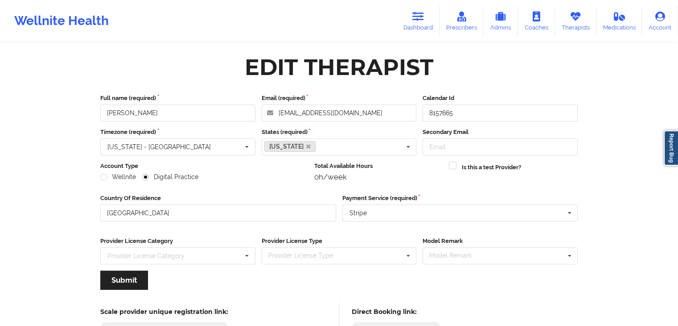
scroll to position [74, 0]
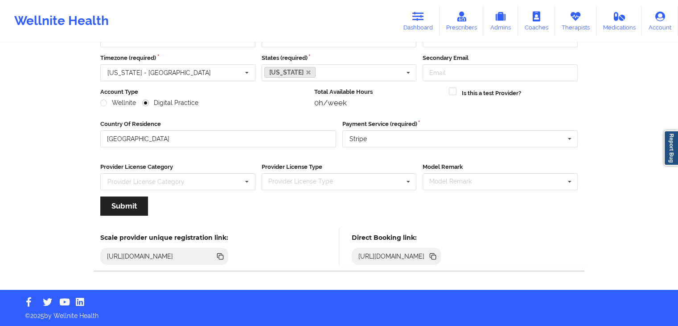
click at [435, 254] on icon at bounding box center [432, 255] width 4 height 4
